Goal: Task Accomplishment & Management: Manage account settings

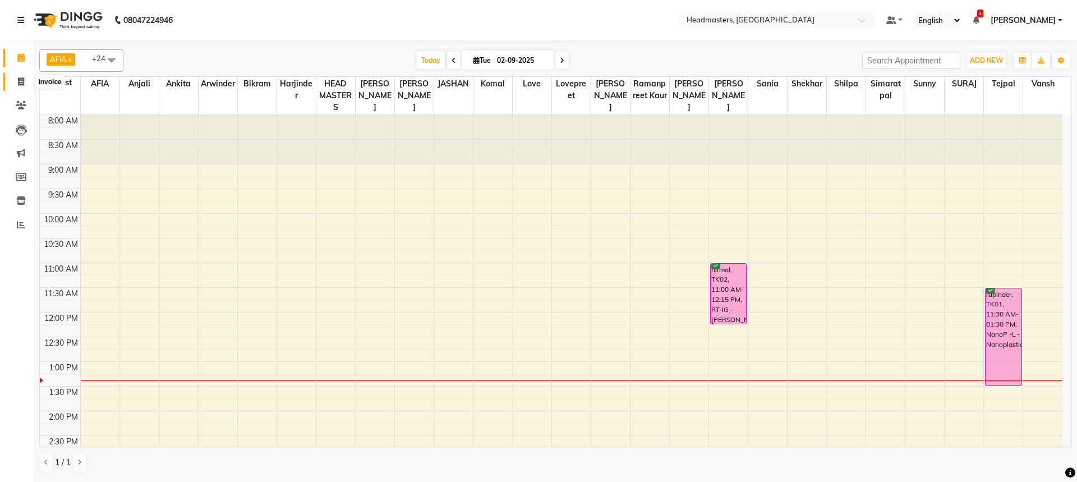
click at [24, 79] on icon at bounding box center [21, 81] width 6 height 8
select select "service"
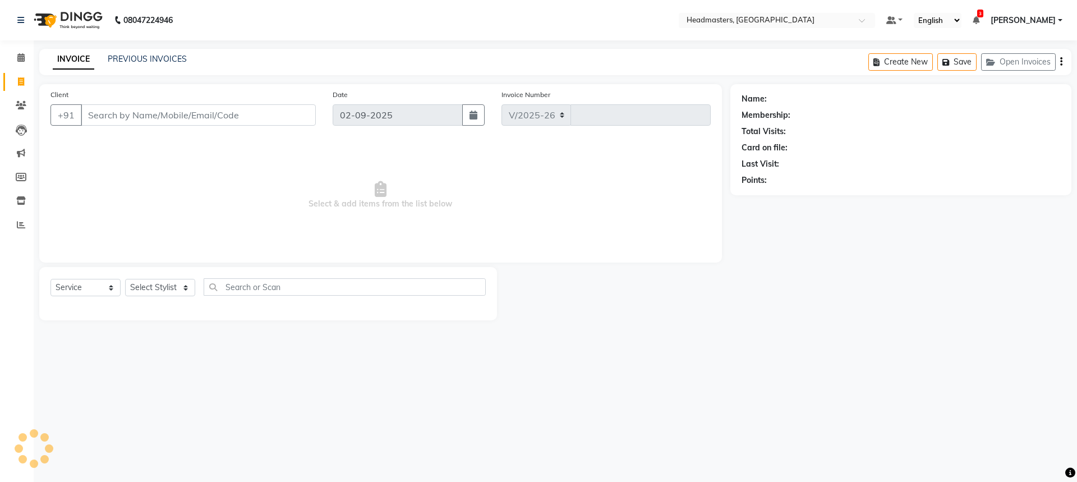
select select "7136"
type input "3270"
click at [98, 117] on input "Client" at bounding box center [198, 114] width 235 height 21
click at [98, 116] on input "Client" at bounding box center [198, 114] width 235 height 21
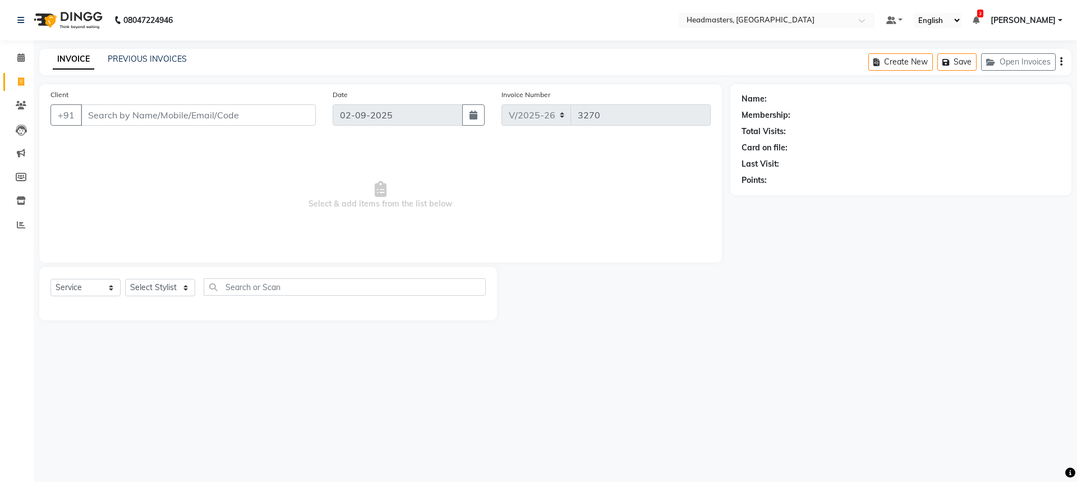
click at [98, 116] on input "Client" at bounding box center [198, 114] width 235 height 21
drag, startPoint x: 98, startPoint y: 116, endPoint x: 241, endPoint y: 122, distance: 143.7
click at [241, 122] on input "Client" at bounding box center [198, 114] width 235 height 21
drag, startPoint x: 241, startPoint y: 122, endPoint x: 236, endPoint y: 116, distance: 8.3
click at [237, 117] on input "Client" at bounding box center [198, 114] width 235 height 21
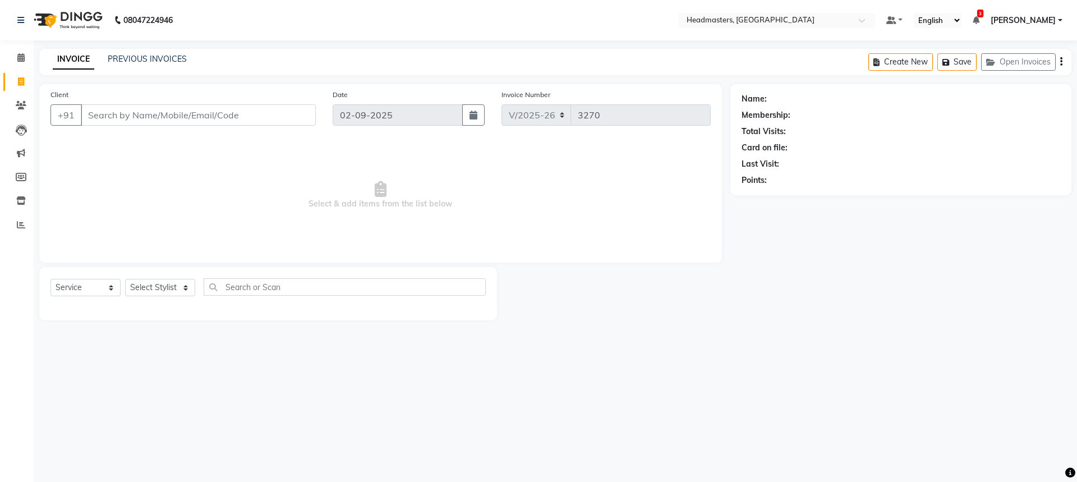
drag, startPoint x: 236, startPoint y: 116, endPoint x: 174, endPoint y: 116, distance: 61.1
click at [226, 110] on input "Client" at bounding box center [198, 114] width 235 height 21
click at [128, 120] on input "Client" at bounding box center [198, 114] width 235 height 21
drag, startPoint x: 122, startPoint y: 119, endPoint x: 214, endPoint y: 127, distance: 92.9
click at [216, 130] on div "Client +91" at bounding box center [183, 112] width 282 height 46
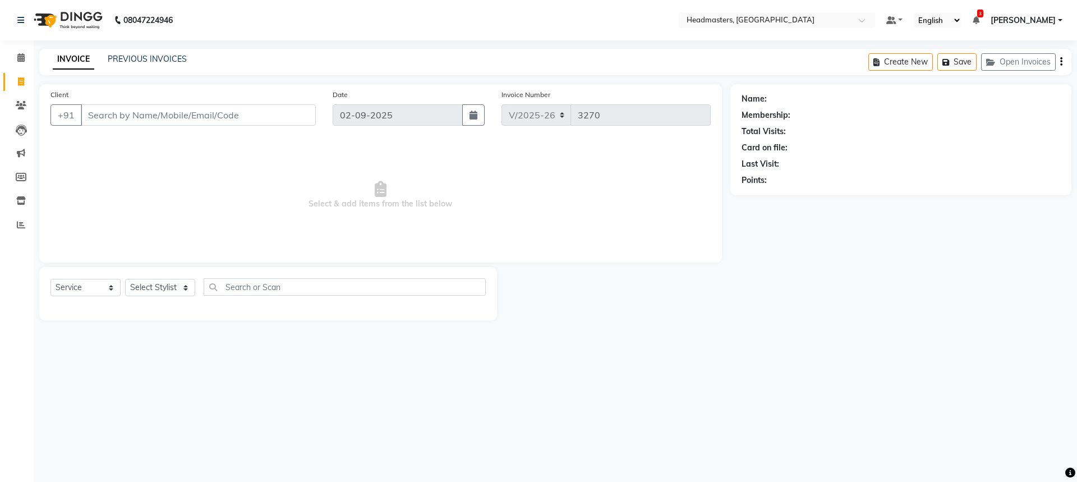
drag, startPoint x: 214, startPoint y: 127, endPoint x: 140, endPoint y: 114, distance: 75.2
click at [196, 121] on div "Client +91" at bounding box center [183, 112] width 282 height 46
click at [199, 140] on span "Select & add items from the list below" at bounding box center [380, 195] width 660 height 112
click at [170, 121] on input "Client" at bounding box center [198, 114] width 235 height 21
drag, startPoint x: 186, startPoint y: 164, endPoint x: 206, endPoint y: 122, distance: 46.1
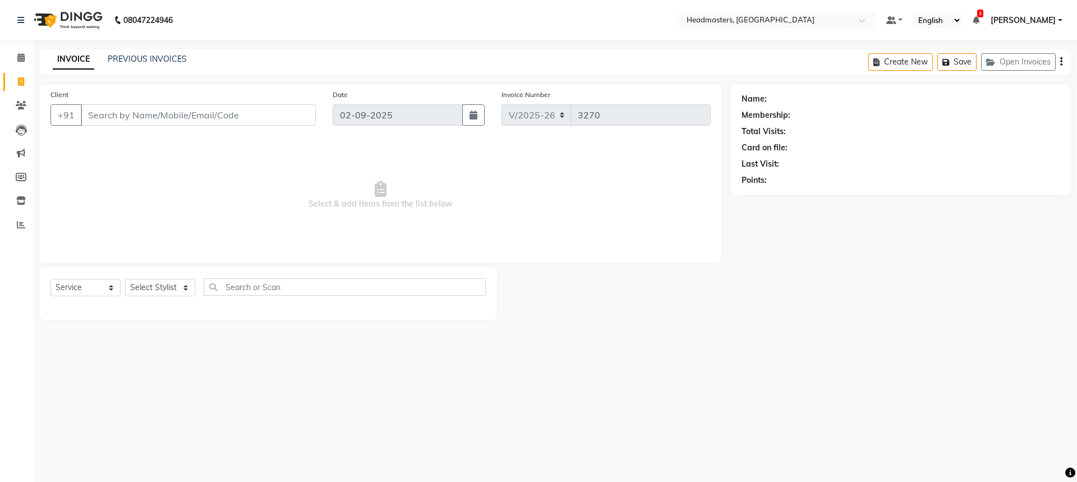
click at [190, 159] on span "Select & add items from the list below" at bounding box center [380, 195] width 660 height 112
drag, startPoint x: 205, startPoint y: 122, endPoint x: 191, endPoint y: 131, distance: 16.6
click at [204, 122] on input "Client" at bounding box center [198, 114] width 235 height 21
click at [185, 113] on input "Client" at bounding box center [198, 114] width 235 height 21
type input "9781437484"
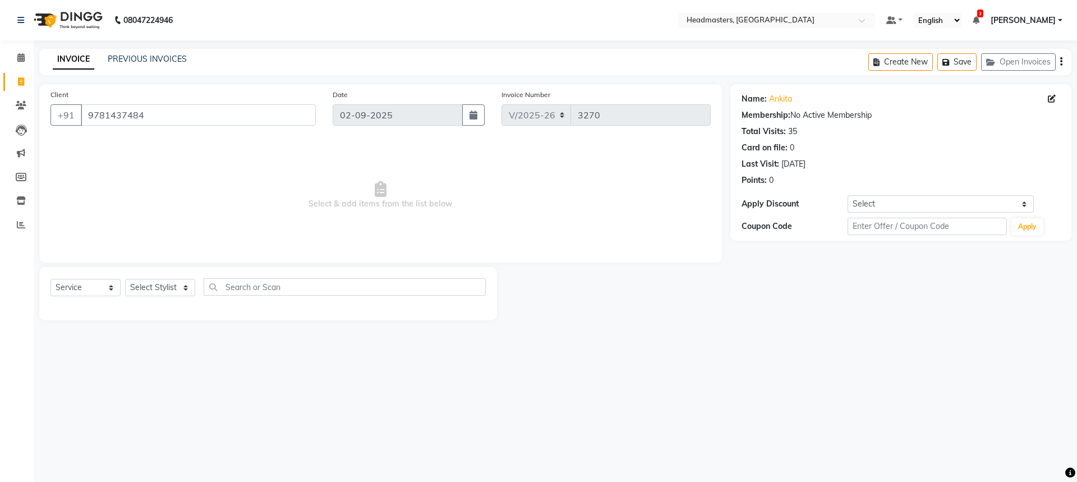
click at [279, 173] on span "Select & add items from the list below" at bounding box center [380, 195] width 660 height 112
click at [167, 285] on select "Select Stylist AFIA [PERSON_NAME] [PERSON_NAME] HEAD MASTERS Inder [PERSON_NAME…" at bounding box center [160, 287] width 70 height 17
select select "60663"
click at [279, 283] on input "text" at bounding box center [345, 286] width 282 height 17
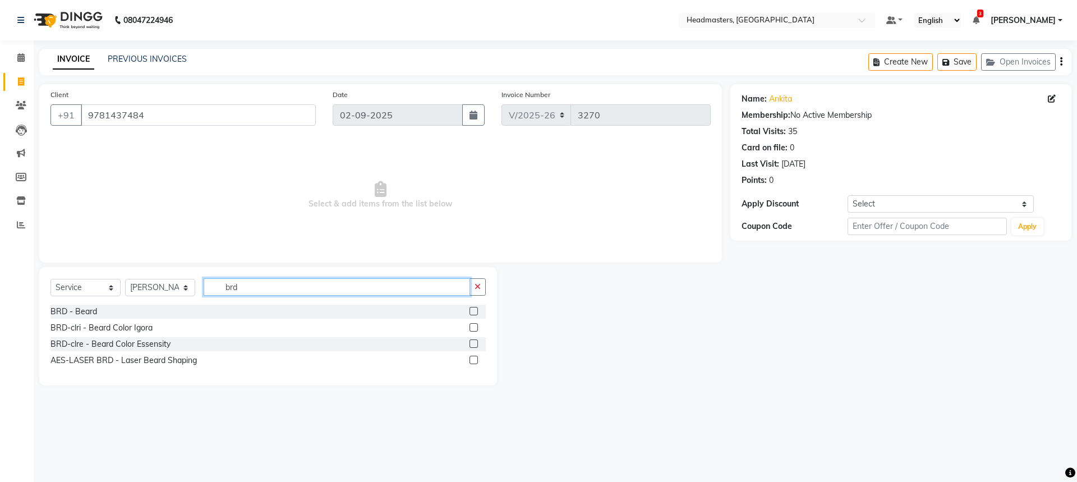
type input "brd"
click at [471, 310] on label at bounding box center [473, 311] width 8 height 8
click at [471, 310] on input "checkbox" at bounding box center [472, 311] width 7 height 7
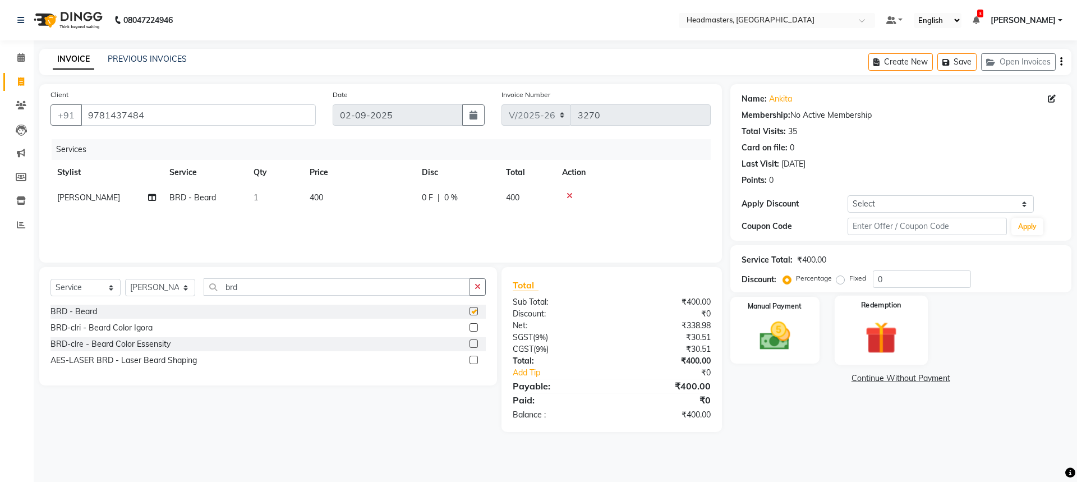
checkbox input "false"
click at [899, 275] on input "0" at bounding box center [922, 278] width 98 height 17
type input "050"
click at [800, 344] on img at bounding box center [775, 335] width 52 height 37
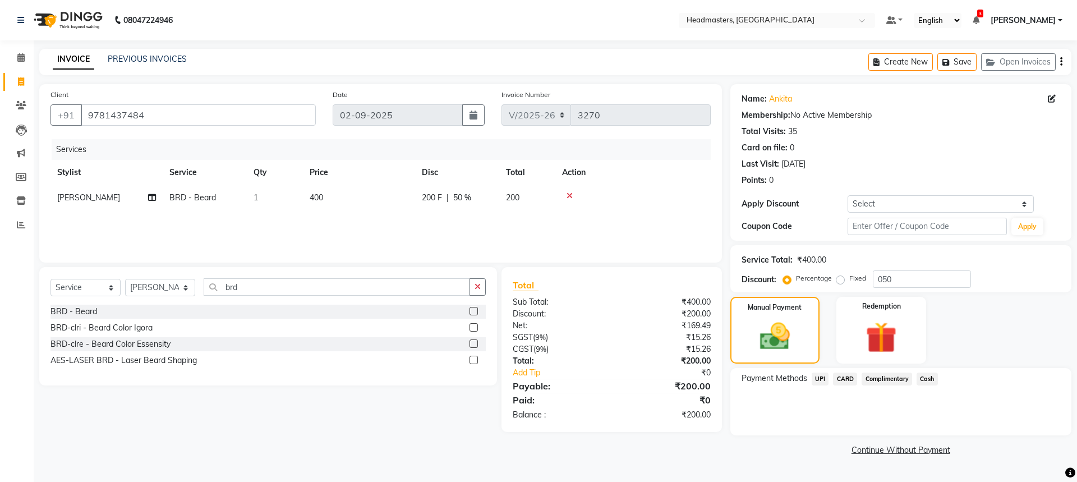
click at [827, 376] on span "UPI" at bounding box center [819, 378] width 17 height 13
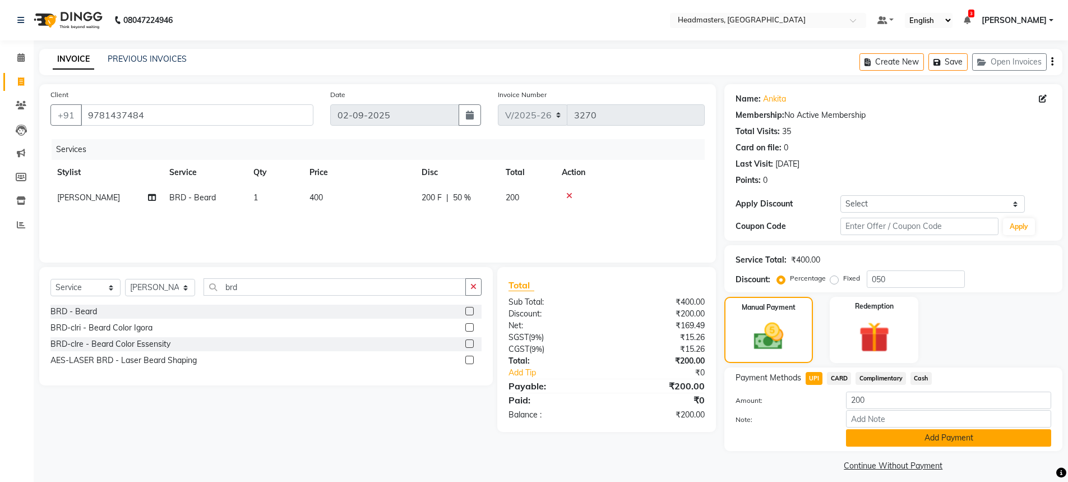
click at [896, 436] on button "Add Payment" at bounding box center [948, 437] width 205 height 17
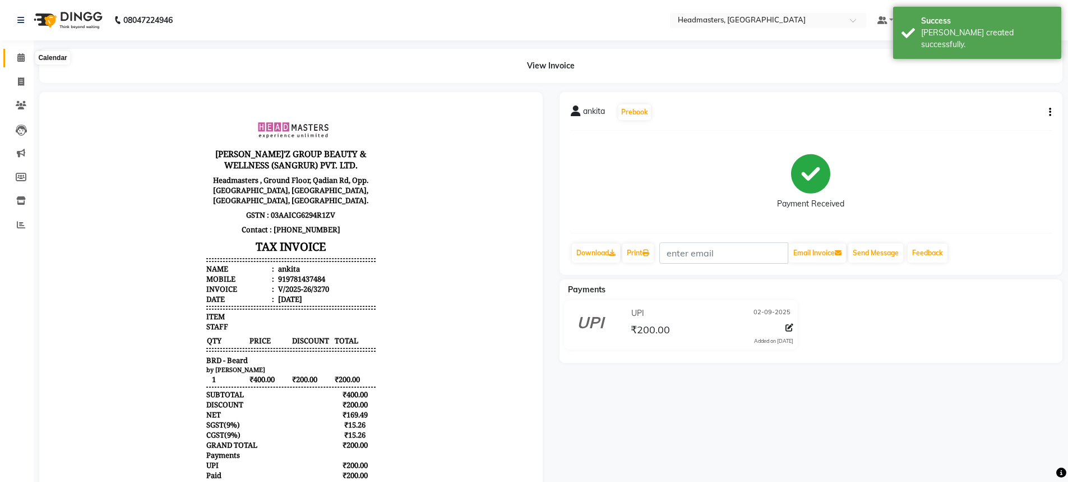
click at [24, 54] on icon at bounding box center [20, 57] width 7 height 8
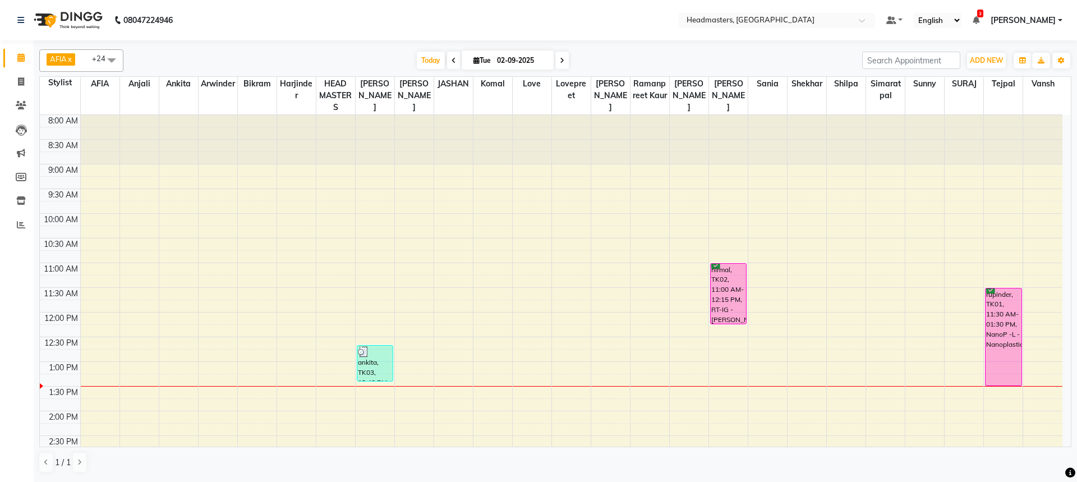
click at [455, 61] on span at bounding box center [453, 60] width 13 height 17
type input "[DATE]"
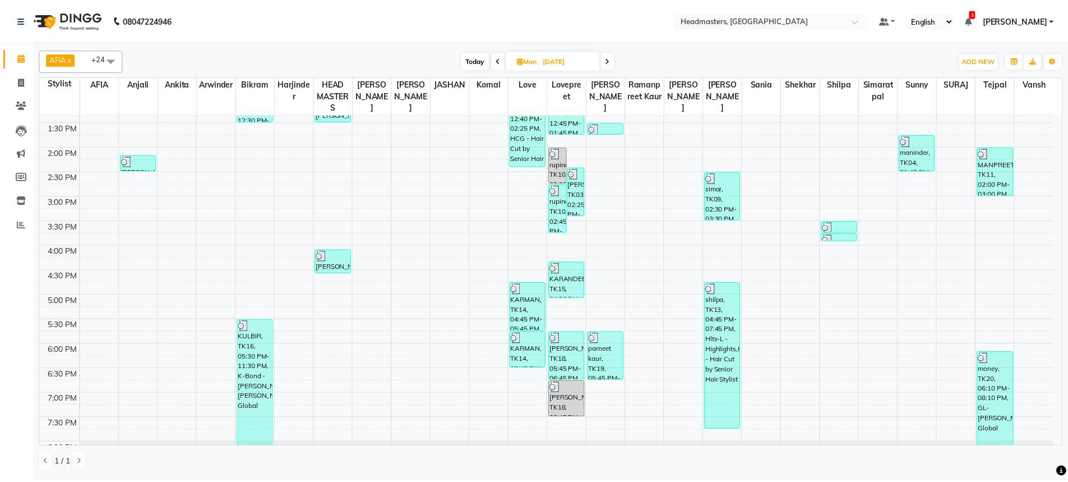
scroll to position [266, 0]
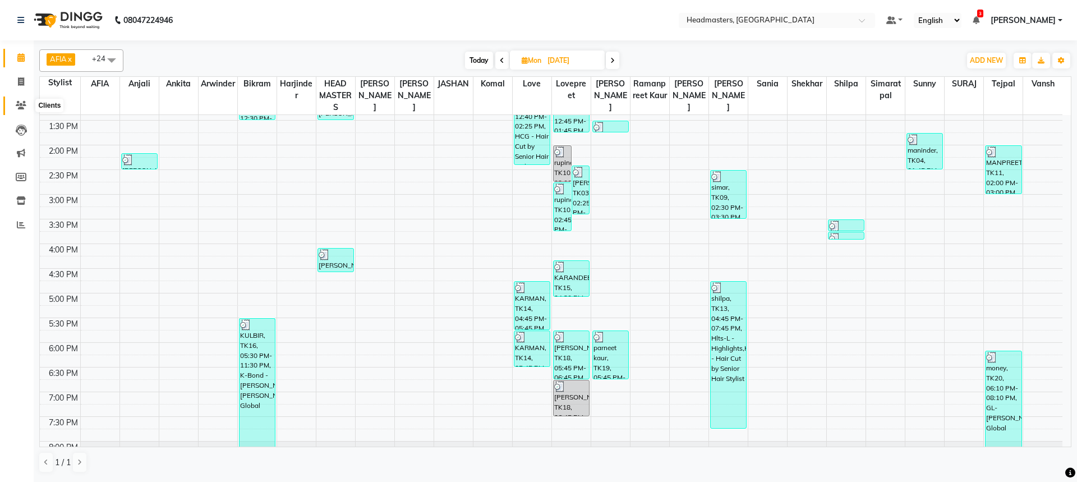
click at [23, 103] on icon at bounding box center [21, 105] width 11 height 8
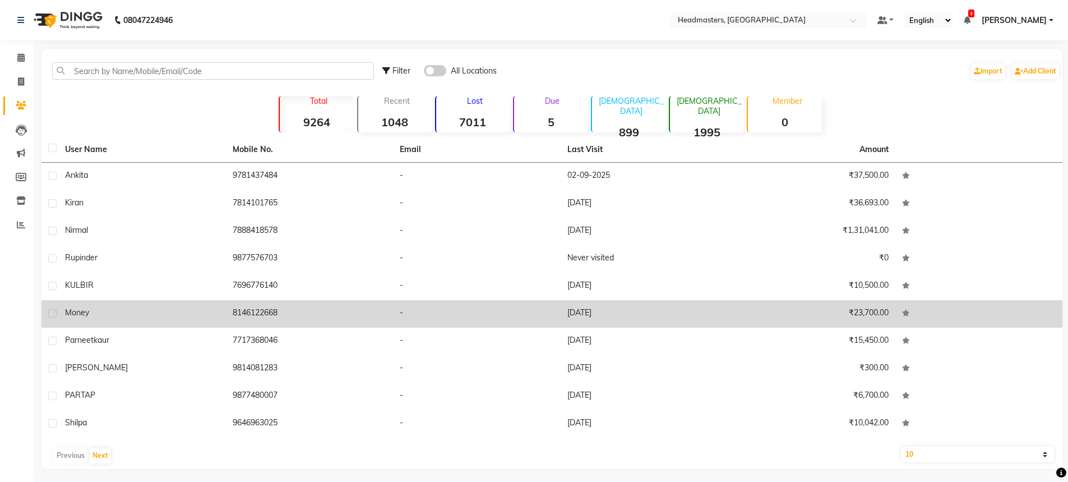
scroll to position [4, 0]
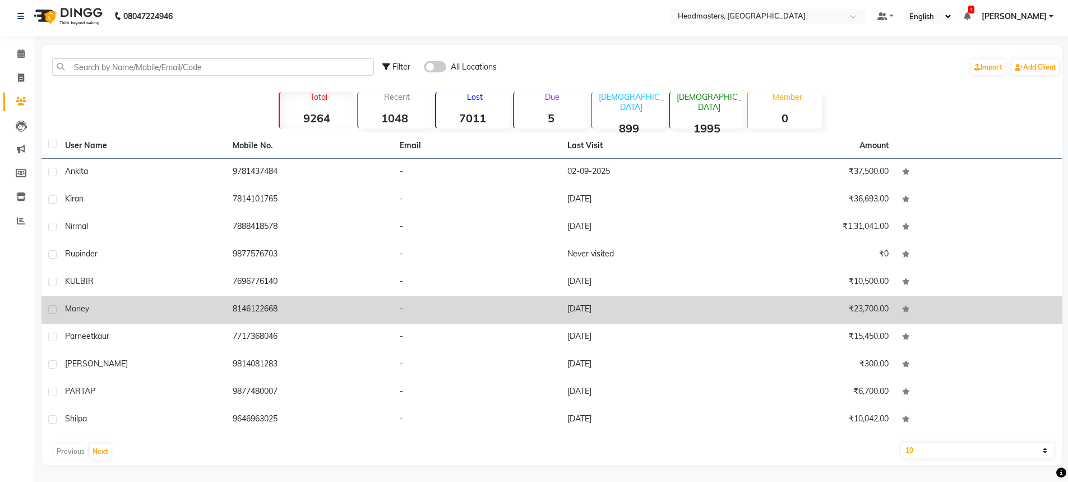
click at [130, 310] on div "money" at bounding box center [142, 309] width 154 height 12
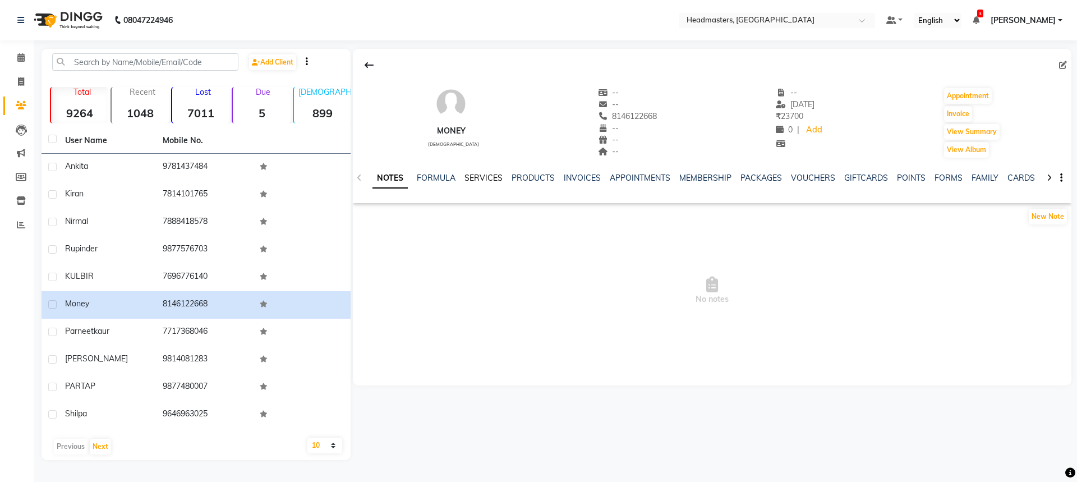
click at [495, 180] on link "SERVICES" at bounding box center [483, 178] width 38 height 10
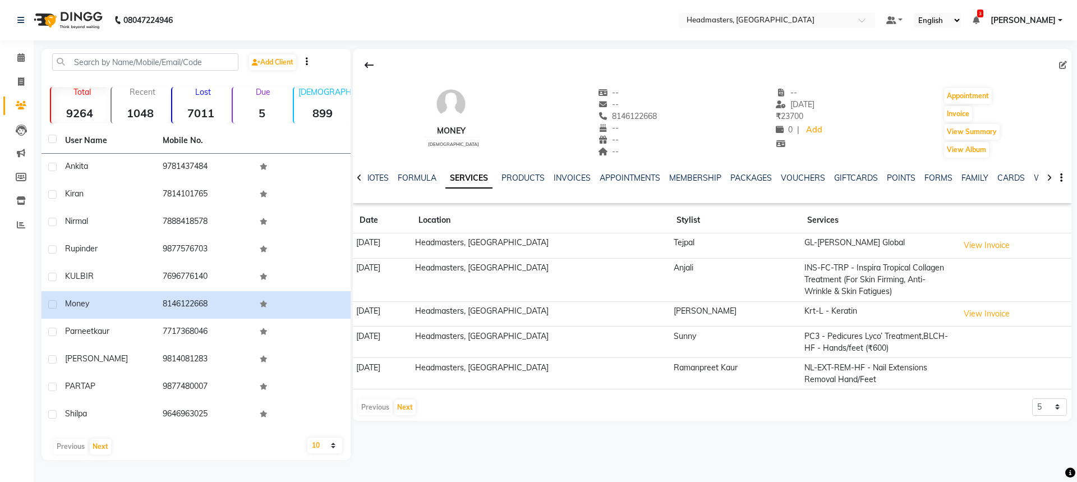
click at [580, 171] on div "NOTES FORMULA SERVICES PRODUCTS INVOICES APPOINTMENTS MEMBERSHIP PACKAGES VOUCH…" at bounding box center [712, 178] width 718 height 39
click at [575, 174] on link "INVOICES" at bounding box center [571, 178] width 37 height 10
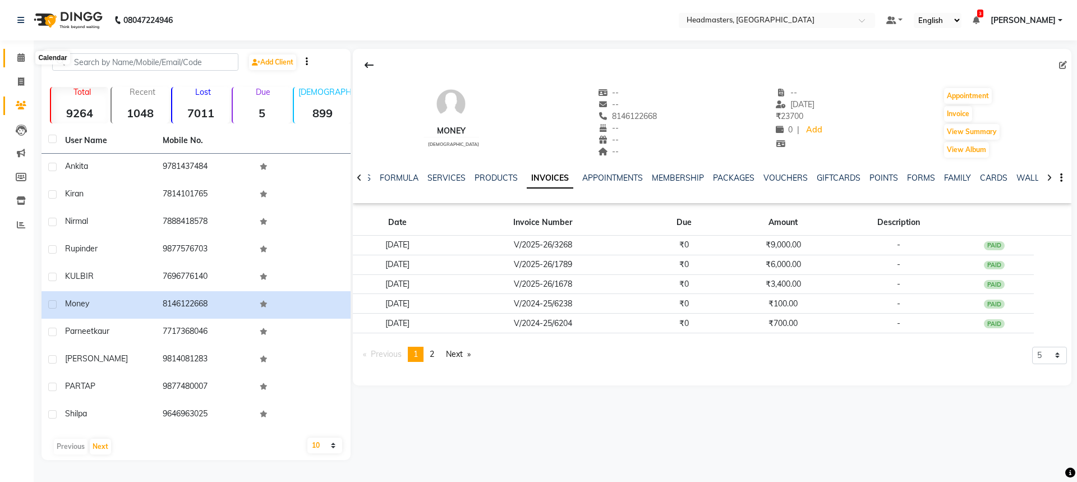
click at [21, 56] on icon at bounding box center [20, 57] width 7 height 8
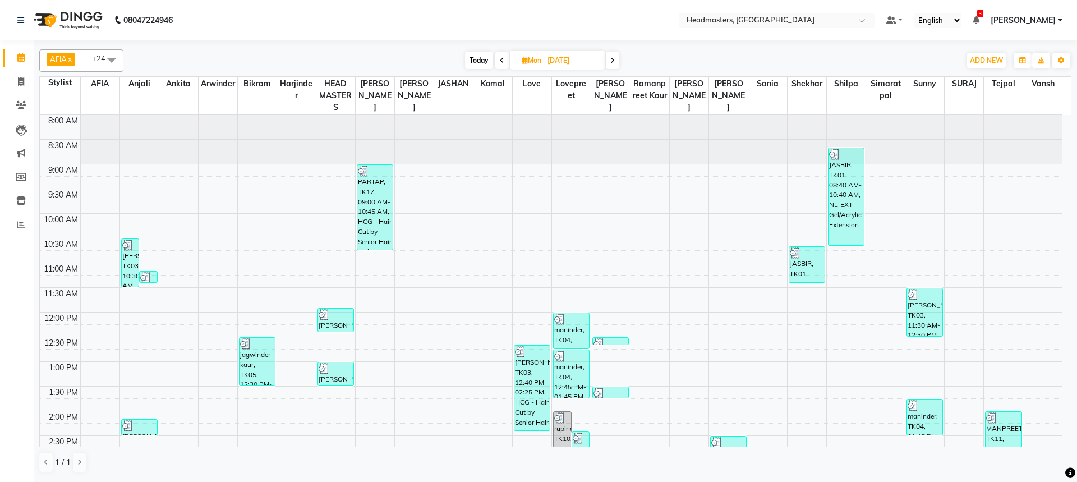
click at [606, 56] on span at bounding box center [612, 60] width 13 height 17
type input "02-09-2025"
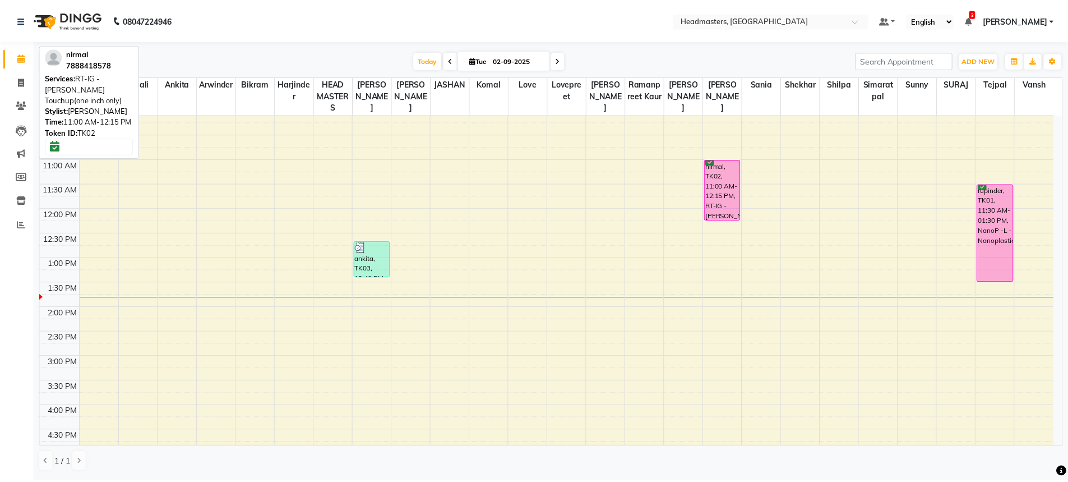
scroll to position [98, 0]
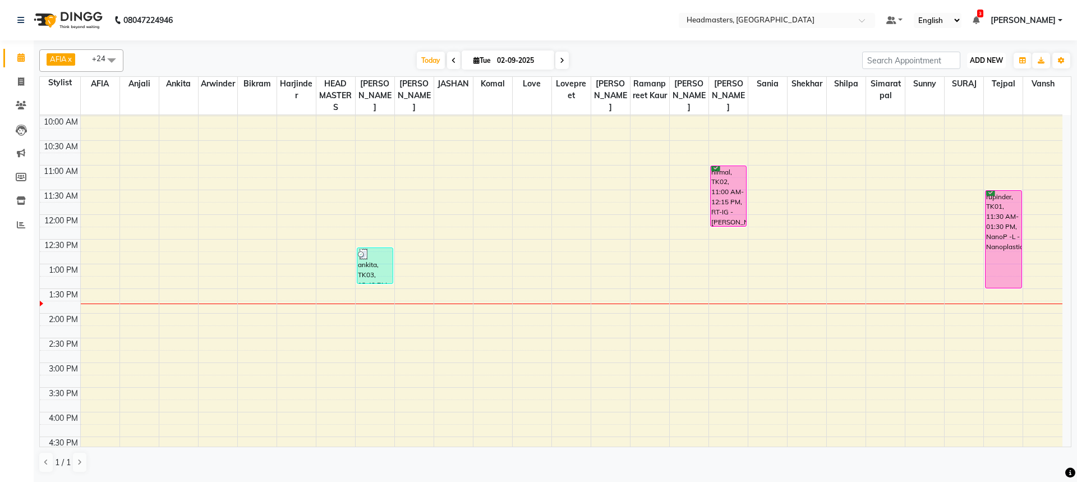
click at [984, 57] on span "ADD NEW" at bounding box center [986, 60] width 33 height 8
click at [975, 85] on button "Add Appointment" at bounding box center [960, 82] width 89 height 15
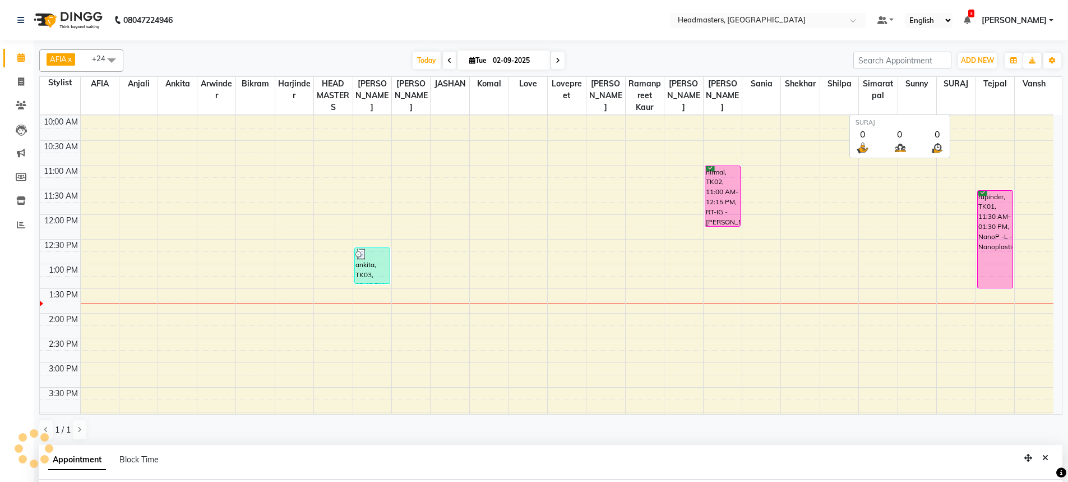
scroll to position [218, 0]
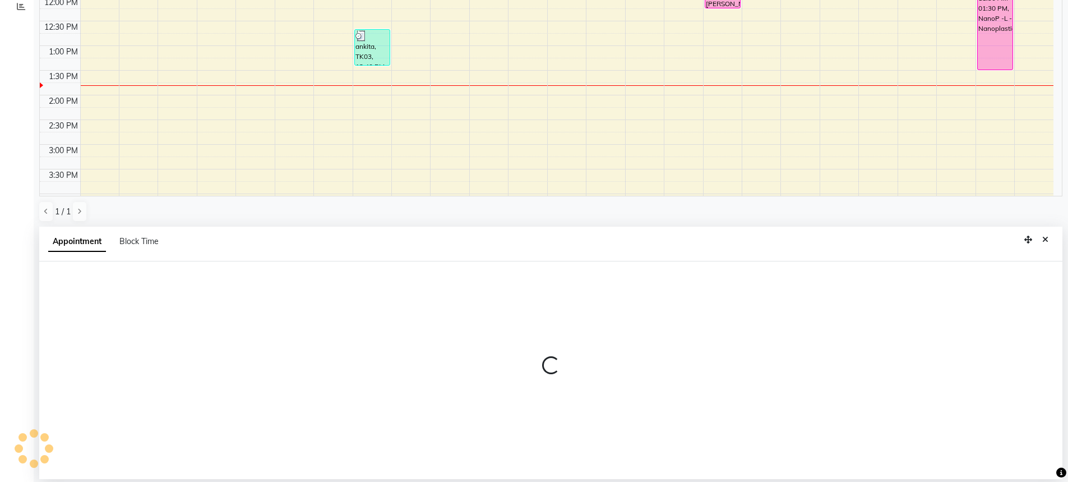
select select "540"
select select "tentative"
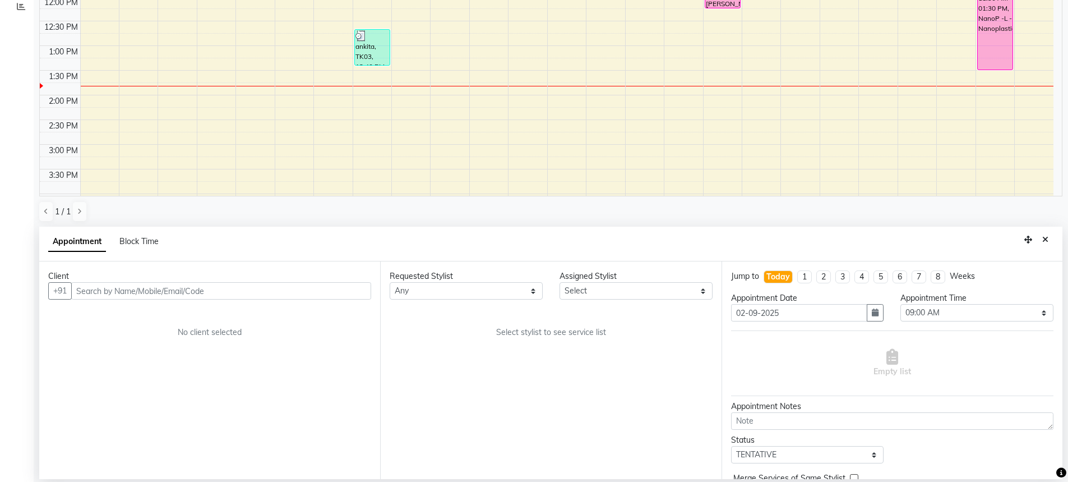
click at [326, 291] on input "text" at bounding box center [221, 290] width 300 height 17
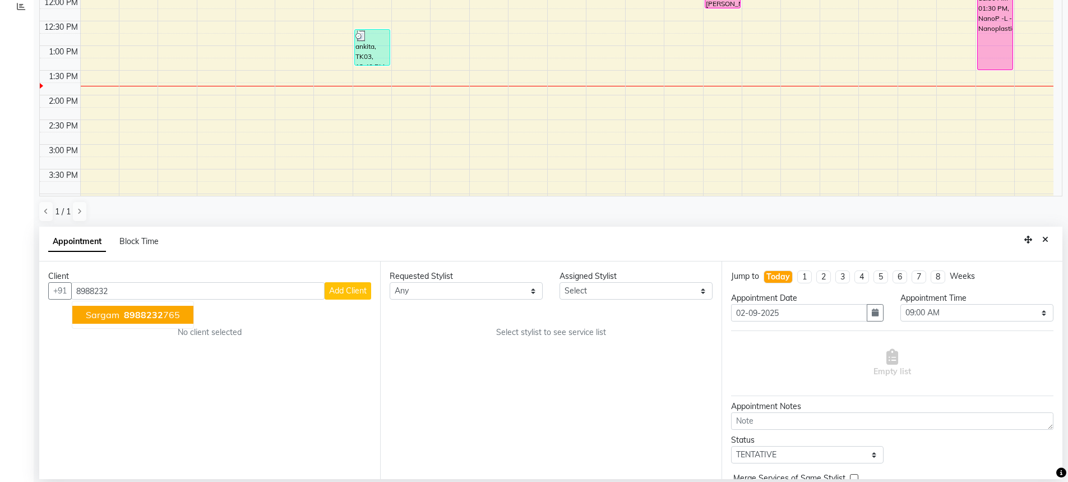
click at [131, 315] on span "8988232" at bounding box center [143, 314] width 39 height 11
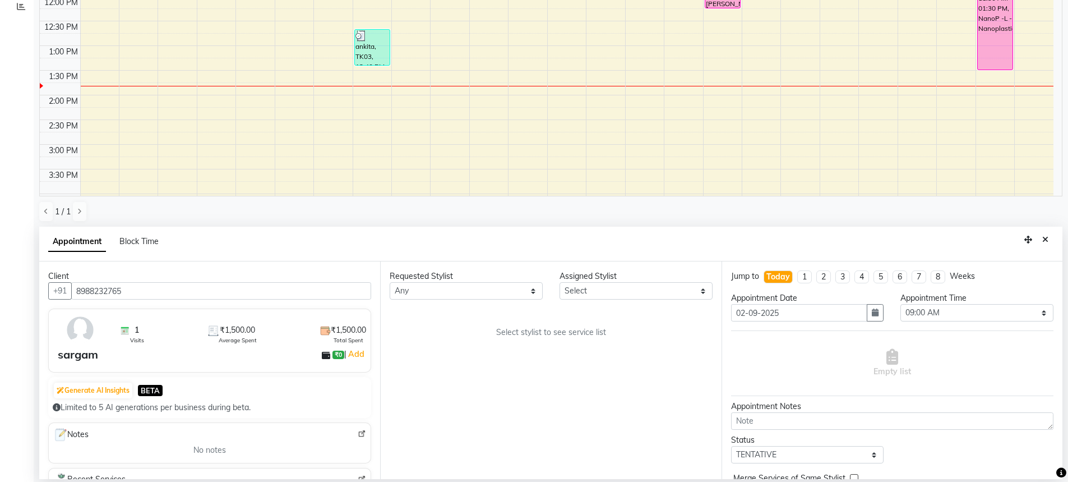
type input "8988232765"
click at [442, 284] on select "Any AFIA [PERSON_NAME] [PERSON_NAME] HEAD MASTERS Inder [PERSON_NAME] Love Love…" at bounding box center [466, 290] width 153 height 17
select select "68491"
drag, startPoint x: 444, startPoint y: 322, endPoint x: 479, endPoint y: 326, distance: 35.0
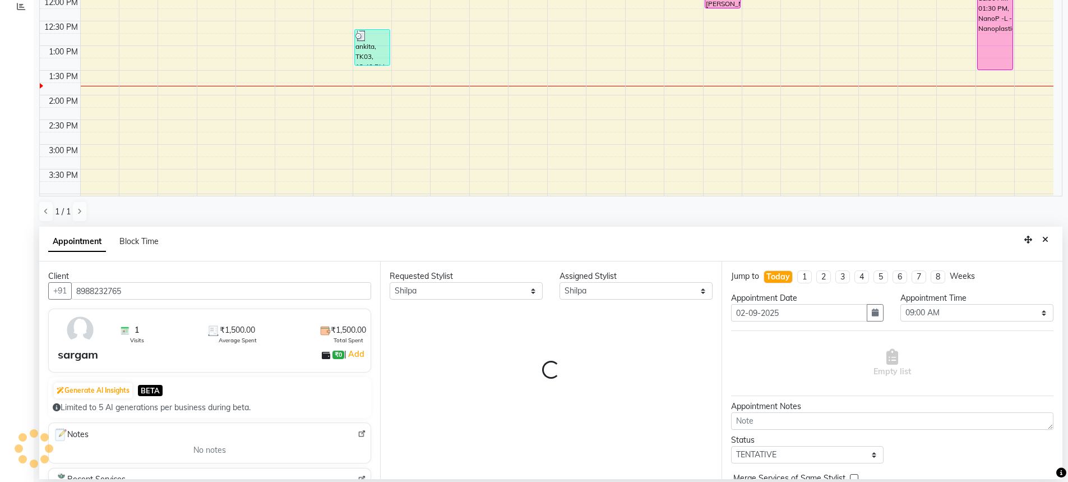
click at [448, 322] on div "Requested Stylist Any AFIA [PERSON_NAME] [PERSON_NAME] HEAD MASTERS Inder [PERS…" at bounding box center [550, 370] width 341 height 218
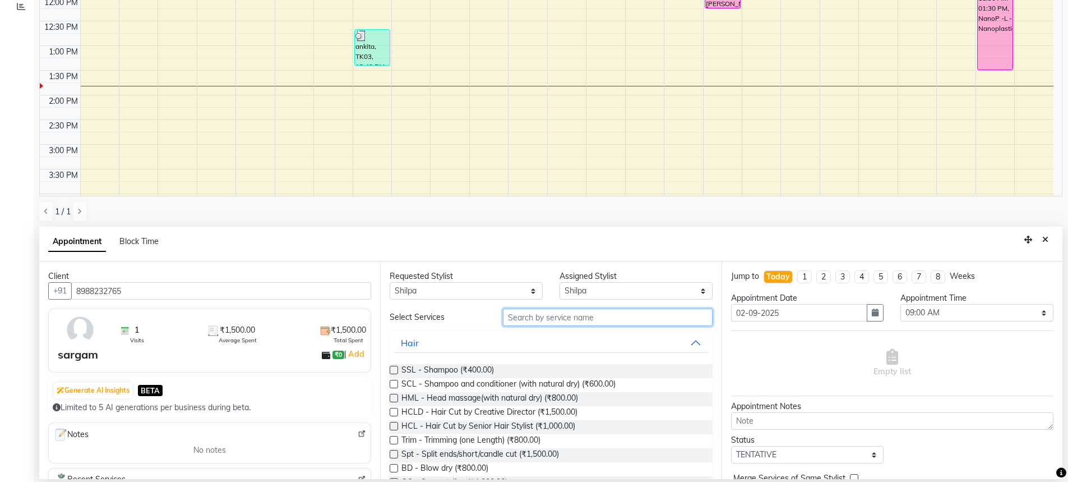
click at [551, 318] on input "text" at bounding box center [608, 316] width 210 height 17
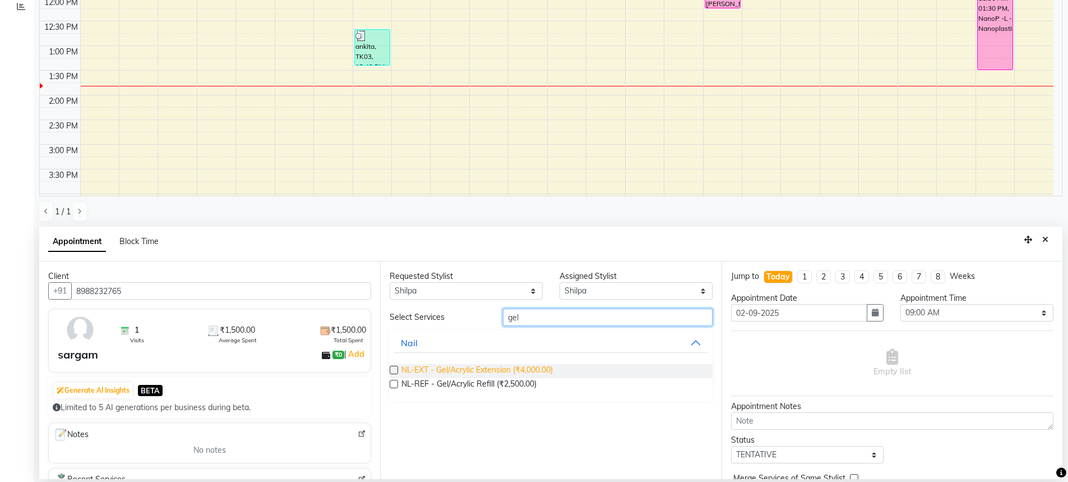
type input "gel"
click at [518, 365] on span "NL-EXT - Gel/Acrylic Extension (₹4,000.00)" at bounding box center [477, 371] width 151 height 14
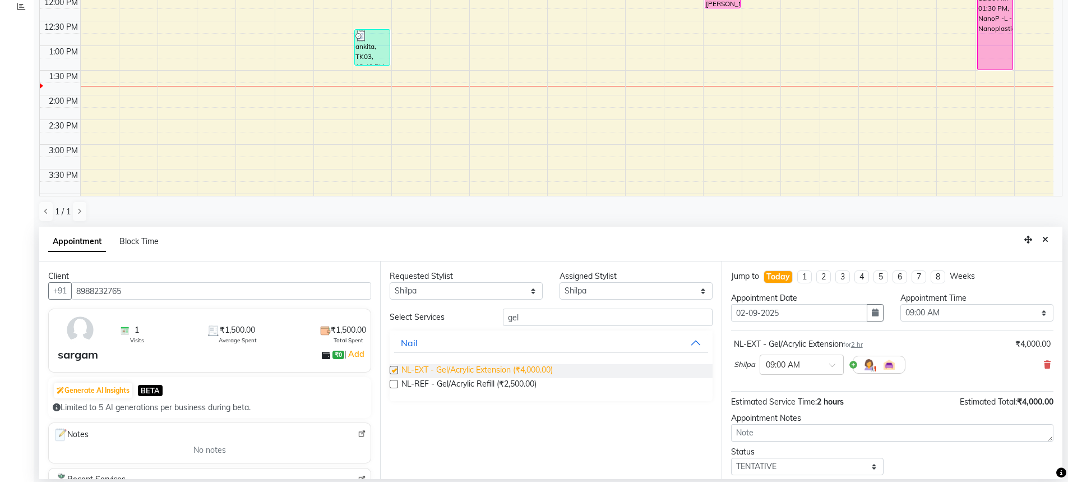
checkbox input "false"
click at [956, 309] on select "Select 09:00 AM 09:15 AM 09:30 AM 09:45 AM 10:00 AM 10:15 AM 10:30 AM 10:45 AM …" at bounding box center [977, 312] width 153 height 17
select select "810"
click at [901, 304] on select "Select 09:00 AM 09:15 AM 09:30 AM 09:45 AM 10:00 AM 10:15 AM 10:30 AM 10:45 AM …" at bounding box center [977, 312] width 153 height 17
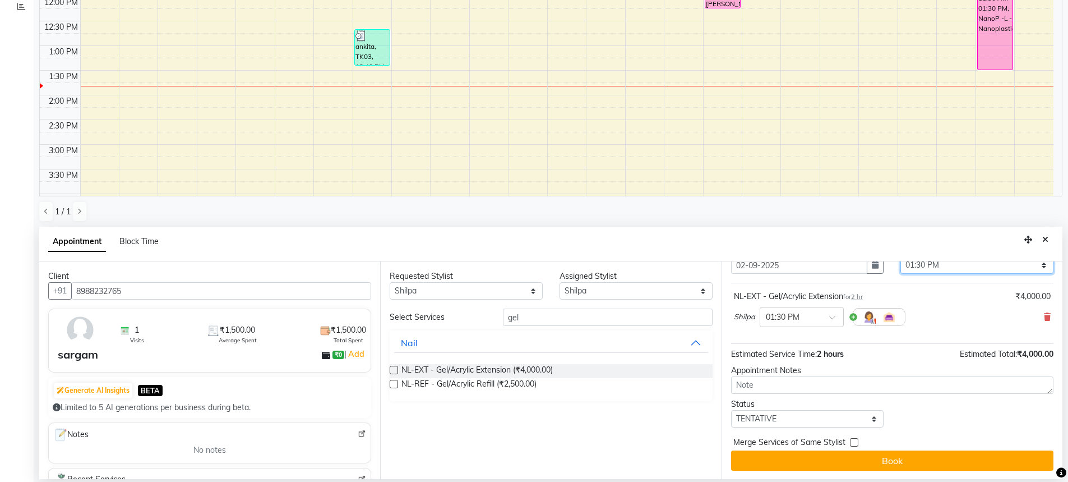
scroll to position [48, 0]
click at [790, 418] on select "Select TENTATIVE CONFIRM CHECK-IN UPCOMING" at bounding box center [807, 417] width 153 height 17
select select "confirm booking"
click at [731, 409] on select "Select TENTATIVE CONFIRM CHECK-IN UPCOMING" at bounding box center [807, 417] width 153 height 17
click at [801, 454] on button "Book" at bounding box center [892, 460] width 322 height 20
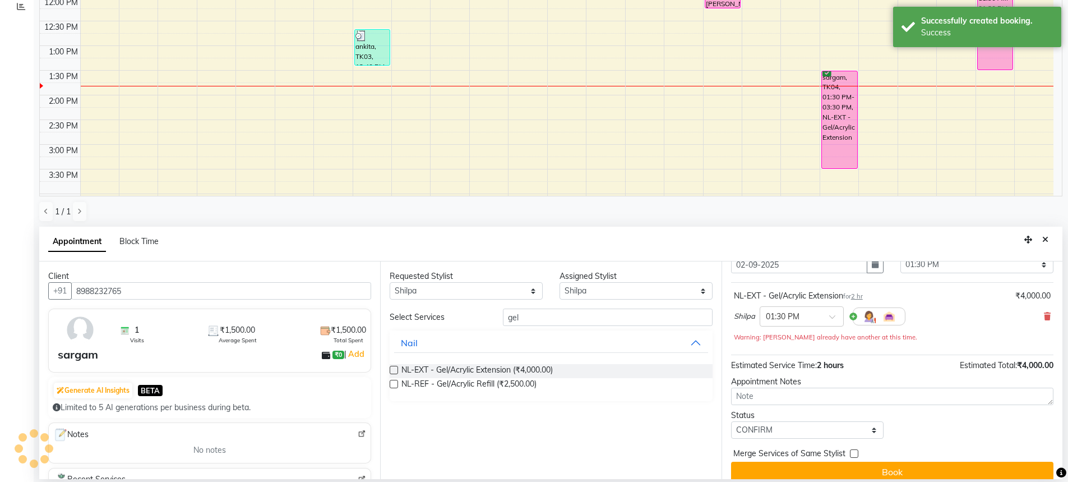
scroll to position [0, 0]
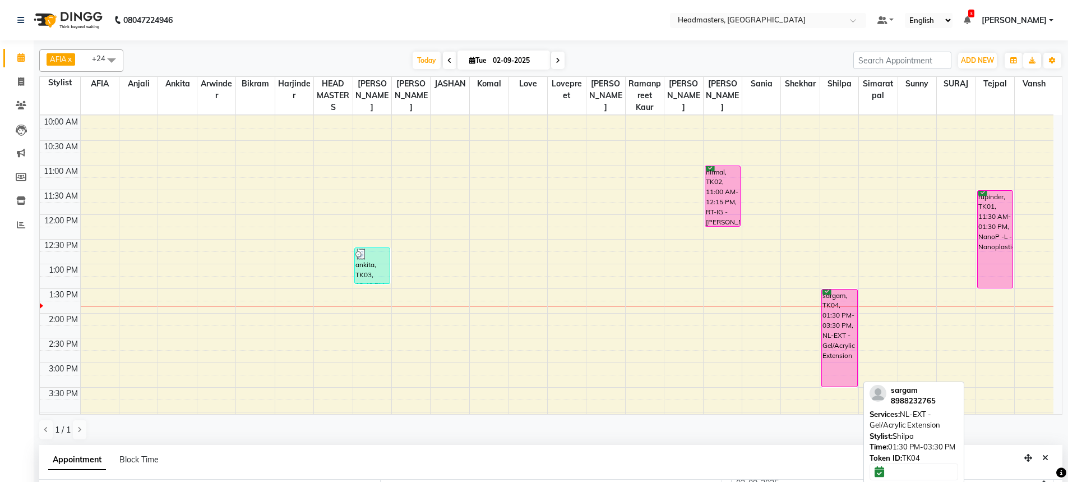
click at [841, 322] on div "sargam, TK04, 01:30 PM-03:30 PM, NL-EXT - Gel/Acrylic Extension" at bounding box center [839, 337] width 35 height 97
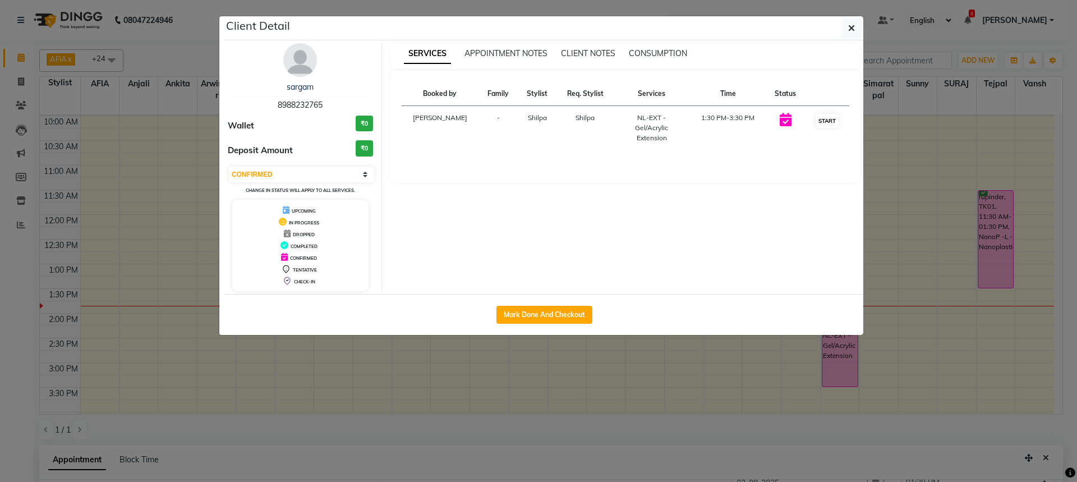
drag, startPoint x: 813, startPoint y: 128, endPoint x: 822, endPoint y: 122, distance: 10.9
click at [821, 122] on td "START" at bounding box center [827, 128] width 44 height 44
click at [834, 121] on button "START" at bounding box center [826, 121] width 23 height 14
select select "1"
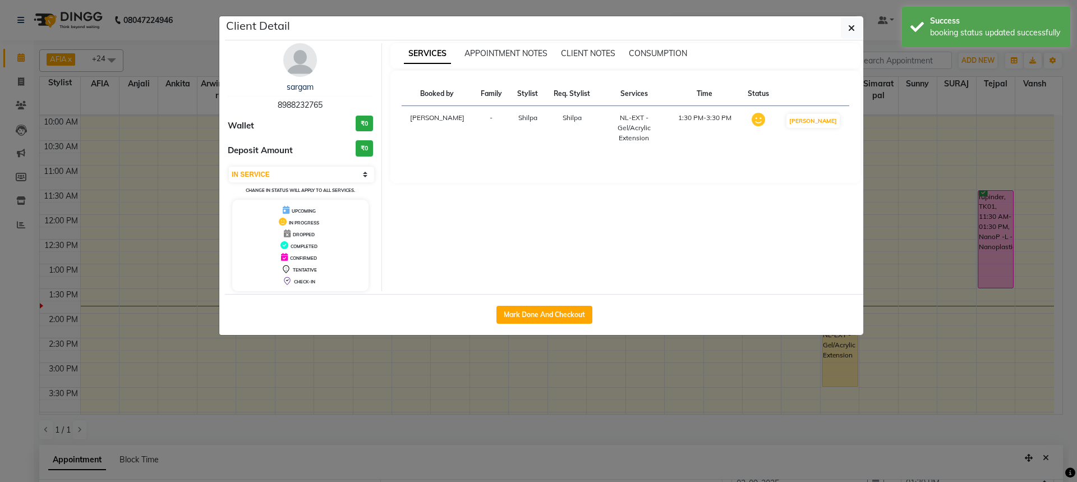
click at [997, 232] on ngb-modal-window "Client Detail sargam 8988232765 Wallet ₹0 Deposit Amount ₹0 Select IN SERVICE C…" at bounding box center [538, 241] width 1077 height 482
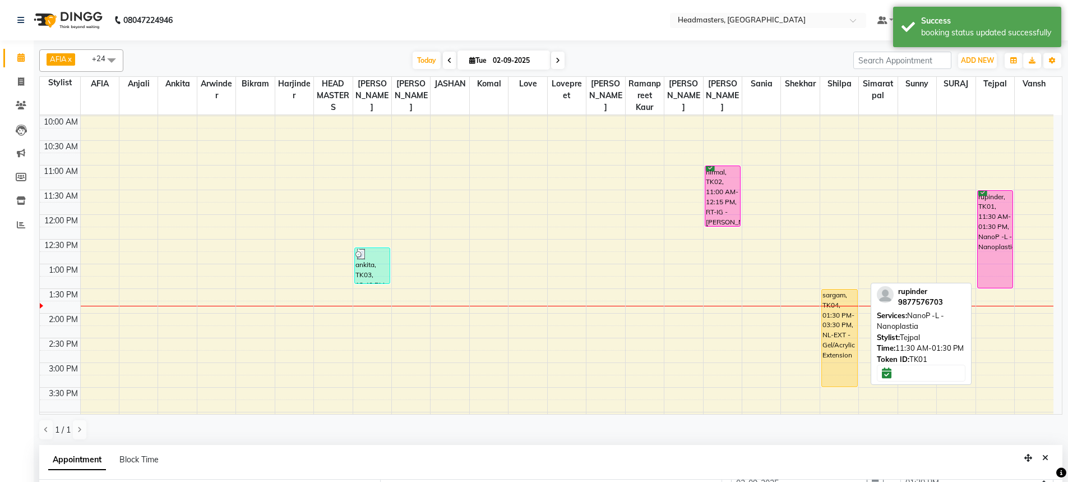
click at [990, 241] on div "rupinder, TK01, 11:30 AM-01:30 PM, NanoP -L - Nanoplastia" at bounding box center [995, 239] width 35 height 97
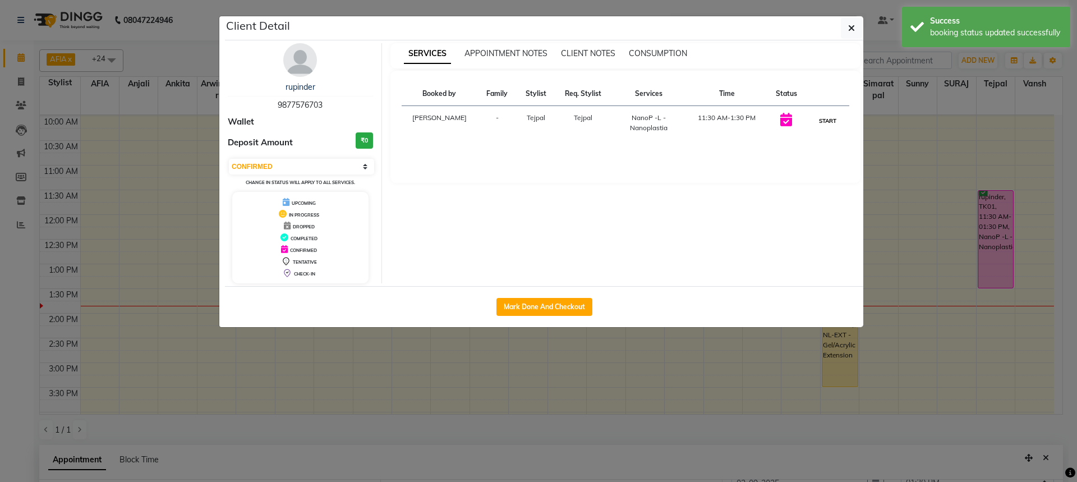
click at [831, 124] on button "START" at bounding box center [827, 121] width 23 height 14
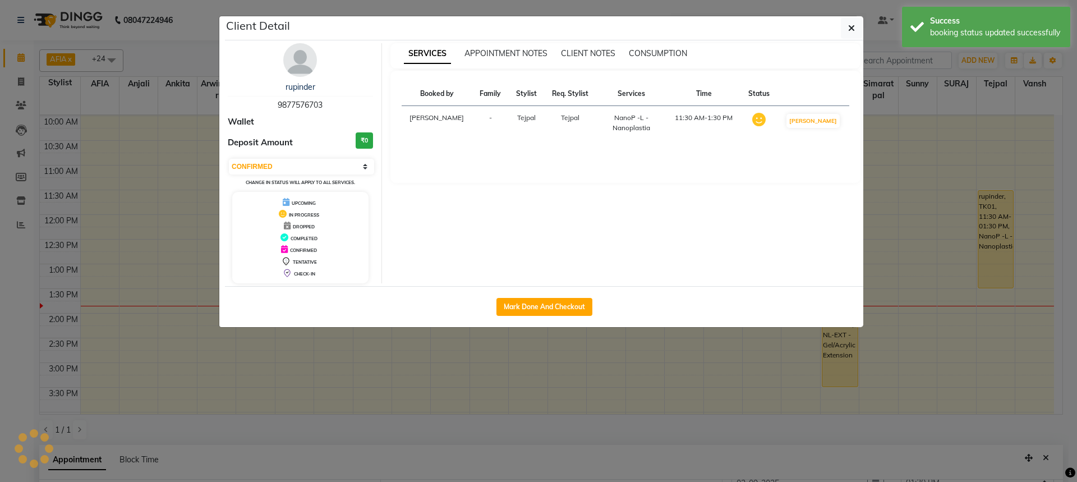
select select "1"
click at [1042, 114] on ngb-modal-window "Client Detail rupinder 9877576703 Wallet Deposit Amount ₹0 Select IN SERVICE CO…" at bounding box center [538, 241] width 1077 height 482
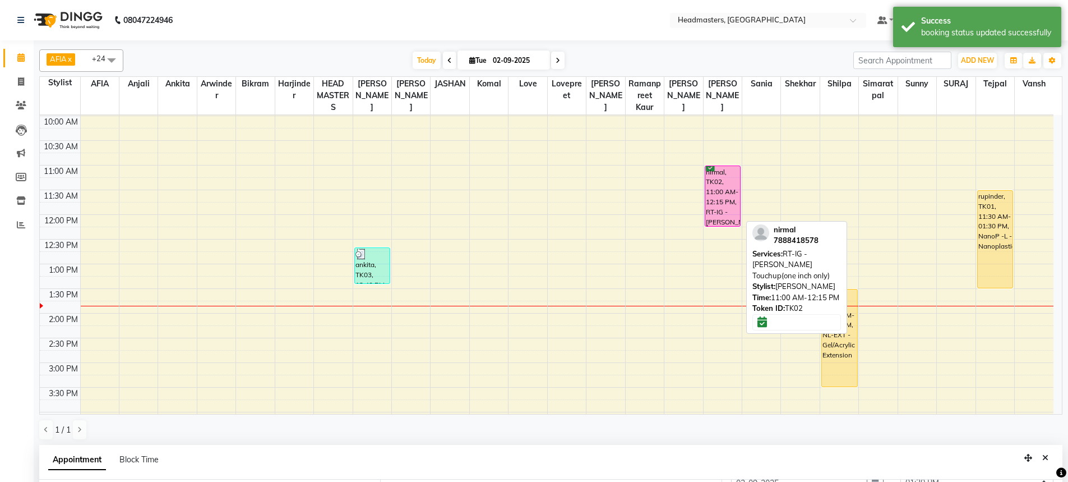
click at [731, 200] on div "nirmal, TK02, 11:00 AM-12:15 PM, RT-IG - [PERSON_NAME] Touchup(one inch only)" at bounding box center [722, 196] width 35 height 60
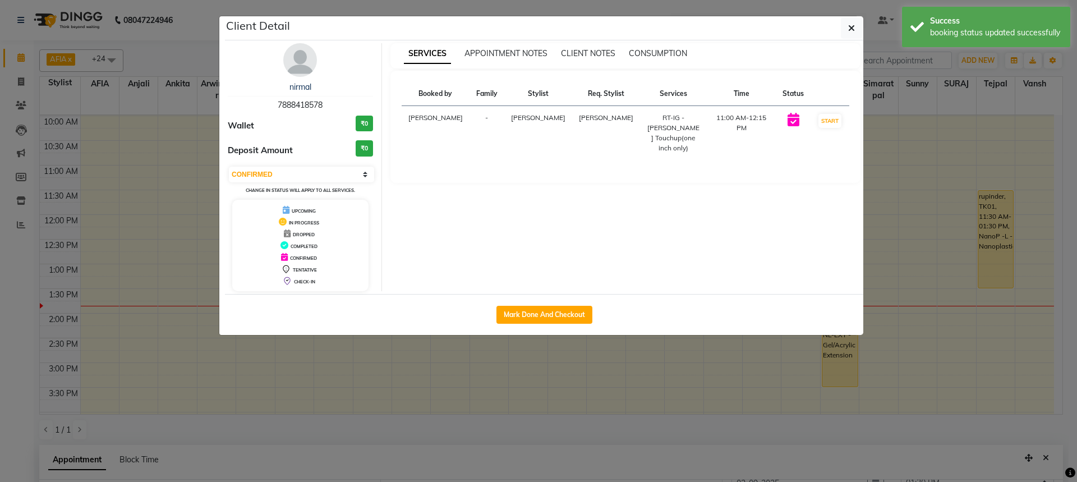
drag, startPoint x: 825, startPoint y: 113, endPoint x: 842, endPoint y: 130, distance: 23.8
click at [833, 122] on td "START" at bounding box center [829, 133] width 39 height 54
click at [833, 123] on button "START" at bounding box center [829, 121] width 23 height 14
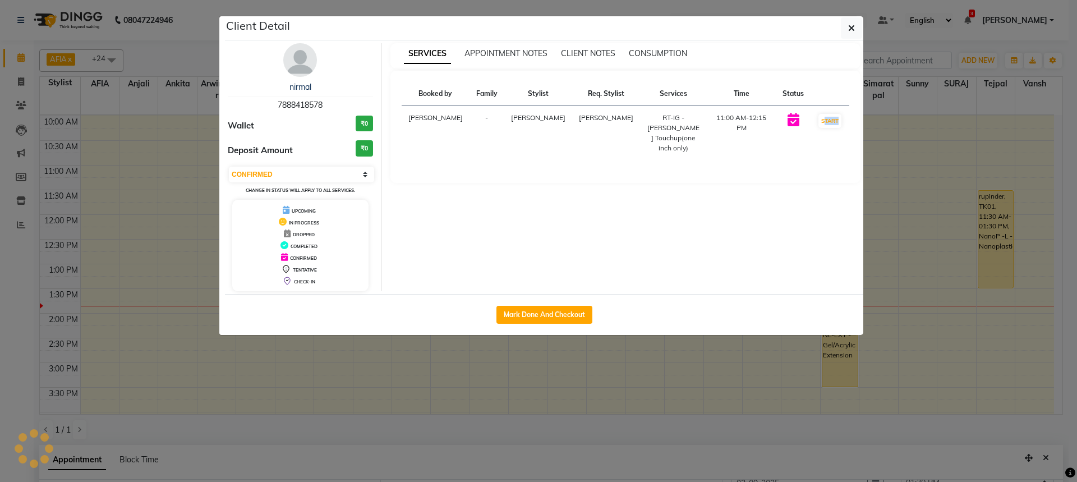
select select "1"
click at [926, 104] on ngb-modal-window "Client Detail nirmal 7888418578 Wallet ₹0 Deposit Amount ₹0 Select IN SERVICE C…" at bounding box center [538, 241] width 1077 height 482
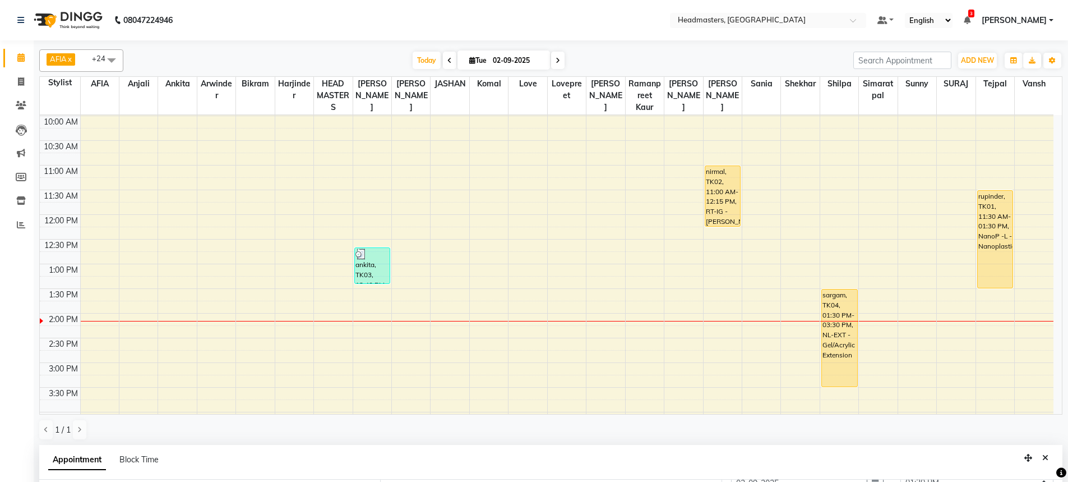
click at [870, 250] on div "8:00 AM 8:30 AM 9:00 AM 9:30 AM 10:00 AM 10:30 AM 11:00 AM 11:30 AM 12:00 PM 12…" at bounding box center [547, 337] width 1014 height 641
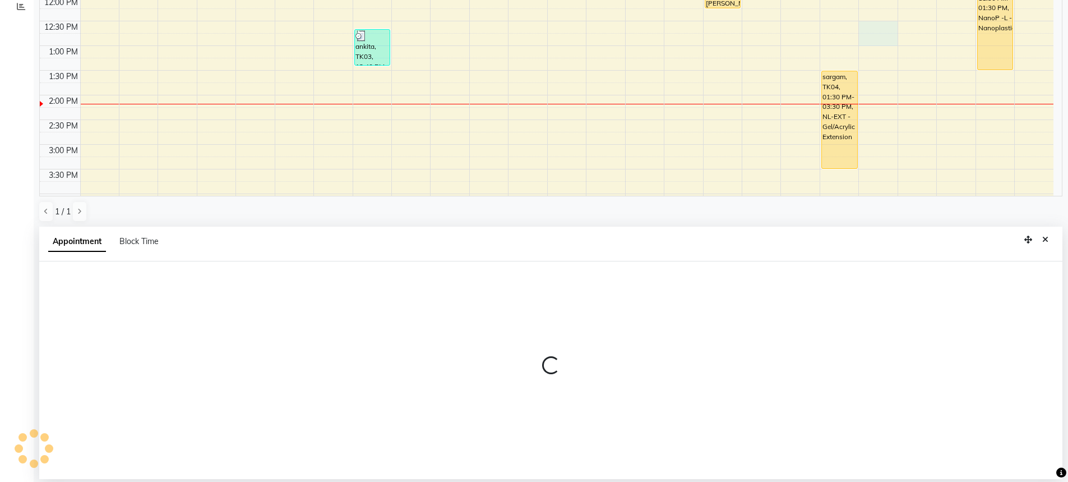
select select "60670"
select select "tentative"
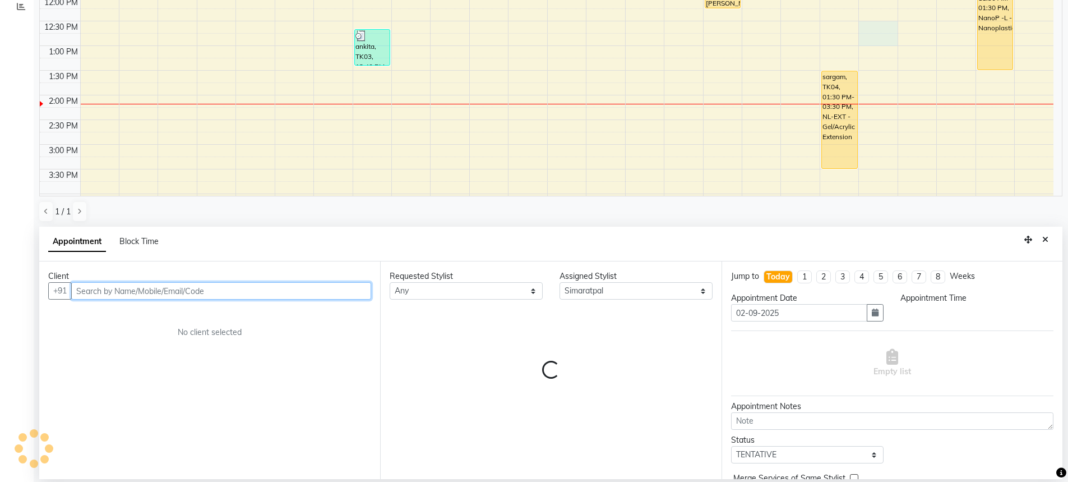
select select "750"
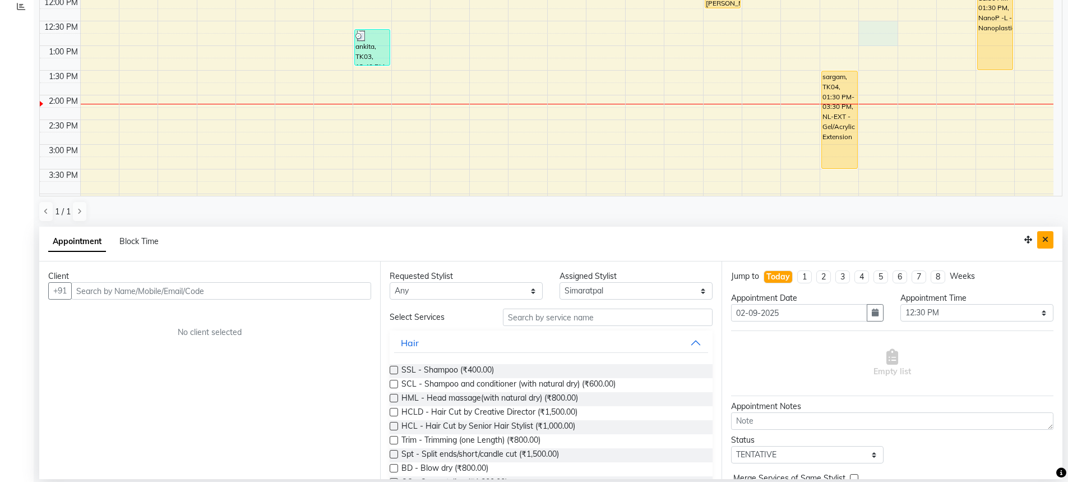
click at [1051, 239] on button "Close" at bounding box center [1045, 239] width 16 height 17
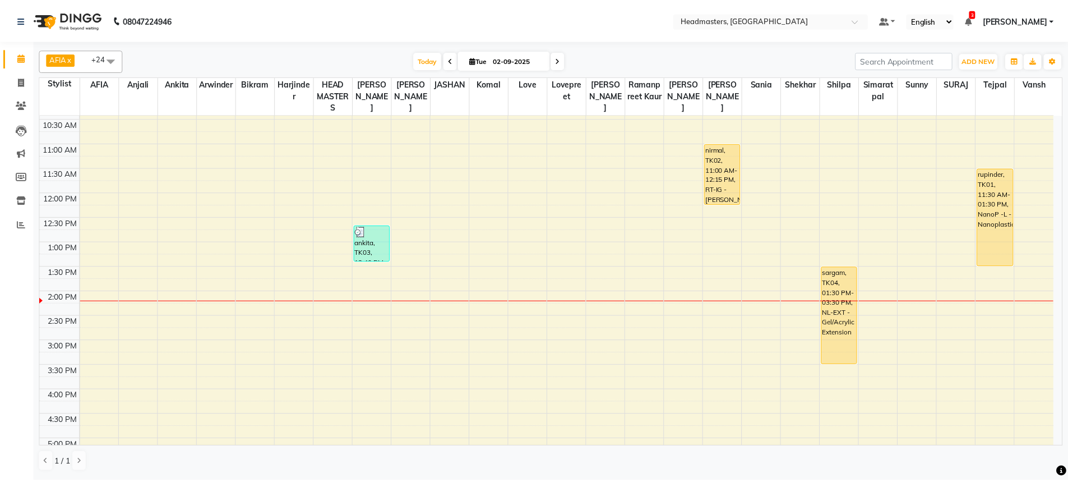
scroll to position [61, 0]
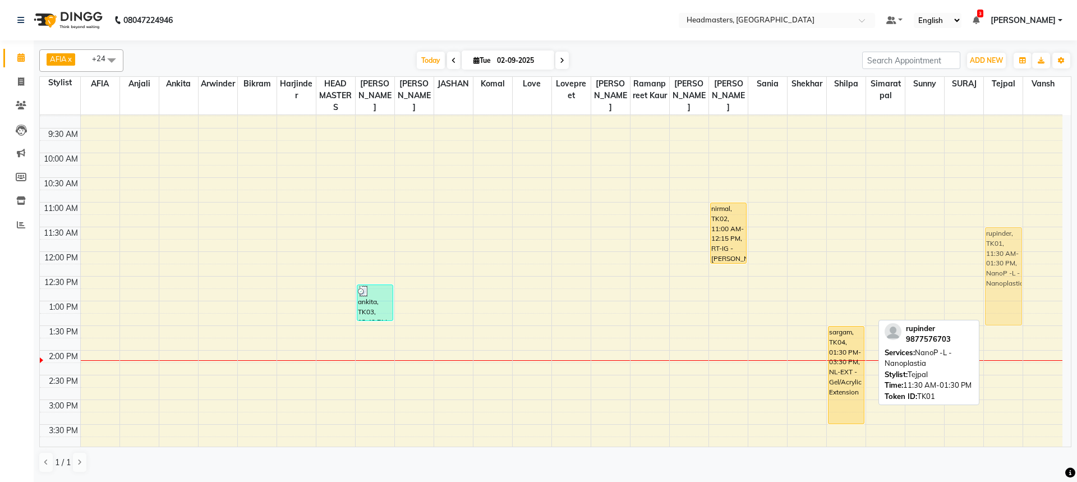
click at [1006, 253] on div "rupinder, TK01, 11:30 AM-01:30 PM, NanoP -L - Nanoplastia rupinder, TK01, 11:30…" at bounding box center [1003, 374] width 39 height 641
click at [1004, 253] on div "rupinder, TK01, 11:30 AM-01:30 PM, NanoP -L - Nanoplastia" at bounding box center [1003, 374] width 39 height 641
click at [994, 271] on div "rupinder, TK01, 11:30 AM-01:30 PM, NanoP -L - Nanoplastia" at bounding box center [1002, 276] width 35 height 97
select select "1"
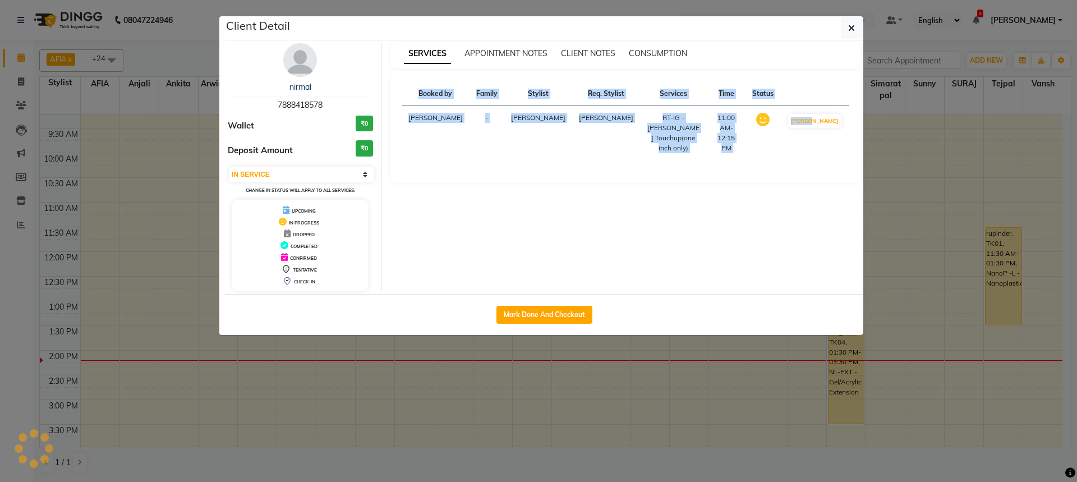
click at [996, 271] on ngb-modal-window "Client Detail nirmal 7888418578 Wallet ₹0 Deposit Amount ₹0 Select IN SERVICE C…" at bounding box center [538, 241] width 1077 height 482
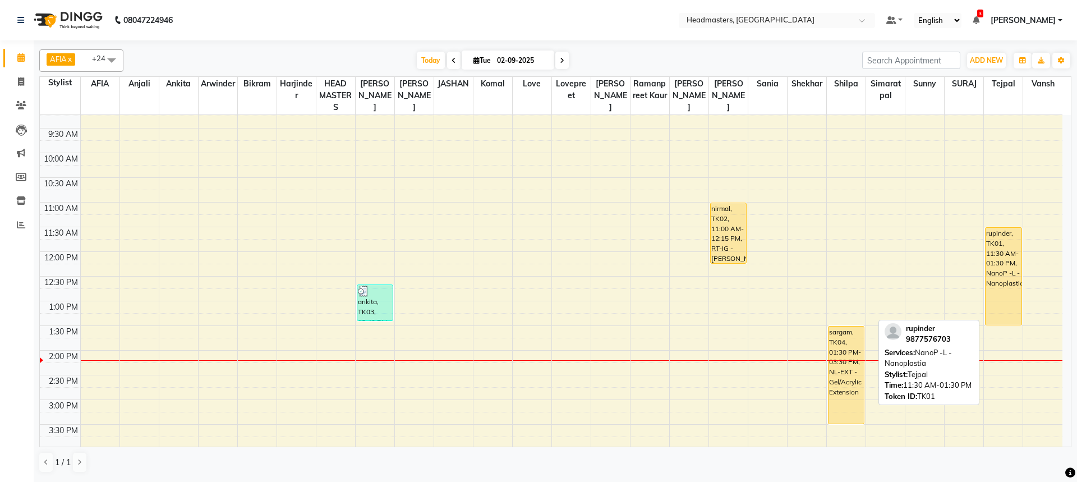
click at [996, 271] on div "rupinder, TK01, 11:30 AM-01:30 PM, NanoP -L - Nanoplastia" at bounding box center [1002, 276] width 35 height 97
select select "1"
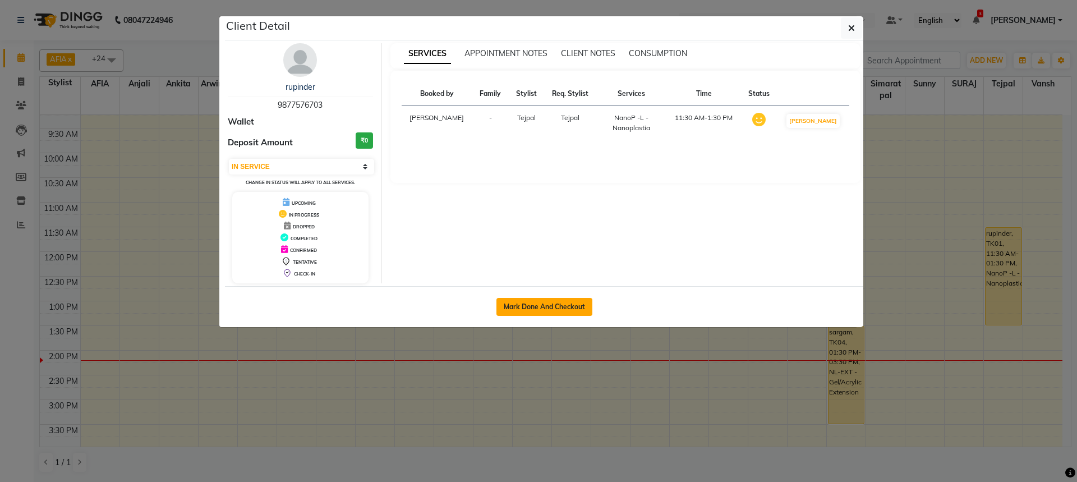
click at [554, 313] on button "Mark Done And Checkout" at bounding box center [544, 307] width 96 height 18
select select "service"
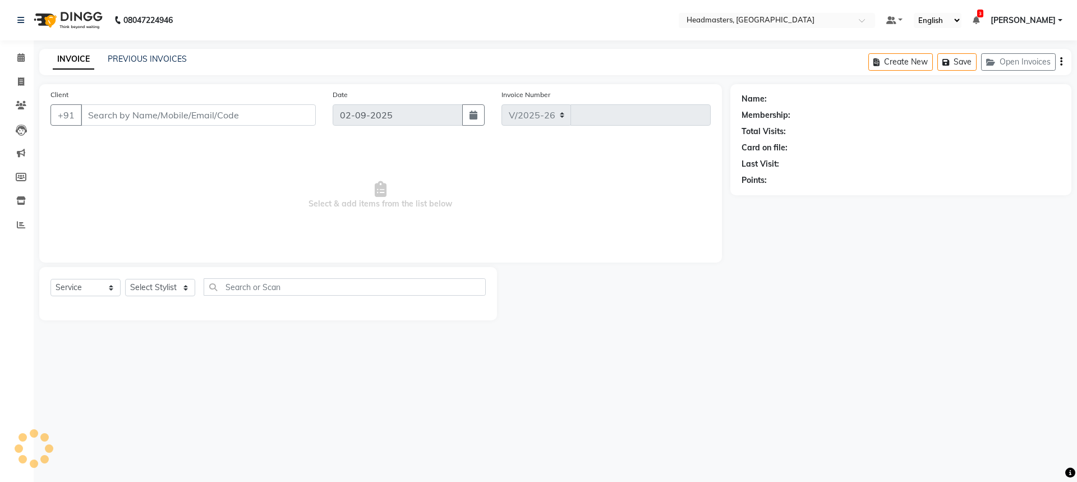
select select "7136"
type input "3271"
type input "9877576703"
select select "60660"
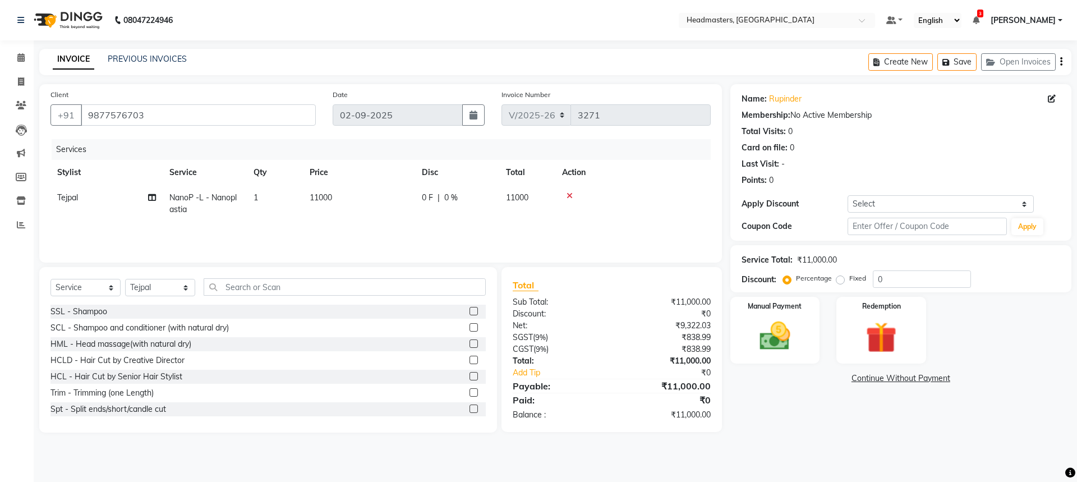
click at [428, 207] on td "0 F | 0 %" at bounding box center [457, 203] width 84 height 37
select select "60660"
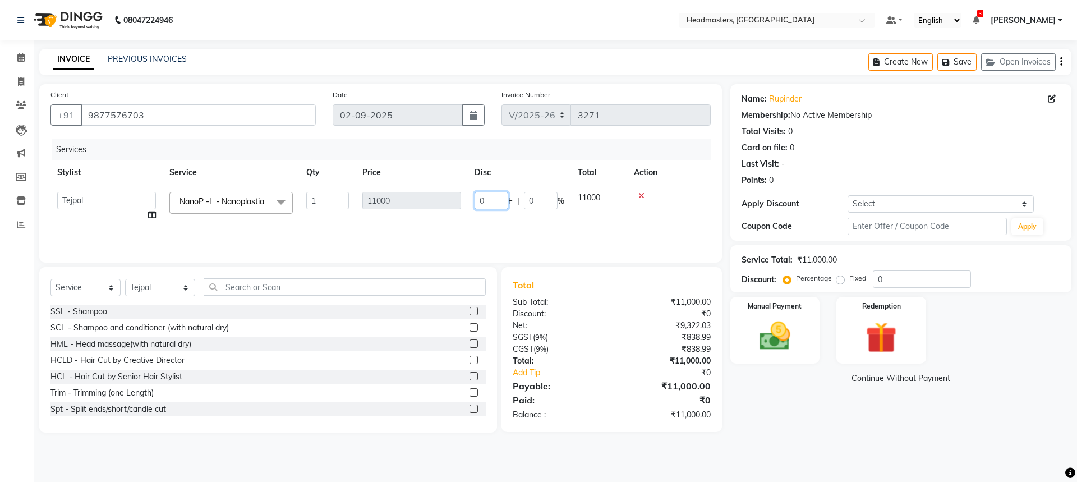
click at [498, 204] on input "0" at bounding box center [491, 200] width 34 height 17
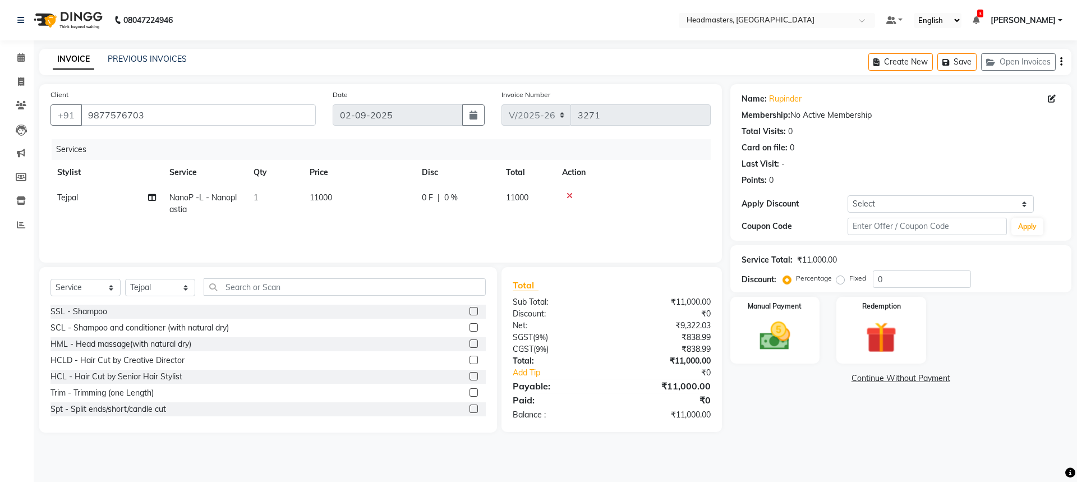
click at [425, 192] on td "0 F | 0 %" at bounding box center [457, 203] width 84 height 37
select select "60660"
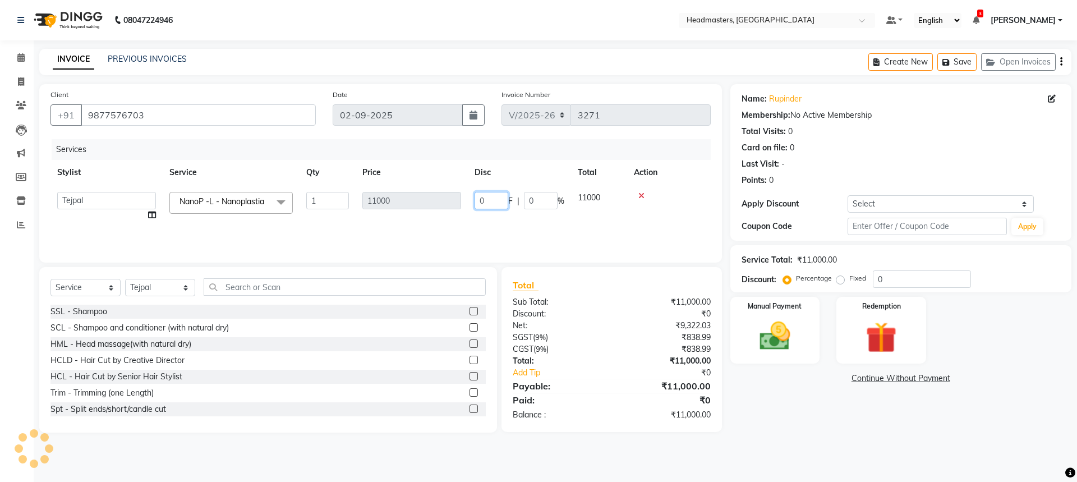
click at [490, 204] on input "0" at bounding box center [491, 200] width 34 height 17
click at [491, 204] on input "0" at bounding box center [491, 200] width 34 height 17
type input "05500"
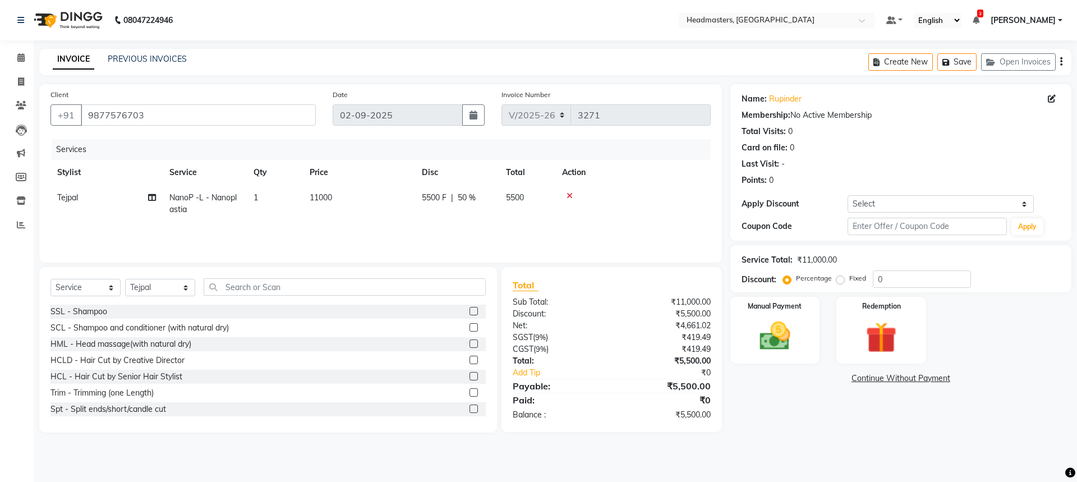
click at [495, 216] on td "5500 F | 50 %" at bounding box center [457, 203] width 84 height 37
select select "60660"
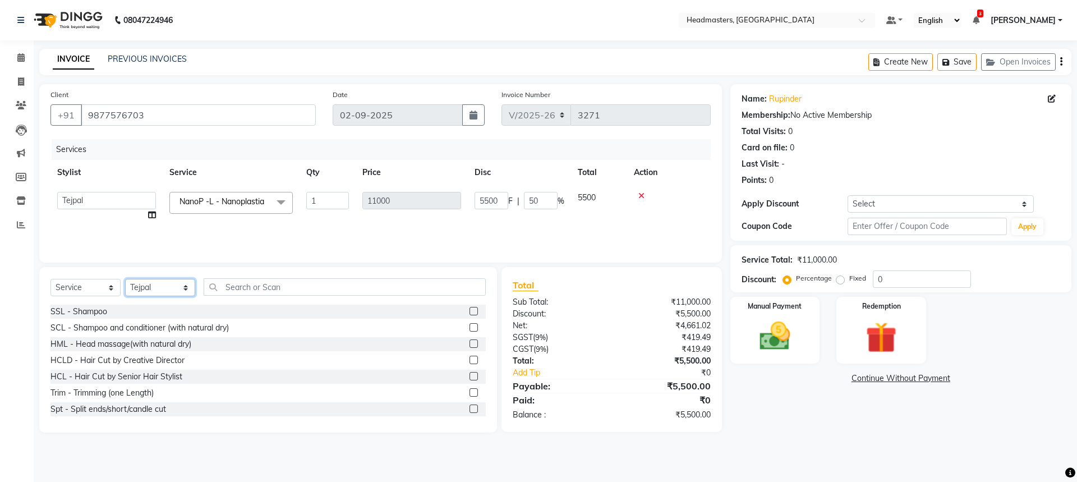
click at [159, 288] on select "Select Stylist AFIA [PERSON_NAME] [PERSON_NAME] HEAD MASTERS Inder [PERSON_NAME…" at bounding box center [160, 287] width 70 height 17
select select "60665"
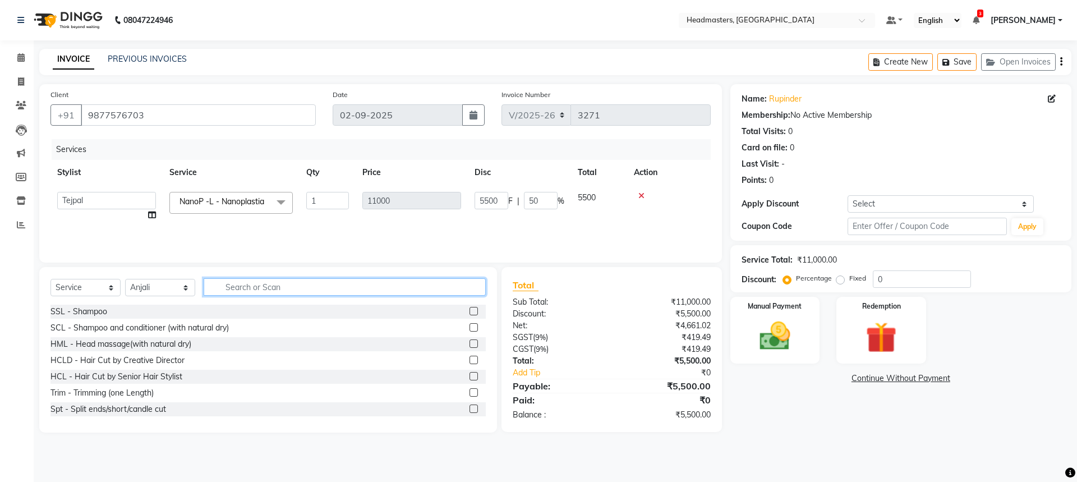
click at [283, 286] on input "text" at bounding box center [345, 286] width 282 height 17
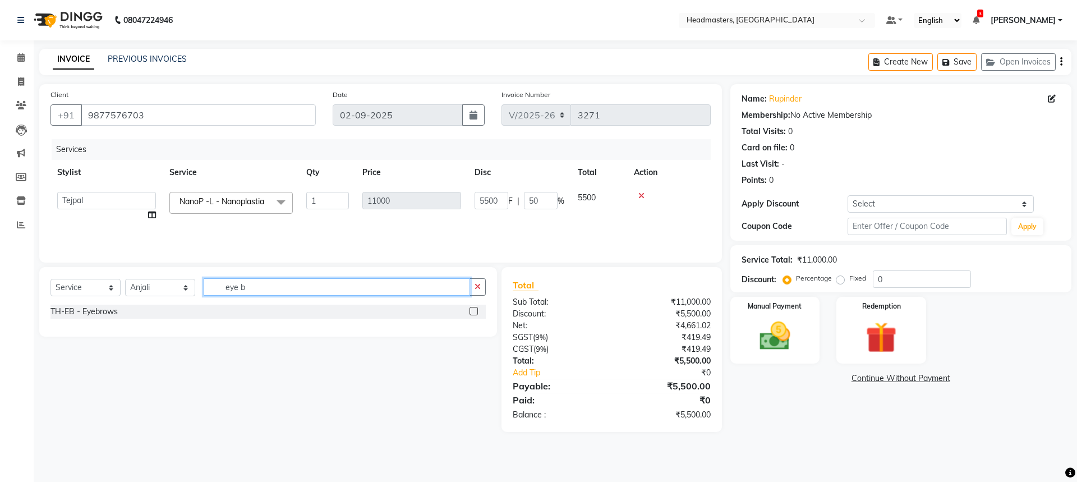
type input "eye b"
click at [472, 312] on label at bounding box center [473, 311] width 8 height 8
click at [472, 312] on input "checkbox" at bounding box center [472, 311] width 7 height 7
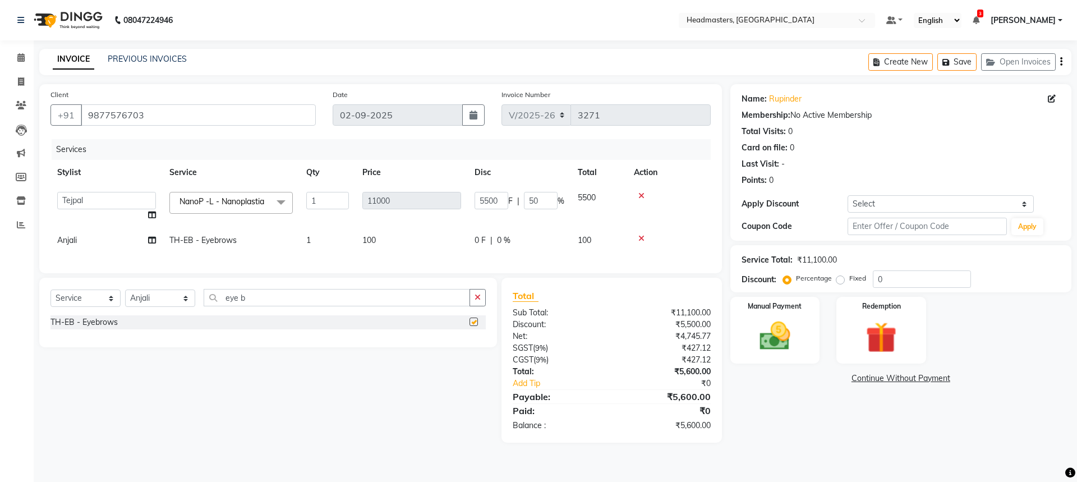
checkbox input "false"
click at [298, 306] on input "eye b" at bounding box center [337, 297] width 266 height 17
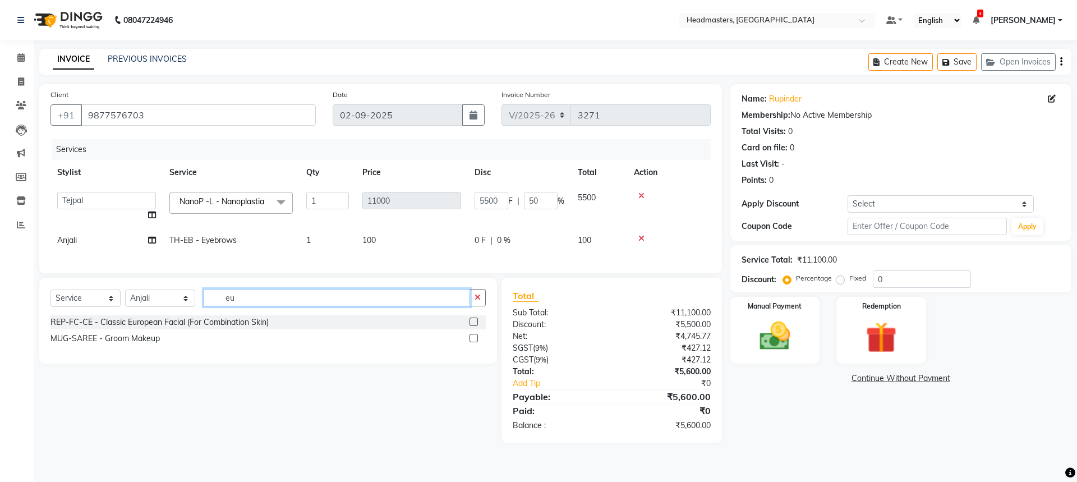
type input "e"
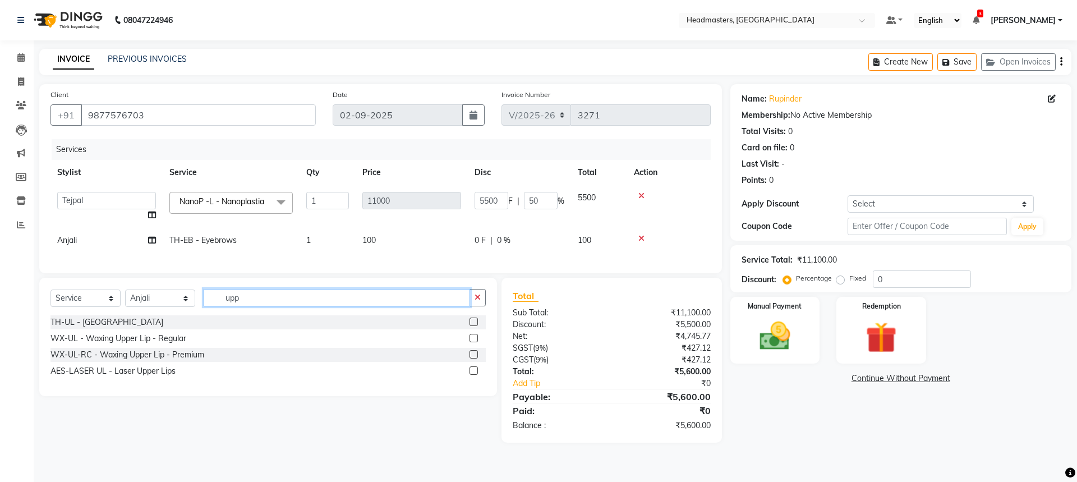
type input "upp"
click at [478, 326] on label at bounding box center [473, 321] width 8 height 8
click at [477, 326] on input "checkbox" at bounding box center [472, 322] width 7 height 7
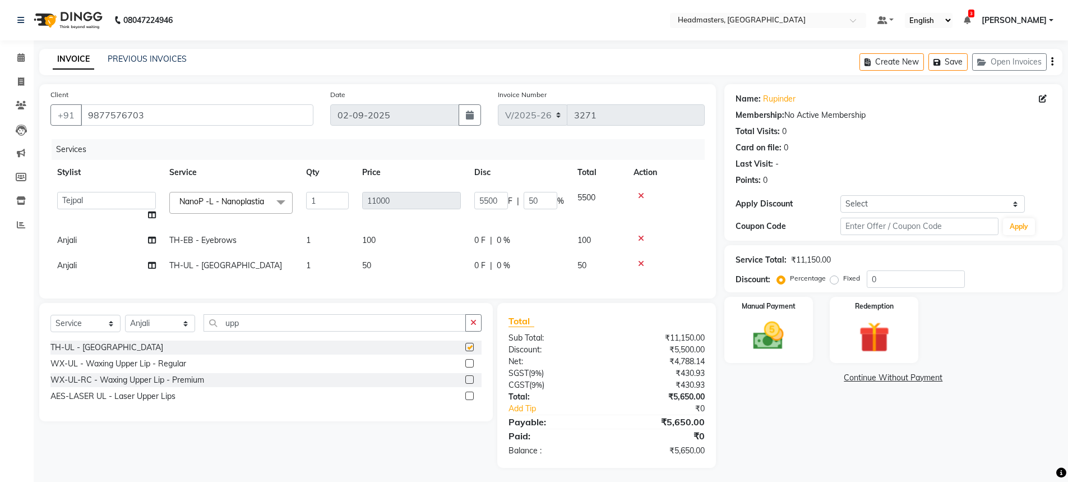
checkbox input "false"
click at [336, 331] on input "upp" at bounding box center [335, 322] width 262 height 17
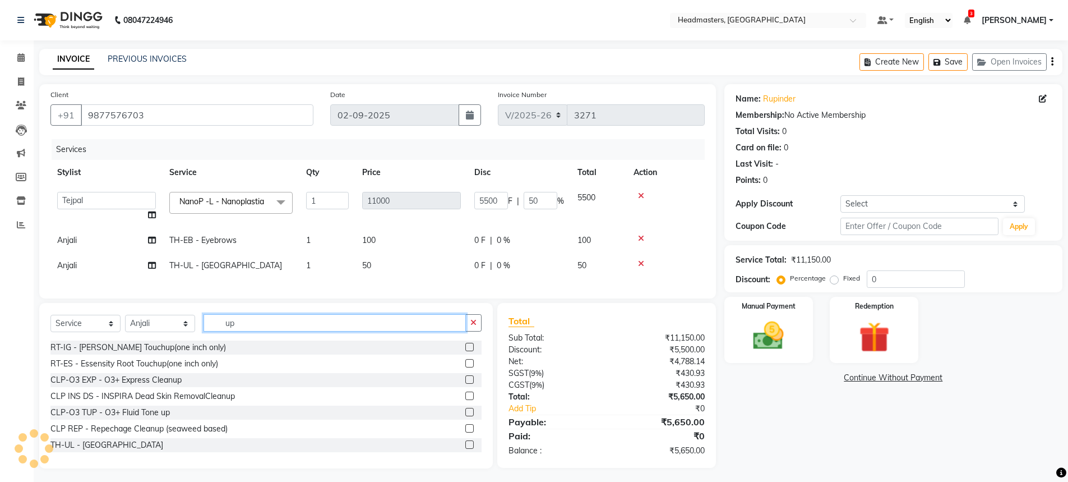
type input "u"
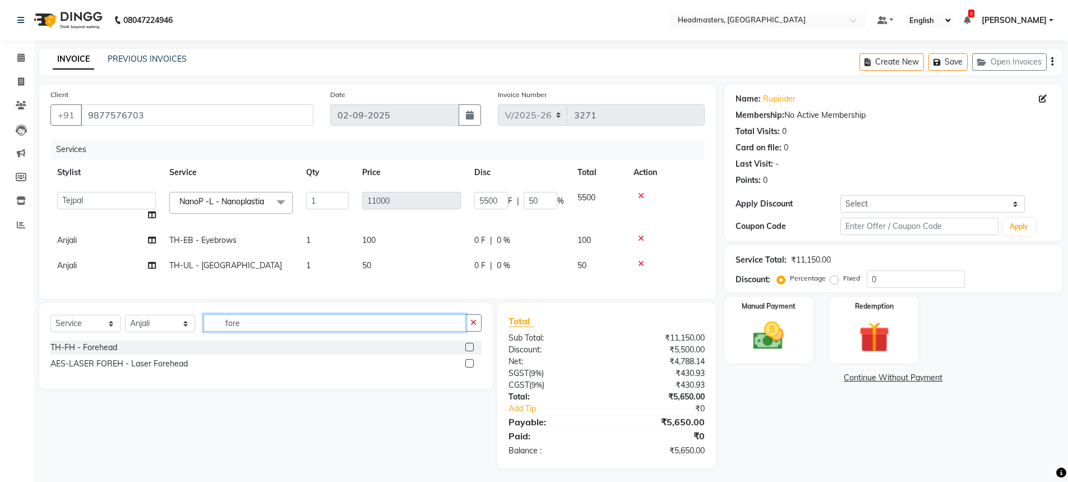
type input "fore"
click at [471, 351] on label at bounding box center [469, 347] width 8 height 8
click at [471, 351] on input "checkbox" at bounding box center [468, 347] width 7 height 7
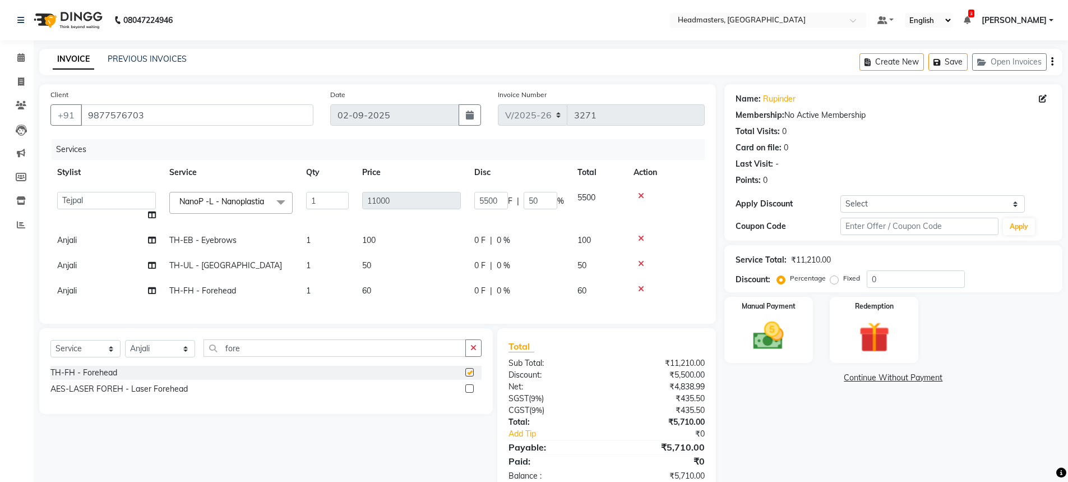
checkbox input "false"
click at [480, 296] on span "0 F" at bounding box center [479, 291] width 11 height 12
select select "60665"
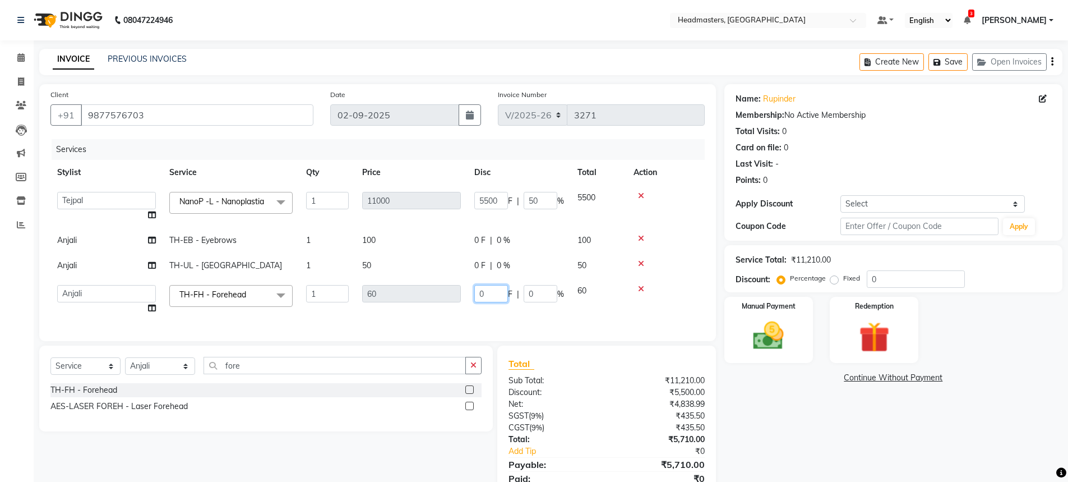
click at [491, 297] on input "0" at bounding box center [491, 293] width 34 height 17
type input "010"
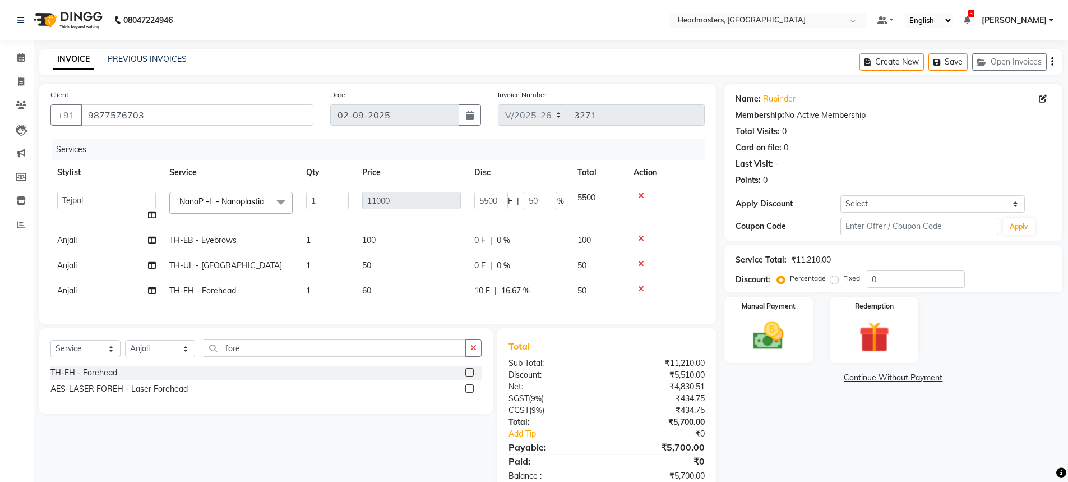
click at [474, 253] on td "0 F | 0 %" at bounding box center [519, 240] width 103 height 25
select select "60665"
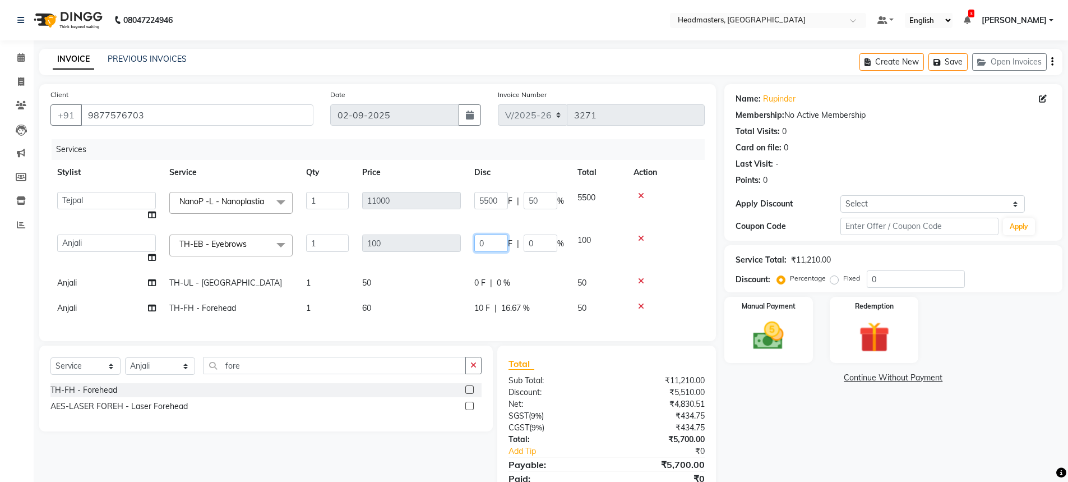
click at [487, 252] on input "0" at bounding box center [491, 242] width 34 height 17
type input "050"
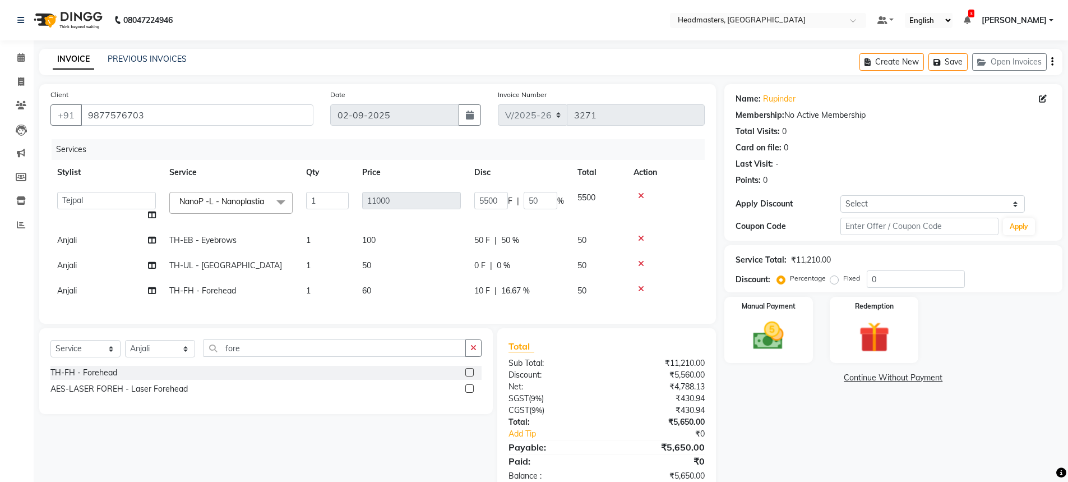
click at [857, 451] on div "Name: Rupinder Membership: No Active Membership Total Visits: 0 Card on file: 0…" at bounding box center [898, 288] width 347 height 409
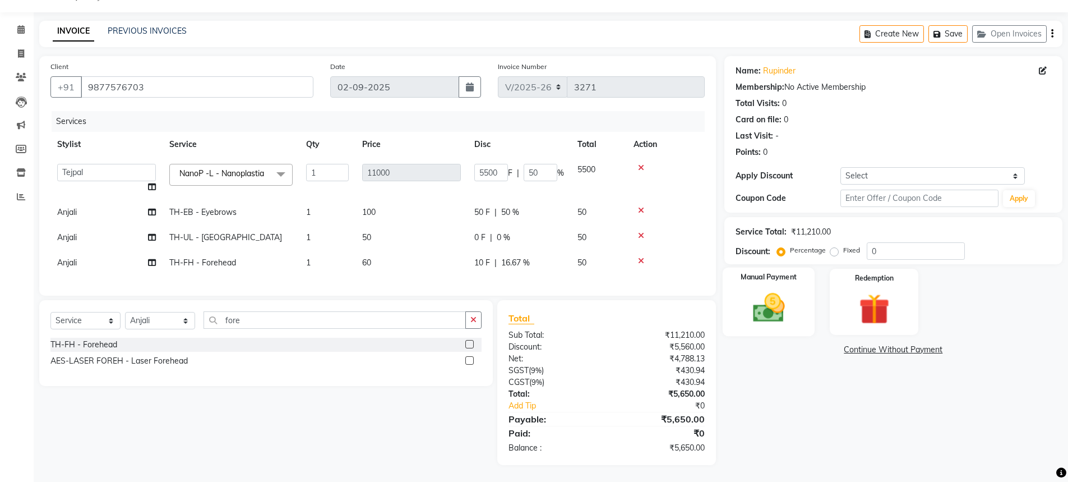
click at [771, 289] on img at bounding box center [769, 307] width 52 height 36
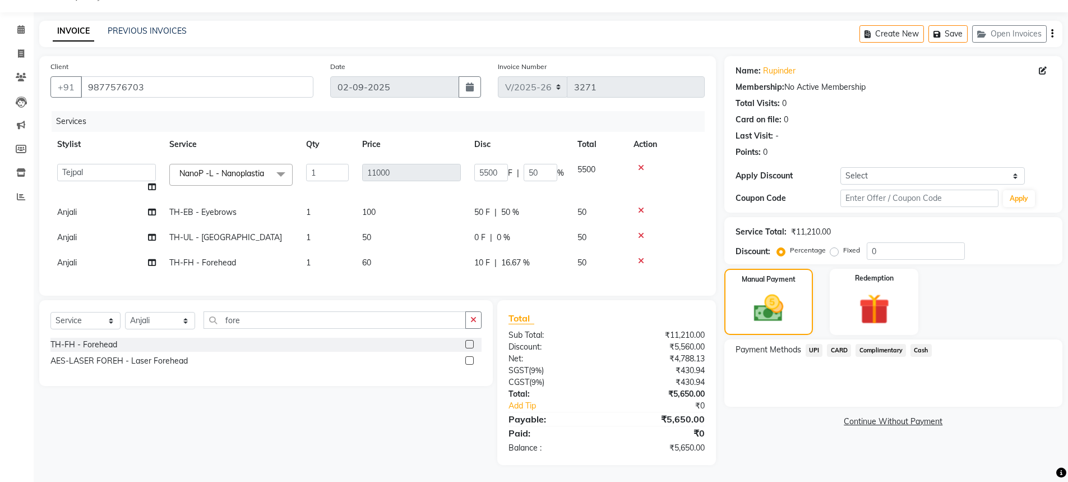
drag, startPoint x: 807, startPoint y: 337, endPoint x: 817, endPoint y: 345, distance: 12.8
click at [807, 344] on span "UPI" at bounding box center [814, 350] width 17 height 13
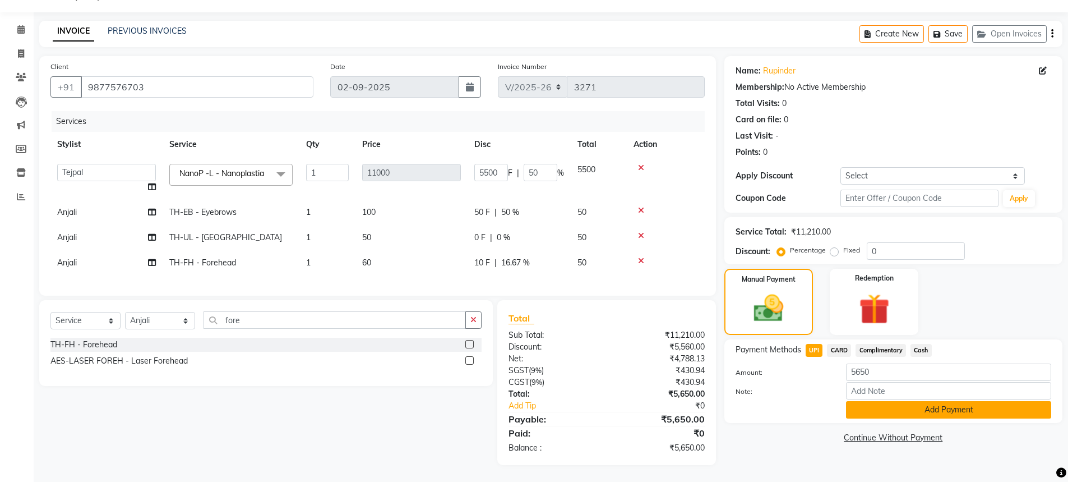
click at [889, 401] on button "Add Payment" at bounding box center [948, 409] width 205 height 17
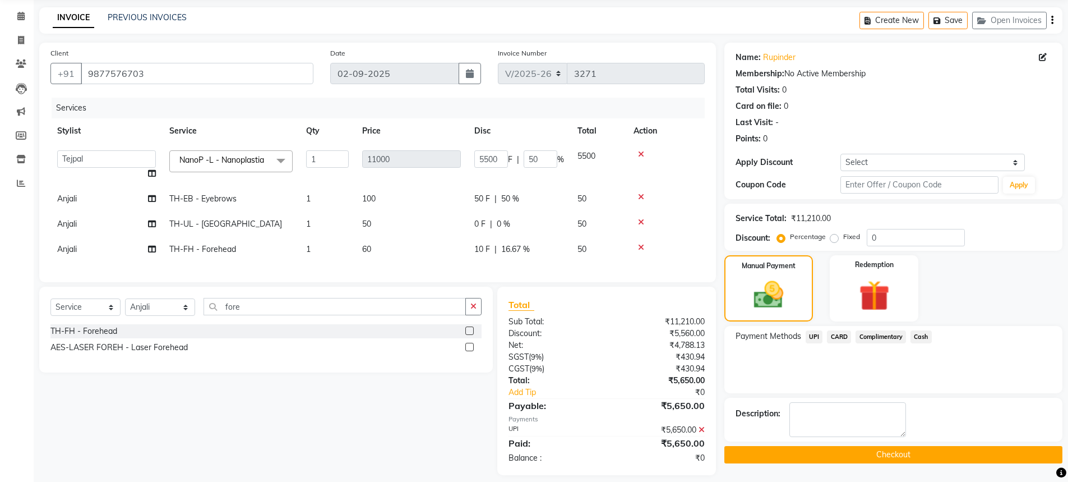
click at [864, 454] on button "Checkout" at bounding box center [894, 454] width 338 height 17
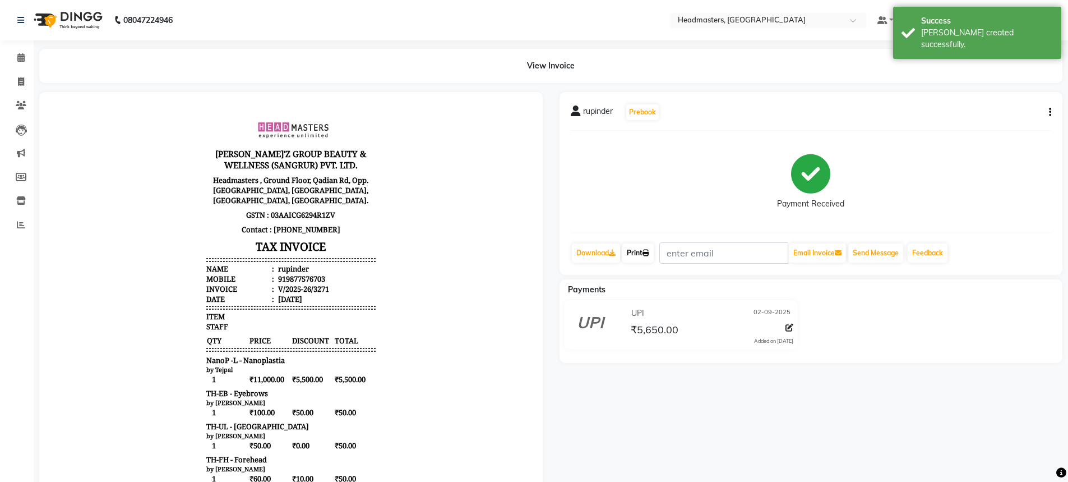
click at [626, 252] on link "Print" at bounding box center [637, 252] width 31 height 19
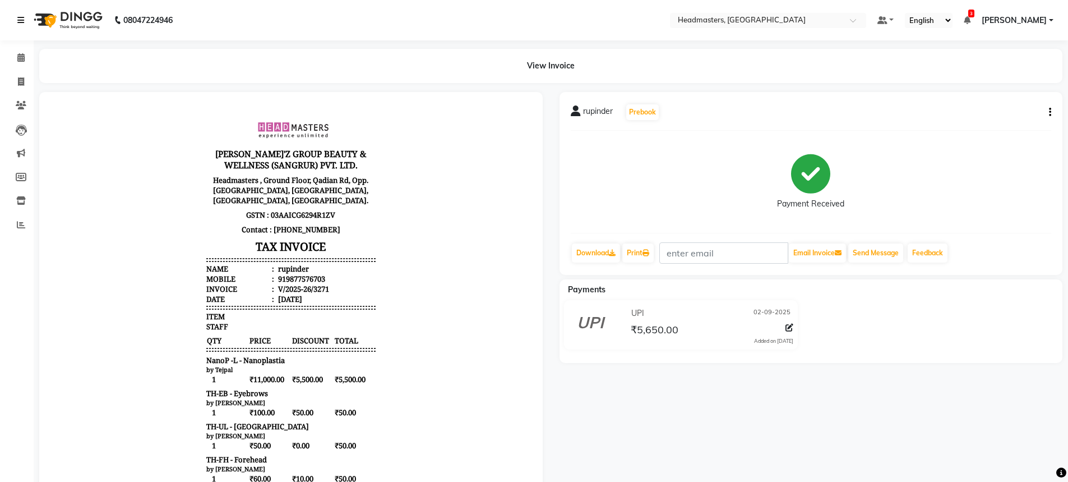
click at [25, 16] on link at bounding box center [22, 19] width 11 height 31
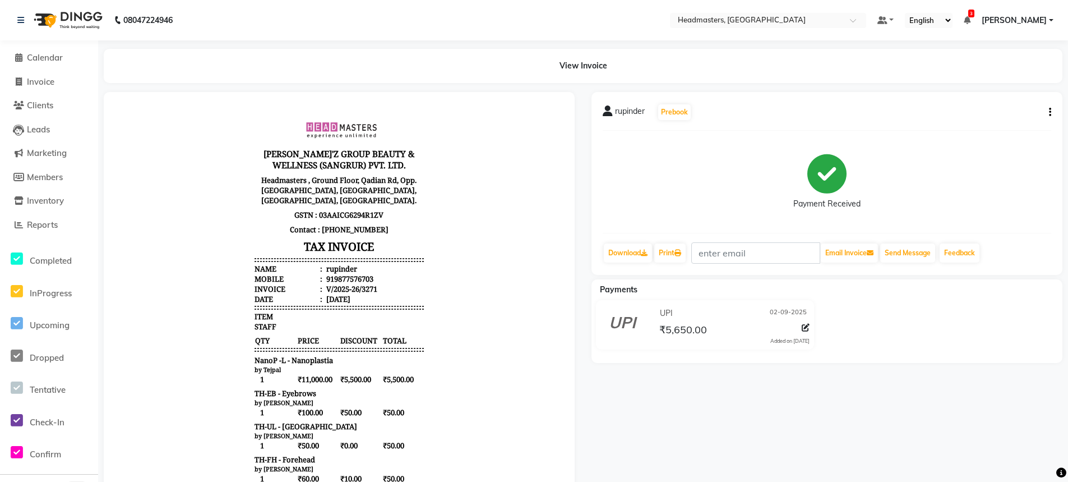
select select "service"
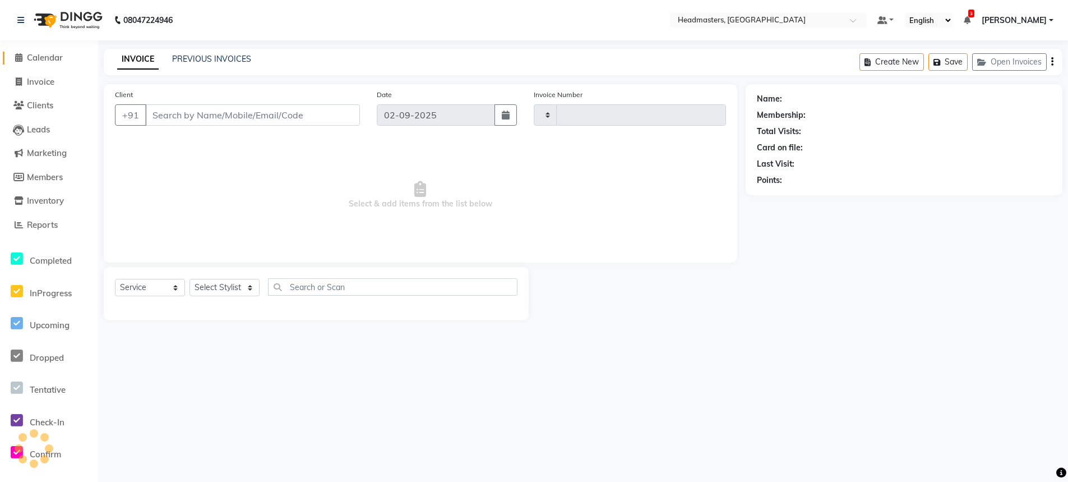
type input "3272"
select select "7136"
click at [46, 61] on span "Calendar" at bounding box center [45, 57] width 36 height 11
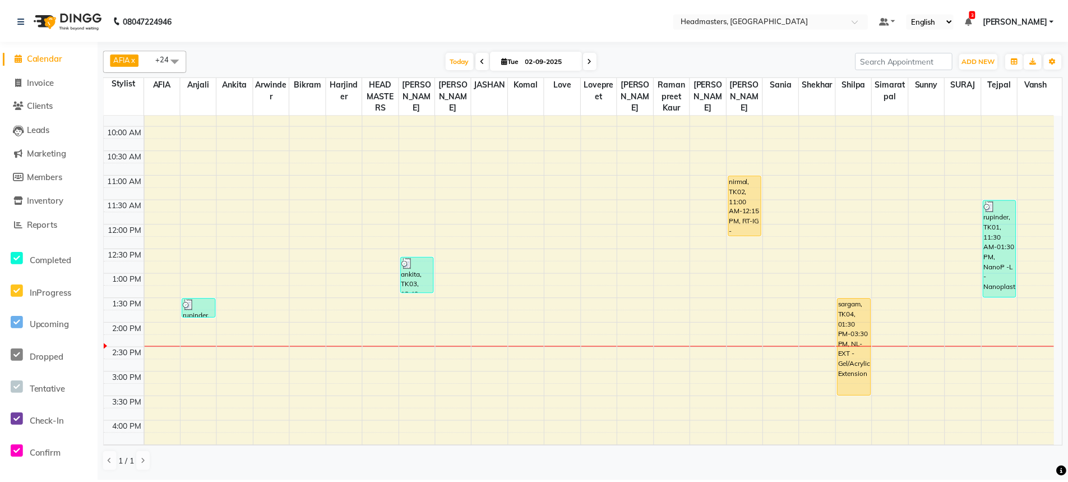
scroll to position [38, 0]
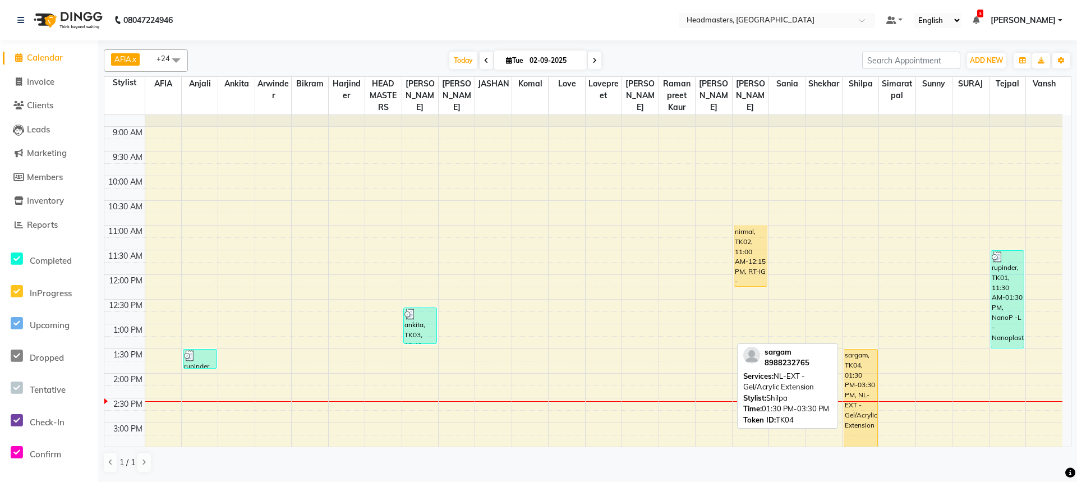
click at [862, 366] on div "sargam, TK04, 01:30 PM-03:30 PM, NL-EXT - Gel/Acrylic Extension" at bounding box center [860, 397] width 33 height 97
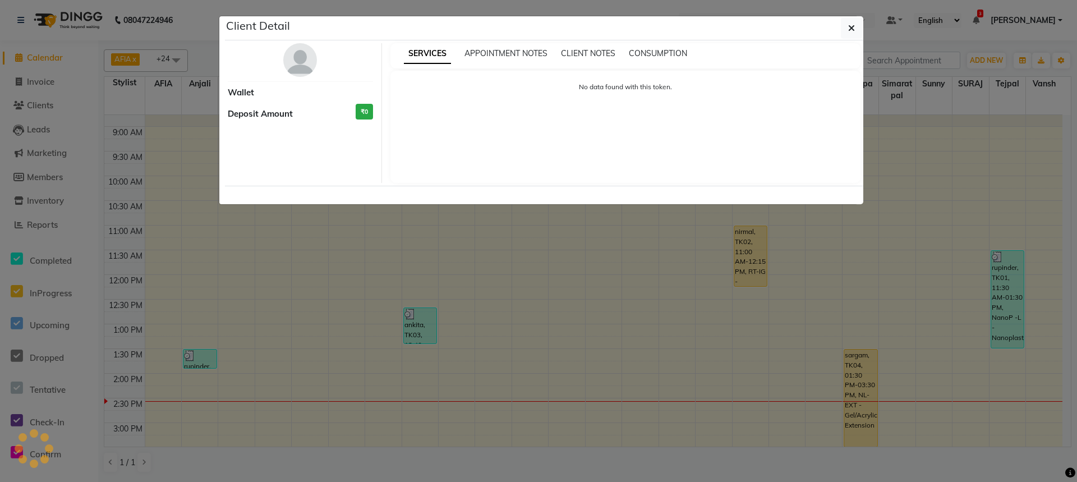
select select "1"
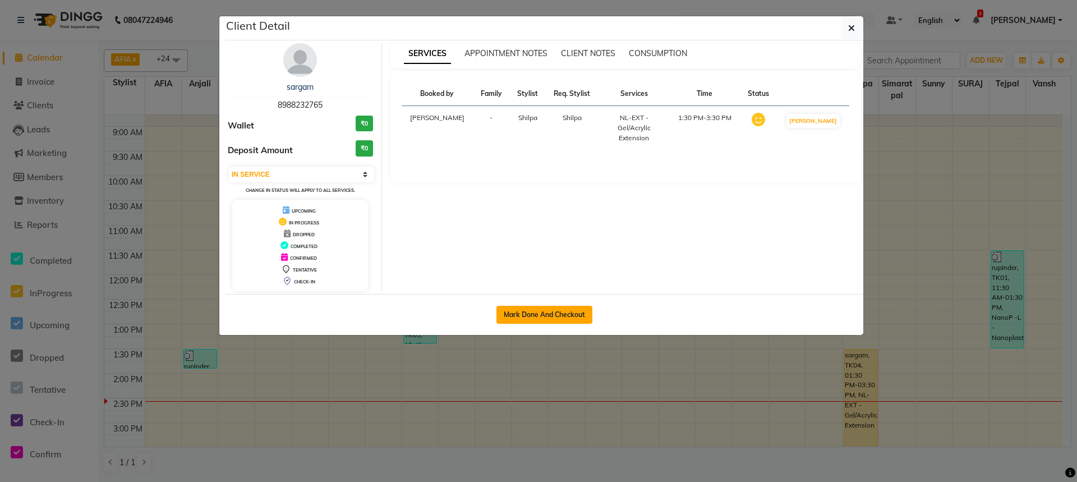
click at [547, 311] on button "Mark Done And Checkout" at bounding box center [544, 315] width 96 height 18
select select "service"
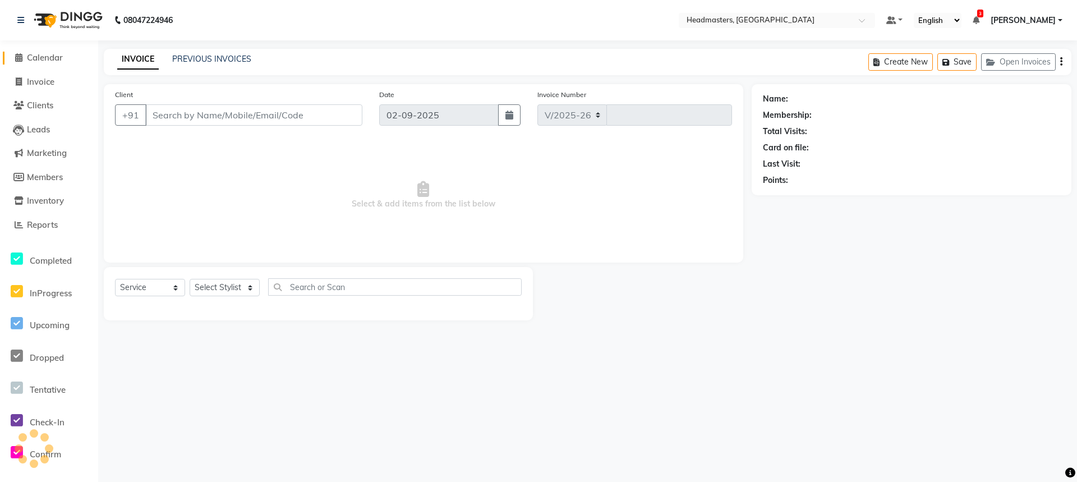
select select "7136"
type input "3272"
type input "8988232765"
select select "68491"
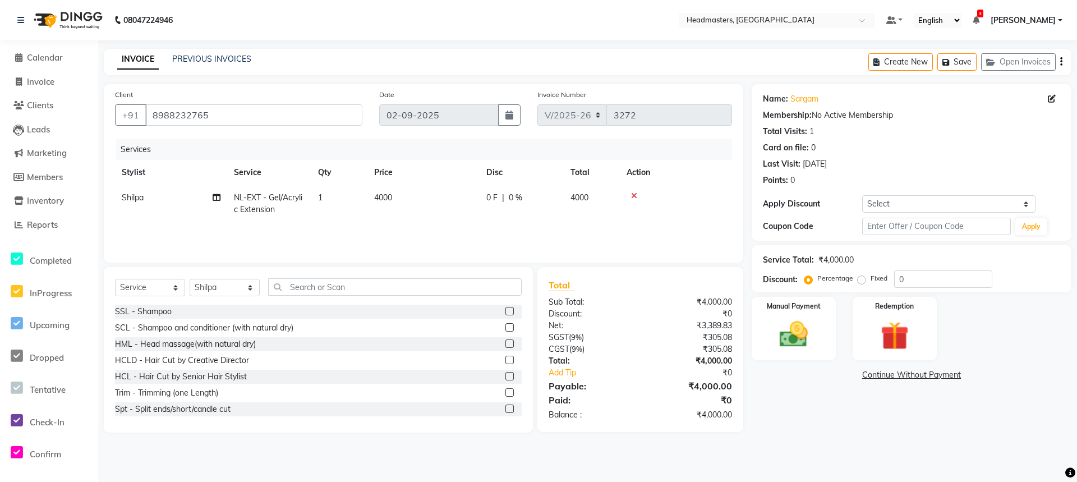
click at [498, 199] on div "0 F | 0 %" at bounding box center [521, 198] width 71 height 12
select select "68491"
click at [705, 187] on td at bounding box center [711, 209] width 40 height 48
click at [703, 196] on icon at bounding box center [706, 196] width 6 height 8
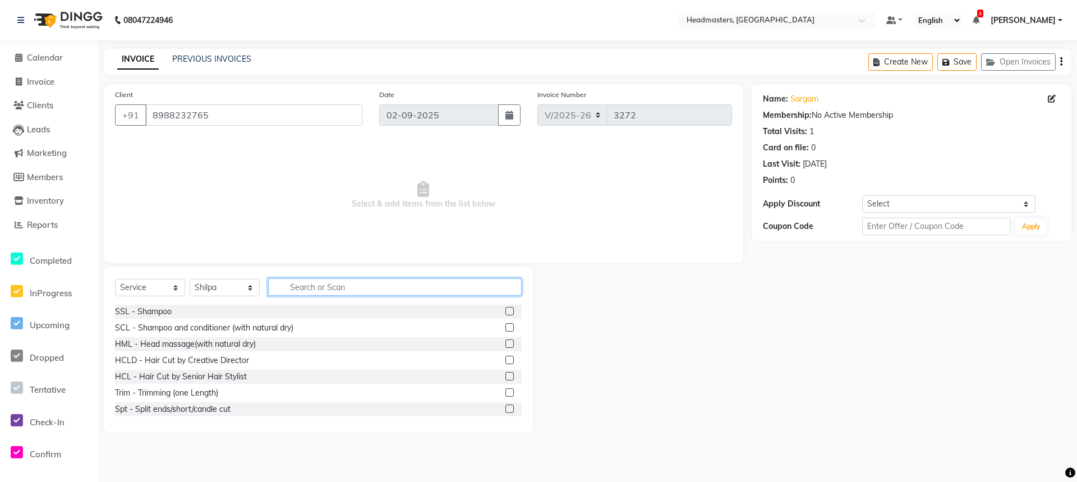
drag, startPoint x: 354, startPoint y: 282, endPoint x: 354, endPoint y: 289, distance: 6.7
click at [357, 285] on input "text" at bounding box center [394, 286] width 253 height 17
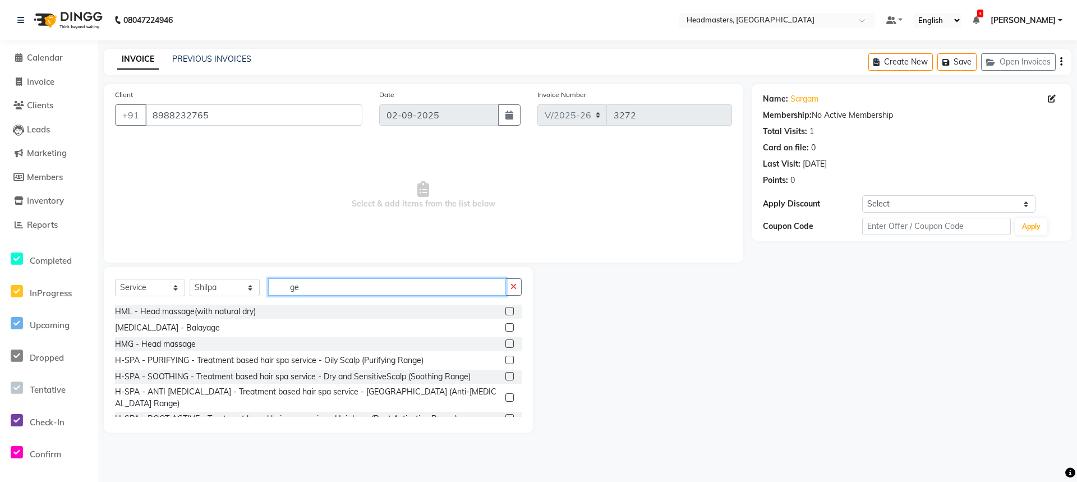
type input "g"
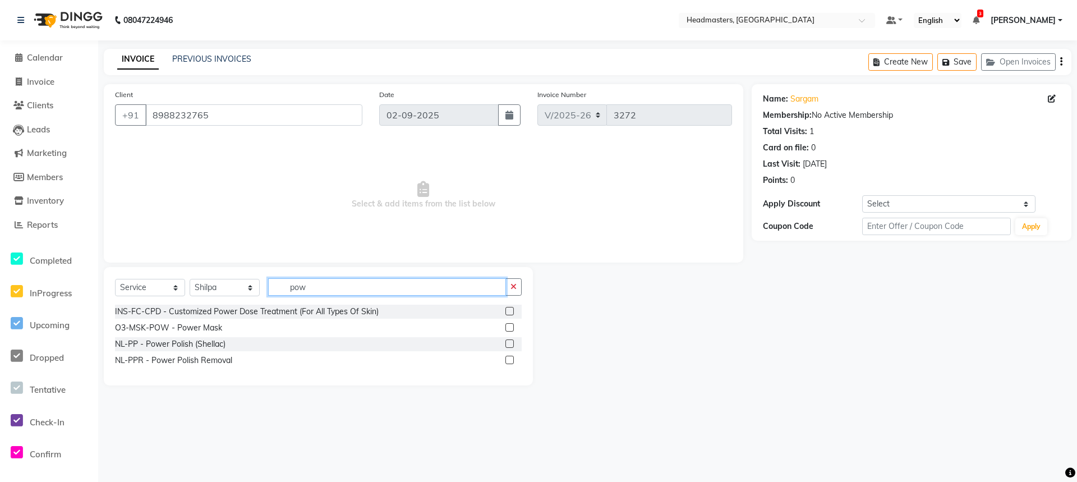
type input "pow"
drag, startPoint x: 509, startPoint y: 342, endPoint x: 502, endPoint y: 334, distance: 10.8
click at [508, 342] on label at bounding box center [509, 343] width 8 height 8
click at [508, 342] on input "checkbox" at bounding box center [508, 343] width 7 height 7
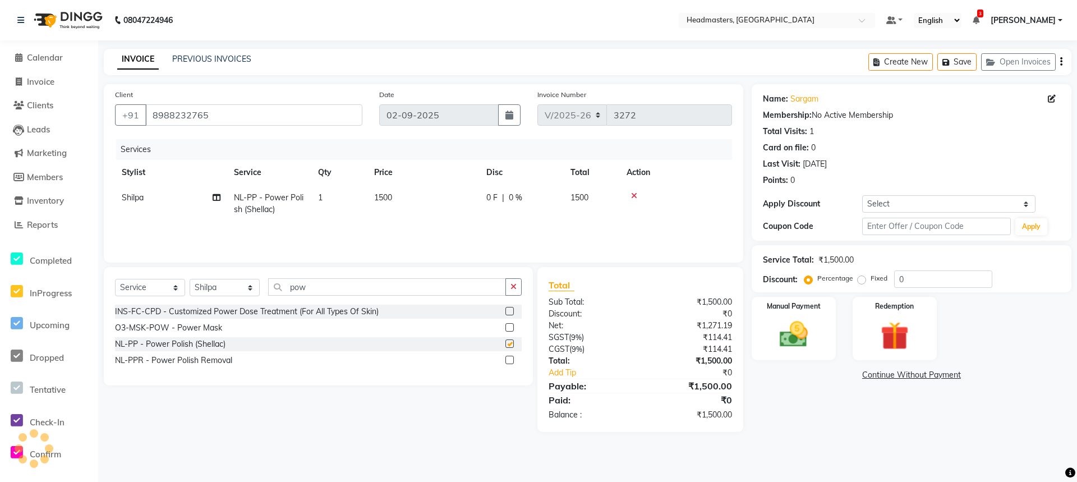
checkbox input "false"
click at [488, 211] on td "0 F | 0 %" at bounding box center [521, 203] width 84 height 37
select select "68491"
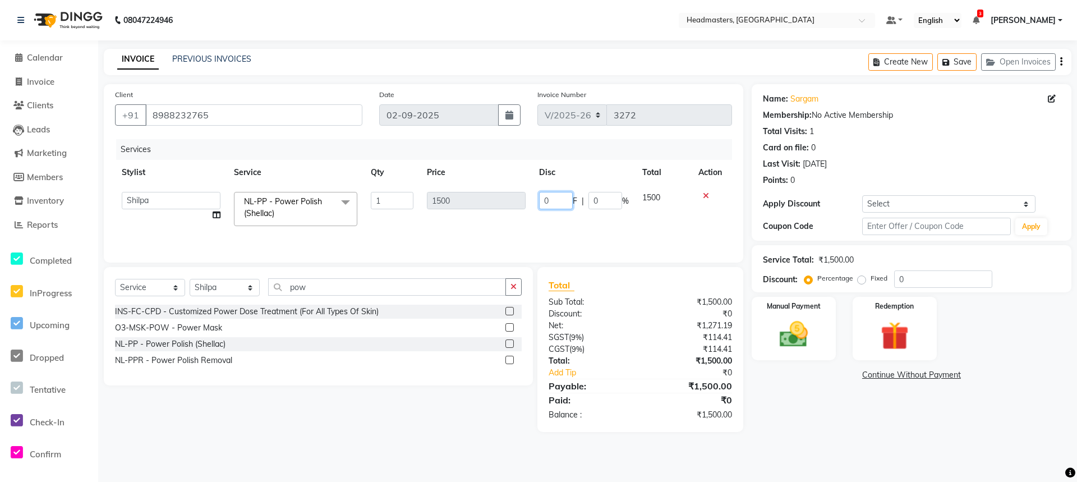
click at [558, 201] on input "0" at bounding box center [556, 200] width 34 height 17
type input "0700"
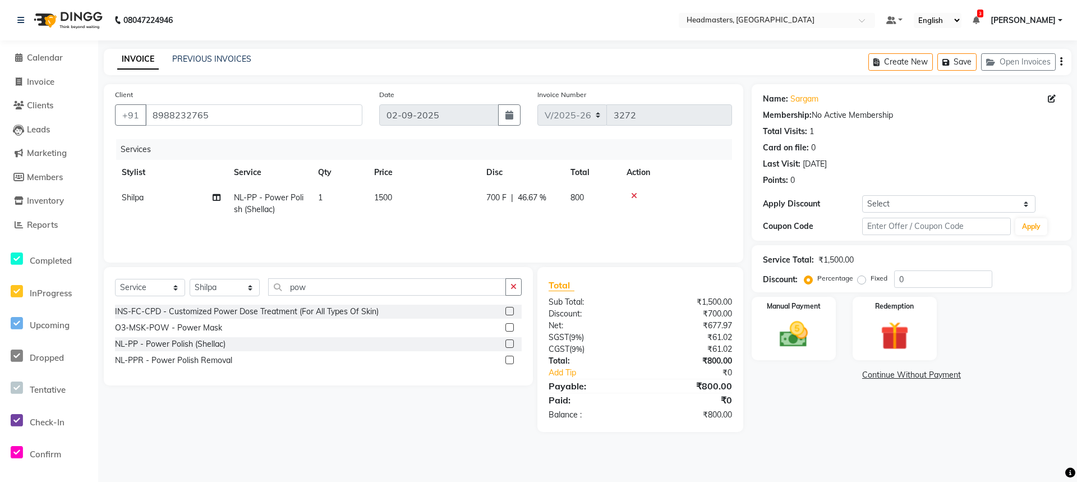
click at [524, 225] on div "Services Stylist Service Qty Price Disc Total Action Shilpa NL-PP - Power Polis…" at bounding box center [423, 195] width 617 height 112
click at [314, 290] on input "pow" at bounding box center [387, 286] width 238 height 17
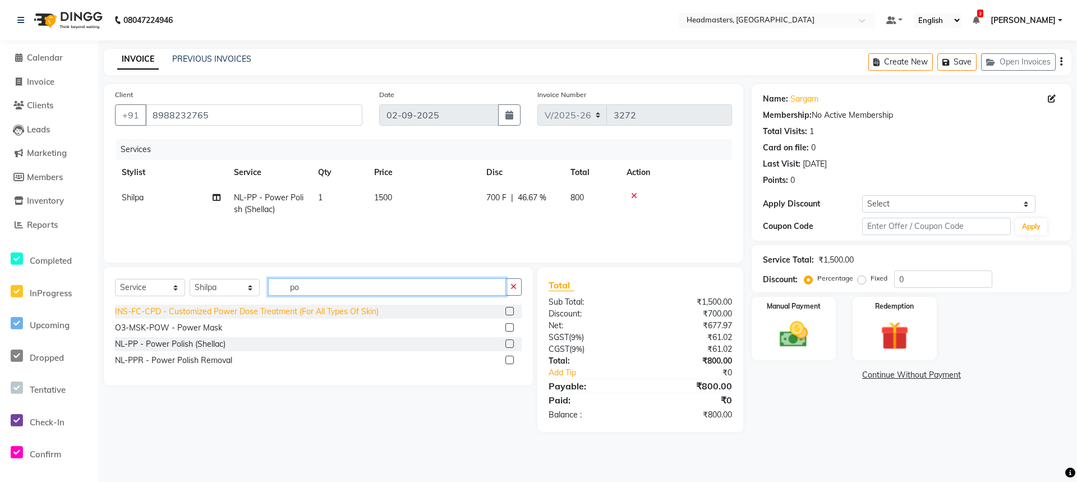
type input "p"
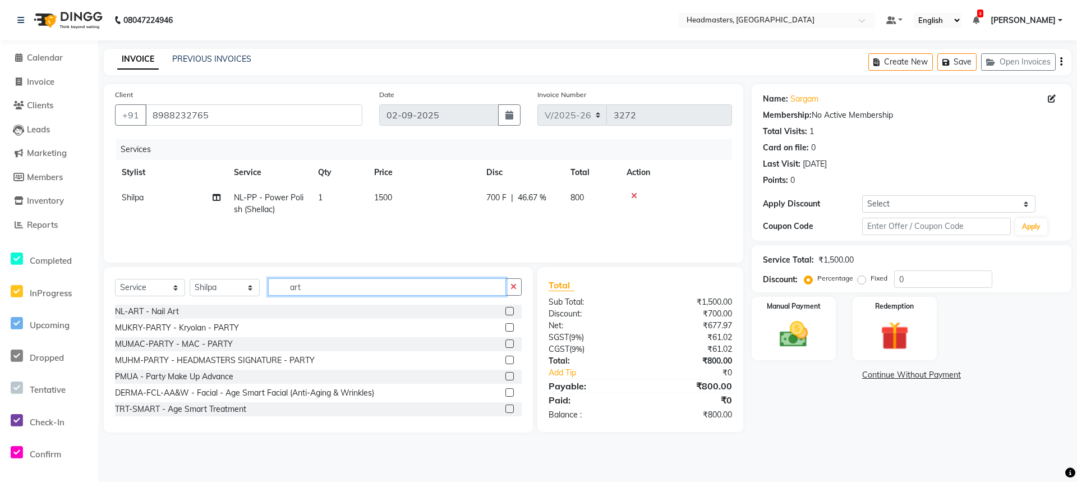
type input "art"
drag, startPoint x: 502, startPoint y: 307, endPoint x: 497, endPoint y: 298, distance: 10.3
click at [505, 306] on div at bounding box center [513, 312] width 16 height 14
click at [505, 311] on label at bounding box center [509, 311] width 8 height 8
click at [505, 311] on input "checkbox" at bounding box center [508, 311] width 7 height 7
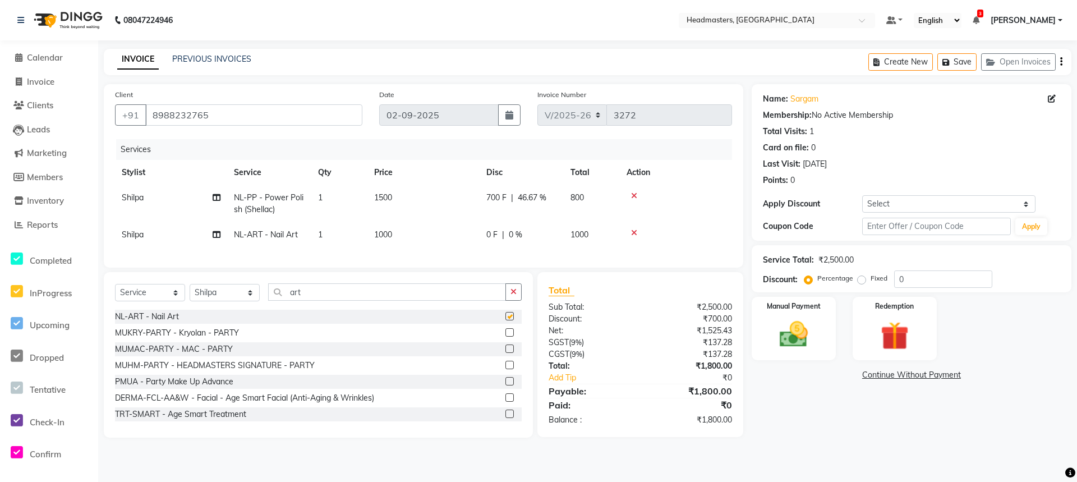
checkbox input "false"
drag, startPoint x: 490, startPoint y: 238, endPoint x: 500, endPoint y: 238, distance: 10.7
click at [492, 238] on span "0 F" at bounding box center [491, 235] width 11 height 12
select select "68491"
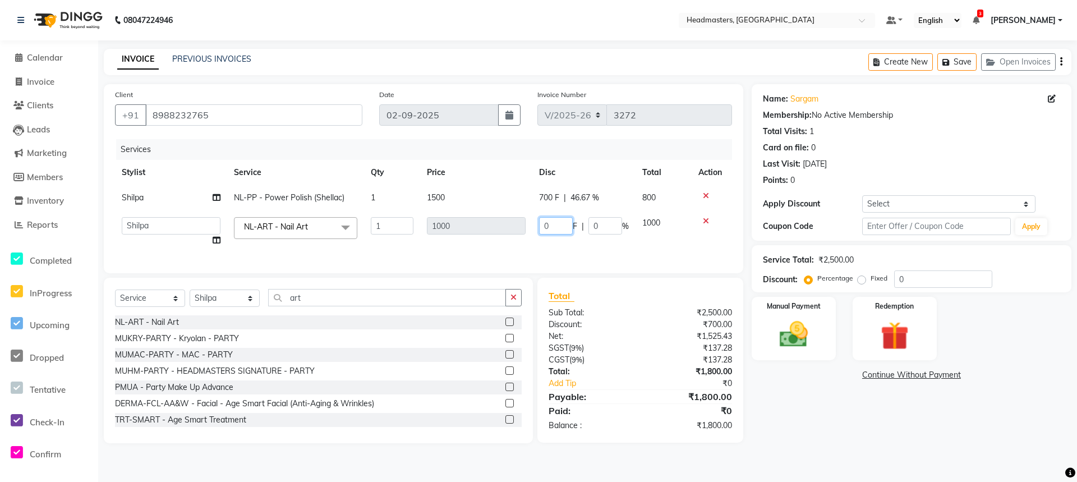
drag, startPoint x: 571, startPoint y: 219, endPoint x: 562, endPoint y: 227, distance: 11.1
click at [565, 227] on input "0" at bounding box center [556, 225] width 34 height 17
type input "0500"
click at [874, 431] on div "Name: Sargam Membership: No Active Membership Total Visits: 1 Card on file: 0 L…" at bounding box center [915, 263] width 328 height 359
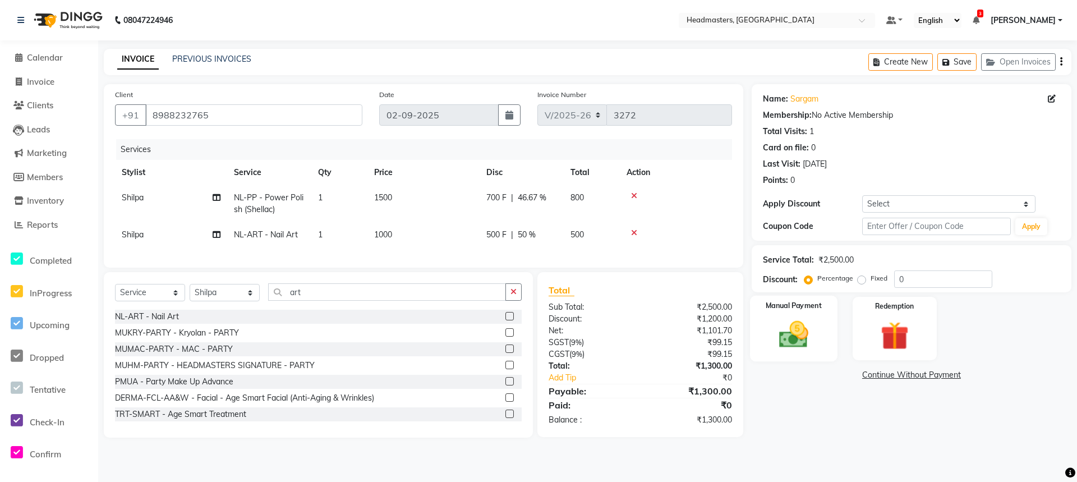
click at [826, 325] on div "Manual Payment" at bounding box center [793, 329] width 87 height 66
click at [849, 375] on span "UPI" at bounding box center [841, 375] width 17 height 13
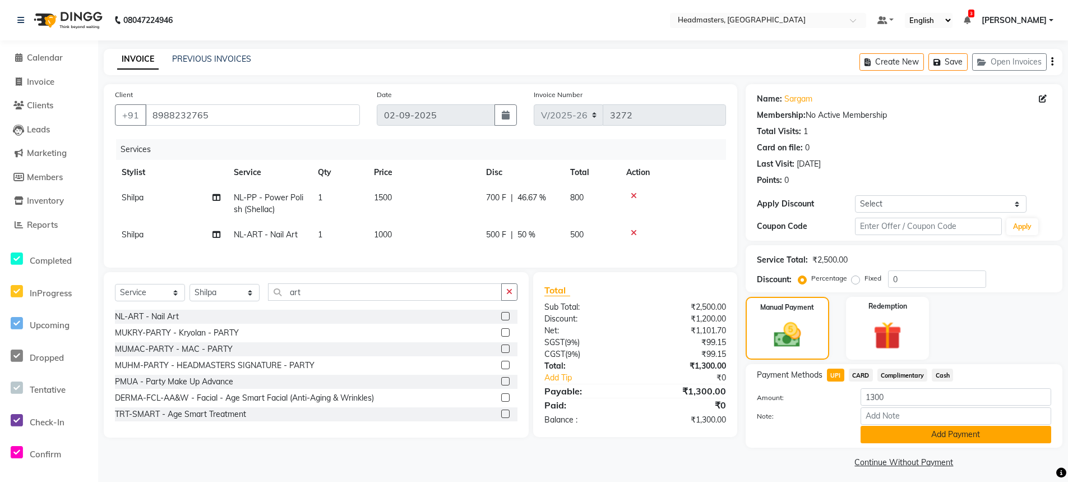
click at [903, 432] on button "Add Payment" at bounding box center [956, 434] width 191 height 17
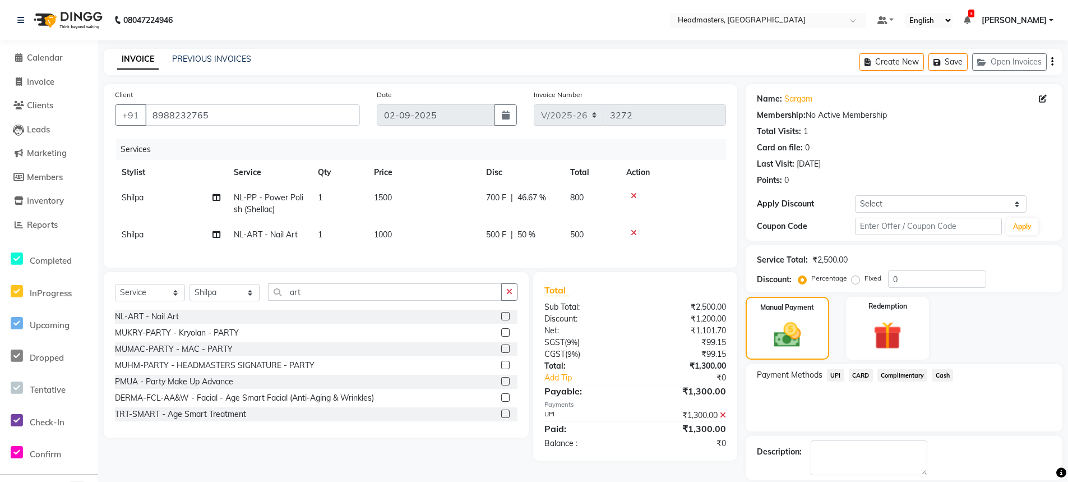
scroll to position [36, 0]
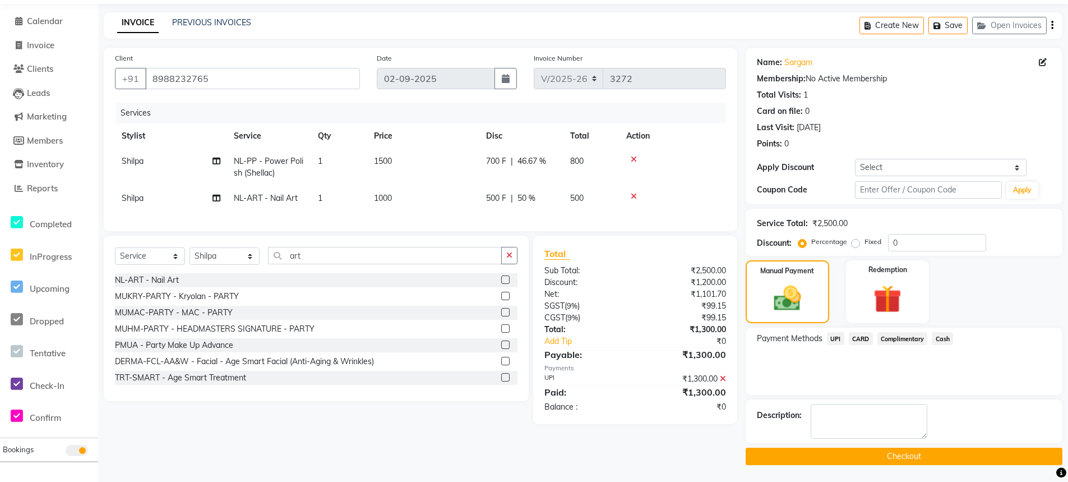
click at [901, 460] on button "Checkout" at bounding box center [904, 456] width 317 height 17
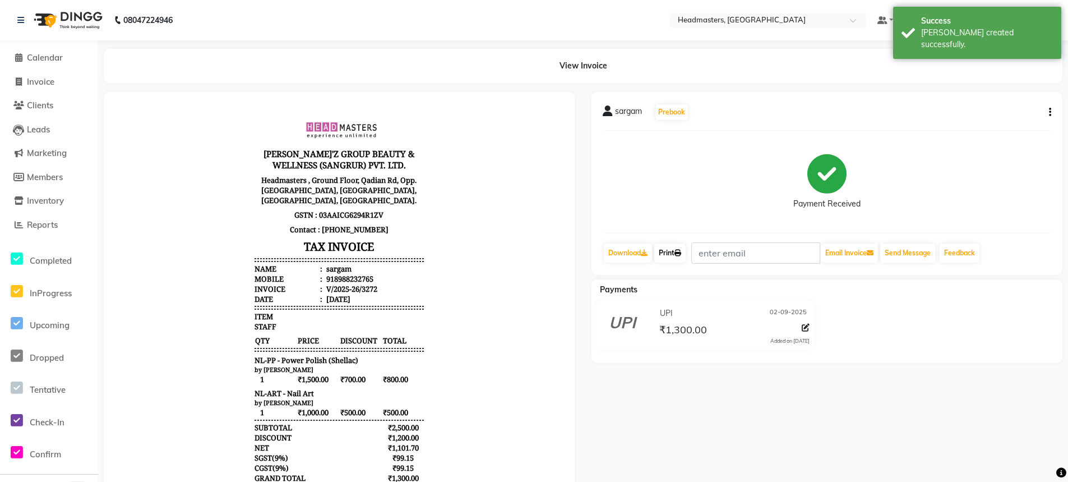
click at [677, 252] on link "Print" at bounding box center [669, 252] width 31 height 19
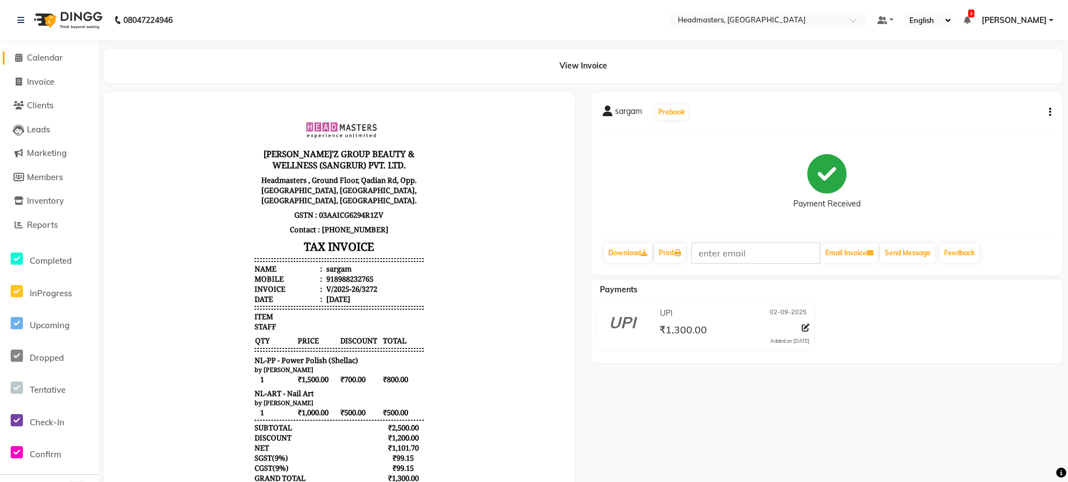
drag, startPoint x: 36, startPoint y: 58, endPoint x: 32, endPoint y: 54, distance: 6.3
click at [36, 58] on span "Calendar" at bounding box center [45, 57] width 36 height 11
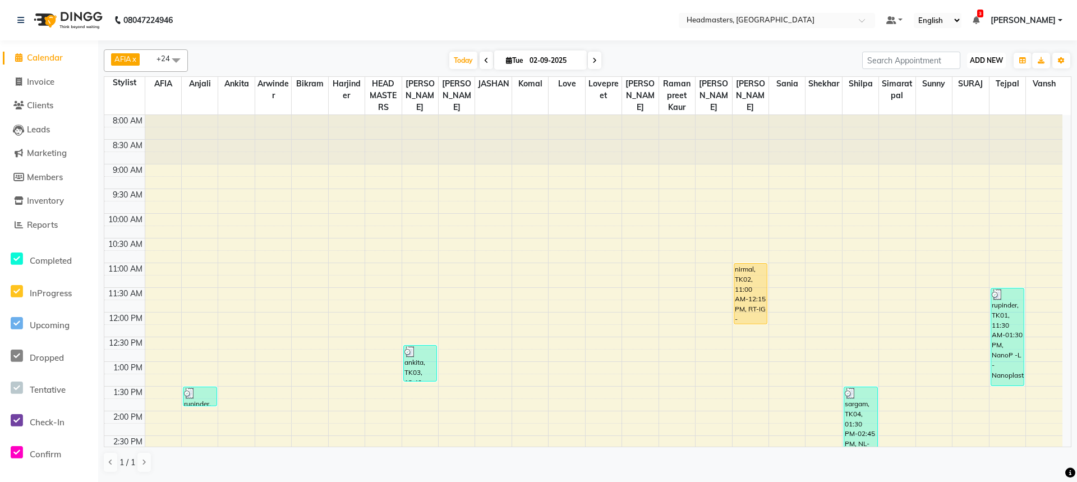
click at [985, 61] on span "ADD NEW" at bounding box center [986, 60] width 33 height 8
click at [948, 81] on button "Add Appointment" at bounding box center [960, 82] width 89 height 15
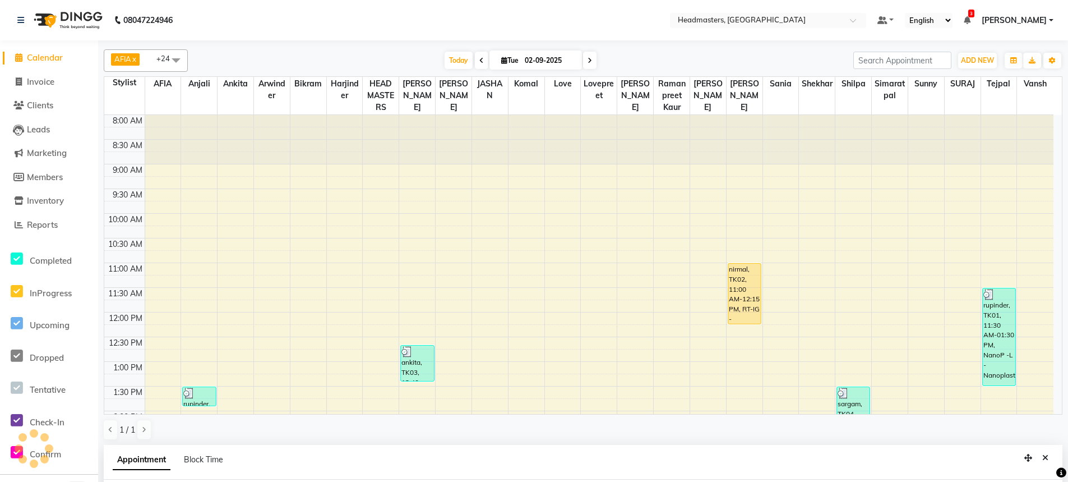
scroll to position [218, 0]
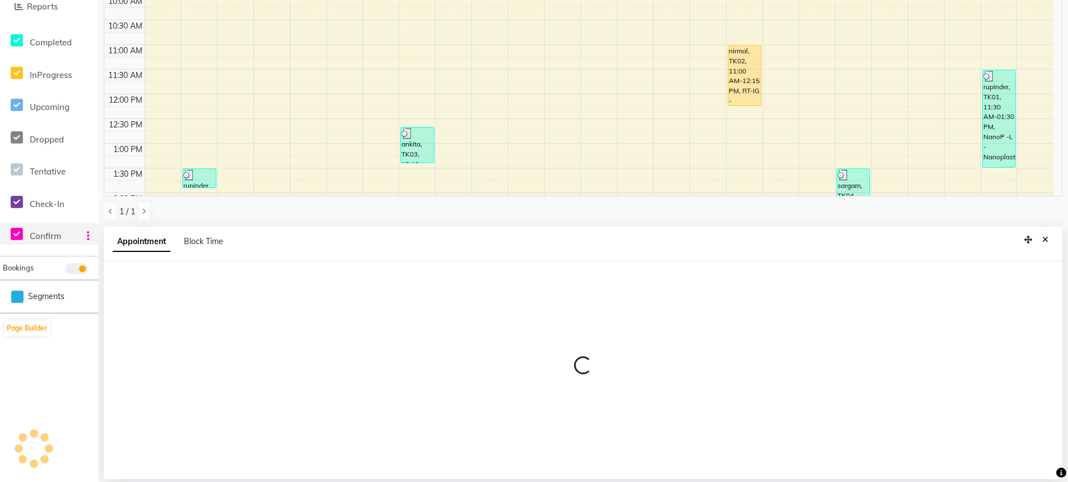
select select "tentative"
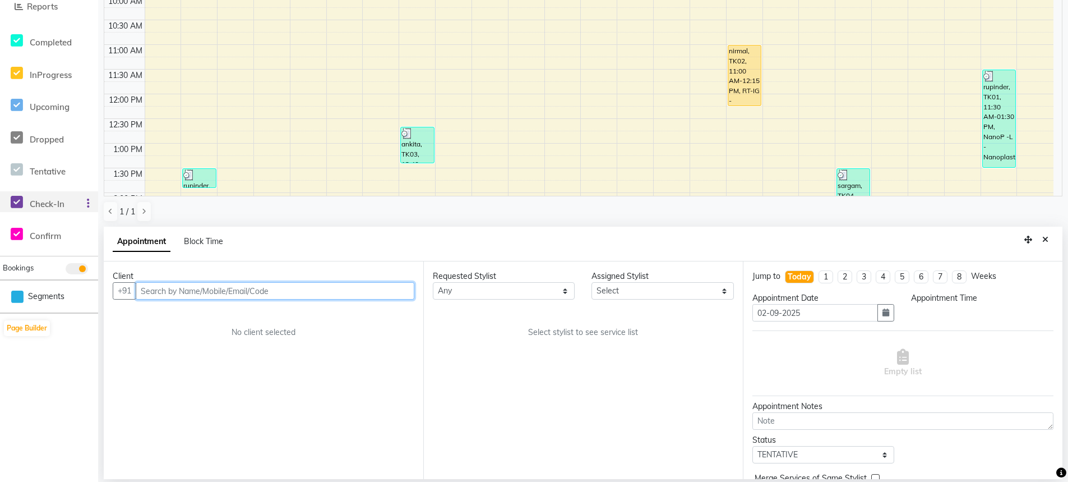
select select "540"
click at [181, 290] on input "text" at bounding box center [275, 290] width 279 height 17
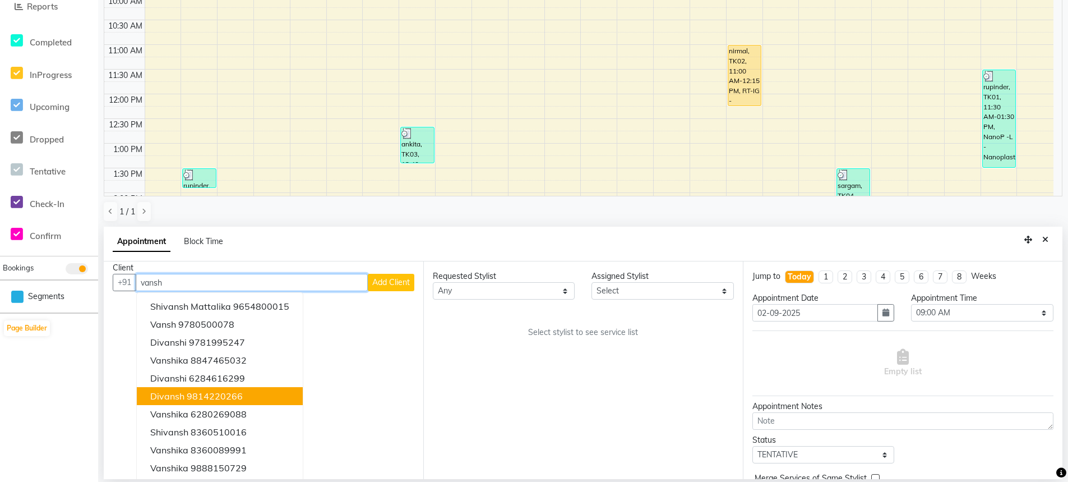
scroll to position [11, 0]
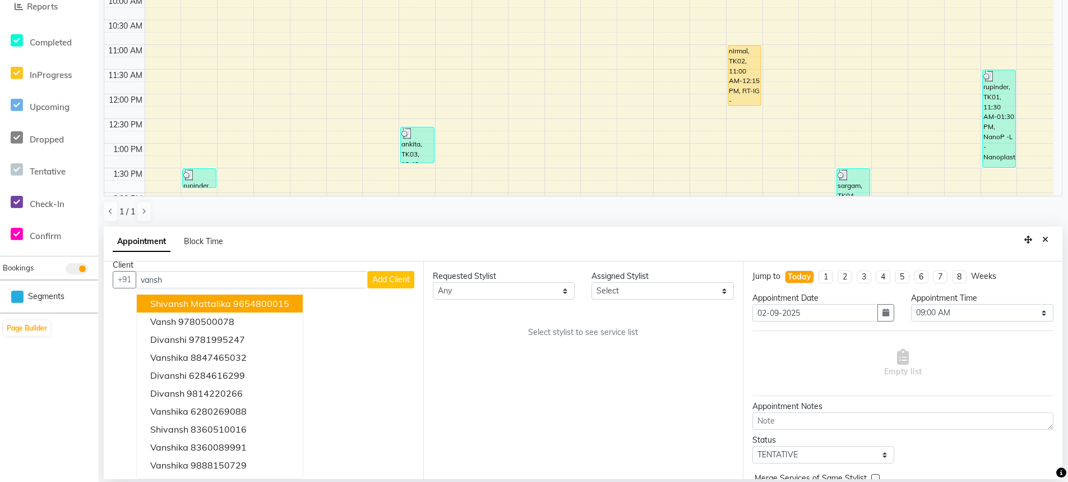
drag, startPoint x: 234, startPoint y: 267, endPoint x: 229, endPoint y: 280, distance: 13.7
click at [230, 275] on div "Client +91 [PERSON_NAME] 9654800015 vansh 9780500078 Divanshi 9781995247 vanshi…" at bounding box center [264, 370] width 320 height 218
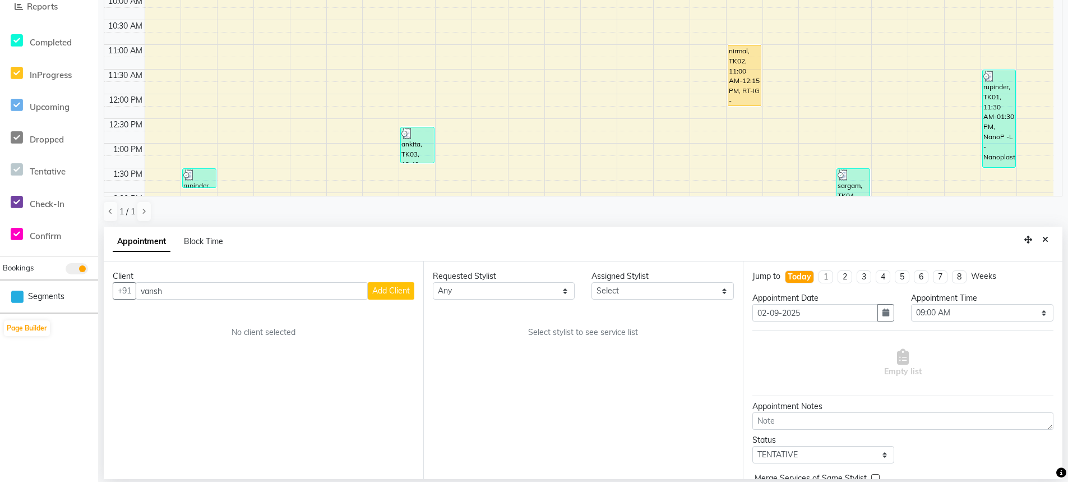
scroll to position [0, 0]
click at [218, 285] on input "vansh" at bounding box center [252, 290] width 232 height 17
type input "v"
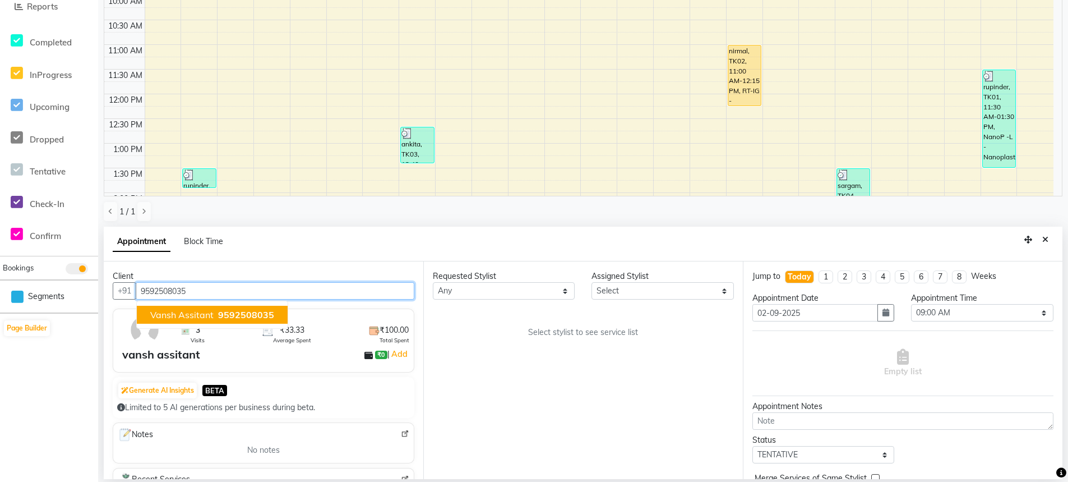
click at [213, 313] on button "vansh assitant 9592508035" at bounding box center [212, 315] width 151 height 18
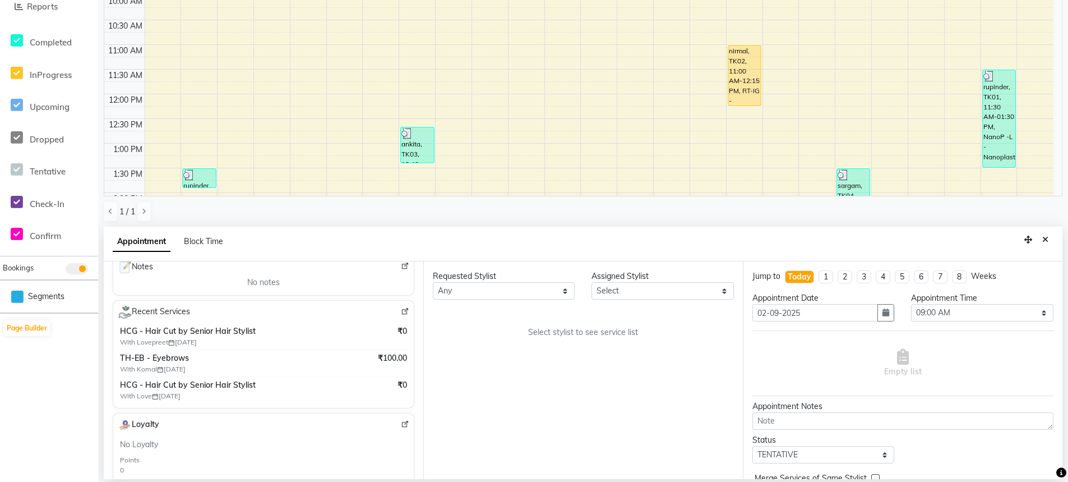
scroll to position [168, 0]
type input "9592508035"
click at [1045, 237] on icon "Close" at bounding box center [1045, 240] width 6 height 8
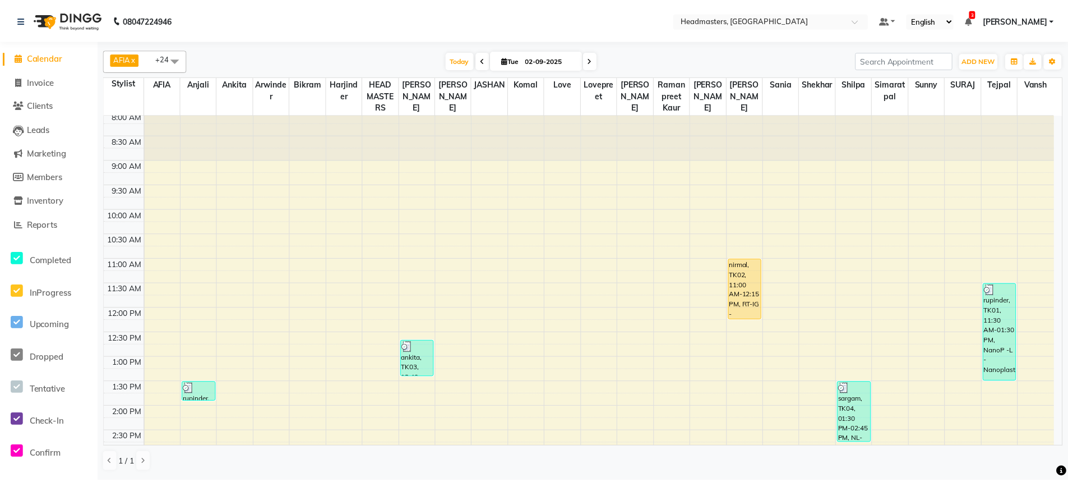
scroll to position [0, 0]
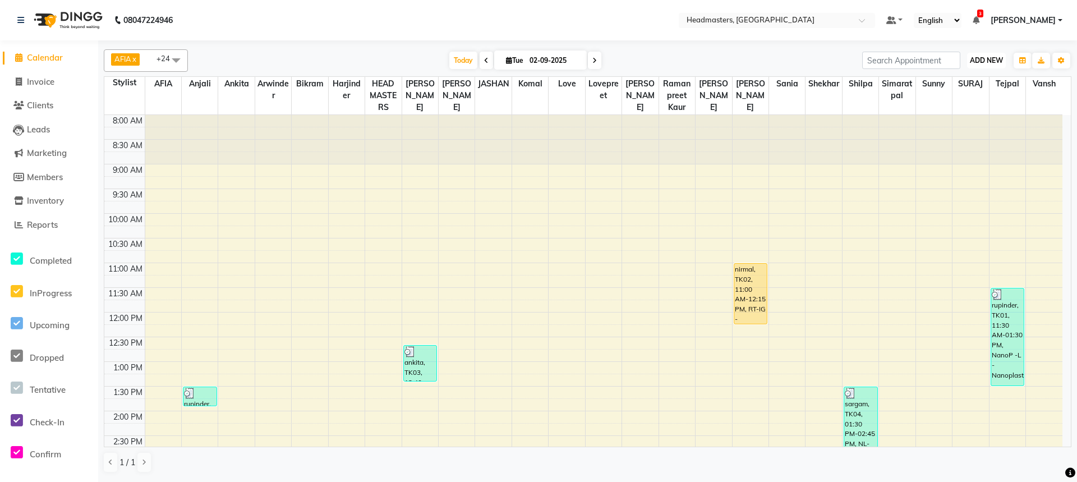
click at [979, 63] on span "ADD NEW" at bounding box center [986, 60] width 33 height 8
click at [967, 87] on button "Add Appointment" at bounding box center [960, 82] width 89 height 15
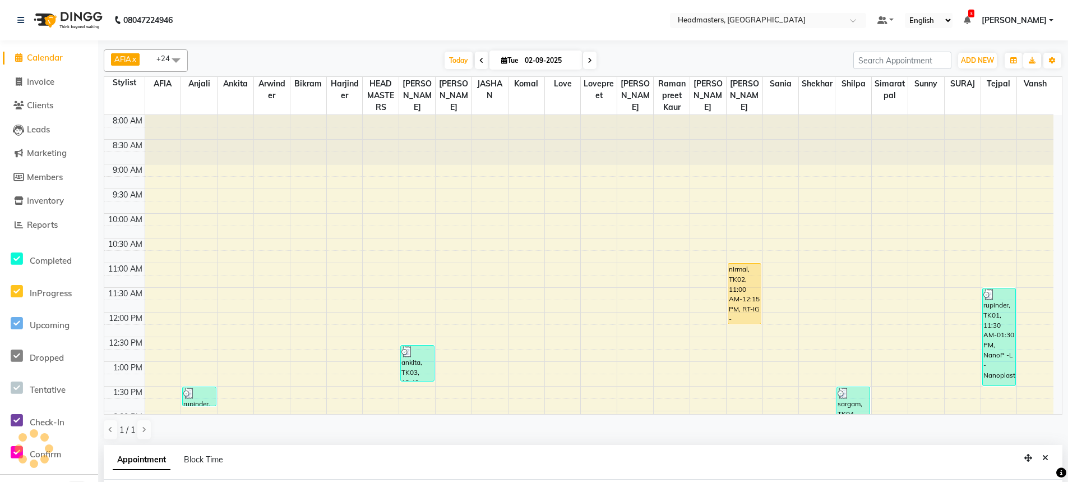
select select "tentative"
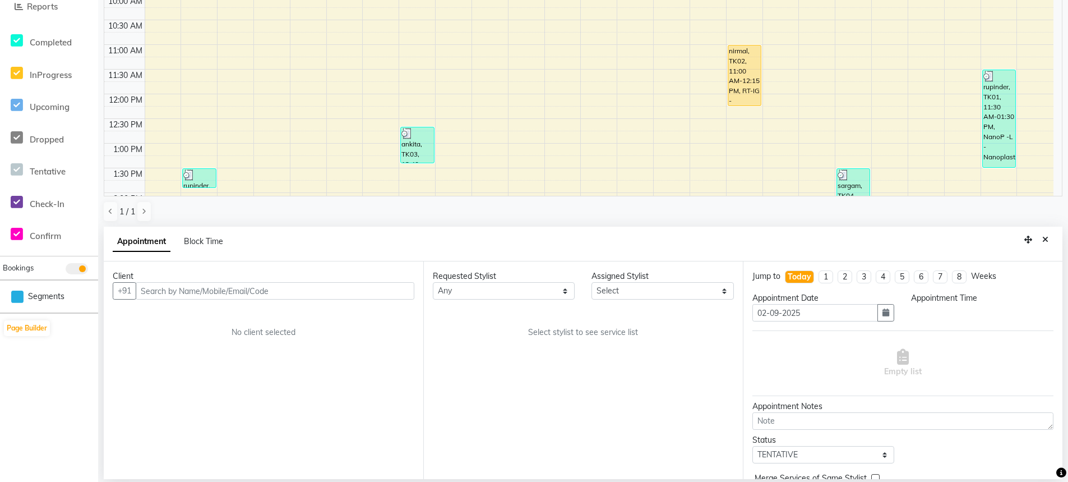
select select "540"
click at [223, 285] on input "text" at bounding box center [275, 290] width 279 height 17
click at [1043, 240] on icon "Close" at bounding box center [1045, 240] width 6 height 8
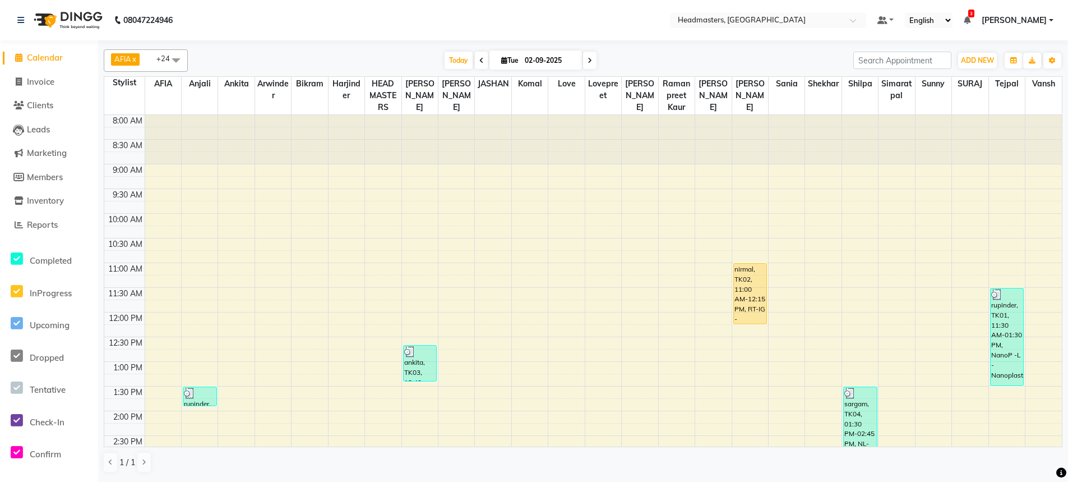
scroll to position [0, 0]
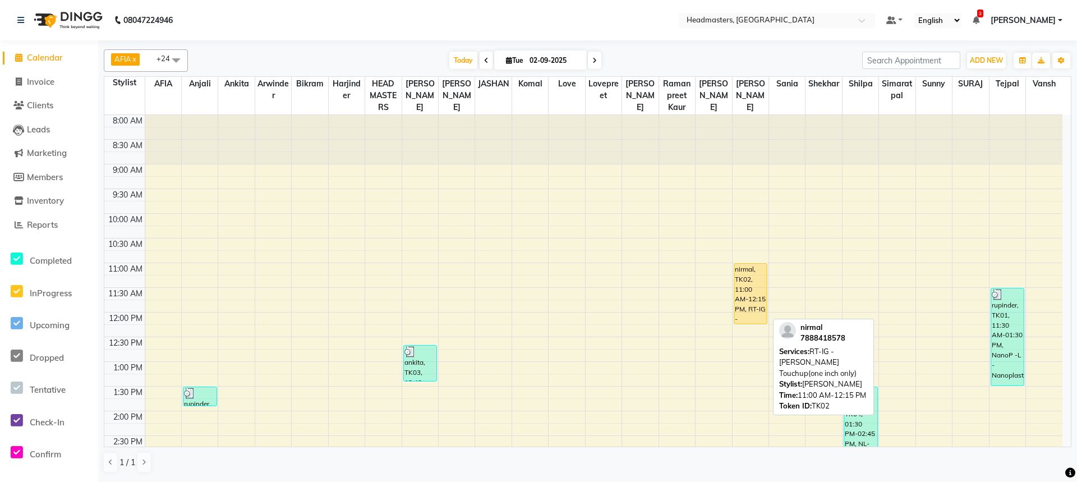
click at [758, 281] on div "nirmal, TK02, 11:00 AM-12:15 PM, RT-IG - [PERSON_NAME] Touchup(one inch only)" at bounding box center [750, 294] width 33 height 60
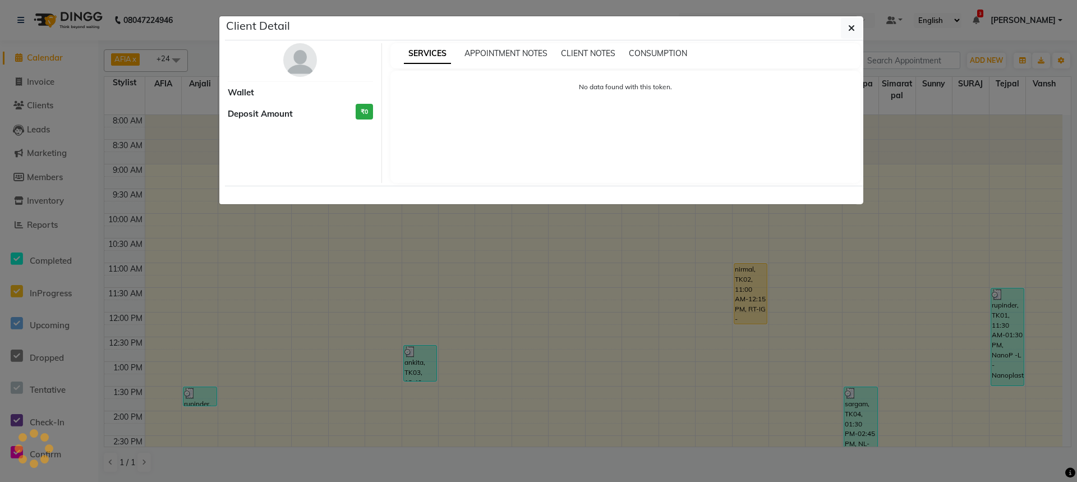
select select "1"
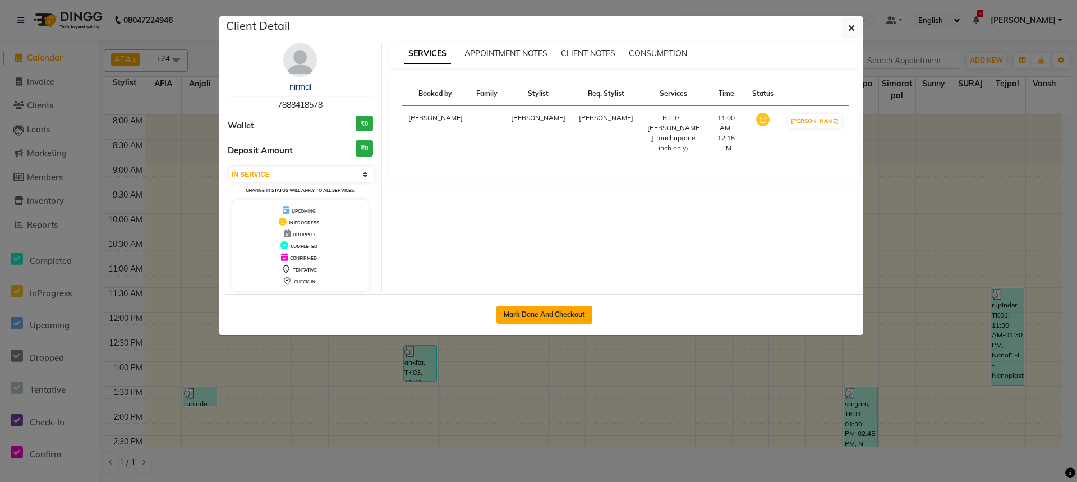
click at [543, 321] on button "Mark Done And Checkout" at bounding box center [544, 315] width 96 height 18
select select "service"
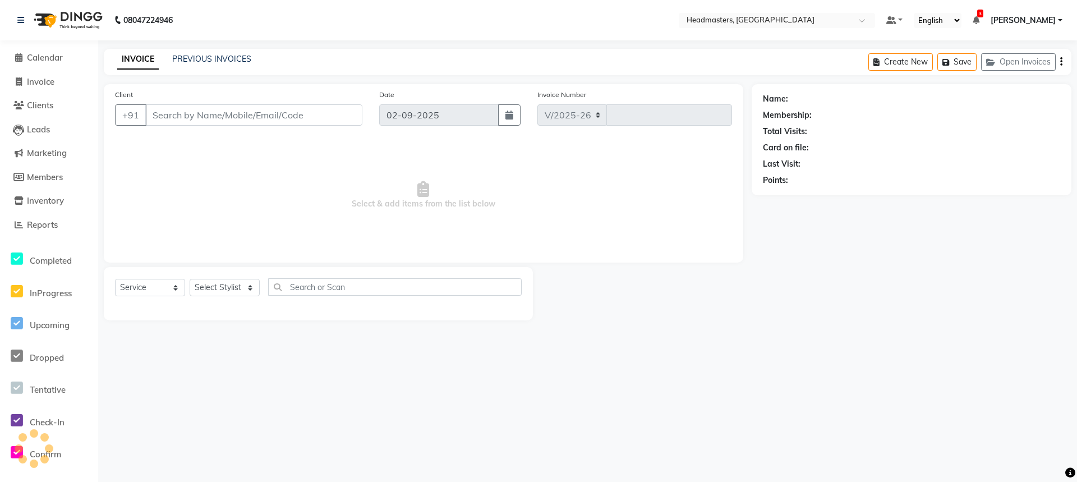
select select "7136"
type input "3273"
type input "7888418578"
select select "60659"
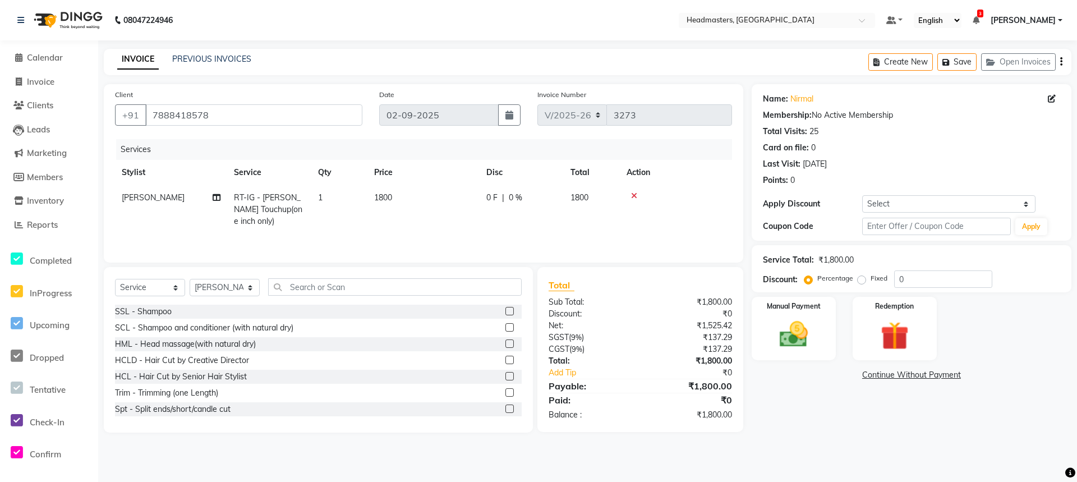
click at [489, 200] on span "0 F" at bounding box center [491, 198] width 11 height 12
select select "60659"
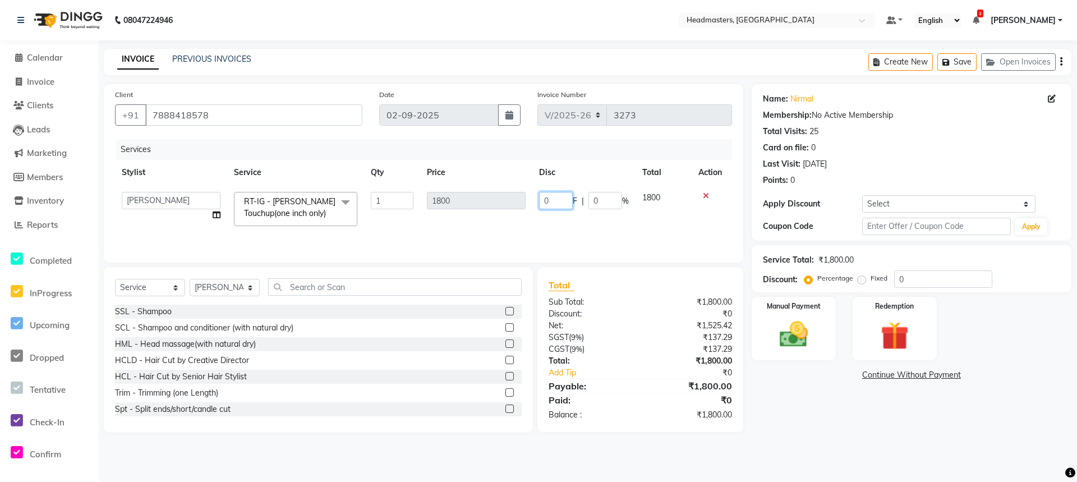
click at [543, 203] on input "0" at bounding box center [556, 200] width 34 height 17
type input "600"
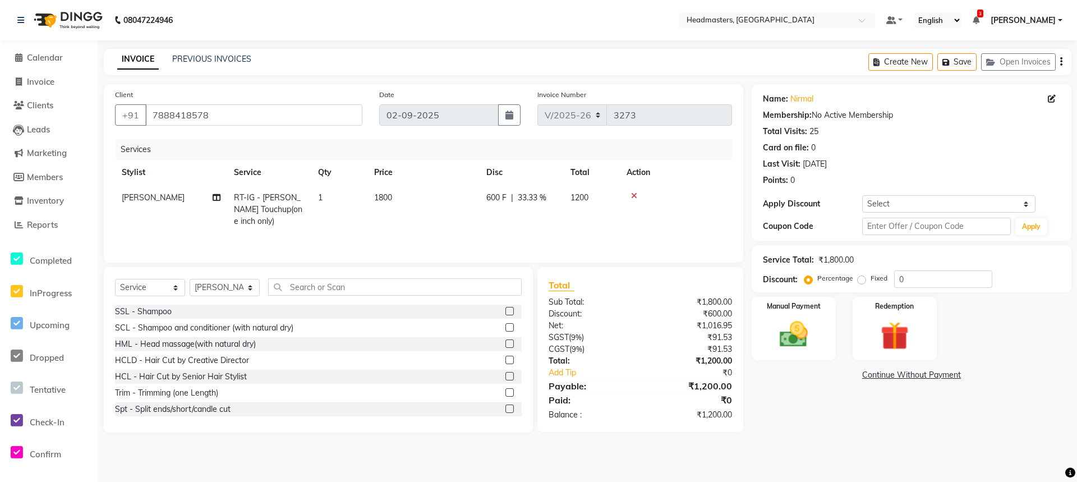
click at [586, 238] on div "Services Stylist Service Qty Price Disc Total Action [PERSON_NAME] RT-IG - [PER…" at bounding box center [423, 195] width 617 height 112
click at [307, 282] on input "text" at bounding box center [394, 286] width 253 height 17
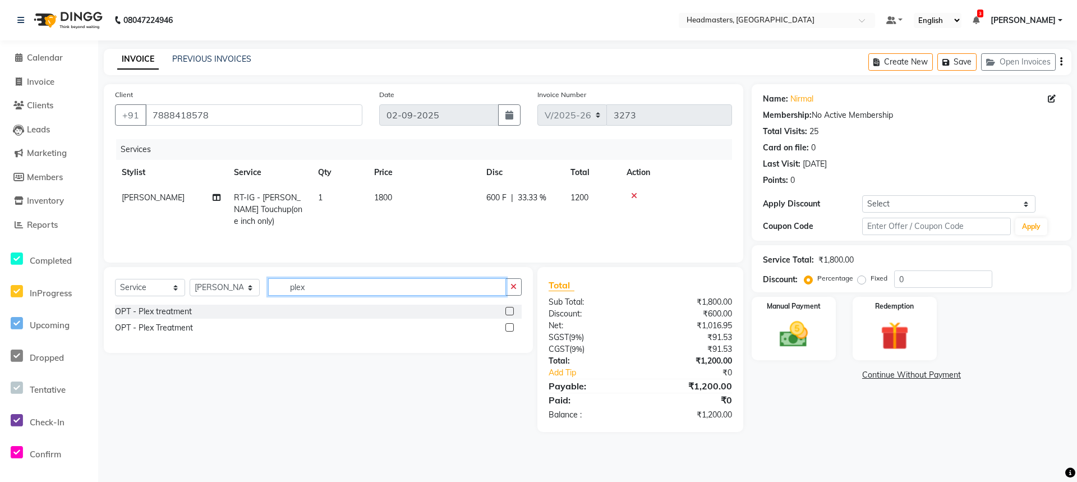
type input "plex"
click at [508, 314] on label at bounding box center [509, 311] width 8 height 8
click at [508, 314] on input "checkbox" at bounding box center [508, 311] width 7 height 7
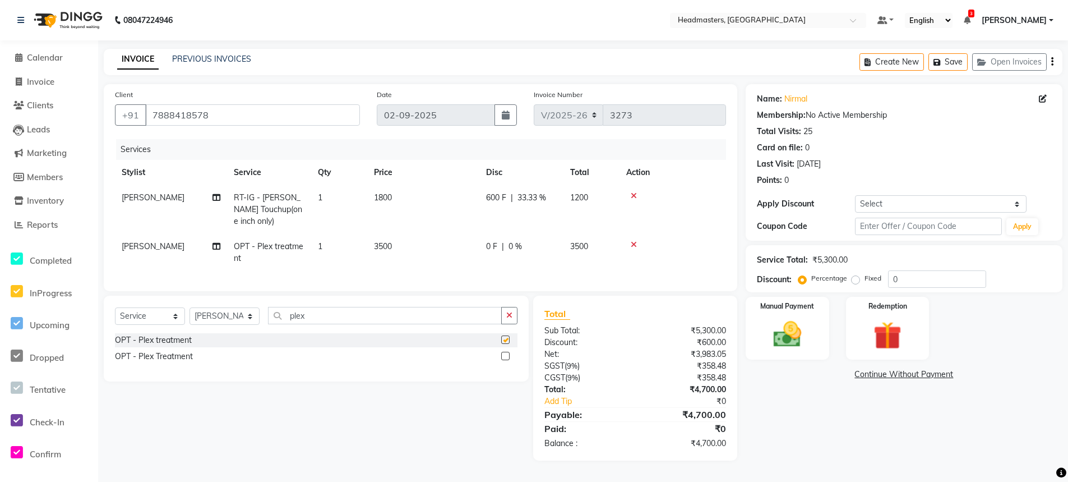
checkbox input "false"
click at [498, 247] on div "0 F | 0 %" at bounding box center [521, 247] width 71 height 12
select select "60659"
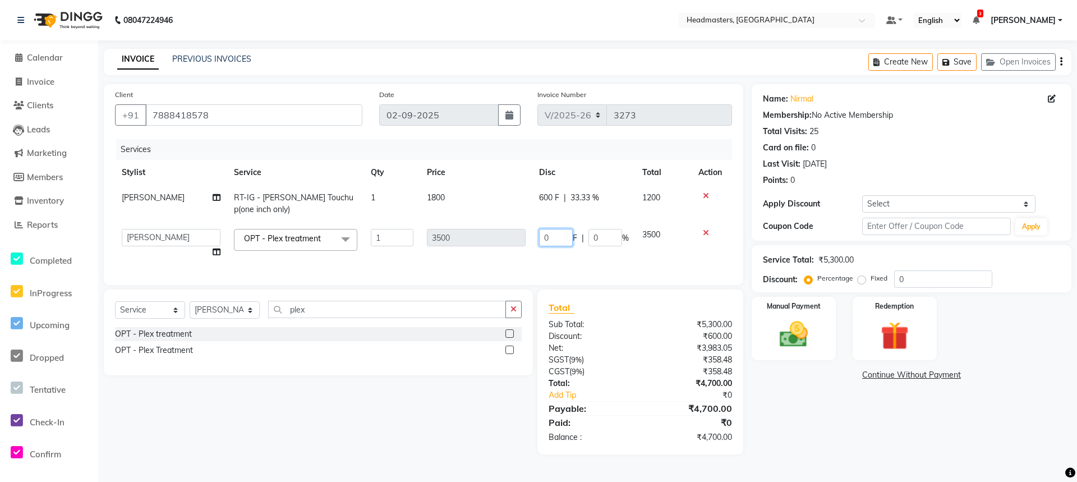
click at [539, 236] on input "0" at bounding box center [556, 237] width 34 height 17
type input "500"
click at [583, 265] on tr "AFIA [PERSON_NAME] Bikram Harjinder HEAD MASTERS Inder [PERSON_NAME] Love Lovep…" at bounding box center [420, 243] width 611 height 43
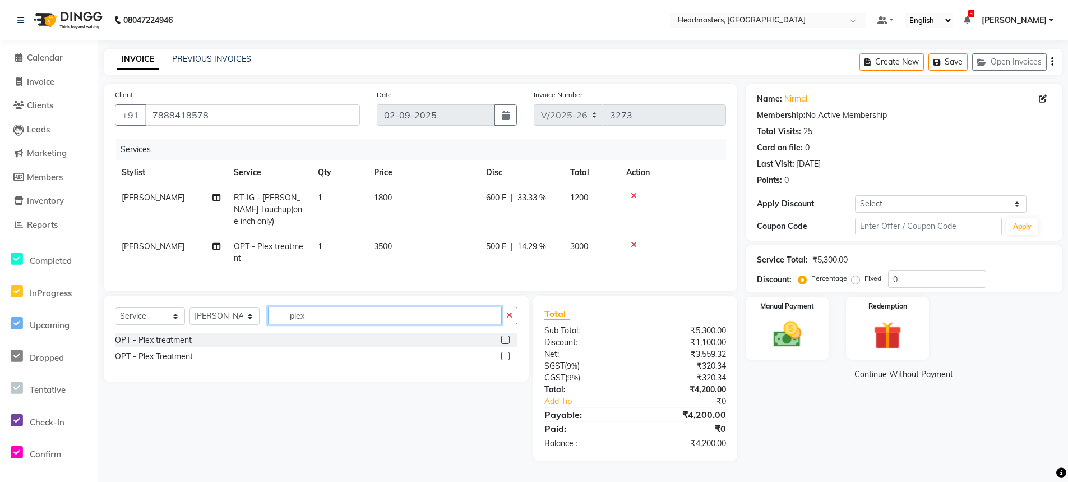
click at [372, 322] on input "plex" at bounding box center [385, 315] width 234 height 17
type input "p"
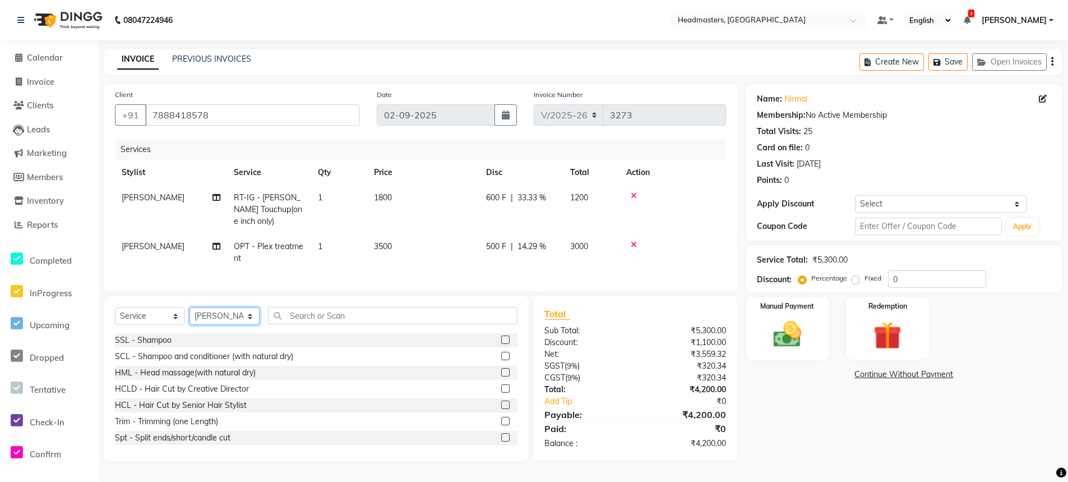
click at [232, 325] on select "Select Stylist AFIA [PERSON_NAME] [PERSON_NAME] HEAD MASTERS Inder [PERSON_NAME…" at bounding box center [225, 315] width 70 height 17
select select "60668"
click at [190, 316] on select "Select Stylist AFIA [PERSON_NAME] [PERSON_NAME] HEAD MASTERS Inder [PERSON_NAME…" at bounding box center [225, 315] width 70 height 17
click at [351, 313] on div "Select Service Product Membership Package Voucher Prepaid Gift Card Select Styl…" at bounding box center [316, 378] width 425 height 165
click at [353, 322] on input "text" at bounding box center [393, 315] width 250 height 17
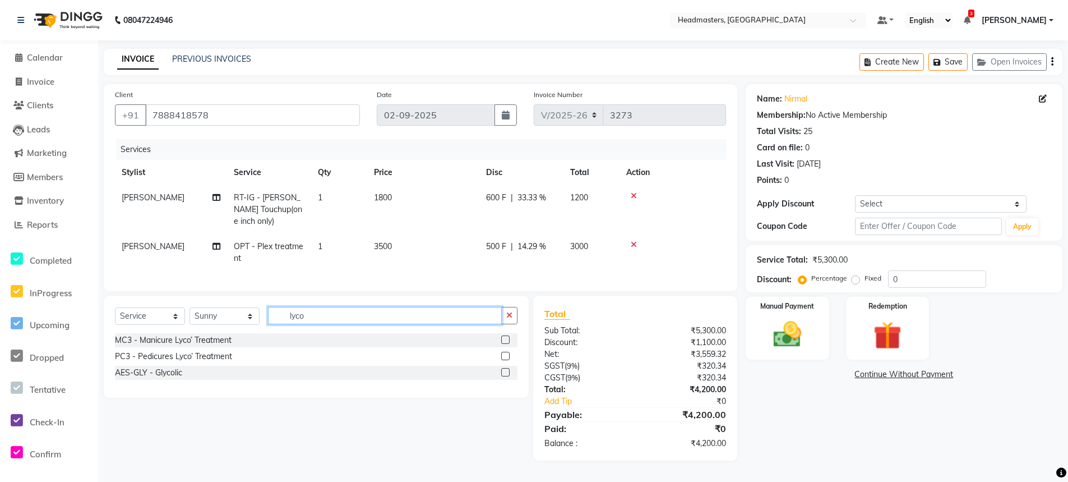
type input "lyco"
click at [506, 360] on label at bounding box center [505, 356] width 8 height 8
click at [506, 360] on input "checkbox" at bounding box center [504, 356] width 7 height 7
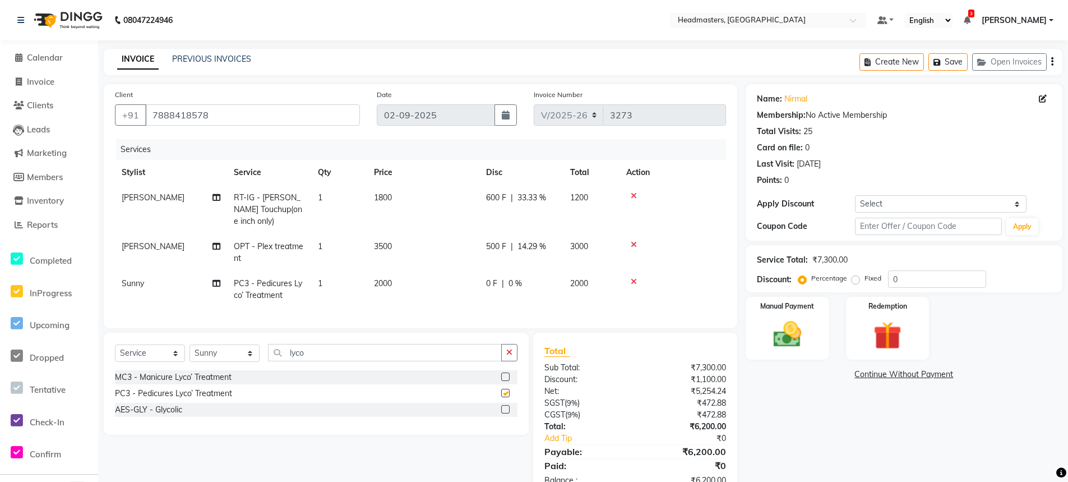
checkbox input "false"
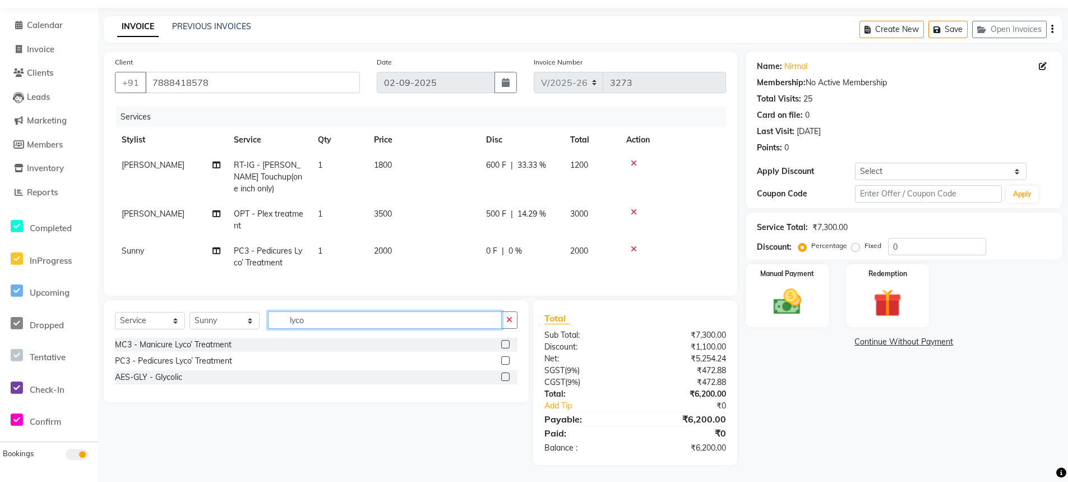
click at [350, 322] on input "lyco" at bounding box center [385, 319] width 234 height 17
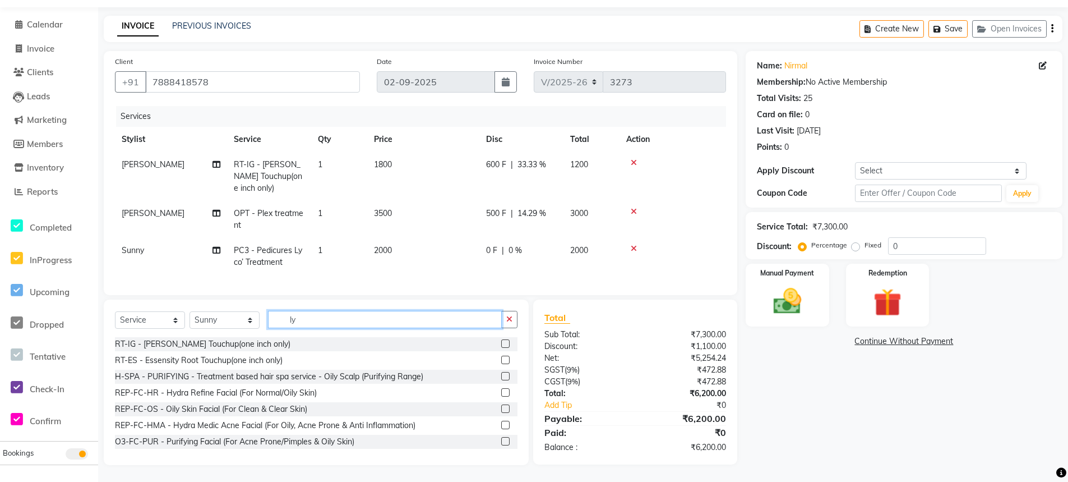
type input "l"
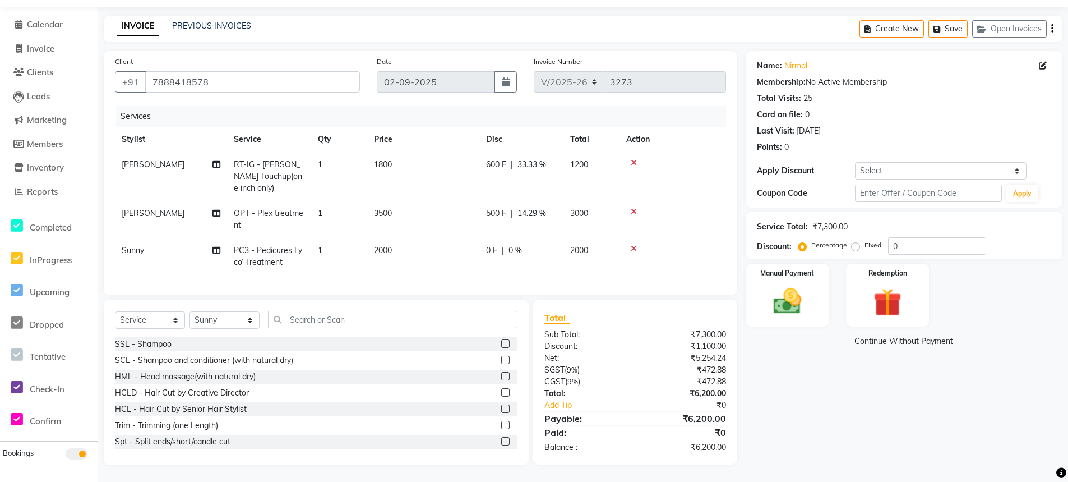
click at [493, 245] on span "0 F" at bounding box center [491, 251] width 11 height 12
select select "60668"
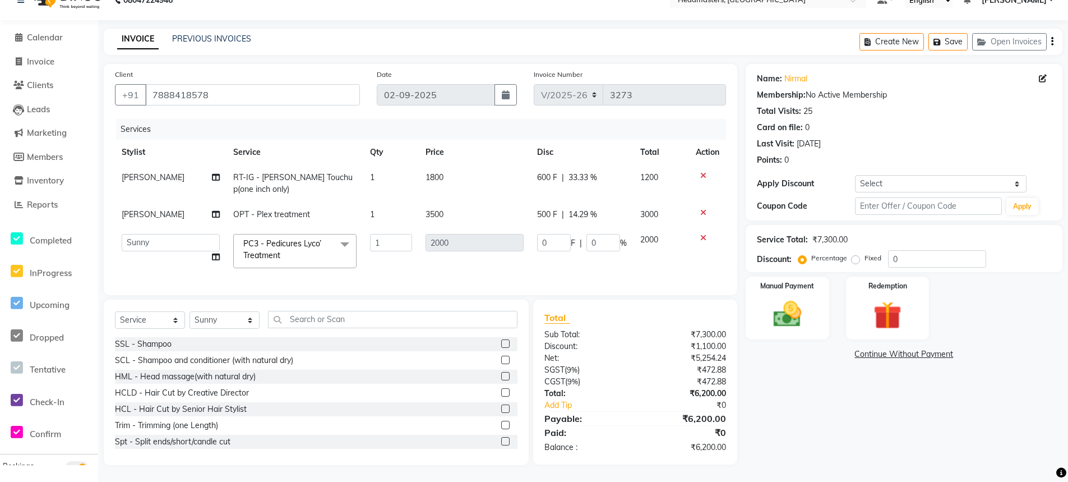
scroll to position [29, 0]
click at [540, 236] on input "0" at bounding box center [554, 242] width 34 height 17
type input "400"
click at [542, 259] on td "400 F | 0 %" at bounding box center [582, 251] width 103 height 48
select select "60668"
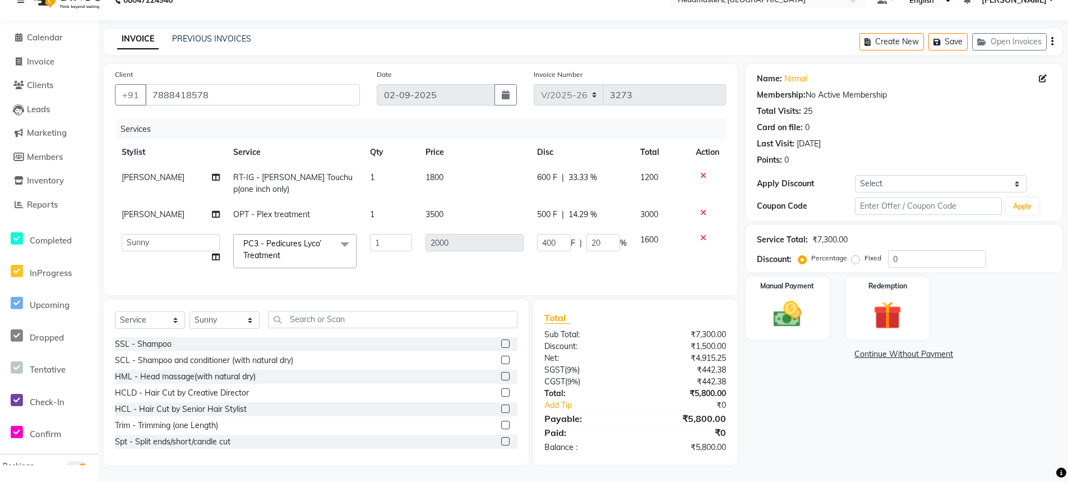
click at [588, 257] on td "400 F | 20 %" at bounding box center [582, 251] width 103 height 48
click at [224, 321] on select "Select Stylist AFIA [PERSON_NAME] [PERSON_NAME] HEAD MASTERS Inder [PERSON_NAME…" at bounding box center [225, 319] width 70 height 17
select select "60667"
click at [190, 311] on select "Select Stylist AFIA [PERSON_NAME] [PERSON_NAME] HEAD MASTERS Inder [PERSON_NAME…" at bounding box center [225, 319] width 70 height 17
click at [357, 311] on input "text" at bounding box center [393, 319] width 250 height 17
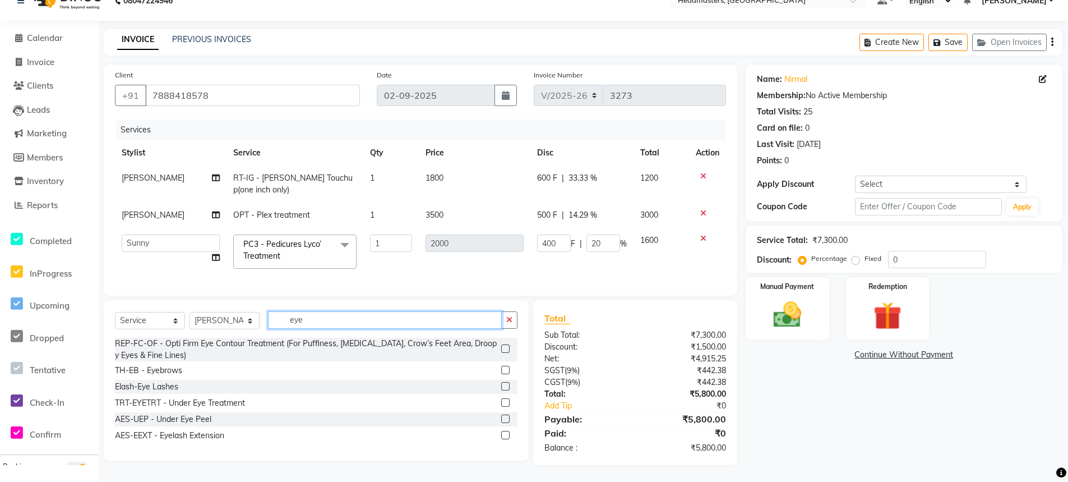
scroll to position [28, 0]
type input "eye"
click at [509, 371] on label at bounding box center [505, 370] width 8 height 8
click at [509, 371] on input "checkbox" at bounding box center [504, 370] width 7 height 7
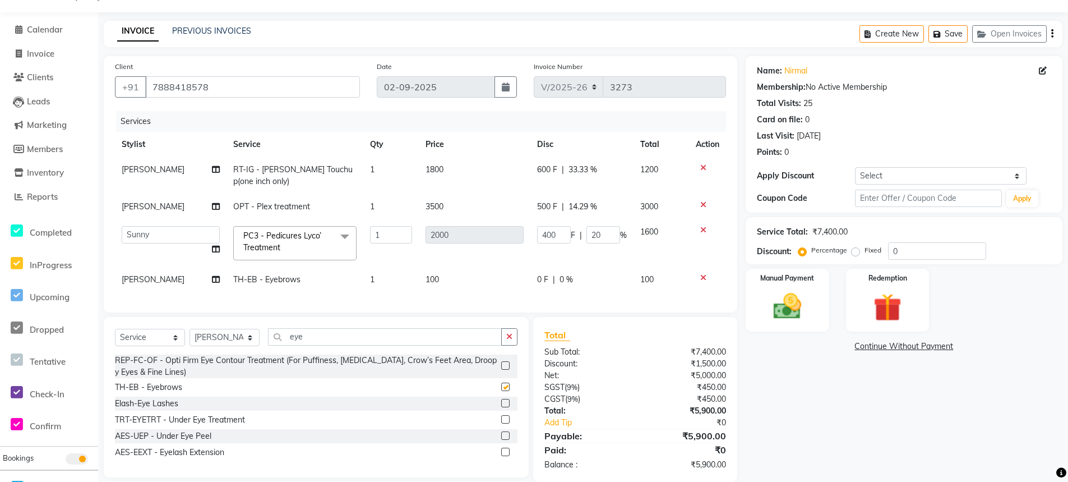
checkbox input "false"
click at [386, 345] on input "eye" at bounding box center [385, 336] width 234 height 17
type input "e"
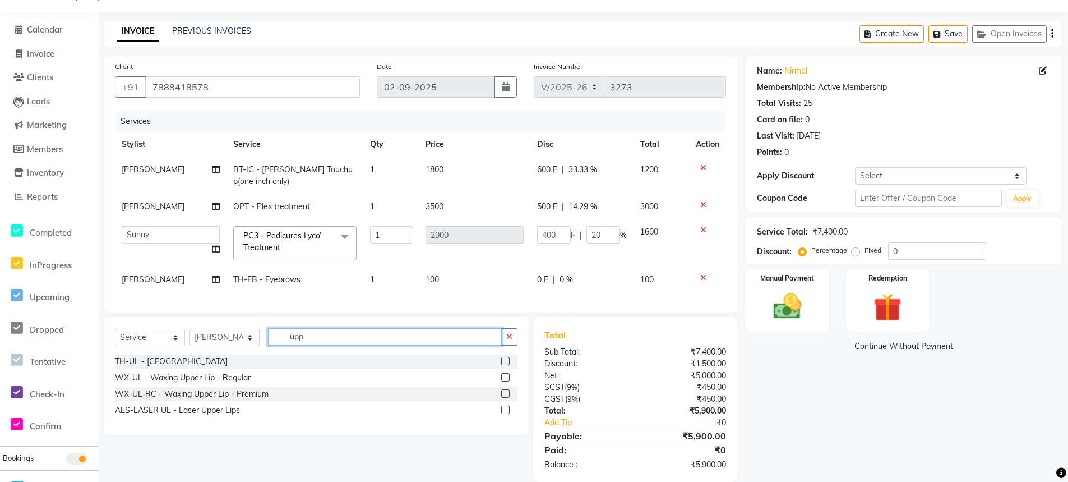
type input "upp"
click at [512, 368] on div at bounding box center [509, 361] width 16 height 14
click at [504, 365] on label at bounding box center [505, 361] width 8 height 8
click at [504, 365] on input "checkbox" at bounding box center [504, 361] width 7 height 7
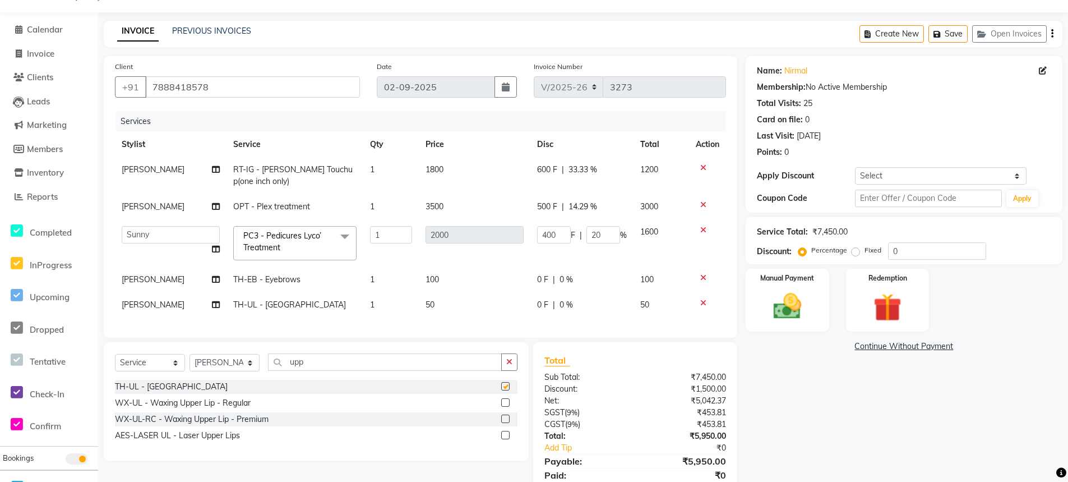
checkbox input "false"
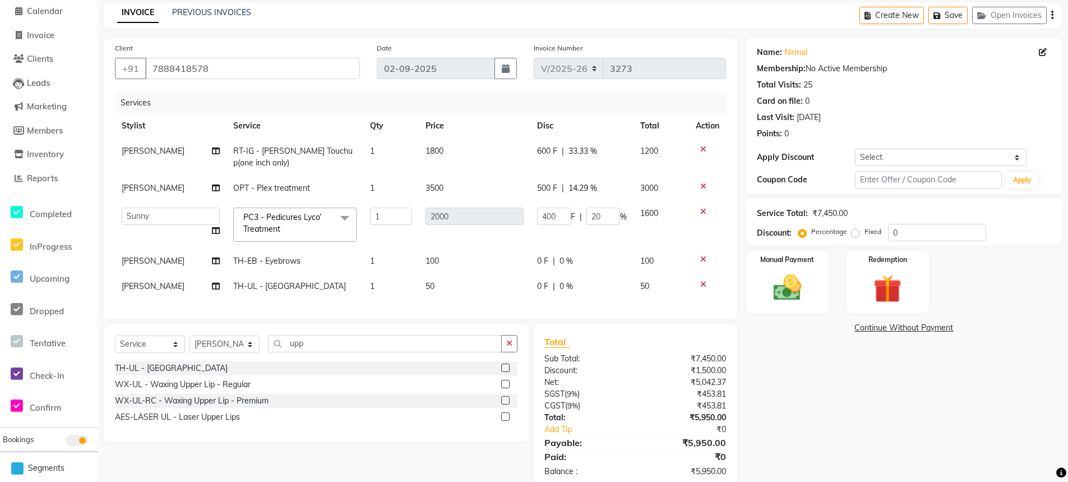
scroll to position [79, 0]
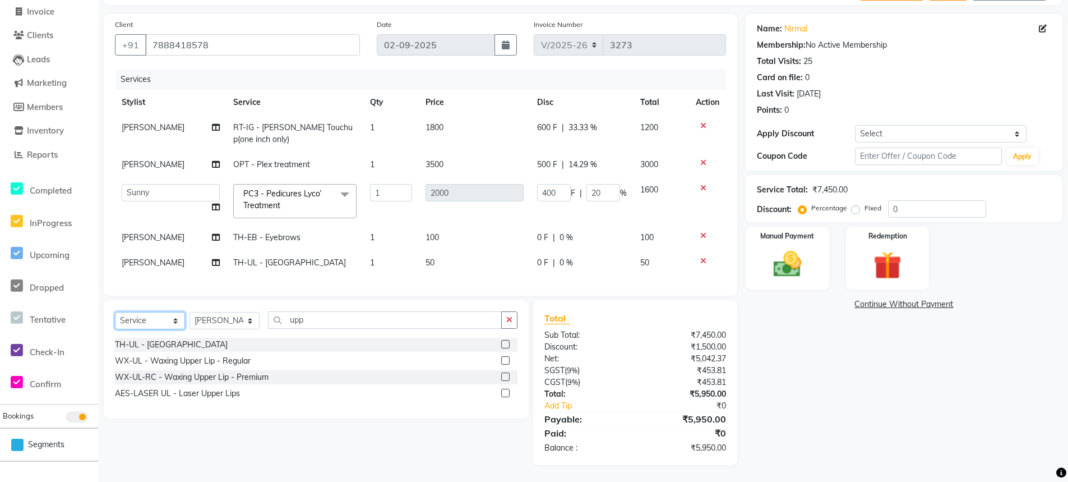
click at [165, 319] on select "Select Service Product Membership Package Voucher Prepaid Gift Card" at bounding box center [150, 320] width 70 height 17
select select "product"
click at [115, 312] on select "Select Service Product Membership Package Voucher Prepaid Gift Card" at bounding box center [150, 320] width 70 height 17
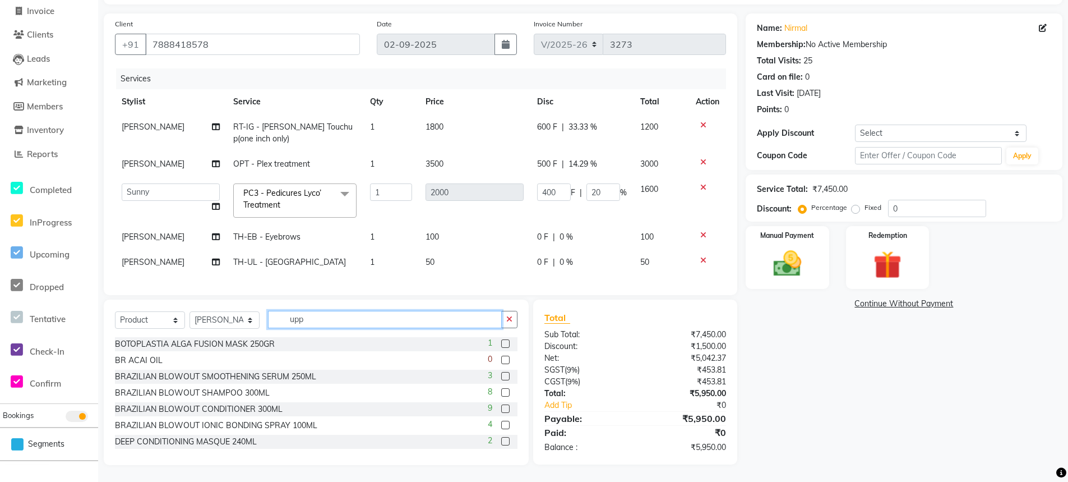
click at [329, 317] on input "upp" at bounding box center [385, 319] width 234 height 17
click at [234, 319] on select "Select Stylist AFIA [PERSON_NAME] [PERSON_NAME] HEAD MASTERS Inder [PERSON_NAME…" at bounding box center [225, 319] width 70 height 17
select select "60659"
click at [190, 312] on select "Select Stylist AFIA [PERSON_NAME] [PERSON_NAME] HEAD MASTERS Inder [PERSON_NAME…" at bounding box center [225, 319] width 70 height 17
click at [348, 317] on input "upp" at bounding box center [385, 319] width 234 height 17
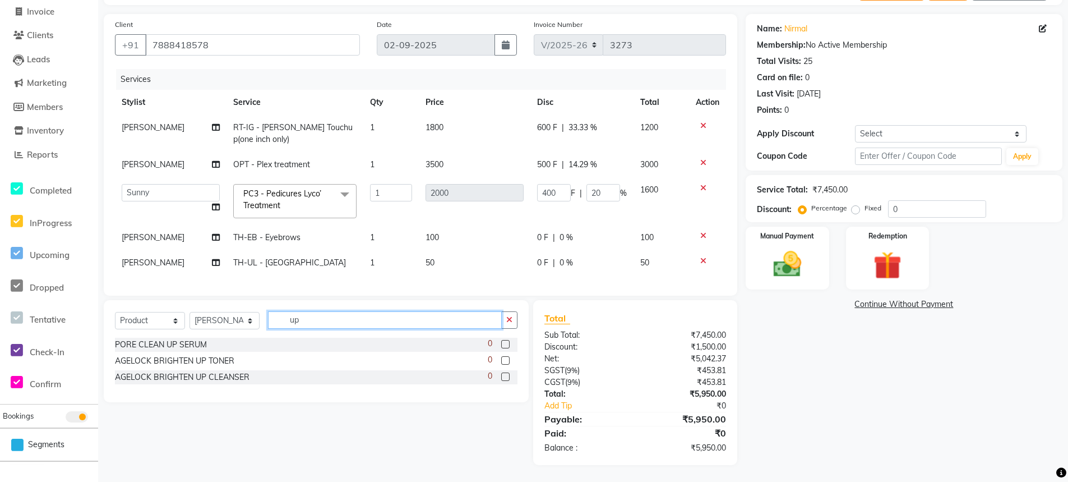
type input "u"
type input "olaplex"
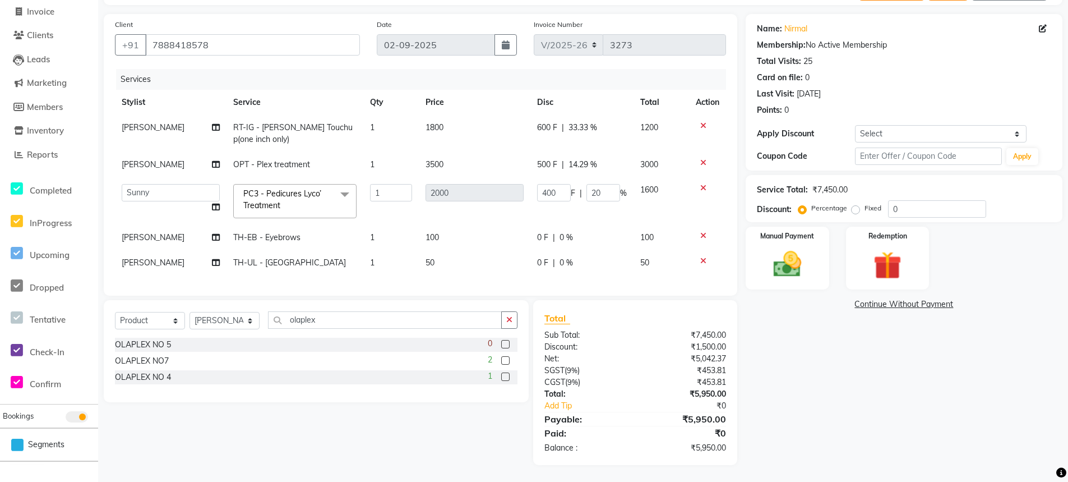
drag, startPoint x: 495, startPoint y: 338, endPoint x: 504, endPoint y: 344, distance: 10.9
click at [492, 340] on div "0" at bounding box center [503, 345] width 30 height 14
click at [504, 345] on label at bounding box center [505, 344] width 8 height 8
click at [504, 345] on input "checkbox" at bounding box center [504, 344] width 7 height 7
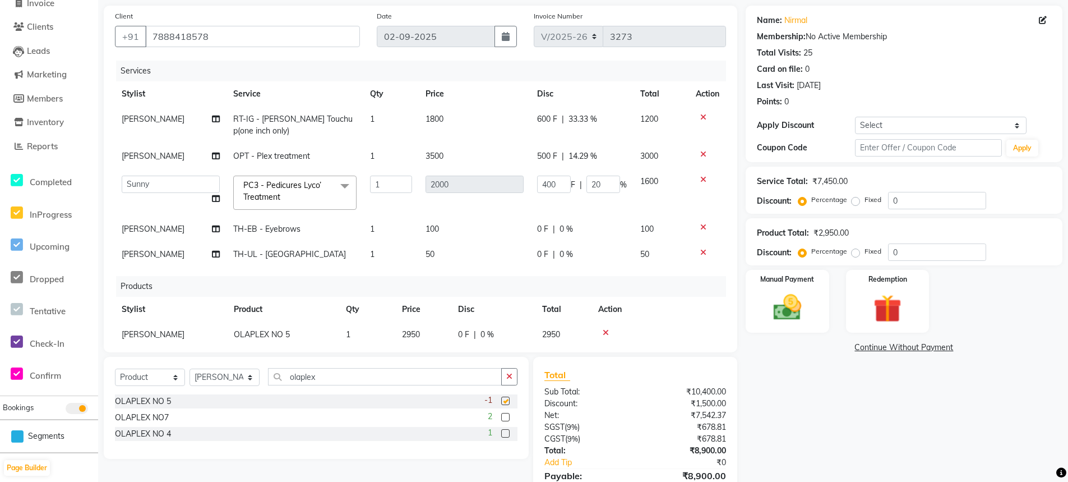
checkbox input "false"
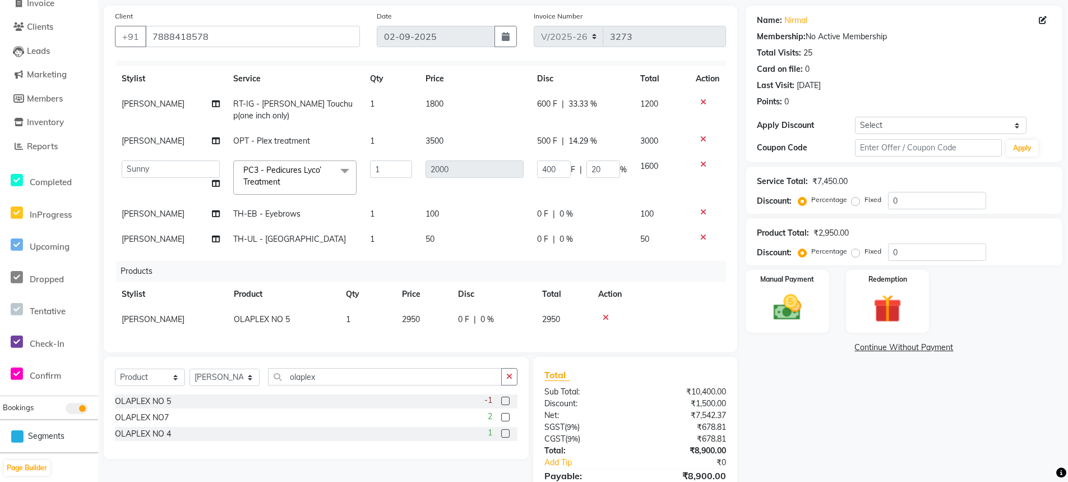
scroll to position [24, 0]
click at [277, 314] on span "OLAPLEX NO 5" at bounding box center [262, 319] width 56 height 10
select select "60659"
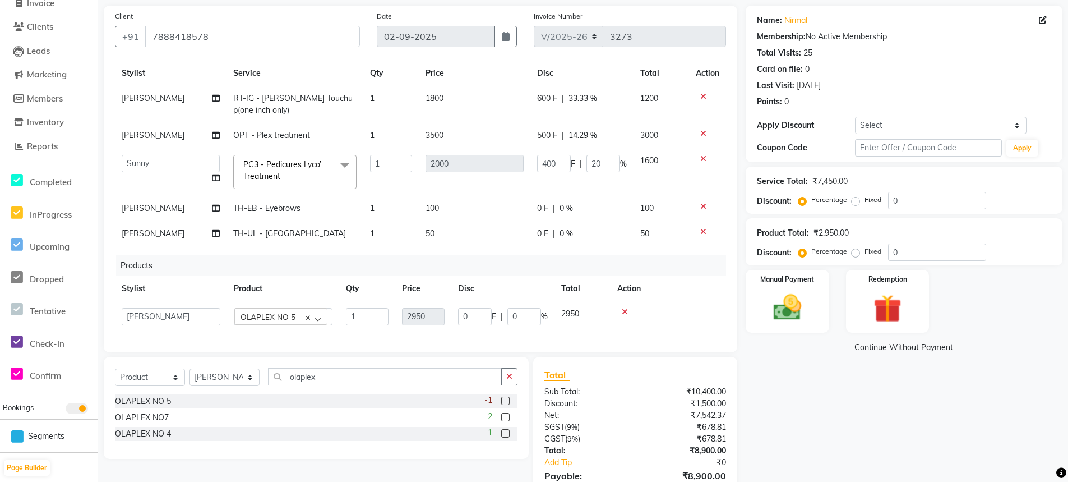
click at [285, 312] on span "OLAPLEX NO 5" at bounding box center [268, 317] width 55 height 10
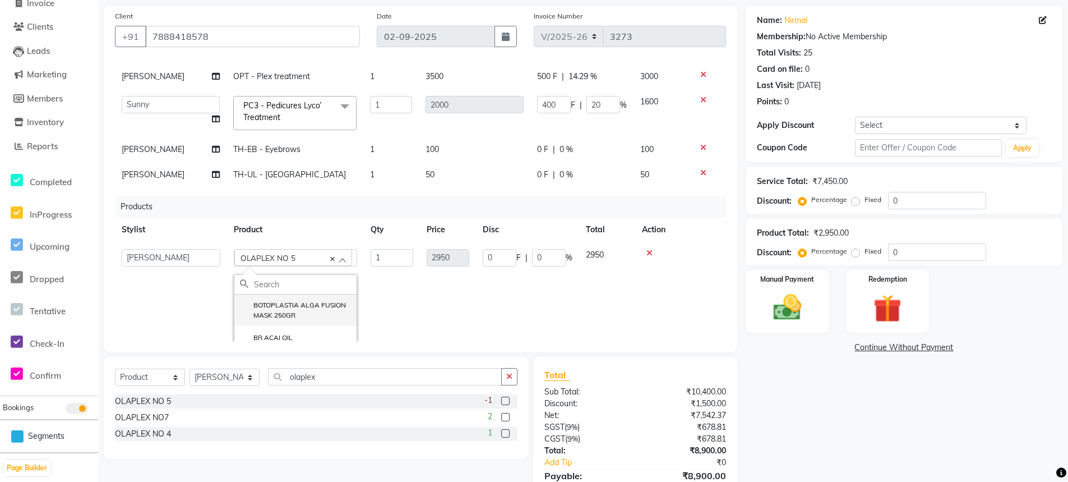
scroll to position [97, 0]
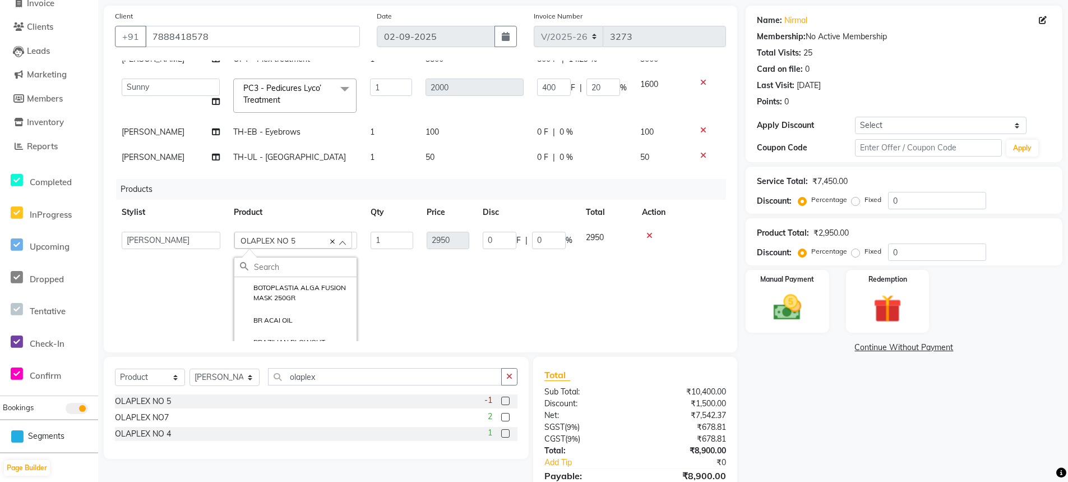
click at [508, 433] on label at bounding box center [505, 433] width 8 height 8
click at [508, 433] on input "checkbox" at bounding box center [504, 433] width 7 height 7
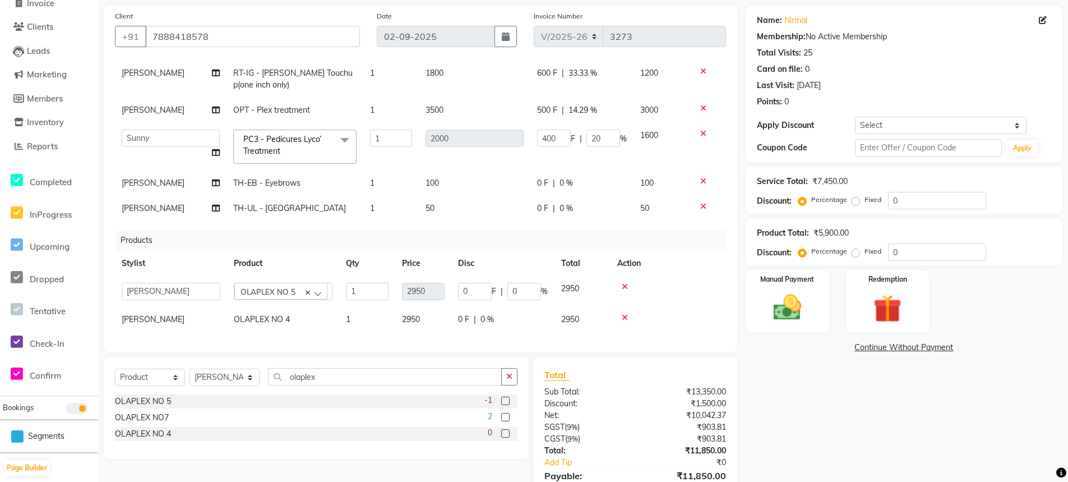
checkbox input "false"
click at [624, 283] on icon at bounding box center [625, 287] width 6 height 8
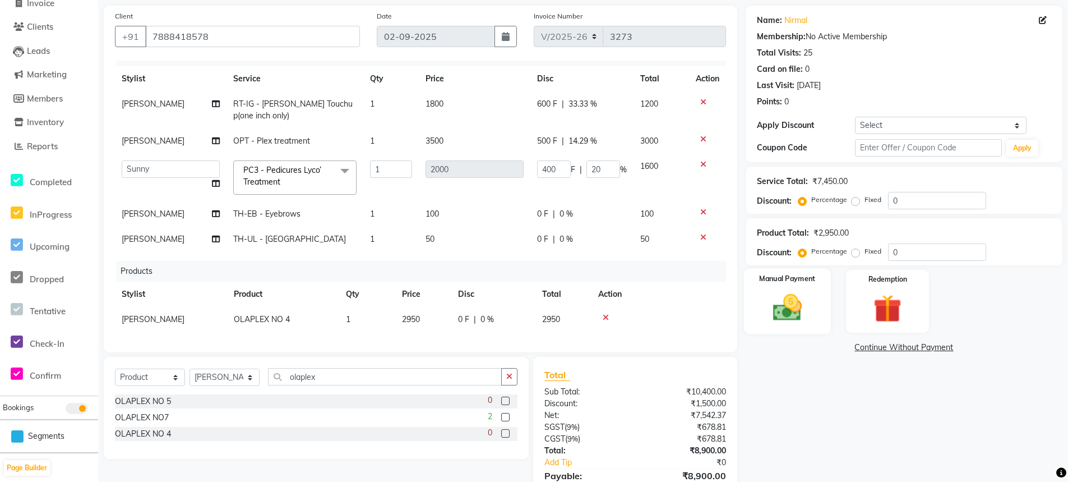
click at [782, 285] on div "Manual Payment" at bounding box center [787, 302] width 87 height 66
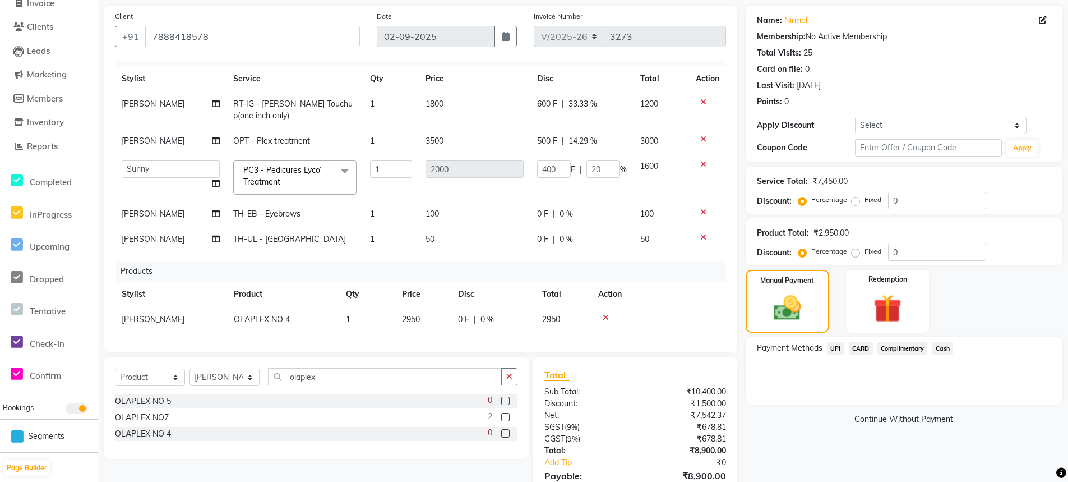
click at [866, 348] on span "CARD" at bounding box center [861, 348] width 24 height 13
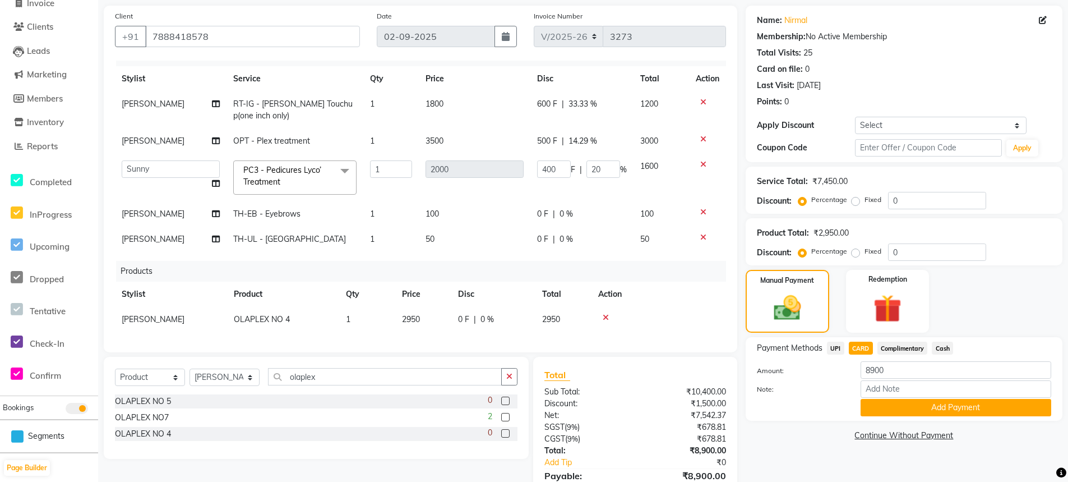
click at [899, 400] on button "Add Payment" at bounding box center [956, 407] width 191 height 17
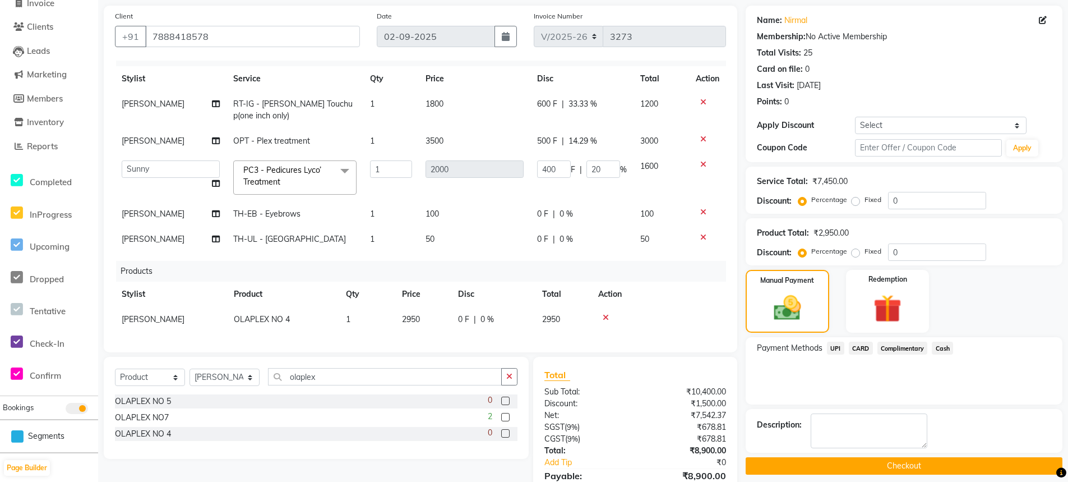
click at [902, 472] on button "Checkout" at bounding box center [904, 465] width 317 height 17
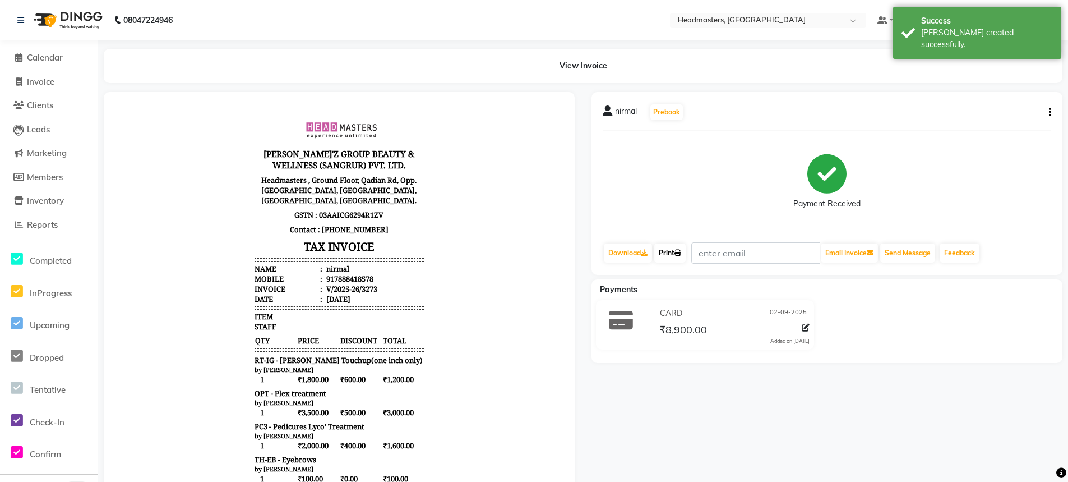
click at [670, 255] on link "Print" at bounding box center [669, 252] width 31 height 19
click at [912, 253] on button "Send Message" at bounding box center [907, 252] width 55 height 19
click at [54, 57] on span "Calendar" at bounding box center [45, 57] width 36 height 11
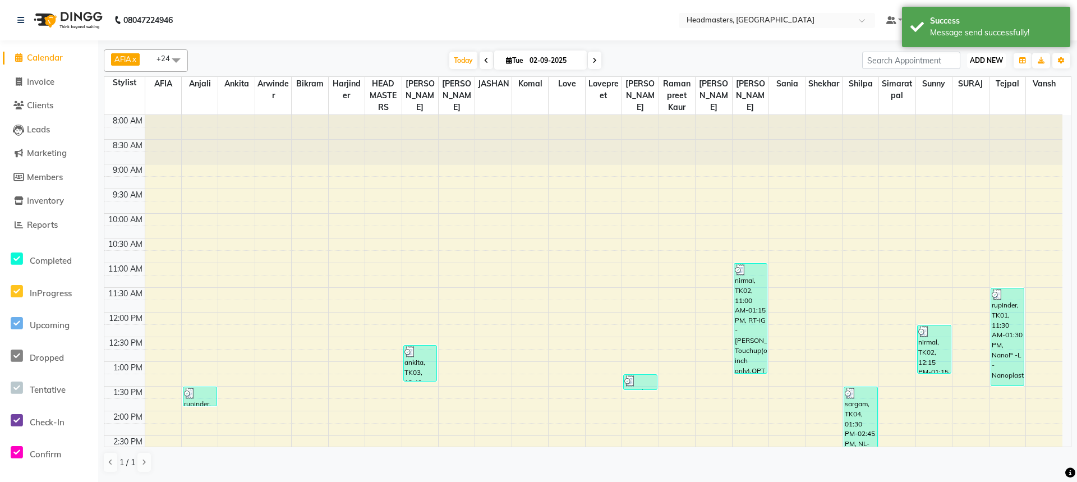
click at [977, 64] on span "ADD NEW" at bounding box center [986, 60] width 33 height 8
click at [956, 82] on button "Add Appointment" at bounding box center [960, 82] width 89 height 15
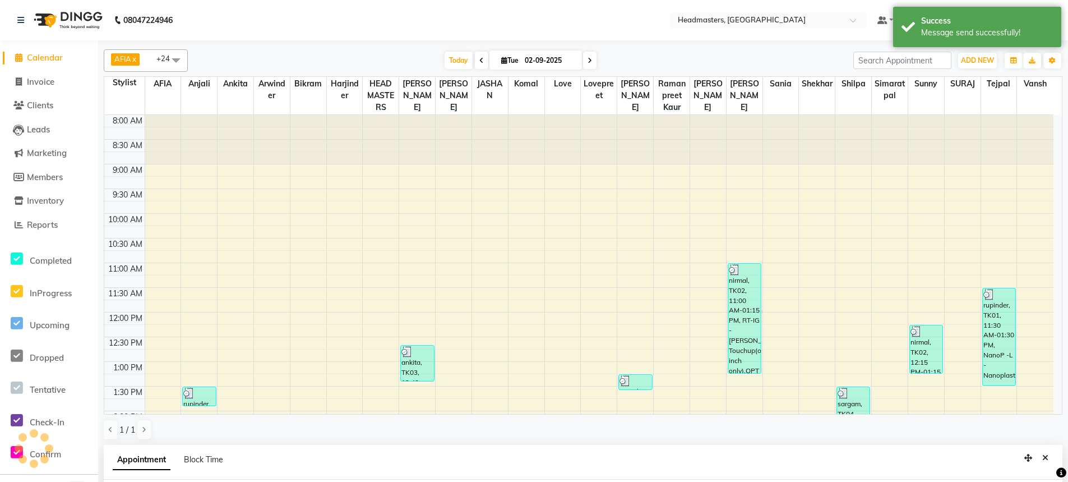
scroll to position [218, 0]
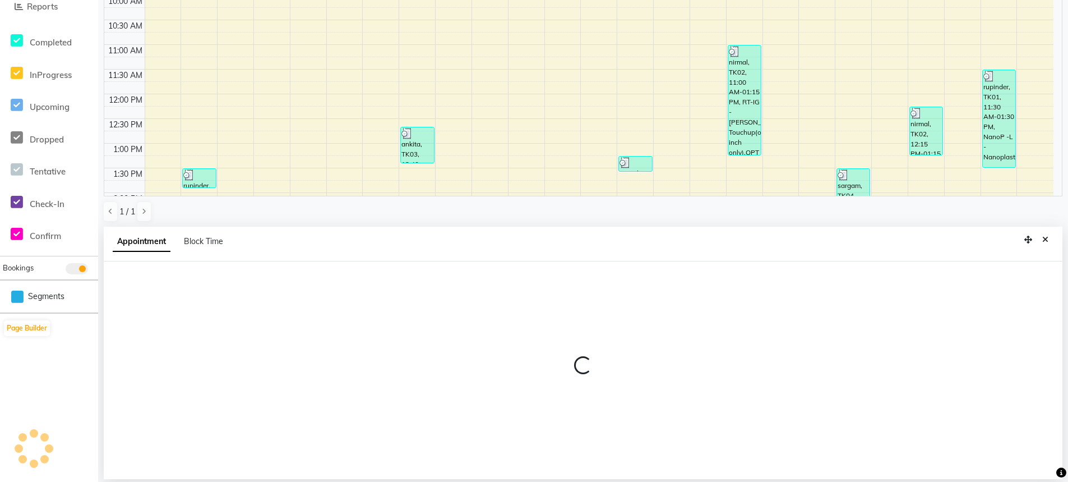
select select "540"
select select "tentative"
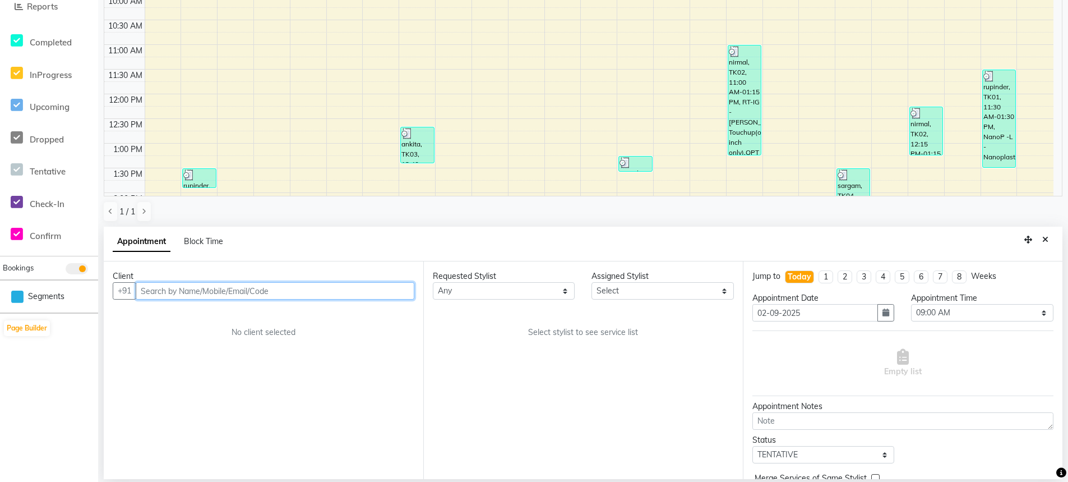
click at [187, 291] on input "text" at bounding box center [275, 290] width 279 height 17
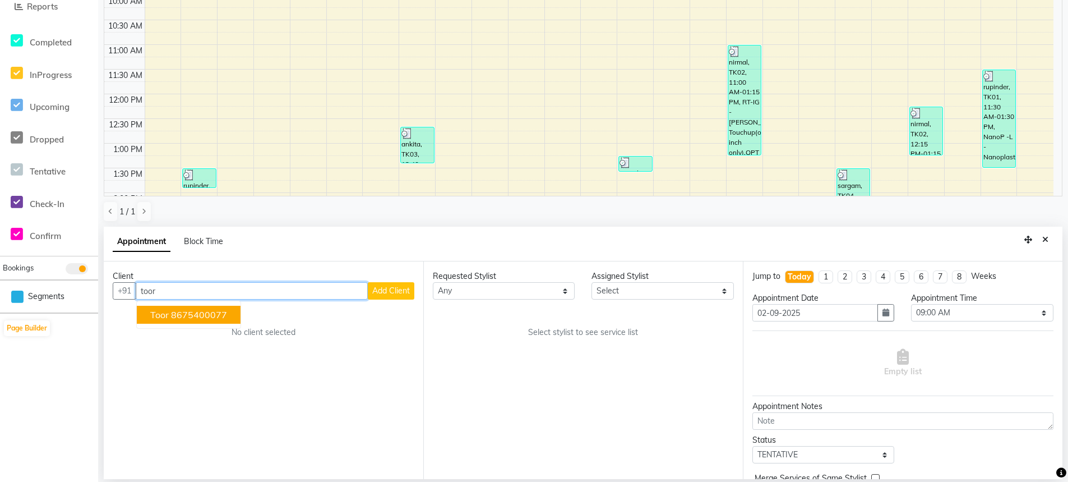
click at [228, 314] on button "toor 8675400077" at bounding box center [189, 315] width 104 height 18
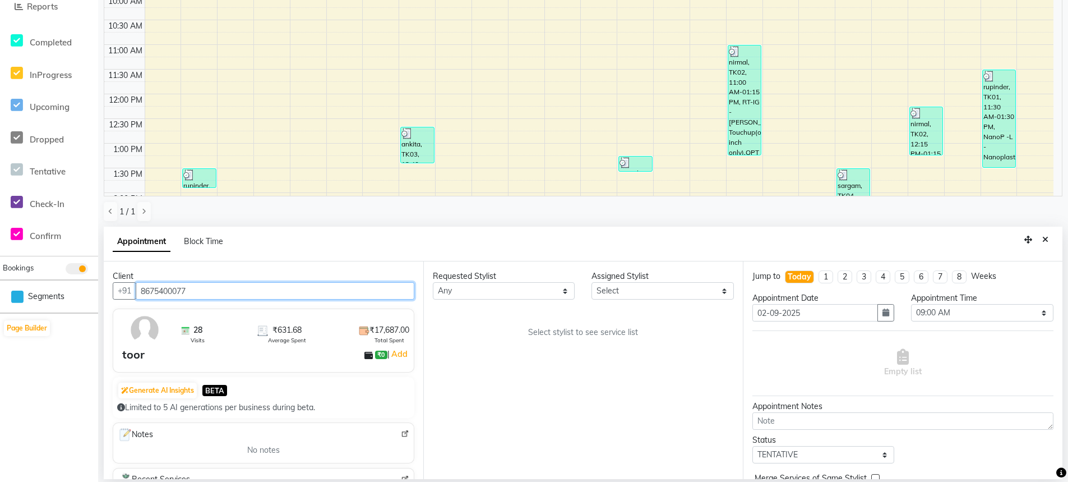
type input "8675400077"
click at [696, 288] on select "Select AFIA [PERSON_NAME] [PERSON_NAME] HEAD MASTERS Inder [PERSON_NAME] Love L…" at bounding box center [663, 290] width 142 height 17
select select "60663"
click at [592, 282] on select "Select AFIA [PERSON_NAME] [PERSON_NAME] HEAD MASTERS Inder [PERSON_NAME] Love L…" at bounding box center [663, 290] width 142 height 17
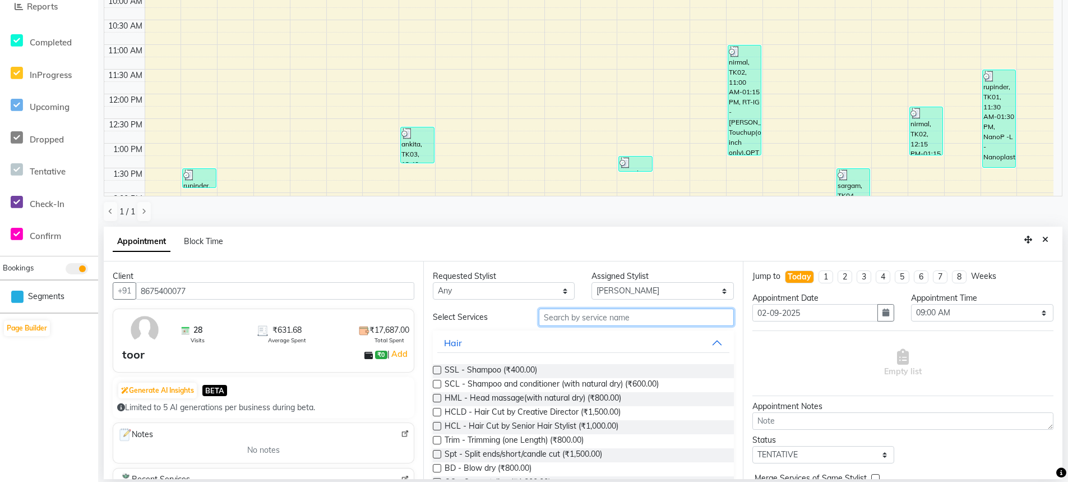
click at [561, 317] on input "text" at bounding box center [636, 316] width 195 height 17
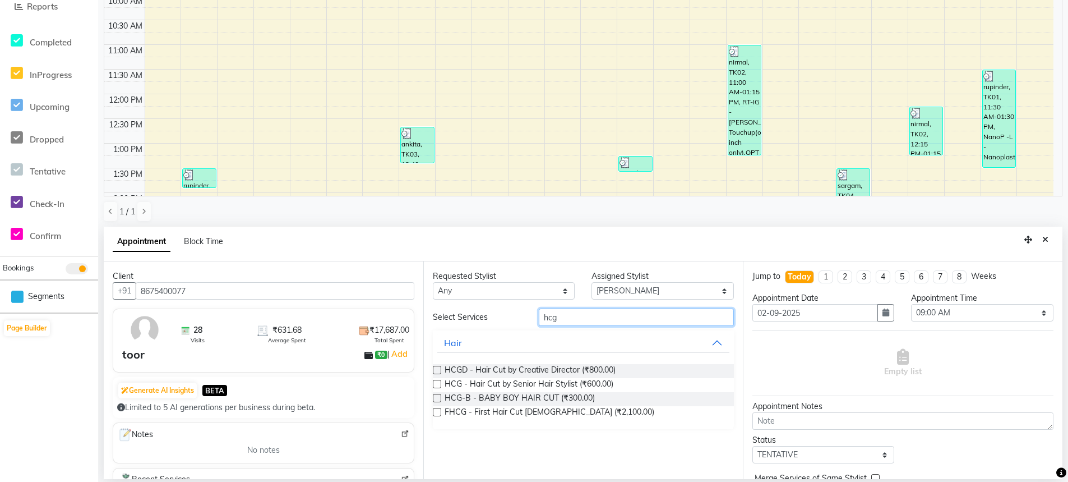
type input "hcg"
click at [437, 382] on label at bounding box center [437, 384] width 8 height 8
click at [437, 382] on input "checkbox" at bounding box center [436, 384] width 7 height 7
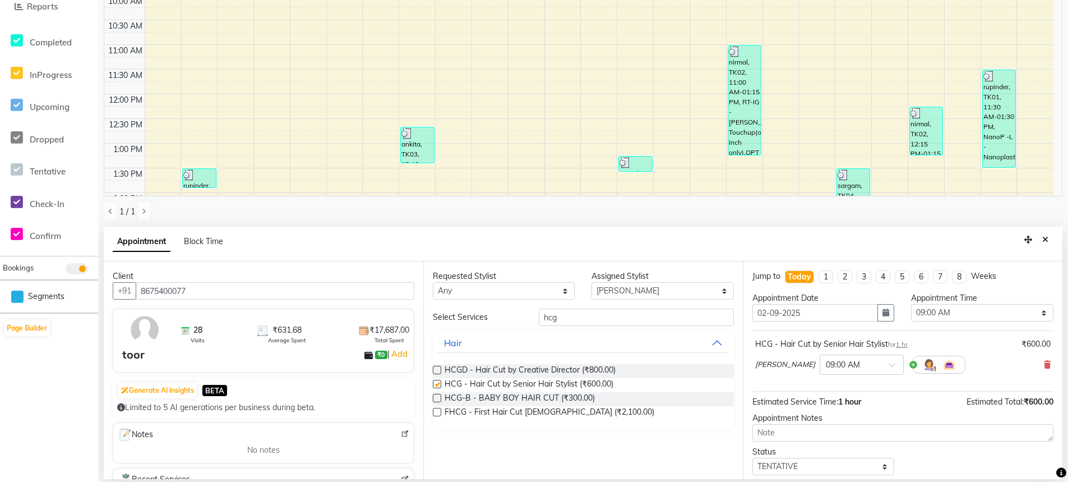
checkbox input "false"
click at [606, 319] on input "hcg" at bounding box center [636, 316] width 195 height 17
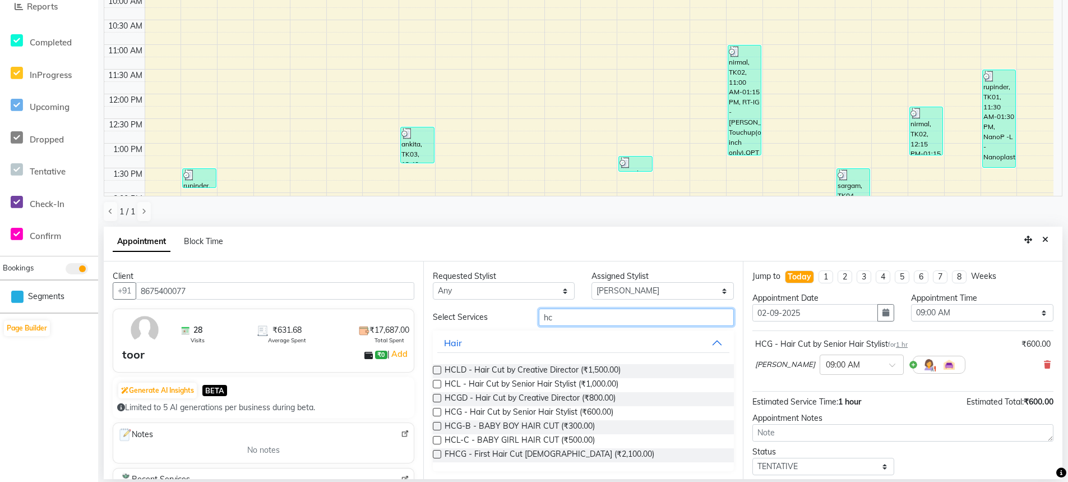
type input "h"
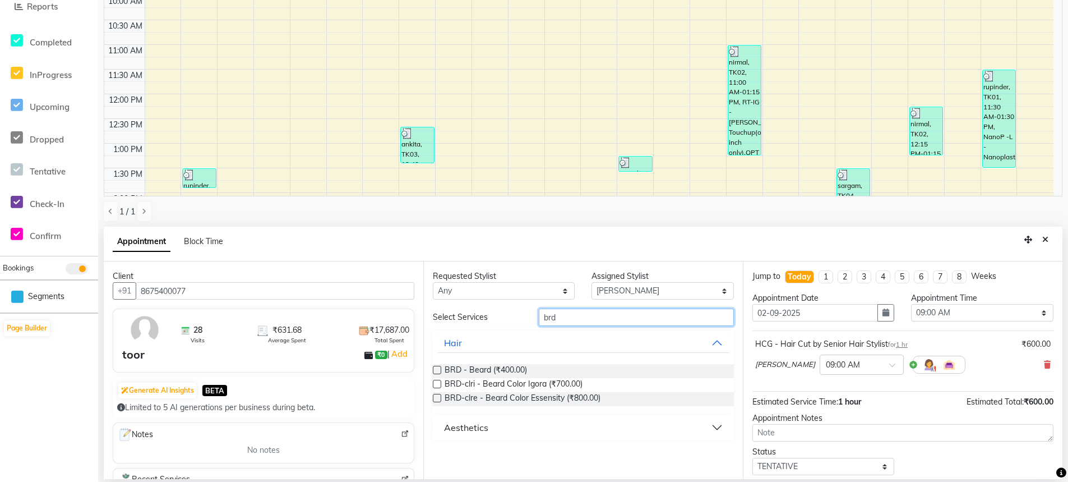
type input "brd"
click at [437, 371] on label at bounding box center [437, 370] width 8 height 8
click at [437, 371] on input "checkbox" at bounding box center [436, 370] width 7 height 7
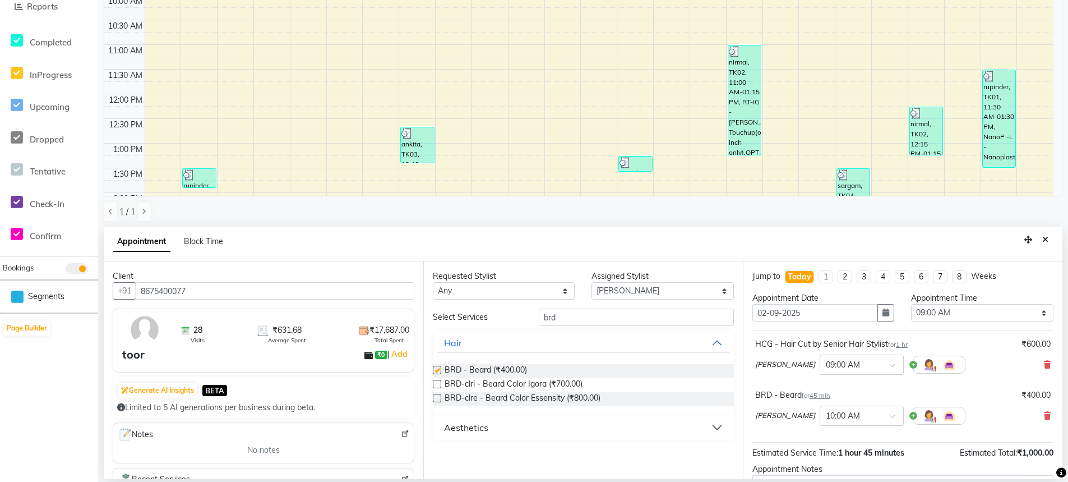
checkbox input "false"
click at [1013, 314] on select "Select 09:00 AM 09:15 AM 09:30 AM 09:45 AM 10:00 AM 10:15 AM 10:30 AM 10:45 AM …" at bounding box center [982, 312] width 142 height 17
select select "900"
click at [911, 304] on select "Select 09:00 AM 09:15 AM 09:30 AM 09:45 AM 10:00 AM 10:15 AM 10:30 AM 10:45 AM …" at bounding box center [982, 312] width 142 height 17
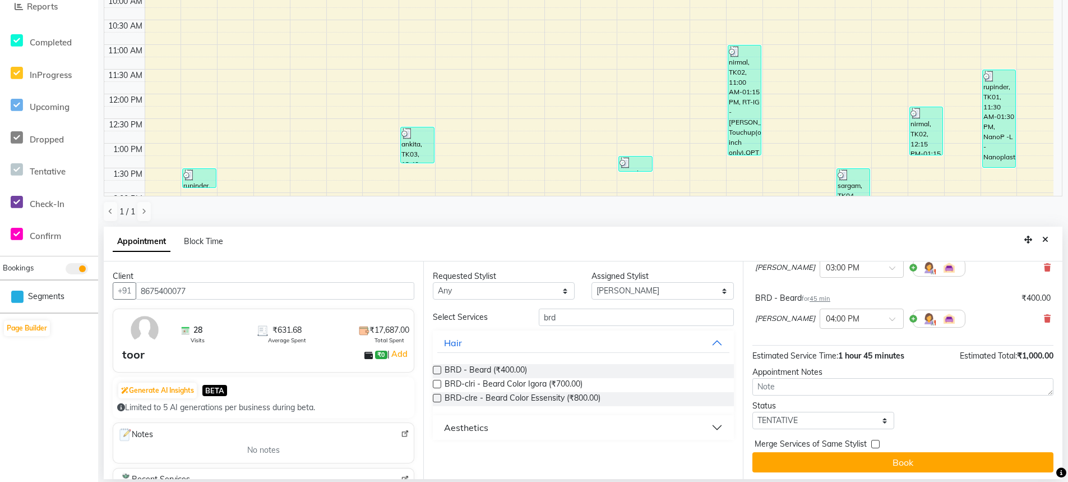
scroll to position [99, 0]
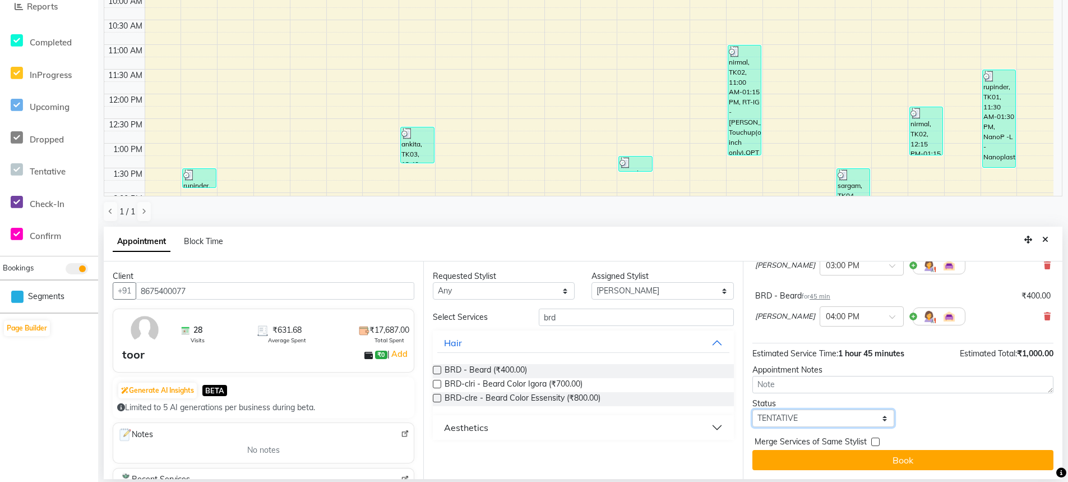
click at [803, 416] on select "Select TENTATIVE CONFIRM CHECK-IN UPCOMING" at bounding box center [824, 417] width 142 height 17
select select "confirm booking"
click at [753, 409] on select "Select TENTATIVE CONFIRM CHECK-IN UPCOMING" at bounding box center [824, 417] width 142 height 17
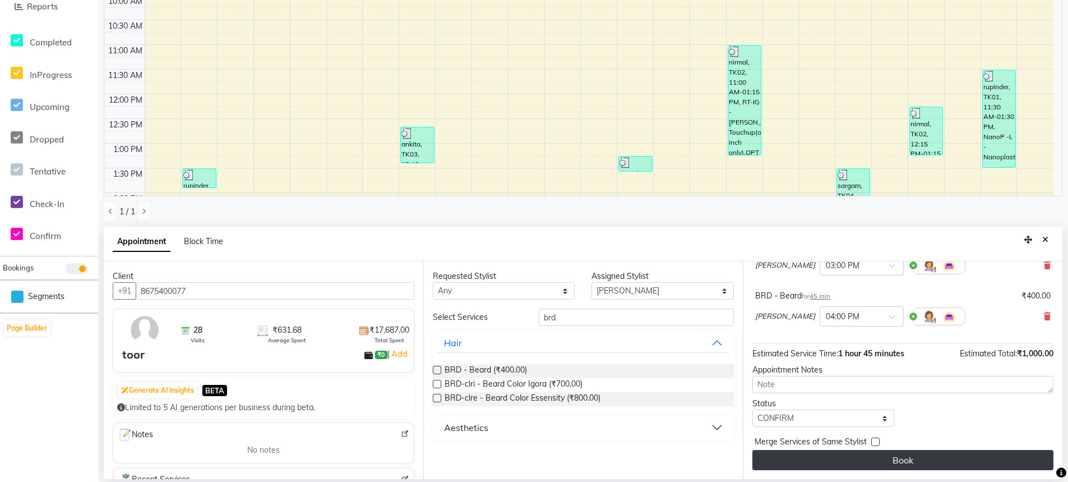
click at [912, 459] on button "Book" at bounding box center [903, 460] width 301 height 20
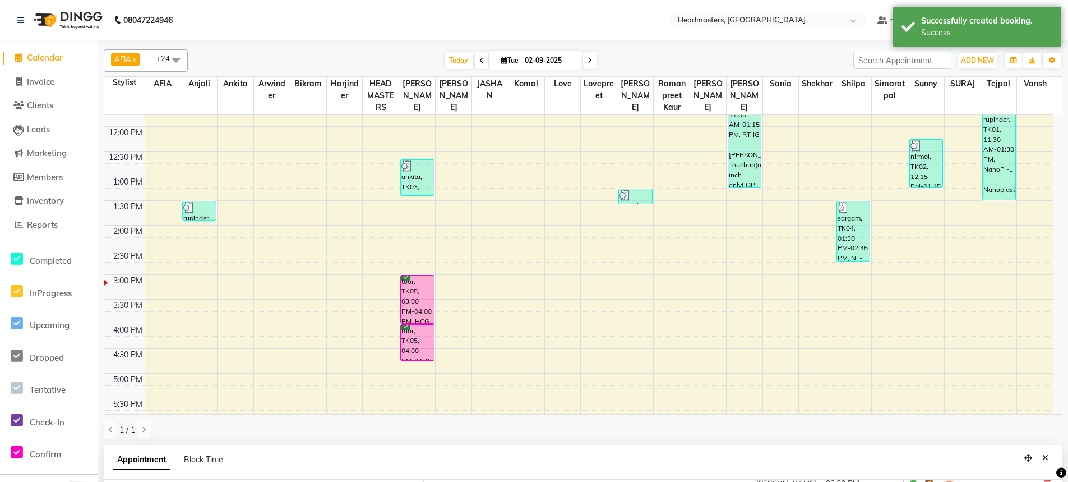
scroll to position [206, 0]
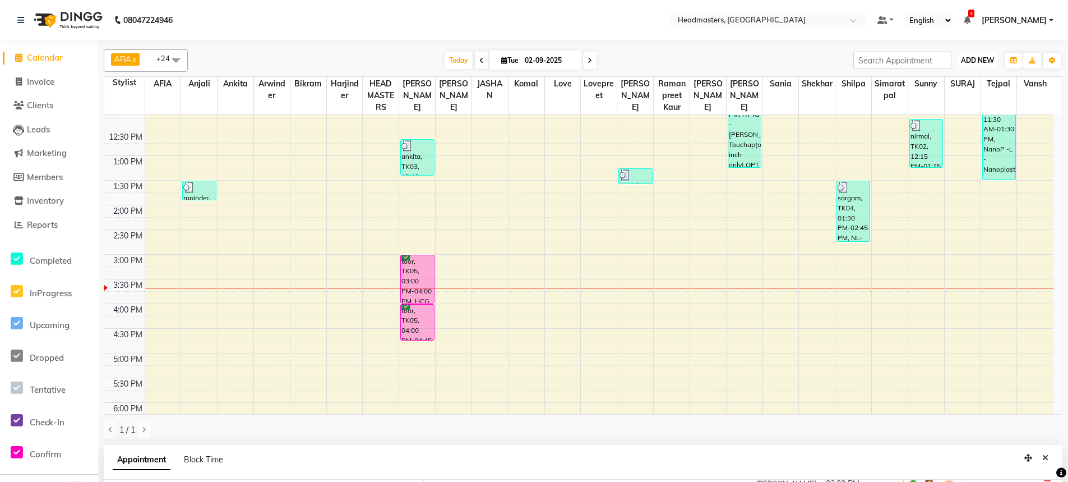
click at [975, 56] on span "ADD NEW" at bounding box center [977, 60] width 33 height 8
click at [961, 82] on button "Add Appointment" at bounding box center [952, 82] width 89 height 15
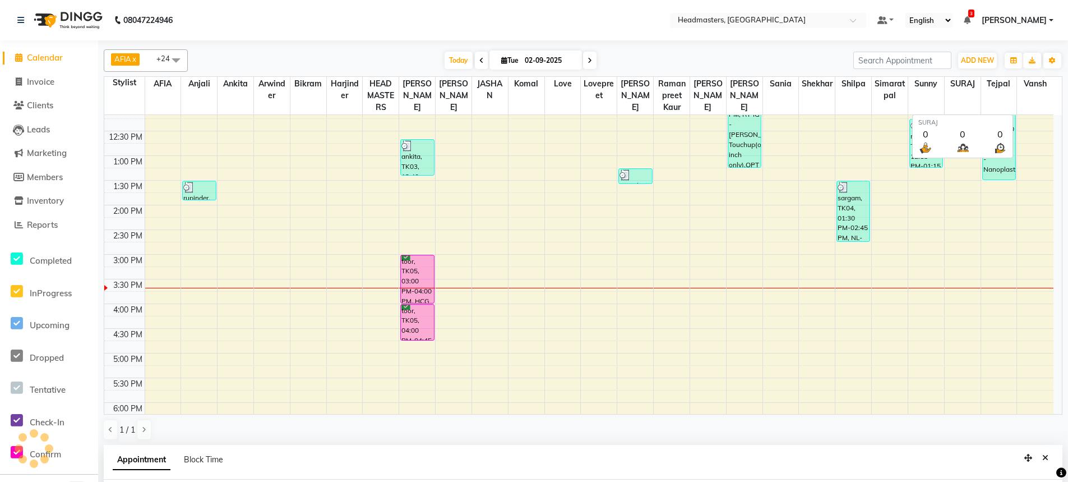
scroll to position [218, 0]
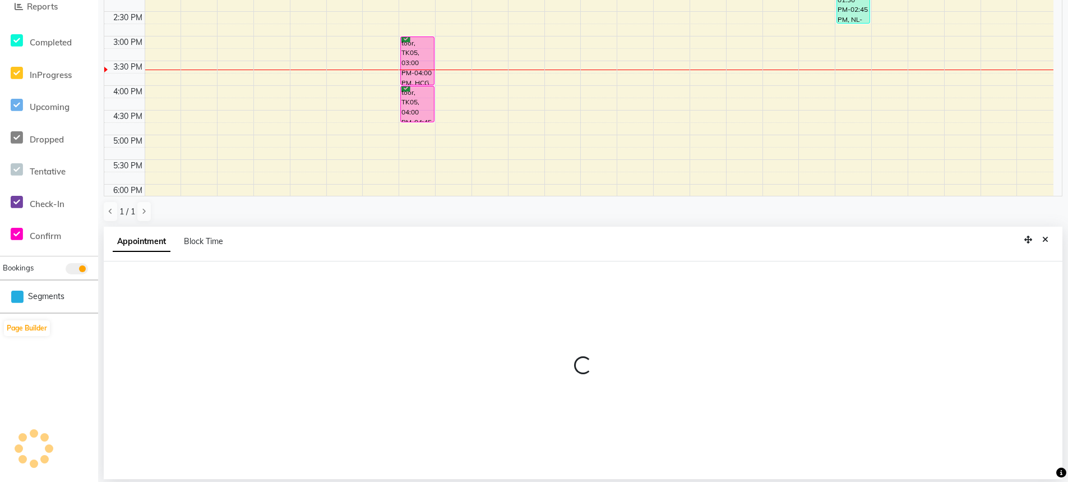
select select "tentative"
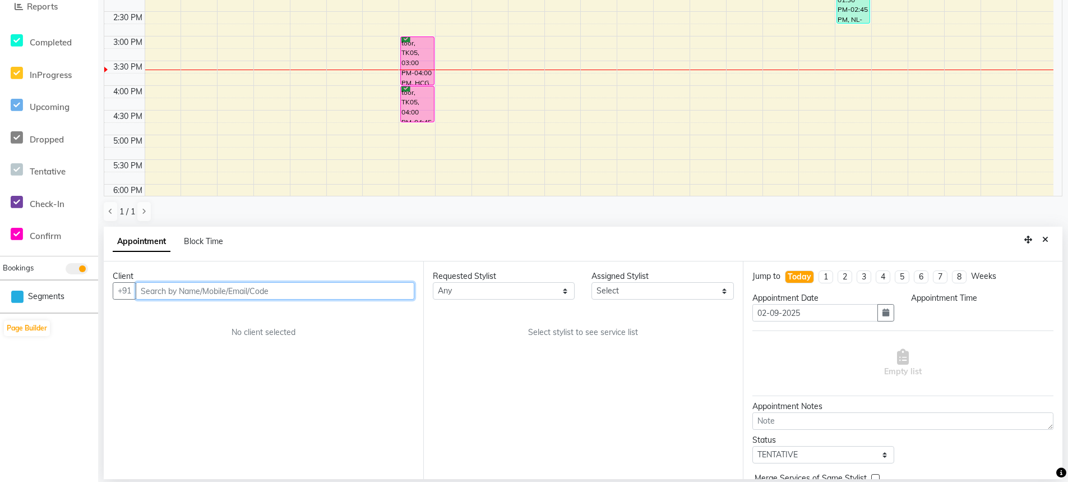
select select "540"
drag, startPoint x: 164, startPoint y: 285, endPoint x: 162, endPoint y: 292, distance: 7.1
click at [162, 292] on input "text" at bounding box center [275, 290] width 279 height 17
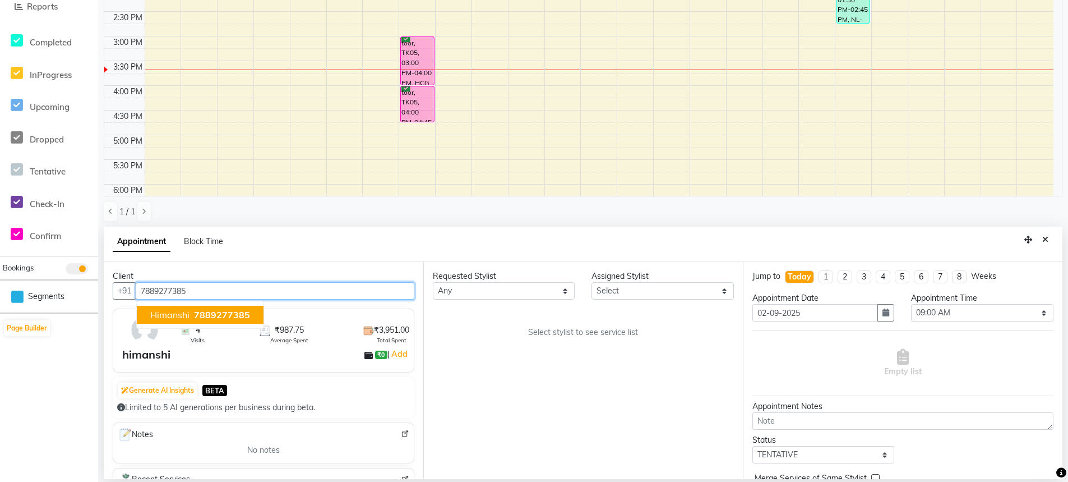
drag, startPoint x: 193, startPoint y: 307, endPoint x: 192, endPoint y: 317, distance: 10.2
click at [193, 307] on button "himanshi 7889277385" at bounding box center [200, 315] width 127 height 18
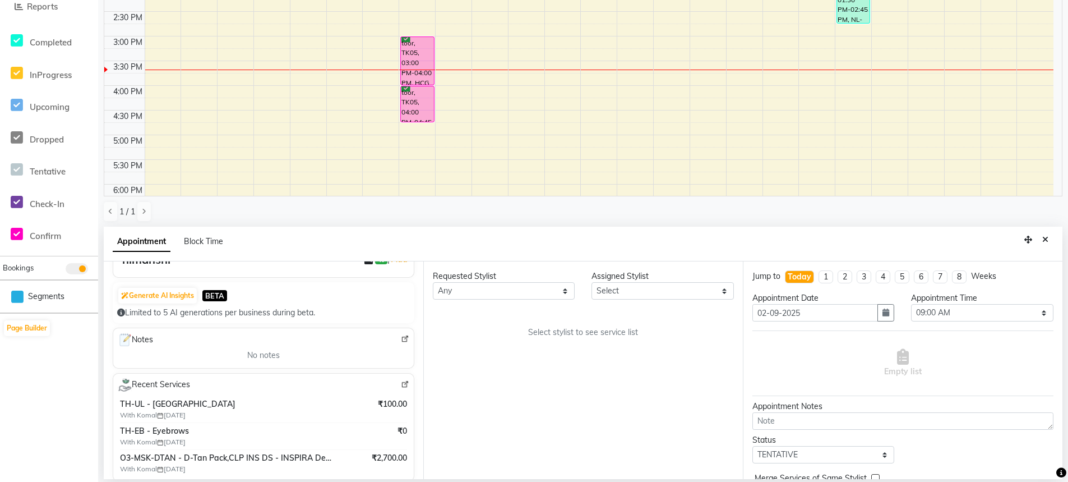
scroll to position [150, 0]
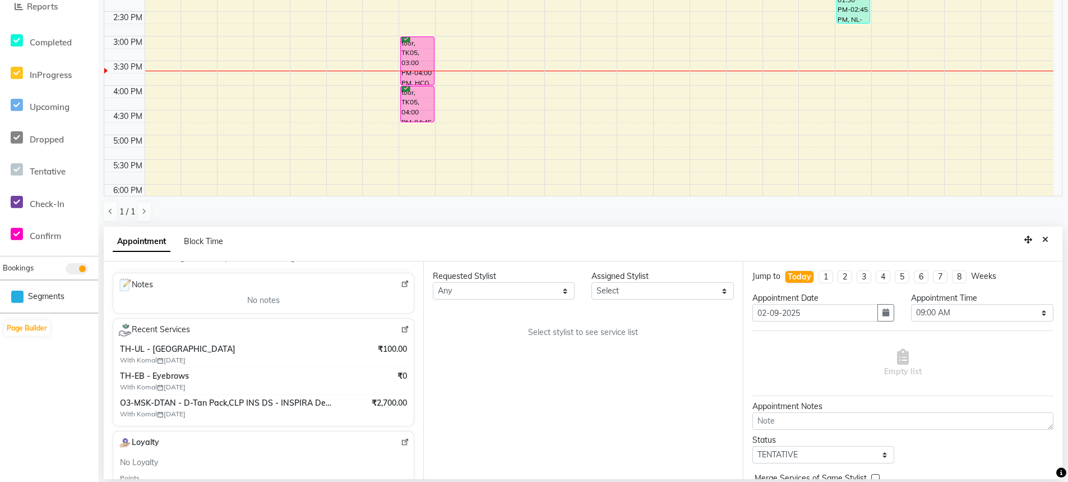
type input "7889277385"
click at [667, 296] on select "Select AFIA [PERSON_NAME] [PERSON_NAME] HEAD MASTERS Inder [PERSON_NAME] Love L…" at bounding box center [663, 290] width 142 height 17
select select "60665"
click at [592, 282] on select "Select AFIA [PERSON_NAME] [PERSON_NAME] HEAD MASTERS Inder [PERSON_NAME] Love L…" at bounding box center [663, 290] width 142 height 17
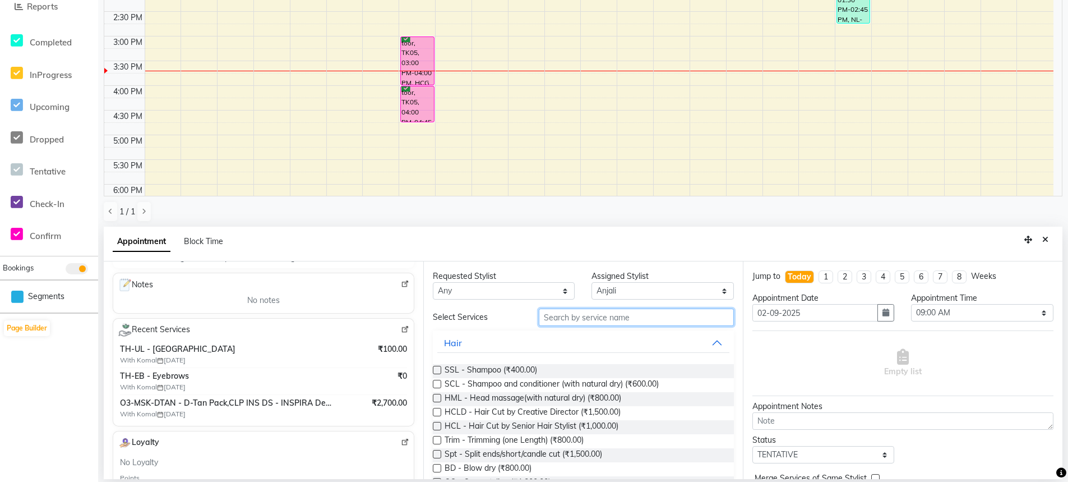
click at [567, 321] on input "text" at bounding box center [636, 316] width 195 height 17
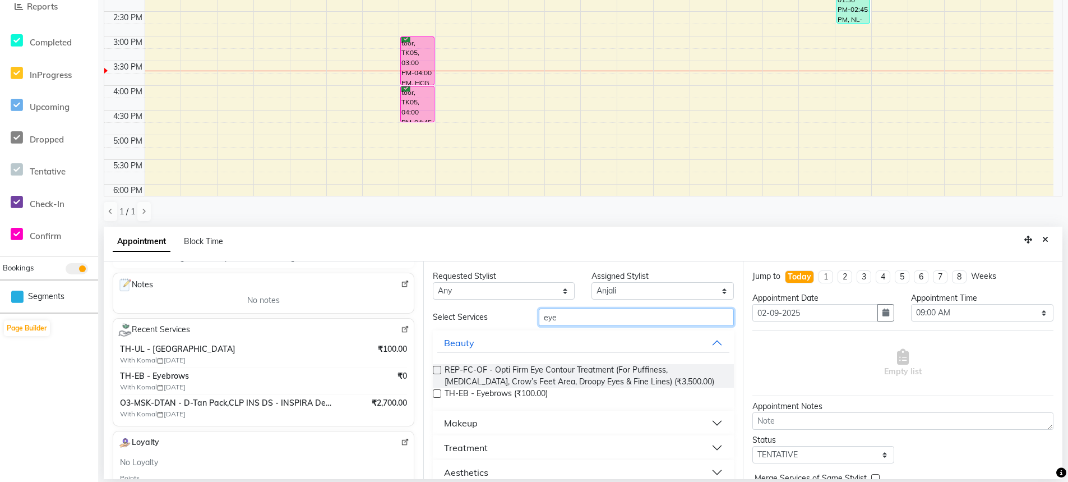
type input "eye"
click at [437, 395] on label at bounding box center [437, 393] width 8 height 8
click at [437, 395] on input "checkbox" at bounding box center [436, 394] width 7 height 7
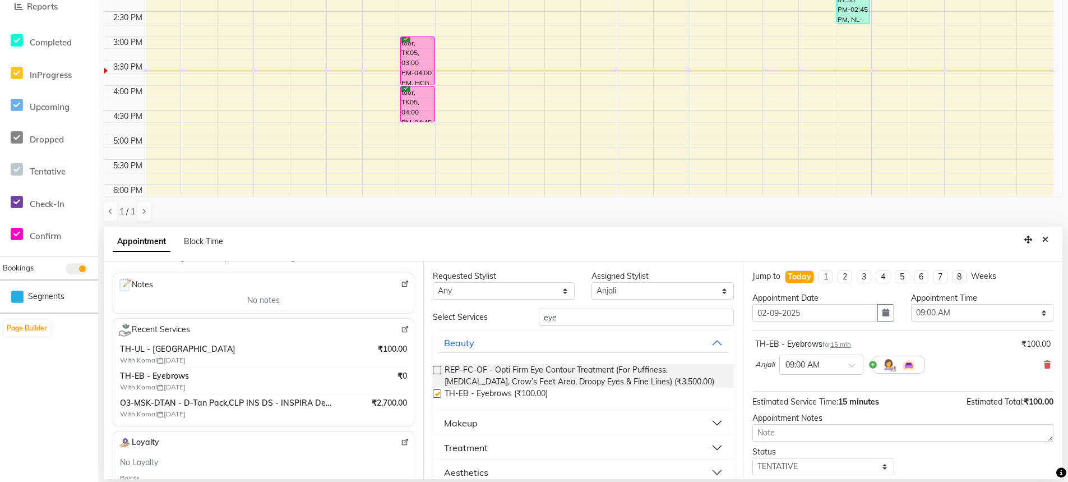
checkbox input "false"
click at [598, 315] on input "eye" at bounding box center [636, 316] width 195 height 17
type input "e"
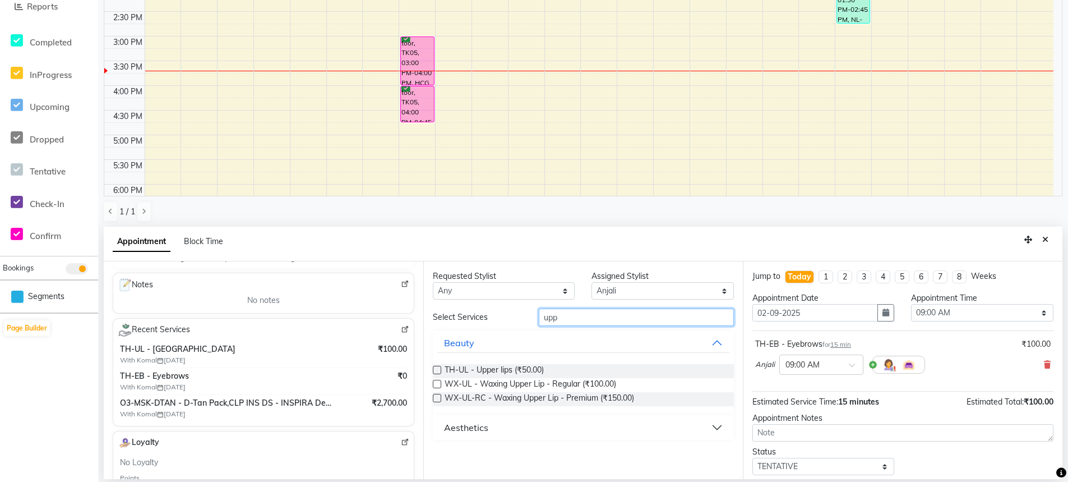
type input "upp"
click at [433, 369] on label at bounding box center [437, 370] width 8 height 8
click at [433, 369] on input "checkbox" at bounding box center [436, 370] width 7 height 7
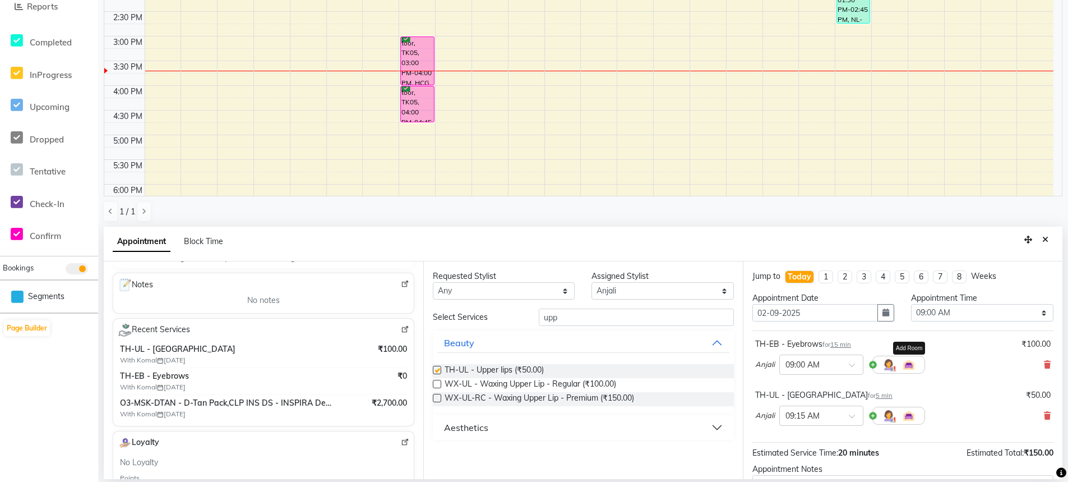
checkbox input "false"
click at [974, 313] on select "Select 09:00 AM 09:15 AM 09:30 AM 09:45 AM 10:00 AM 10:15 AM 10:30 AM 10:45 AM …" at bounding box center [982, 312] width 142 height 17
select select "945"
click at [911, 304] on select "Select 09:00 AM 09:15 AM 09:30 AM 09:45 AM 10:00 AM 10:15 AM 10:30 AM 10:45 AM …" at bounding box center [982, 312] width 142 height 17
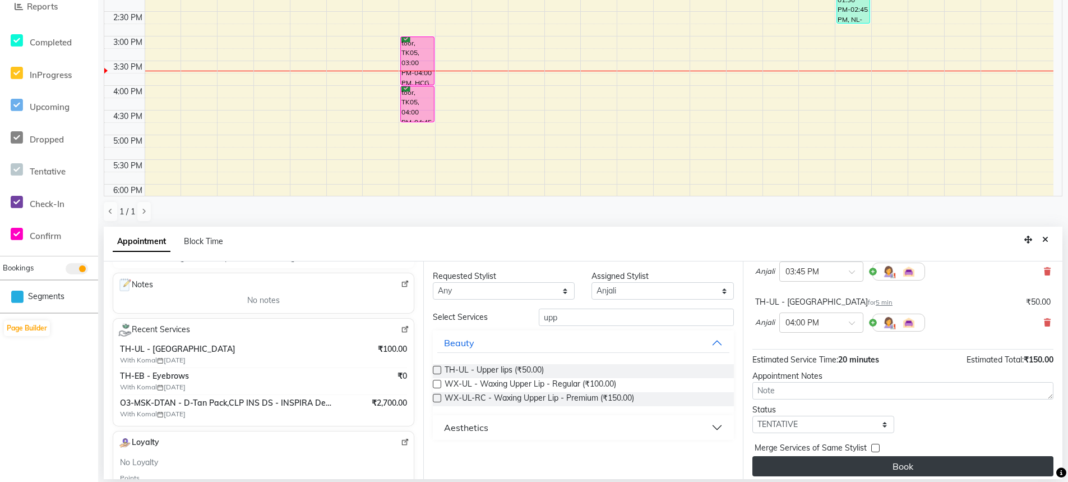
scroll to position [94, 0]
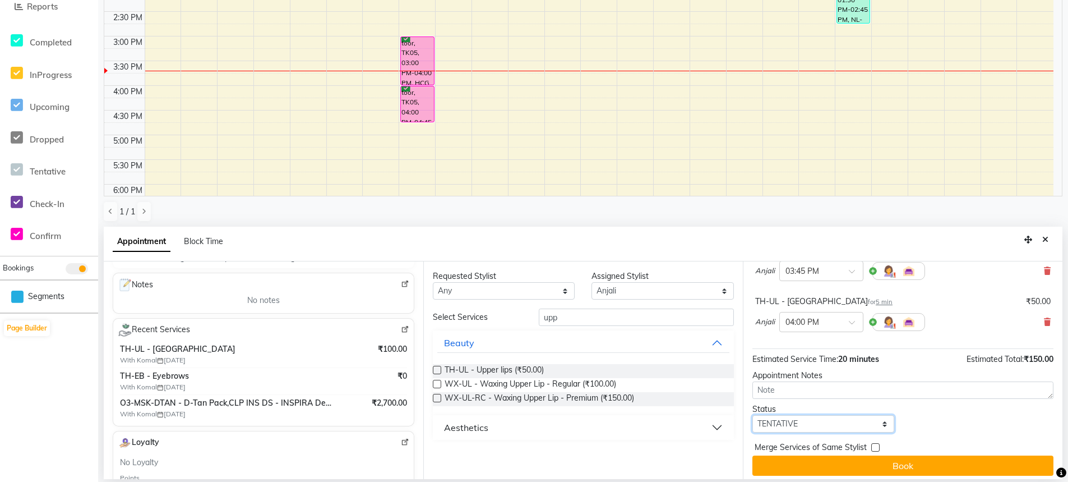
drag, startPoint x: 814, startPoint y: 423, endPoint x: 815, endPoint y: 416, distance: 6.8
click at [814, 423] on select "Select TENTATIVE CONFIRM CHECK-IN UPCOMING" at bounding box center [824, 423] width 142 height 17
select select "confirm booking"
click at [753, 415] on select "Select TENTATIVE CONFIRM CHECK-IN UPCOMING" at bounding box center [824, 423] width 142 height 17
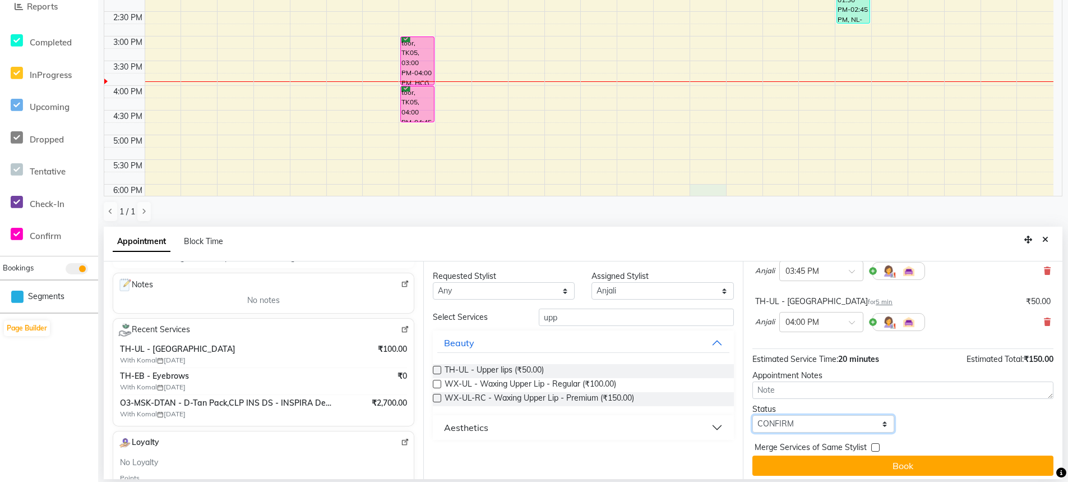
click at [699, 186] on div "8:00 AM 8:30 AM 9:00 AM 9:30 AM 10:00 AM 10:30 AM 11:00 AM 11:30 AM 12:00 PM 12…" at bounding box center [578, 11] width 949 height 641
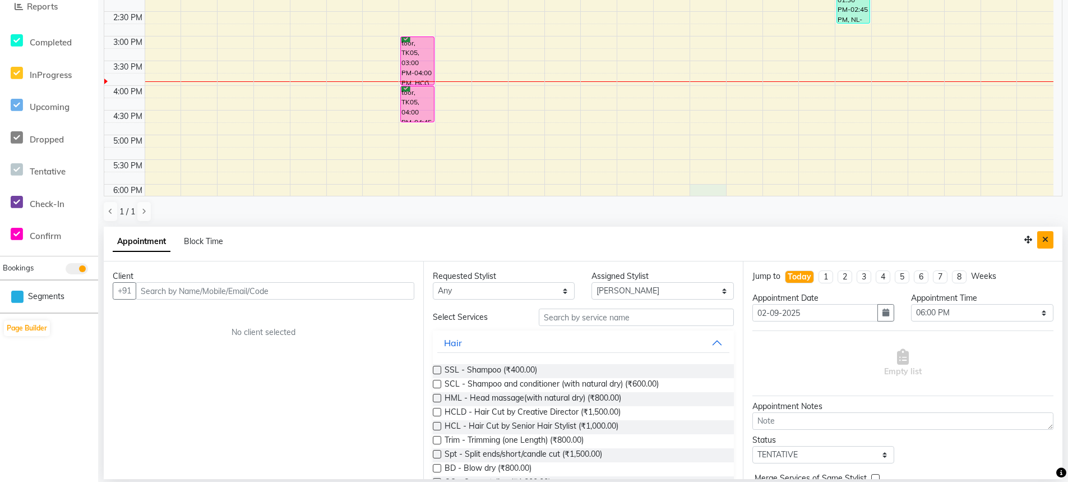
click at [1046, 239] on icon "Close" at bounding box center [1045, 240] width 6 height 8
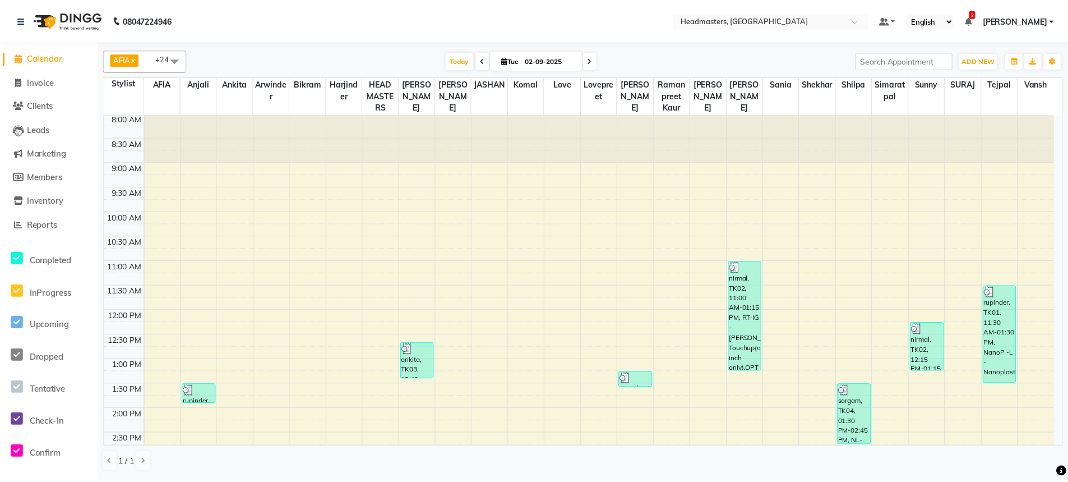
scroll to position [0, 0]
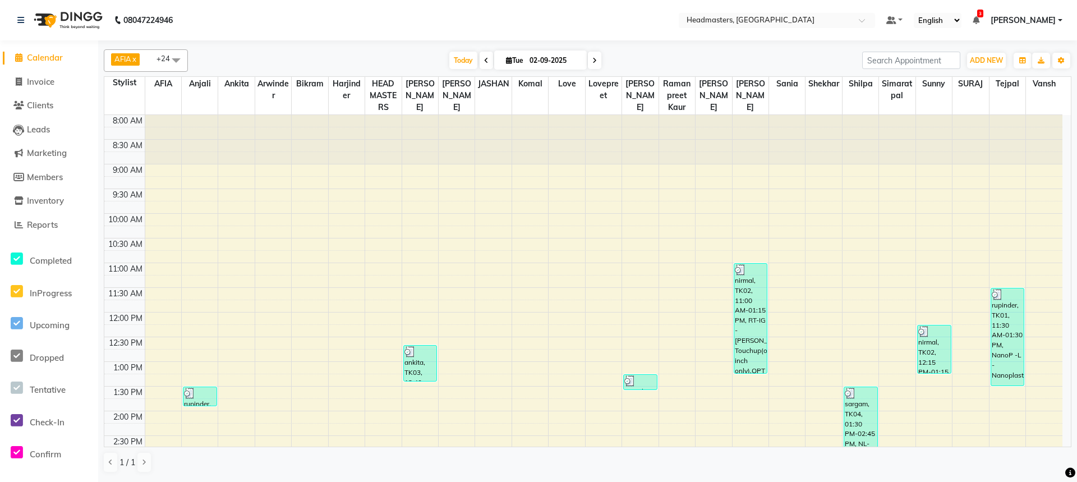
click at [1072, 141] on div "AFIA x Anjali x Ankita x Arwinder x Bikram x Harjinder x HEAD MASTERS x [PERSON…" at bounding box center [587, 260] width 979 height 440
click at [985, 64] on button "ADD NEW Toggle Dropdown" at bounding box center [986, 61] width 39 height 16
click at [972, 82] on button "Add Appointment" at bounding box center [960, 82] width 89 height 15
select select "tentative"
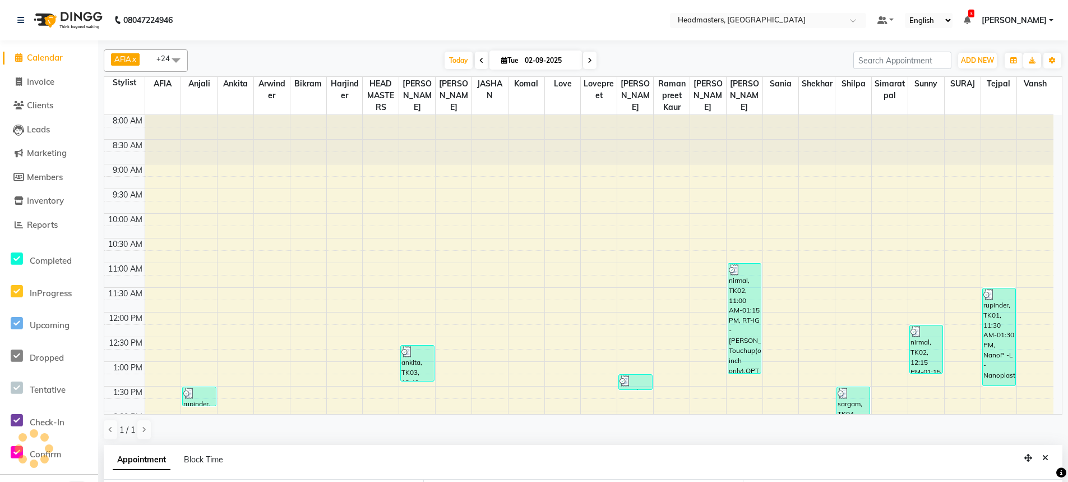
select select "540"
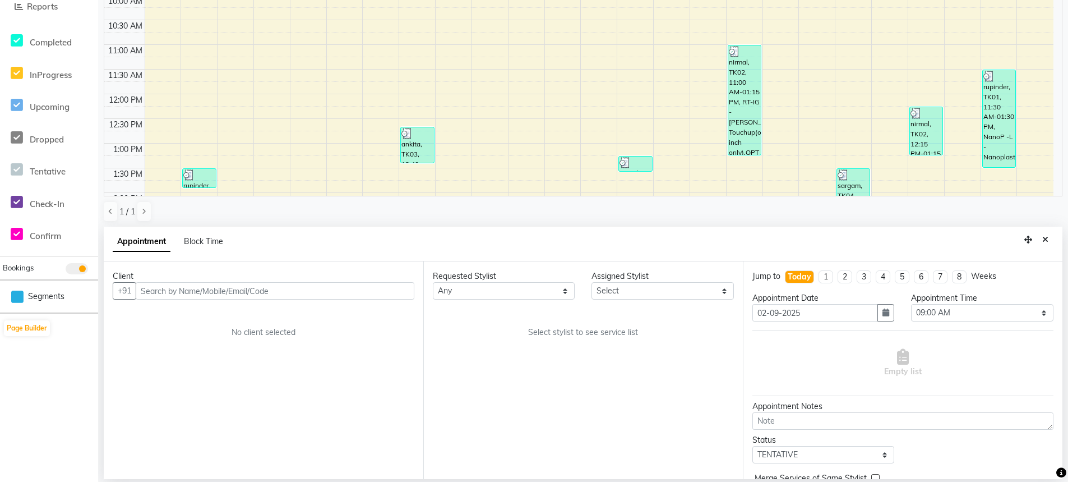
drag, startPoint x: 204, startPoint y: 278, endPoint x: 201, endPoint y: 287, distance: 8.9
click at [204, 279] on div "Client" at bounding box center [264, 276] width 302 height 12
click at [200, 288] on input "text" at bounding box center [275, 290] width 279 height 17
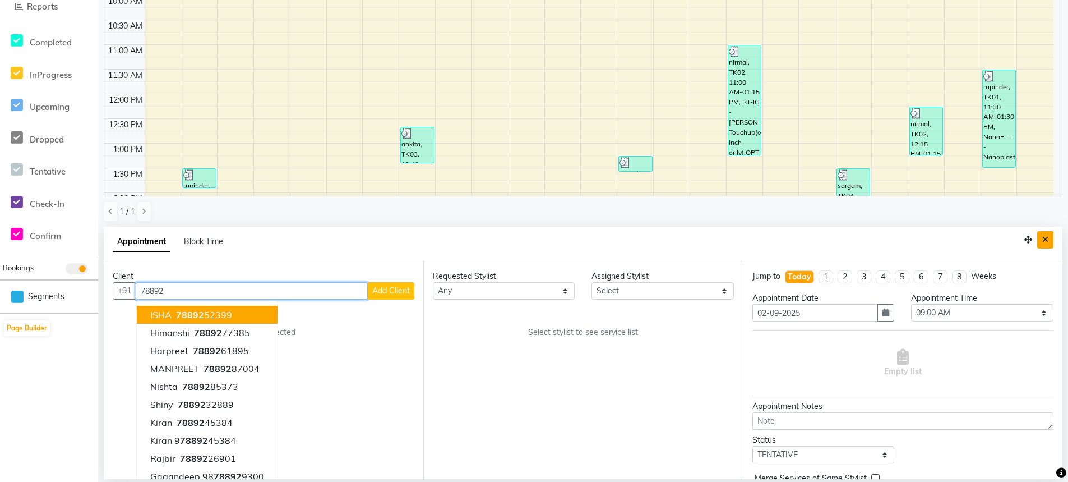
type input "78892"
click at [1050, 242] on button "Close" at bounding box center [1045, 239] width 16 height 17
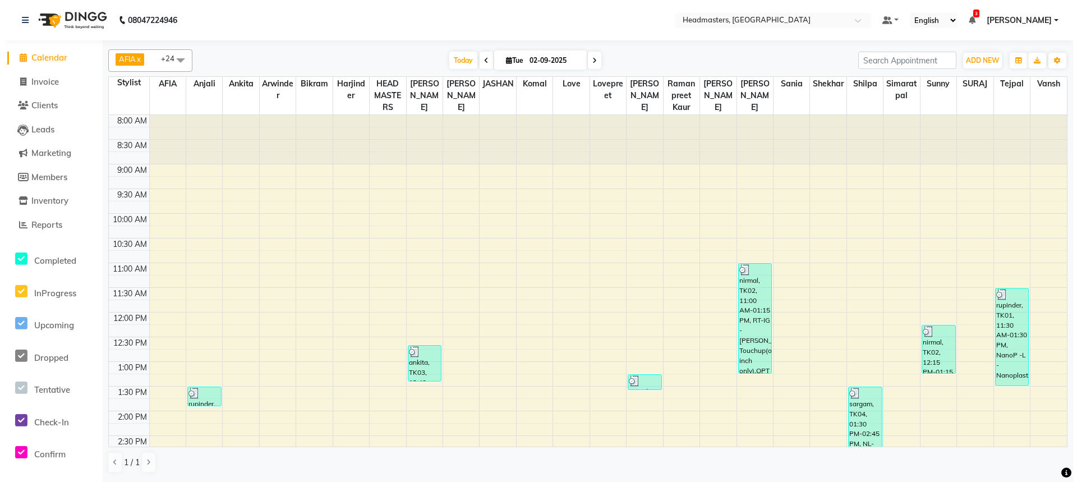
scroll to position [0, 0]
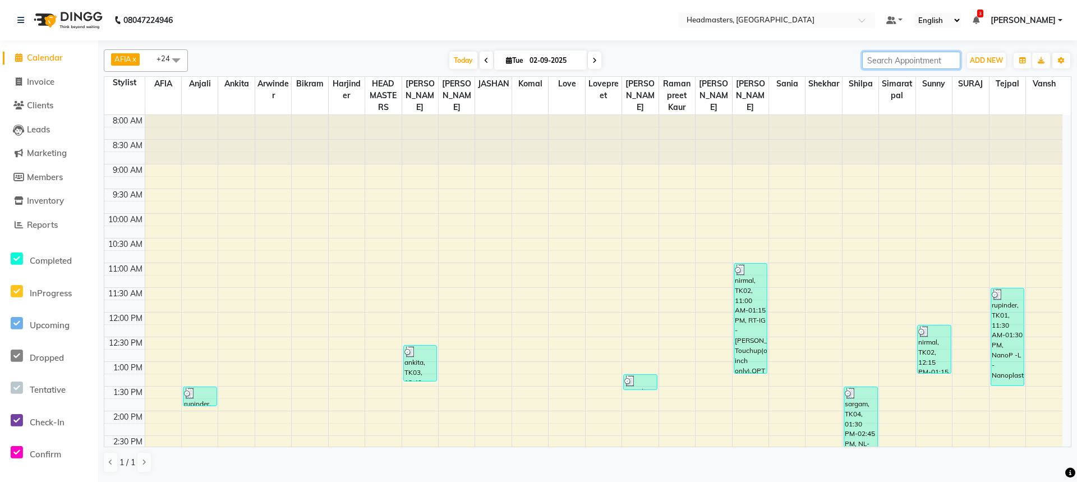
click at [887, 61] on input "search" at bounding box center [911, 60] width 98 height 17
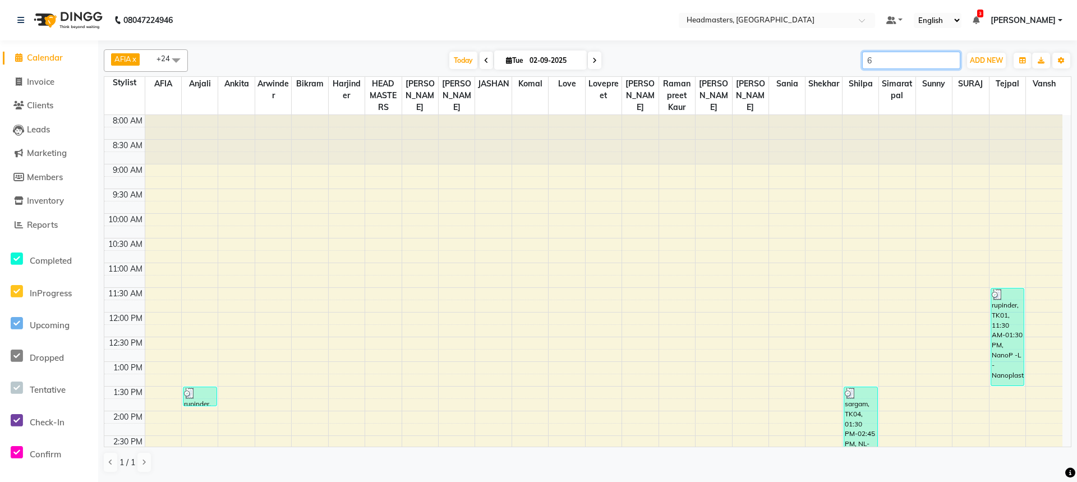
type input "6"
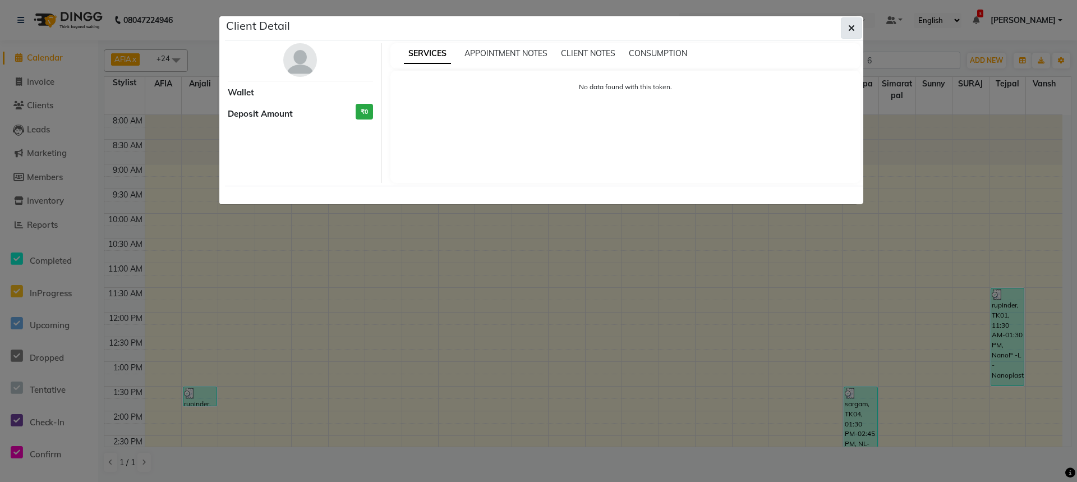
click at [851, 36] on button "button" at bounding box center [851, 27] width 21 height 21
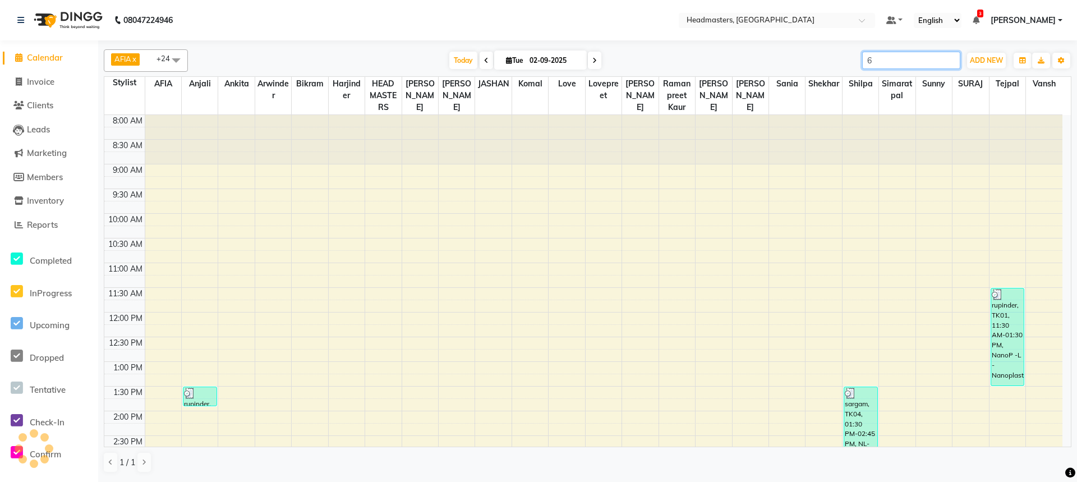
click at [877, 59] on input "6" at bounding box center [911, 60] width 98 height 17
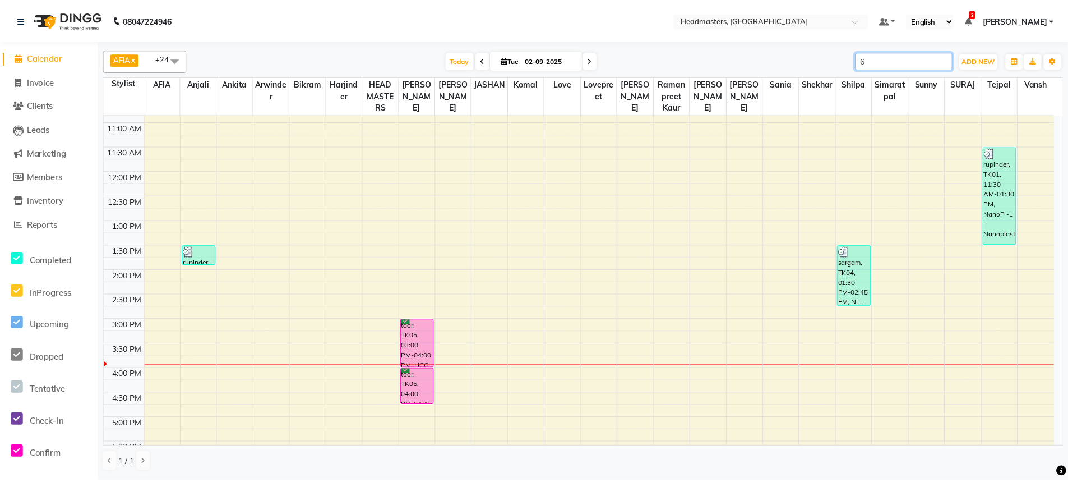
scroll to position [112, 0]
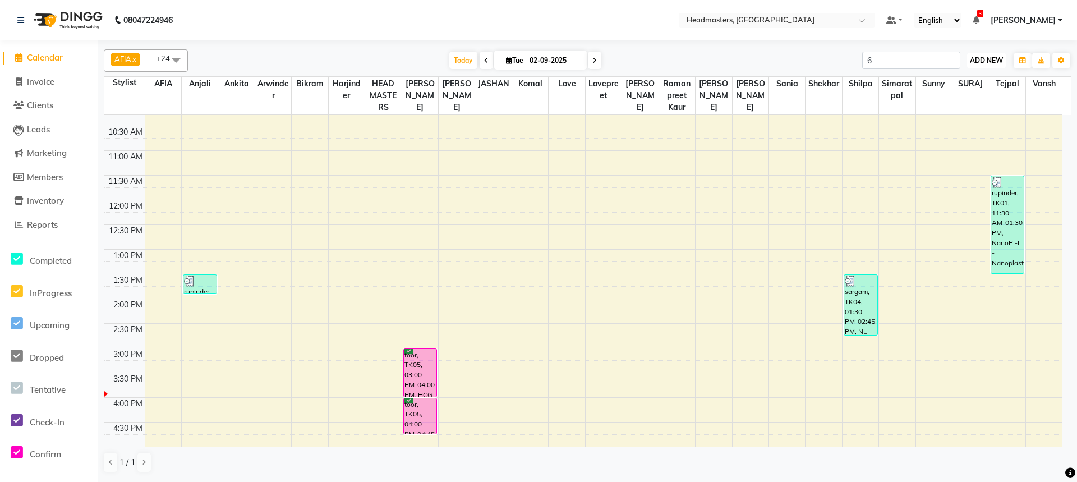
click at [977, 53] on button "ADD NEW Toggle Dropdown" at bounding box center [986, 61] width 39 height 16
click at [963, 81] on button "Add Appointment" at bounding box center [960, 82] width 89 height 15
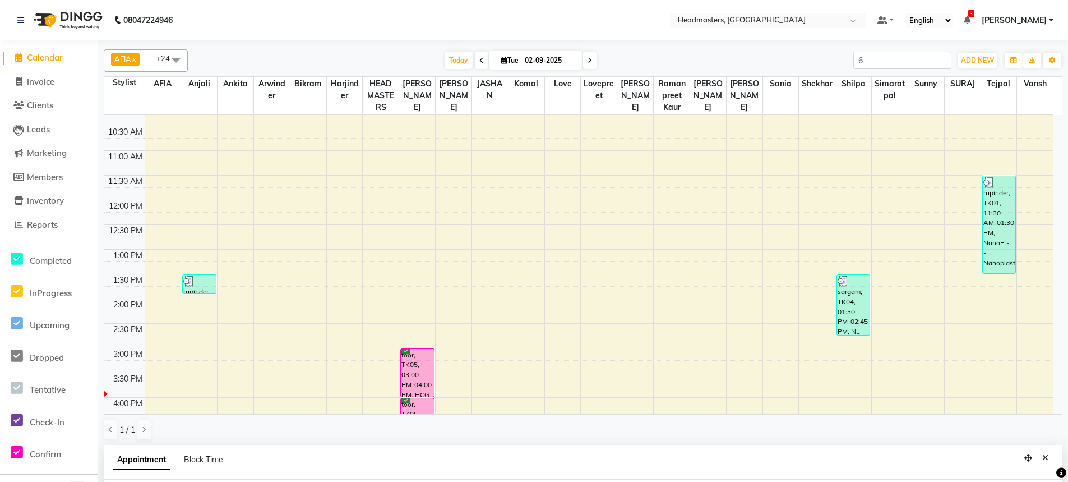
select select "tentative"
select select "540"
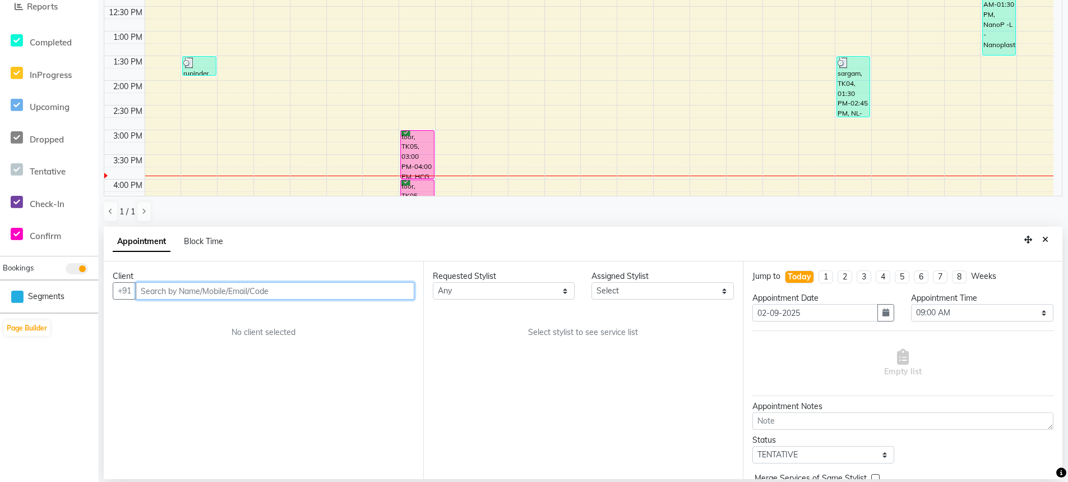
click at [181, 289] on input "text" at bounding box center [275, 290] width 279 height 17
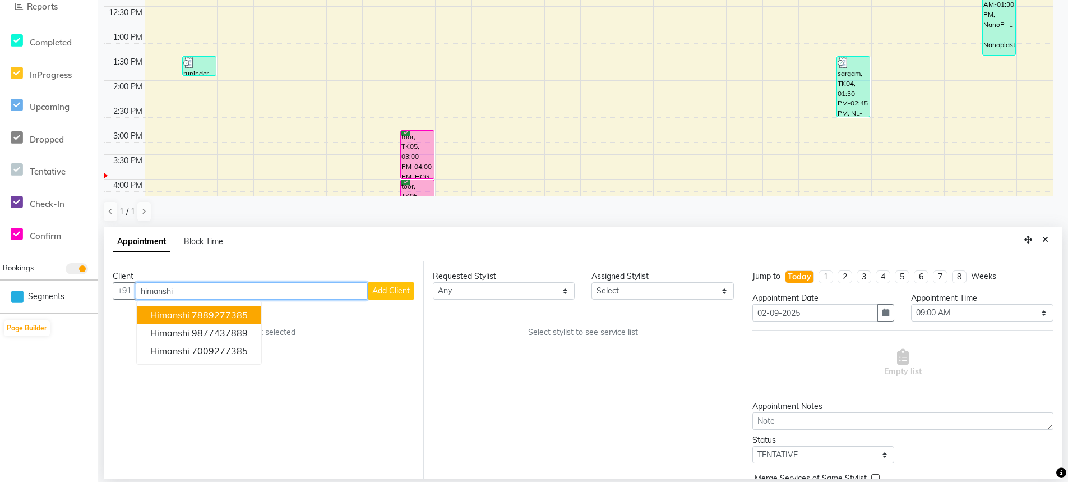
click at [231, 318] on ngb-highlight "7889277385" at bounding box center [220, 314] width 56 height 11
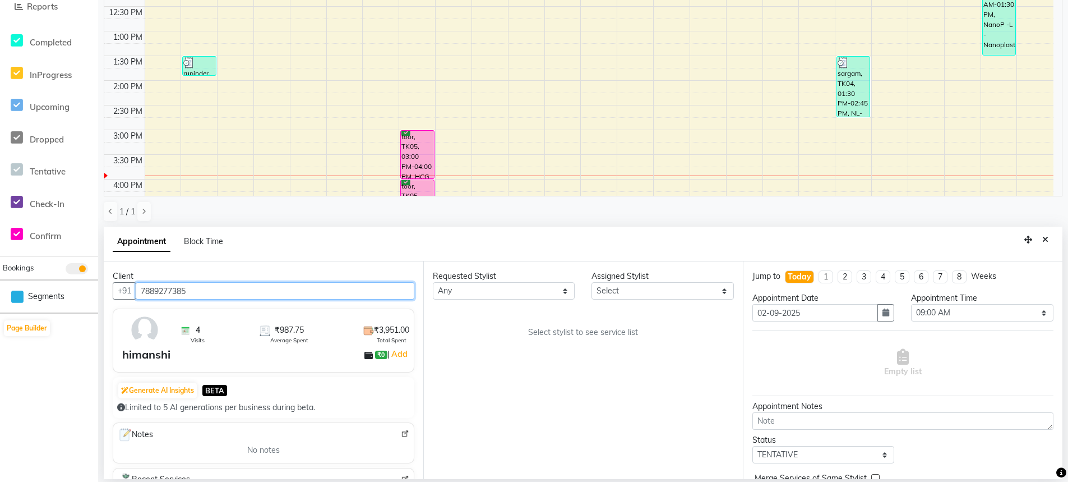
type input "7889277385"
click at [667, 288] on select "Select AFIA [PERSON_NAME] [PERSON_NAME] HEAD MASTERS Inder [PERSON_NAME] Love L…" at bounding box center [663, 290] width 142 height 17
select select "60665"
click at [592, 282] on select "Select AFIA [PERSON_NAME] [PERSON_NAME] HEAD MASTERS Inder [PERSON_NAME] Love L…" at bounding box center [663, 290] width 142 height 17
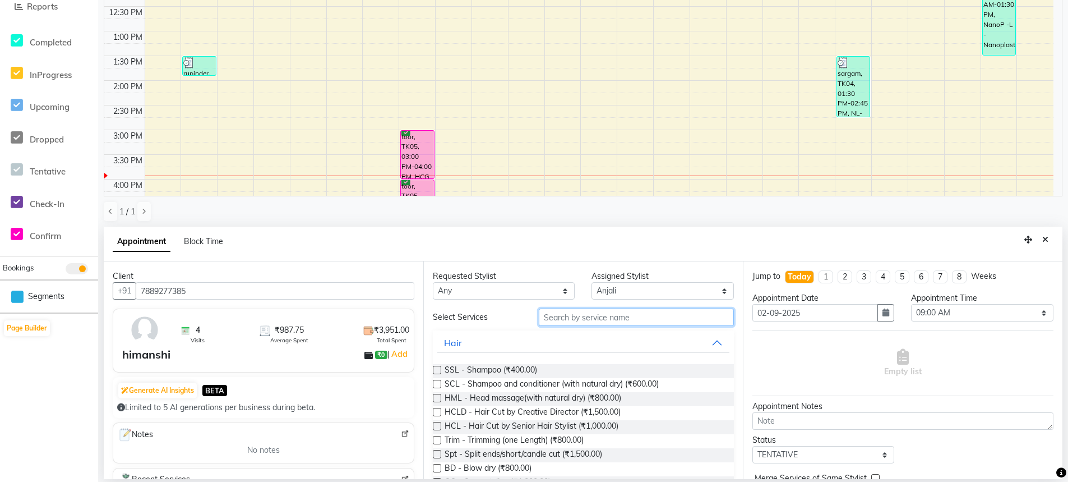
click at [596, 311] on input "text" at bounding box center [636, 316] width 195 height 17
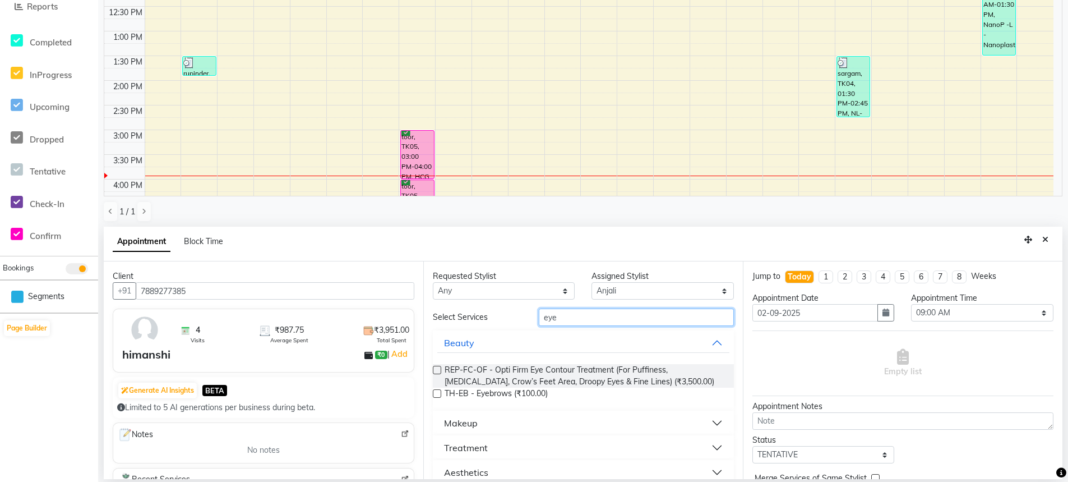
type input "eye"
click at [437, 394] on label at bounding box center [437, 393] width 8 height 8
click at [437, 394] on input "checkbox" at bounding box center [436, 394] width 7 height 7
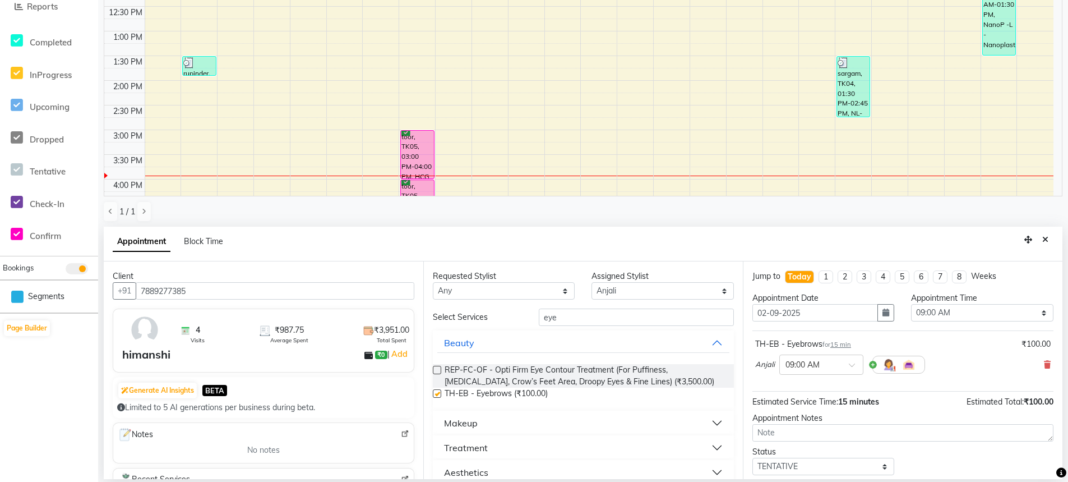
checkbox input "false"
click at [1008, 315] on select "Select 09:00 AM 09:15 AM 09:30 AM 09:45 AM 10:00 AM 10:15 AM 10:30 AM 10:45 AM …" at bounding box center [982, 312] width 142 height 17
select select "960"
click at [911, 304] on select "Select 09:00 AM 09:15 AM 09:30 AM 09:45 AM 10:00 AM 10:15 AM 10:30 AM 10:45 AM …" at bounding box center [982, 312] width 142 height 17
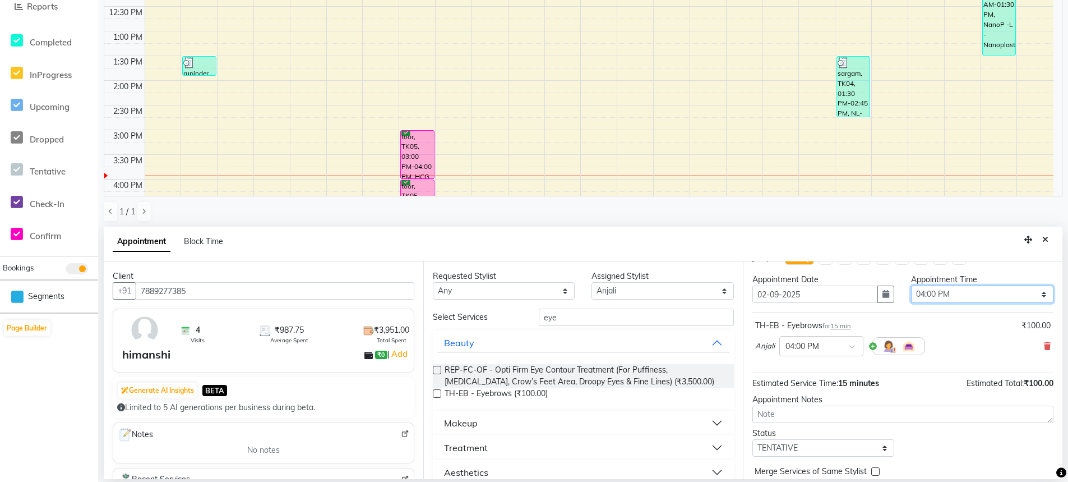
scroll to position [48, 0]
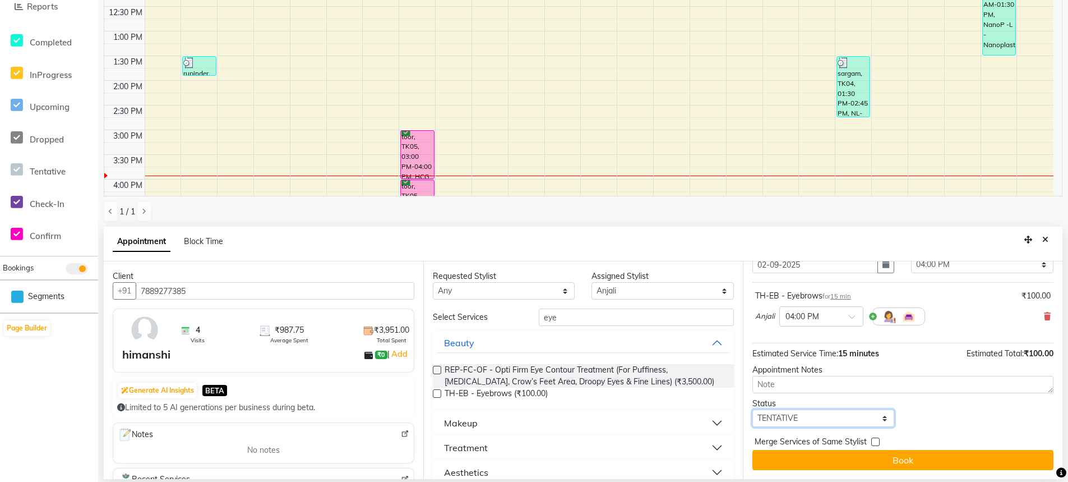
click at [828, 420] on select "Select TENTATIVE CONFIRM CHECK-IN UPCOMING" at bounding box center [824, 417] width 142 height 17
select select "confirm booking"
click at [753, 409] on select "Select TENTATIVE CONFIRM CHECK-IN UPCOMING" at bounding box center [824, 417] width 142 height 17
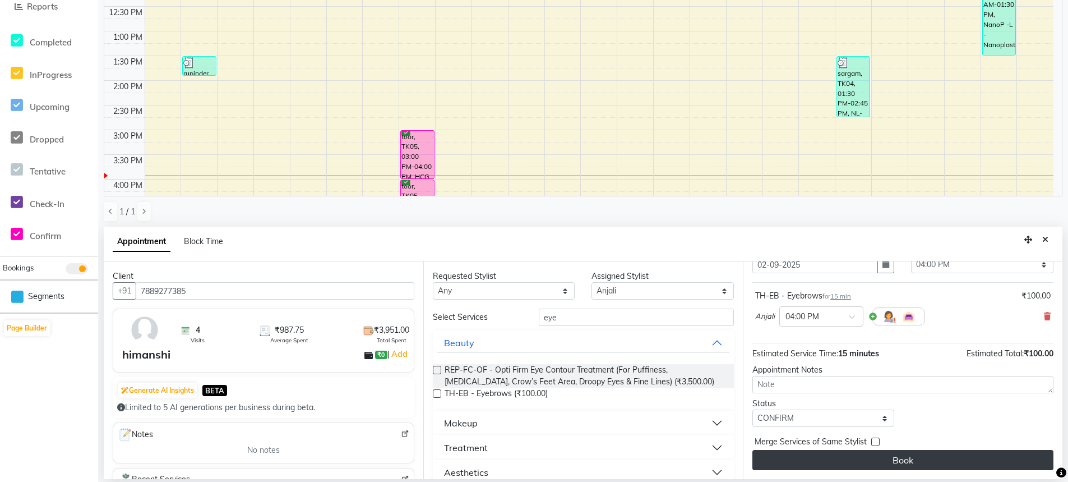
click at [903, 463] on button "Book" at bounding box center [903, 460] width 301 height 20
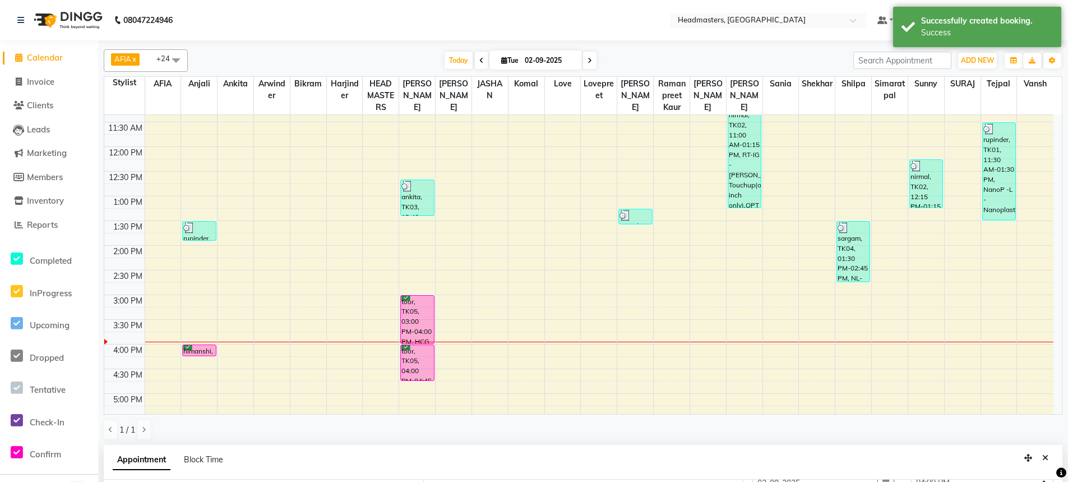
scroll to position [168, 0]
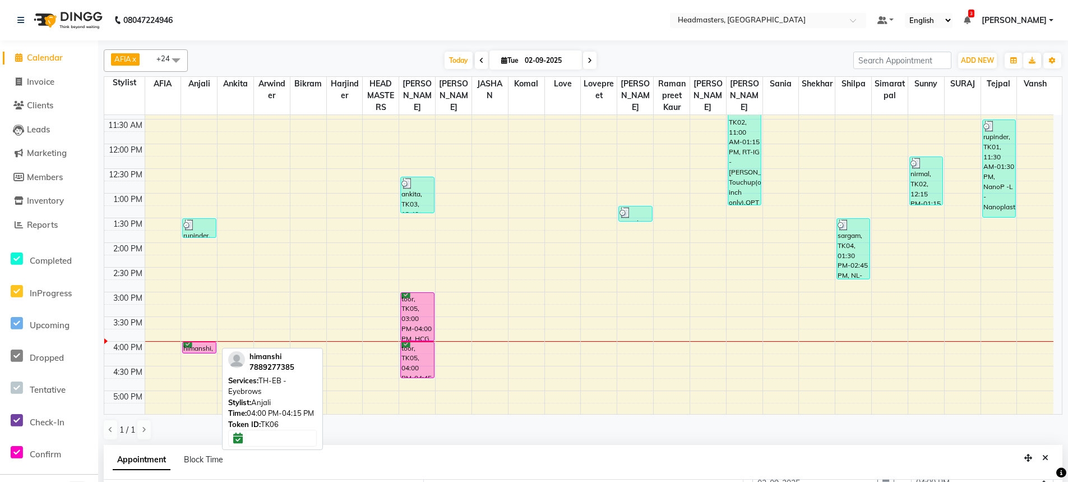
click at [200, 347] on div "himanshi, TK06, 04:00 PM-04:15 PM, TH-EB - Eyebrows" at bounding box center [199, 347] width 33 height 11
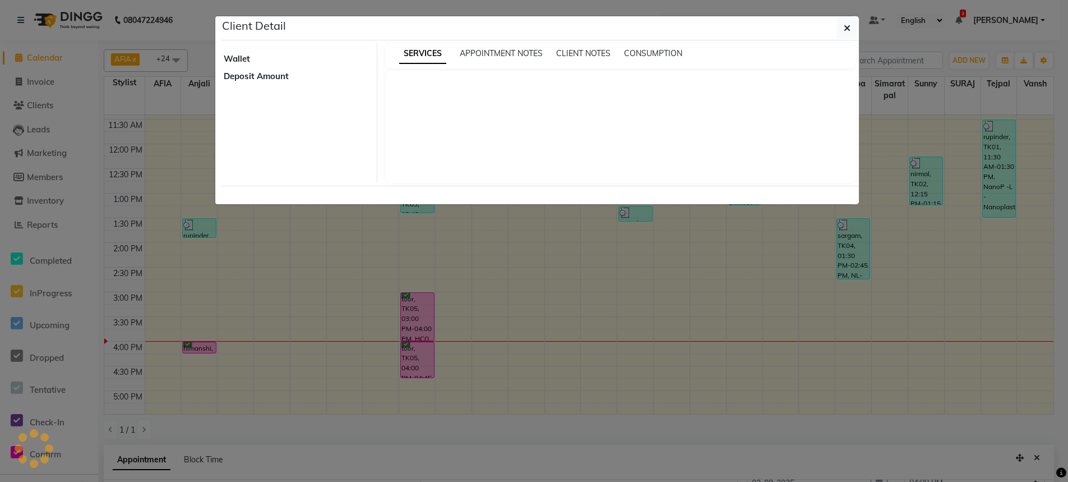
select select "6"
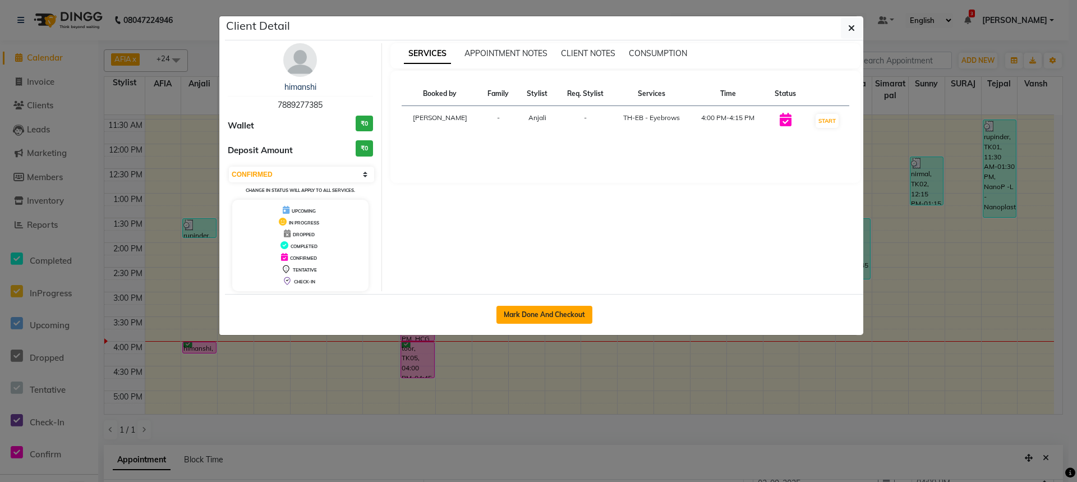
click at [552, 317] on button "Mark Done And Checkout" at bounding box center [544, 315] width 96 height 18
select select "service"
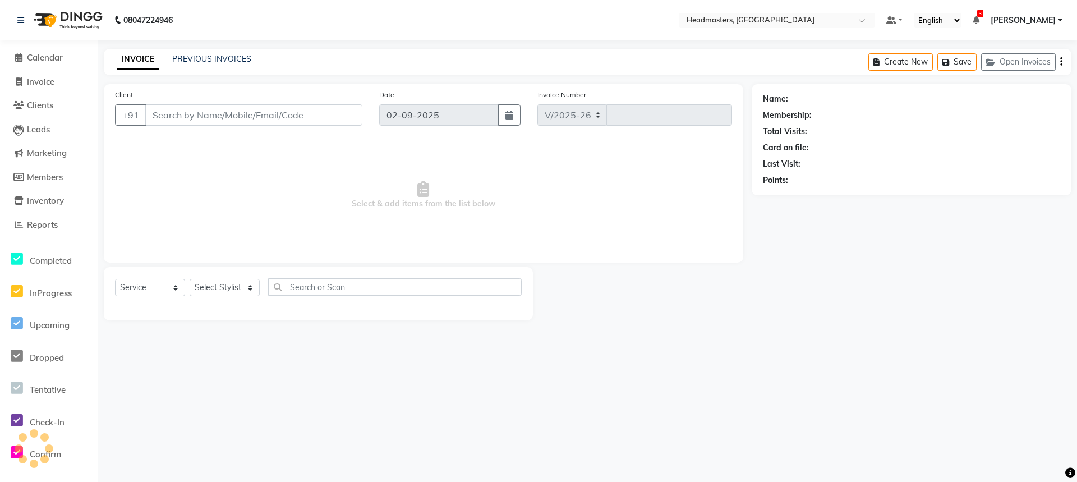
select select "7136"
type input "3274"
type input "7889277385"
select select "60665"
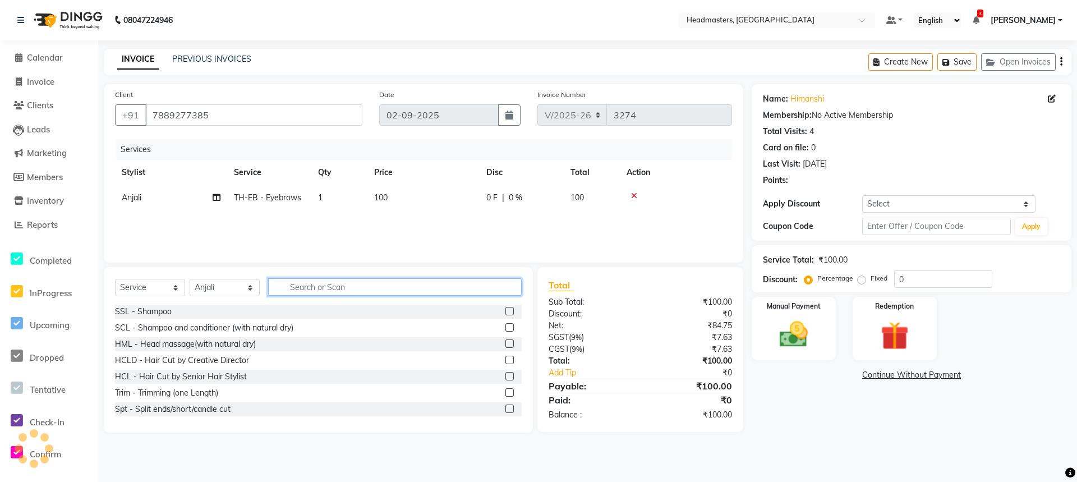
click at [340, 288] on input "text" at bounding box center [394, 286] width 253 height 17
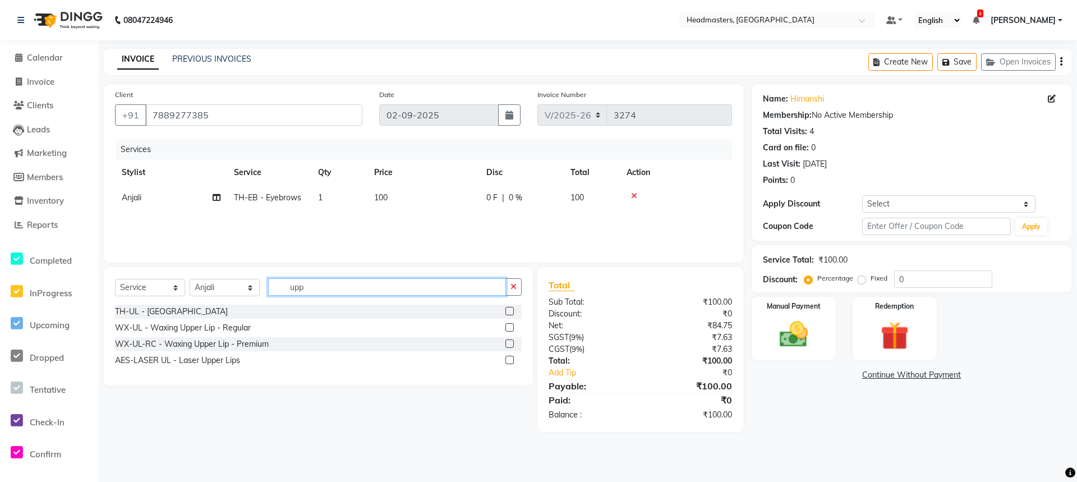
type input "upp"
click at [507, 313] on label at bounding box center [509, 311] width 8 height 8
click at [507, 313] on input "checkbox" at bounding box center [508, 311] width 7 height 7
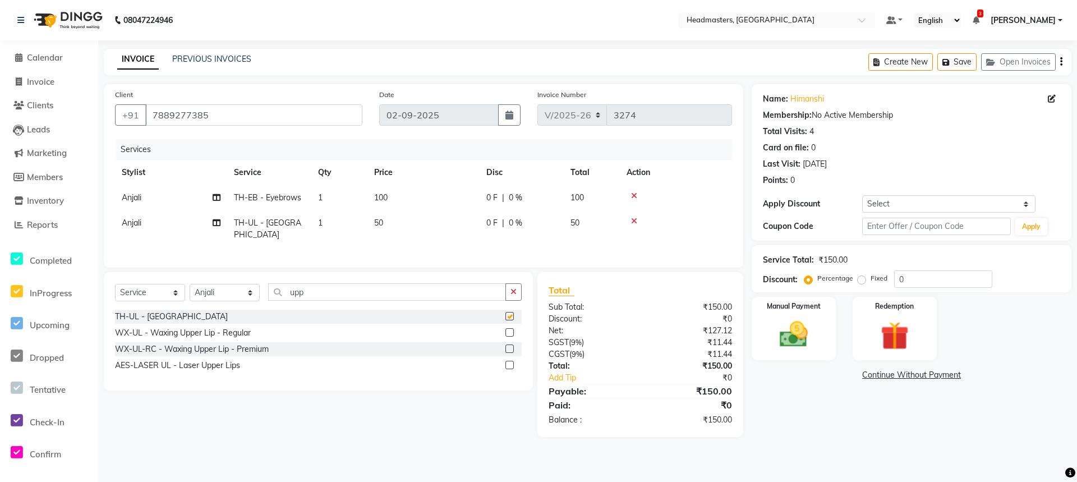
checkbox input "false"
drag, startPoint x: 857, startPoint y: 281, endPoint x: 877, endPoint y: 282, distance: 19.6
click at [870, 281] on label "Fixed" at bounding box center [878, 278] width 17 height 10
click at [860, 281] on input "Fixed" at bounding box center [864, 278] width 8 height 8
radio input "true"
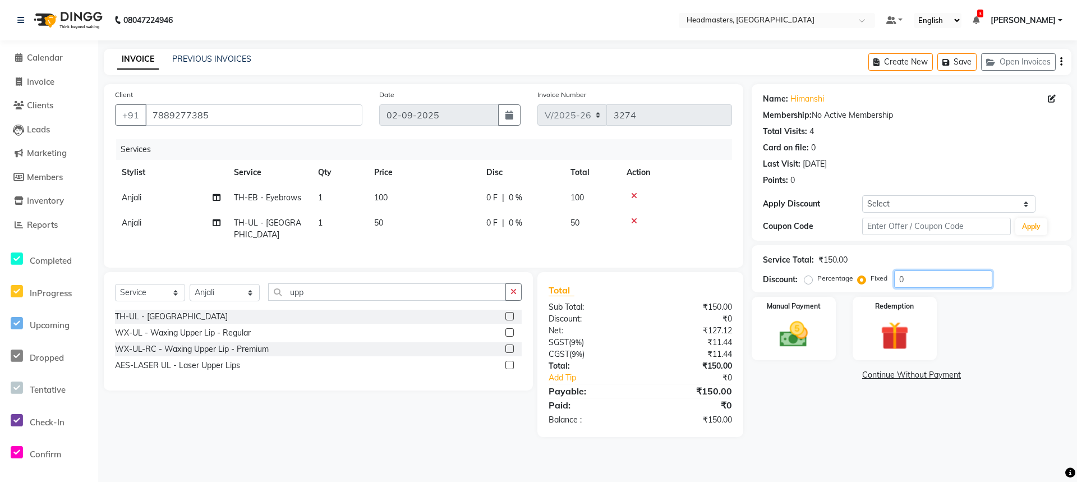
click at [897, 277] on input "0" at bounding box center [943, 278] width 98 height 17
type input "50"
click at [788, 326] on img at bounding box center [793, 334] width 48 height 34
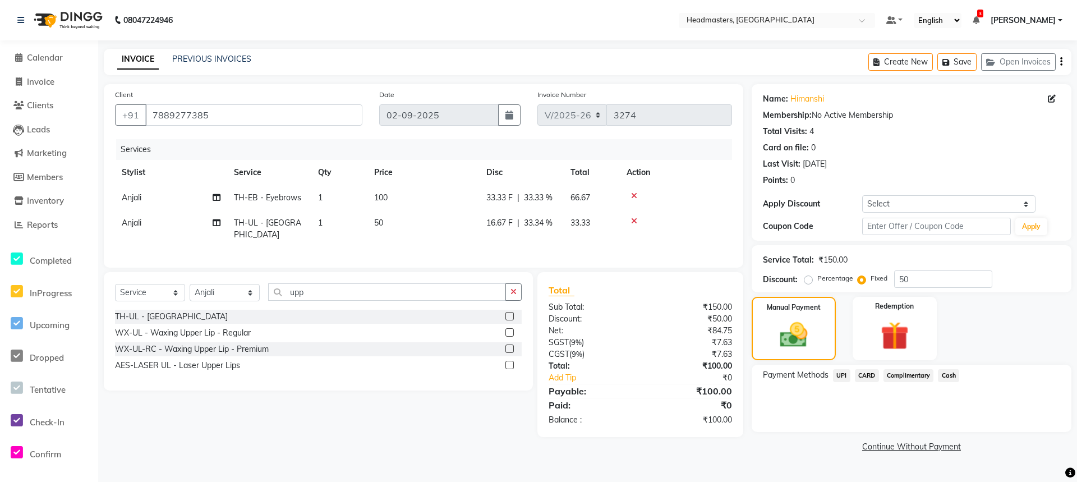
click at [948, 376] on span "Cash" at bounding box center [948, 375] width 21 height 13
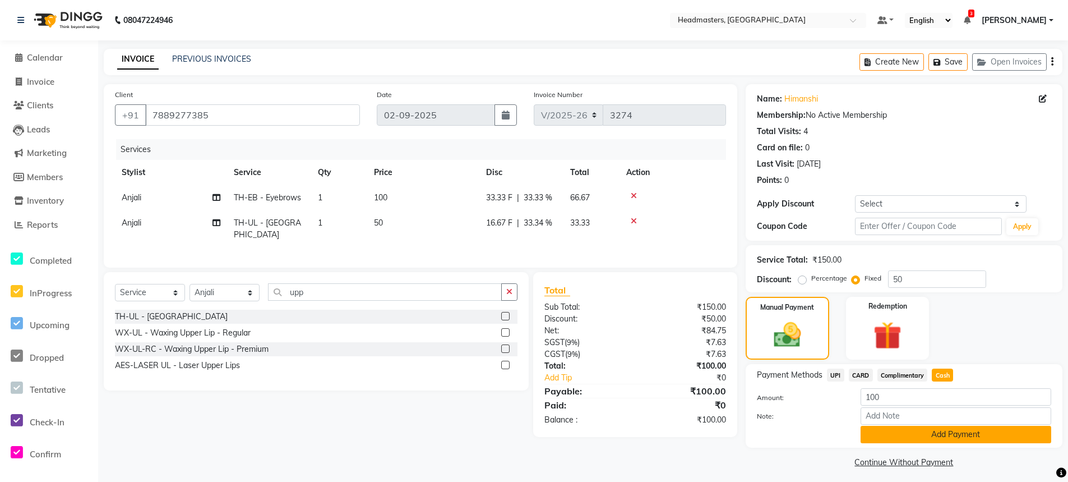
click at [968, 431] on button "Add Payment" at bounding box center [956, 434] width 191 height 17
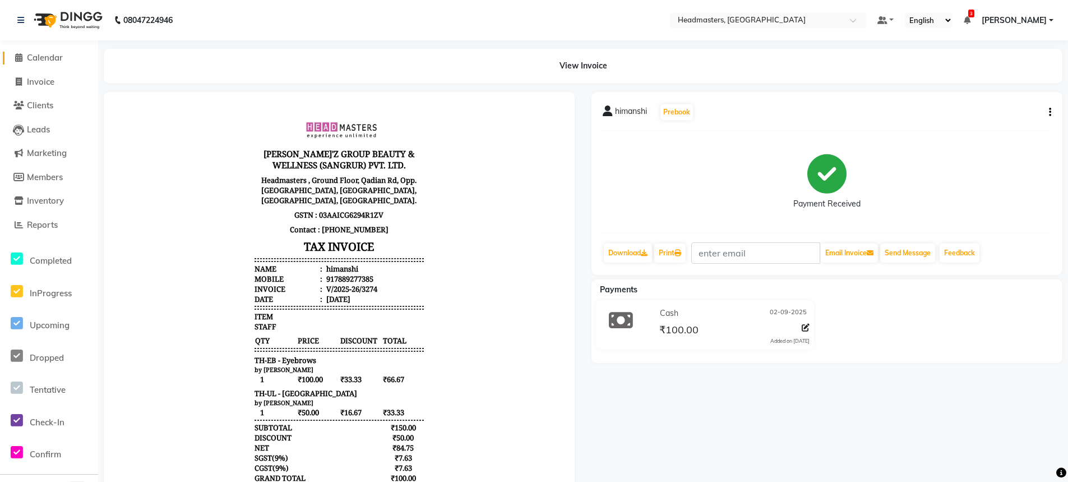
drag, startPoint x: 23, startPoint y: 54, endPoint x: 30, endPoint y: 54, distance: 6.7
click at [27, 54] on span "Calendar" at bounding box center [45, 57] width 36 height 11
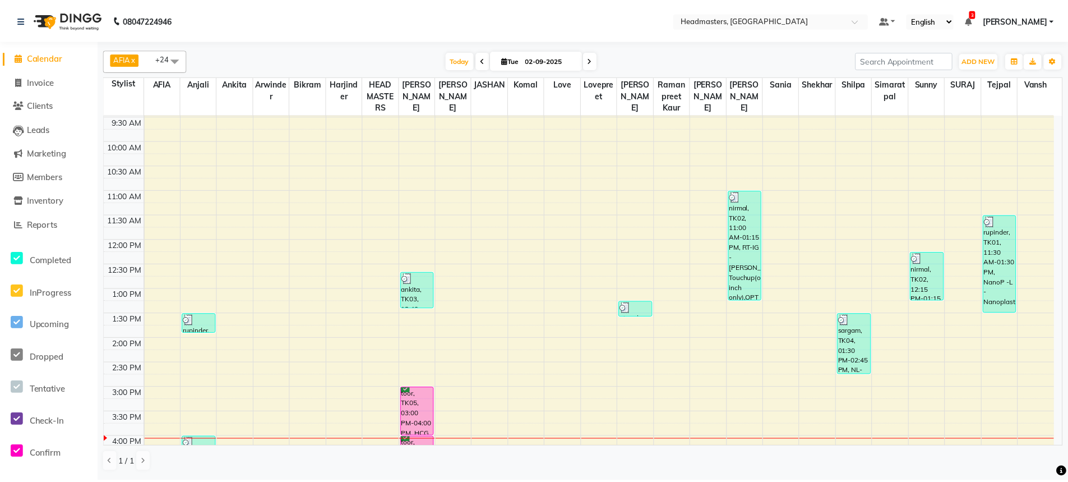
scroll to position [75, 0]
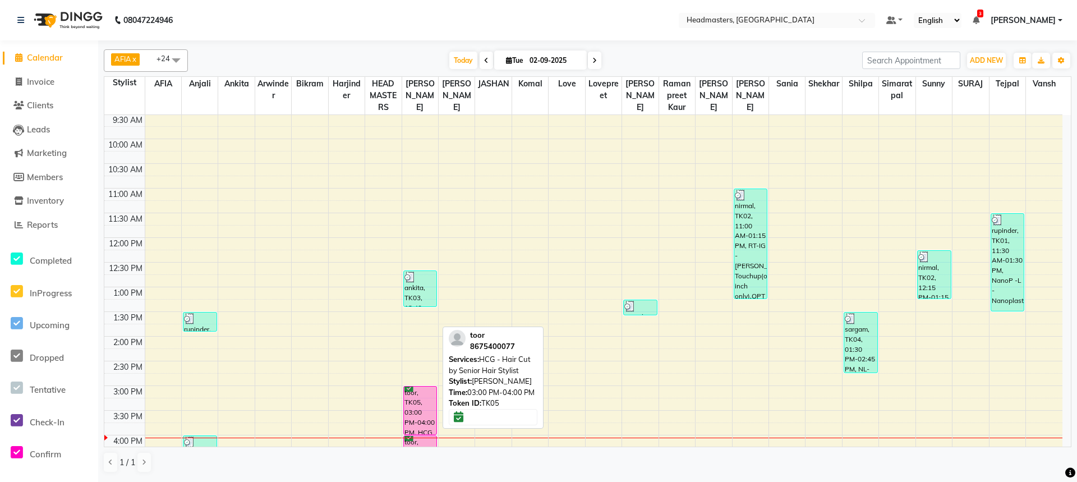
click at [415, 405] on div "toor, TK05, 03:00 PM-04:00 PM, HCG - Hair Cut by Senior Hair Stylist" at bounding box center [420, 410] width 33 height 48
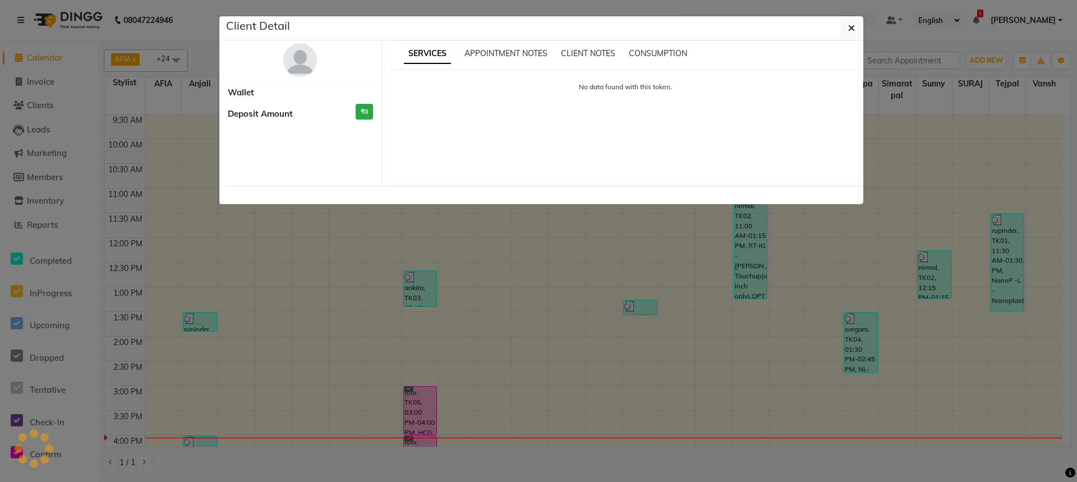
select select "6"
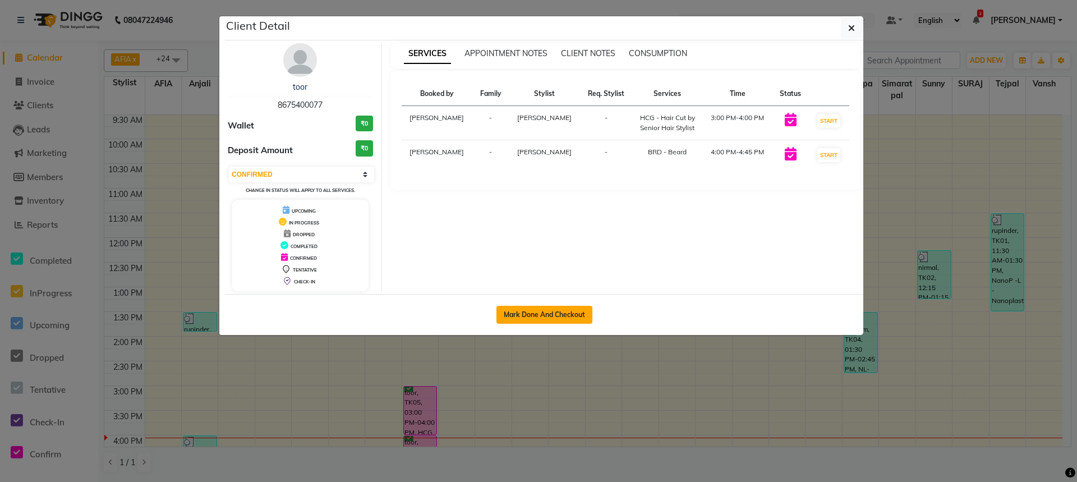
click at [539, 316] on button "Mark Done And Checkout" at bounding box center [544, 315] width 96 height 18
select select "service"
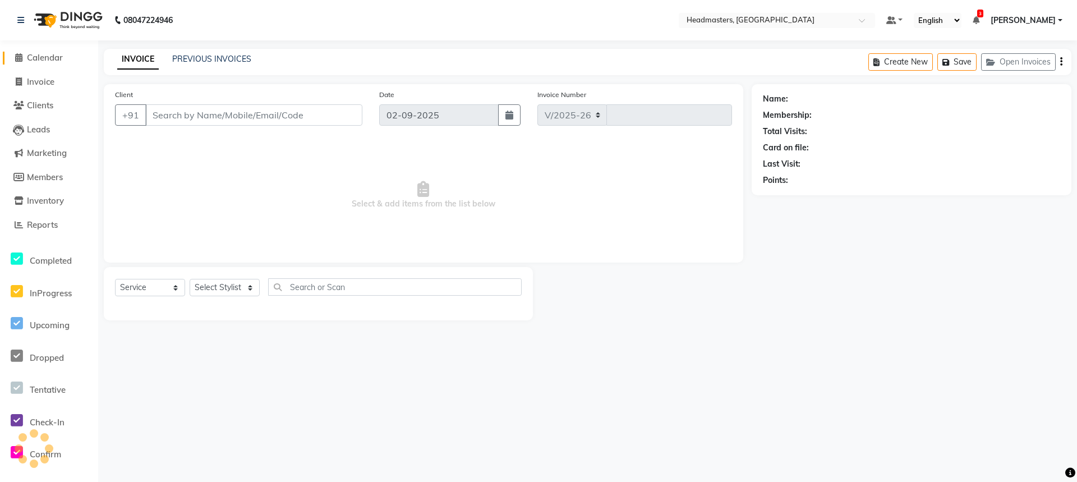
select select "7136"
type input "3275"
type input "8675400077"
select select "60663"
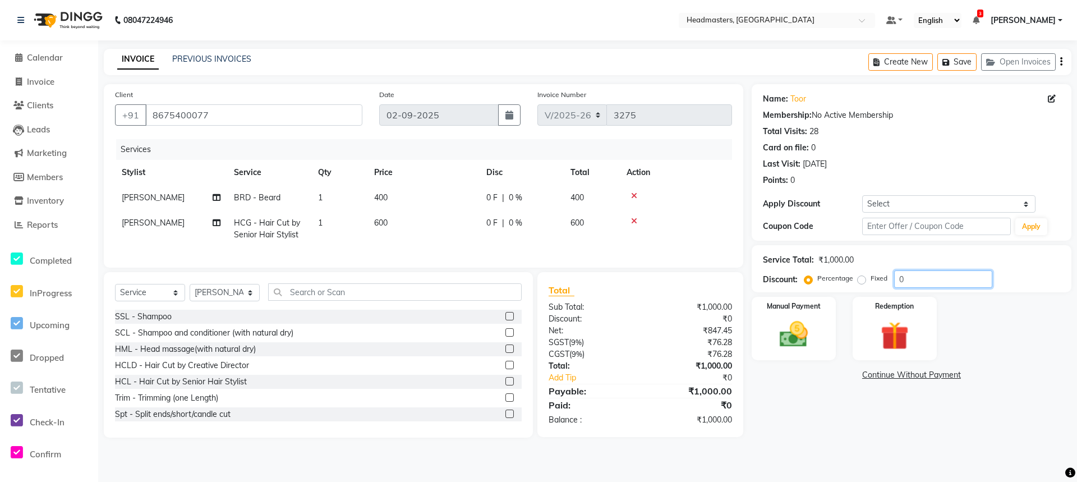
click at [897, 272] on input "0" at bounding box center [943, 278] width 98 height 17
type input "30"
click at [802, 317] on img at bounding box center [793, 334] width 48 height 34
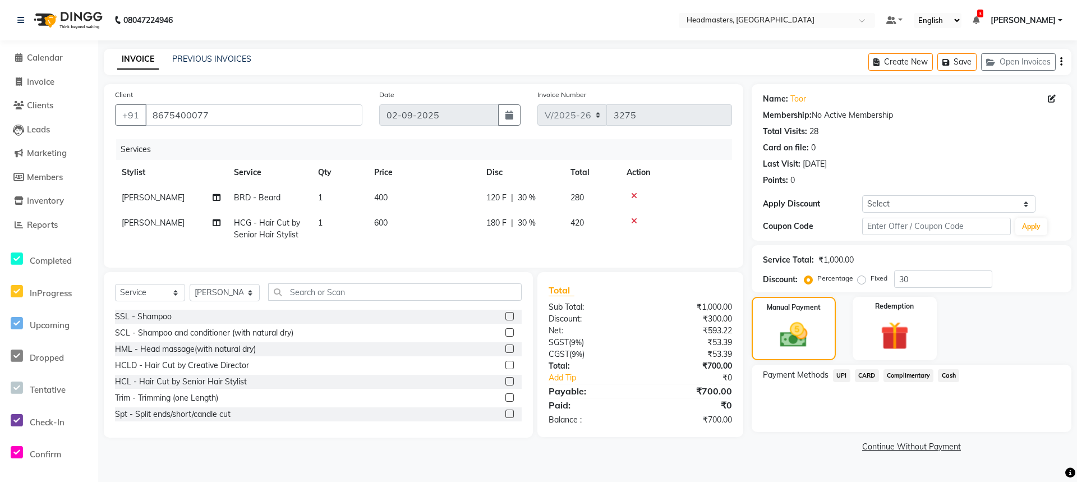
click at [952, 375] on span "Cash" at bounding box center [948, 375] width 21 height 13
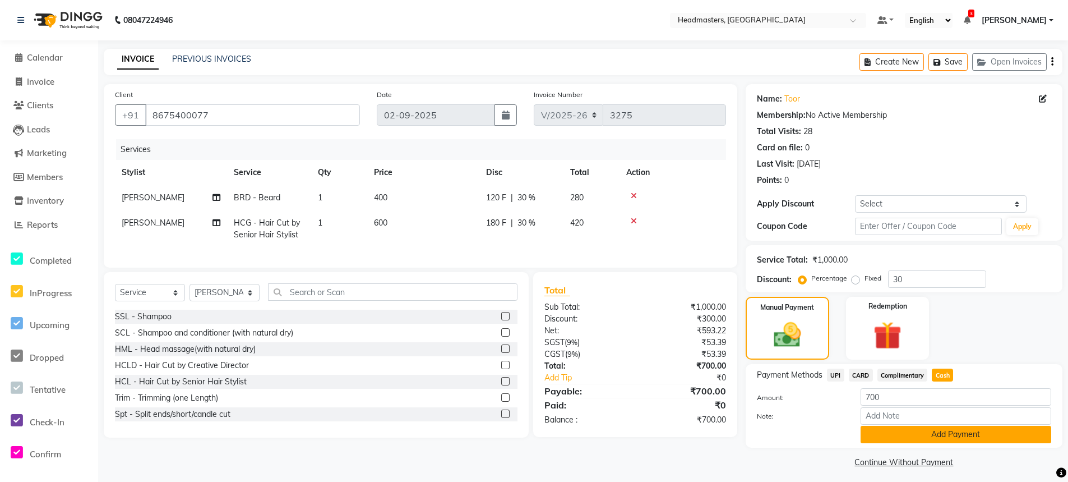
click at [944, 440] on button "Add Payment" at bounding box center [956, 434] width 191 height 17
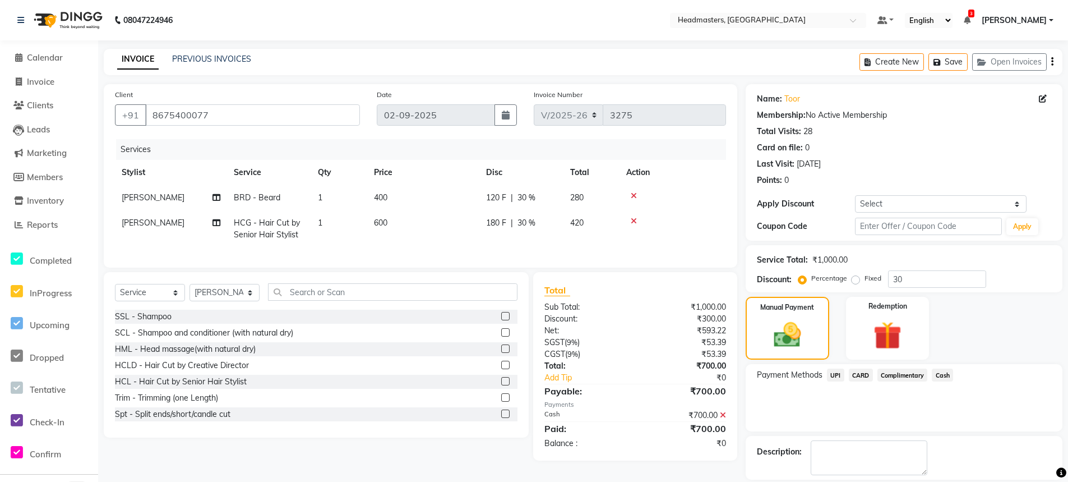
scroll to position [36, 0]
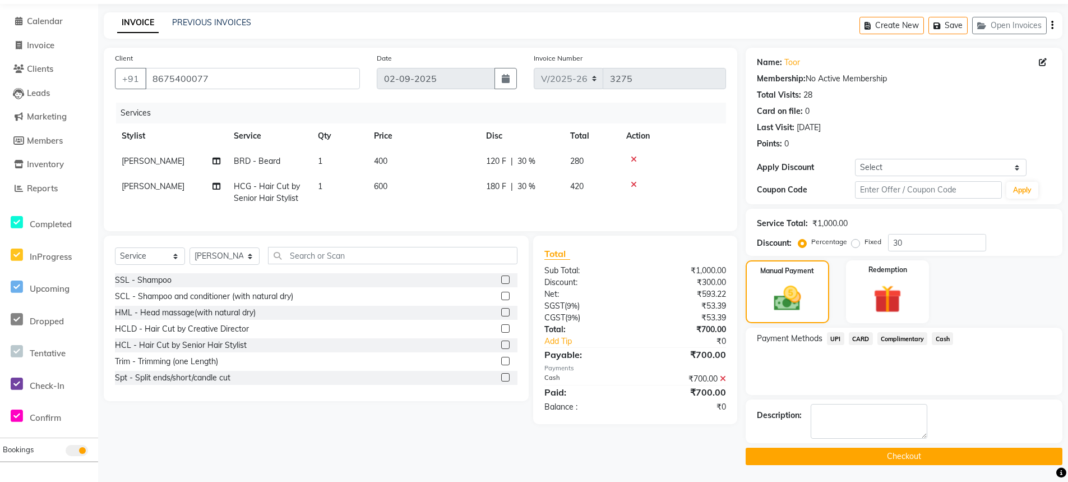
click at [889, 454] on button "Checkout" at bounding box center [904, 456] width 317 height 17
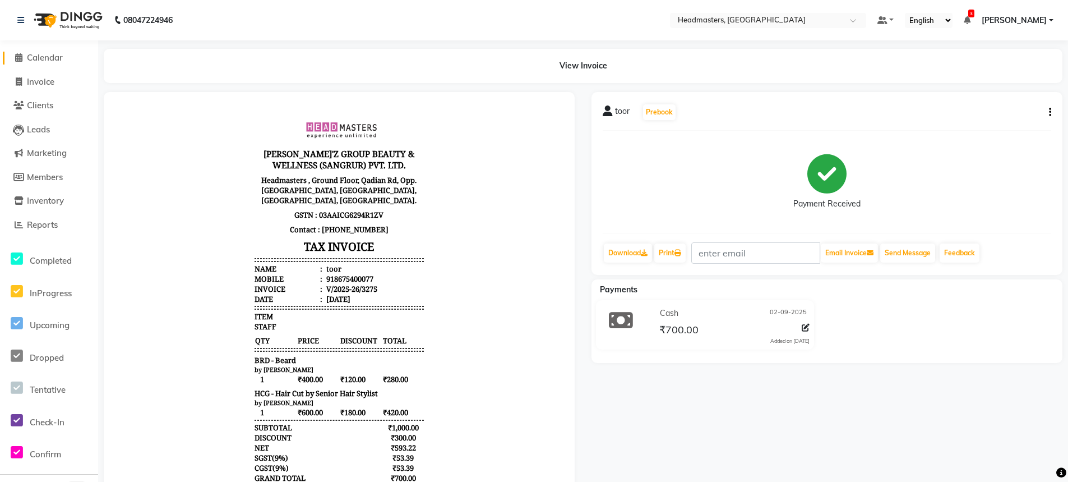
drag, startPoint x: 34, startPoint y: 56, endPoint x: 38, endPoint y: 61, distance: 6.1
click at [34, 57] on span "Calendar" at bounding box center [45, 57] width 36 height 11
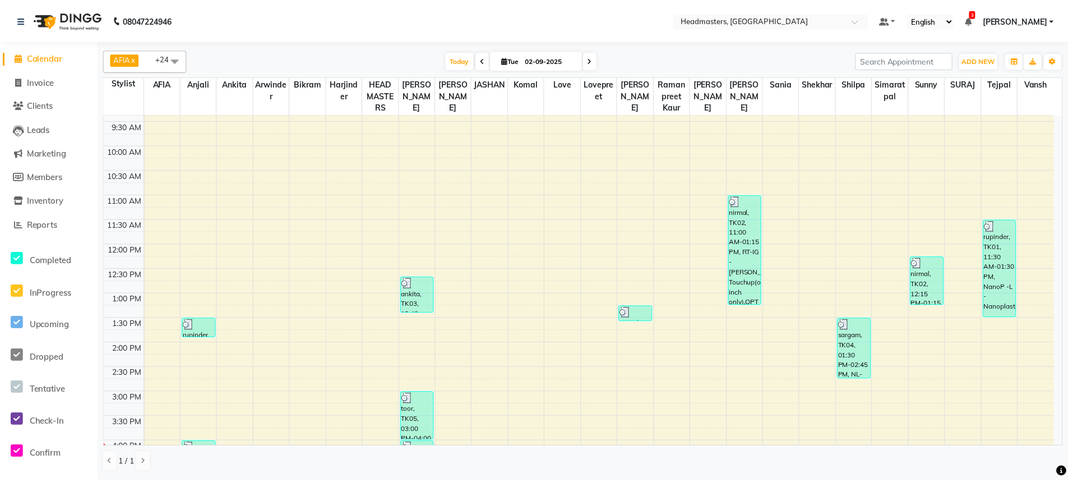
scroll to position [75, 0]
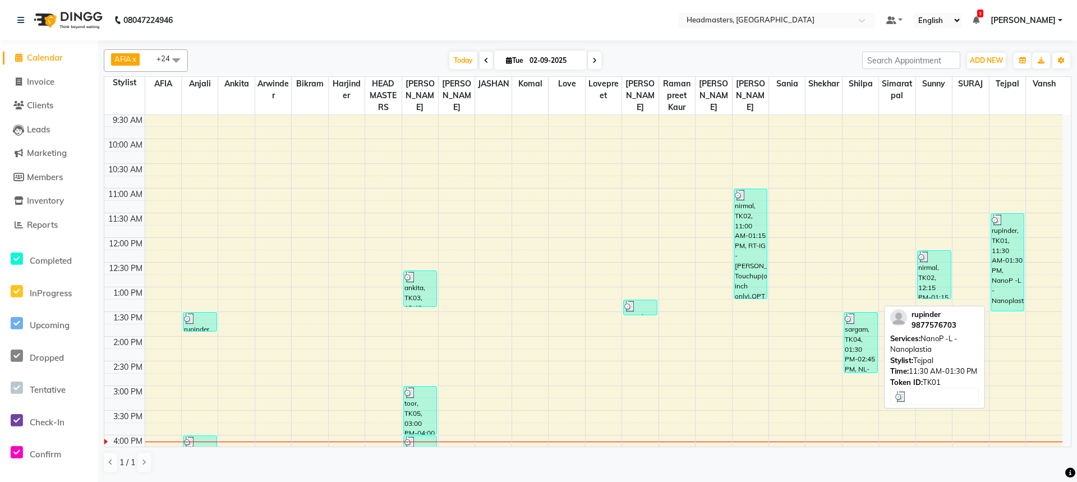
click at [1008, 257] on div "rupinder, TK01, 11:30 AM-01:30 PM, NanoP -L - Nanoplastia" at bounding box center [1007, 262] width 33 height 97
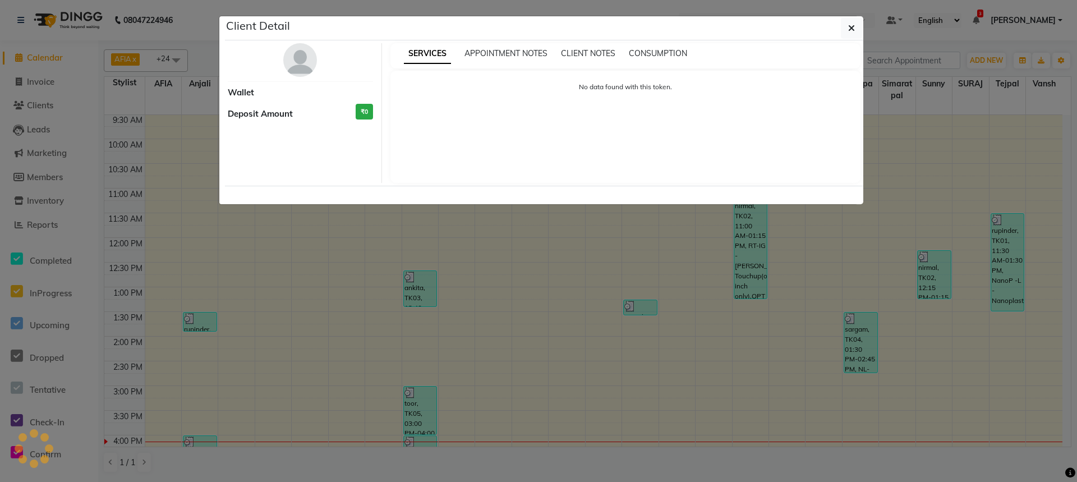
select select "3"
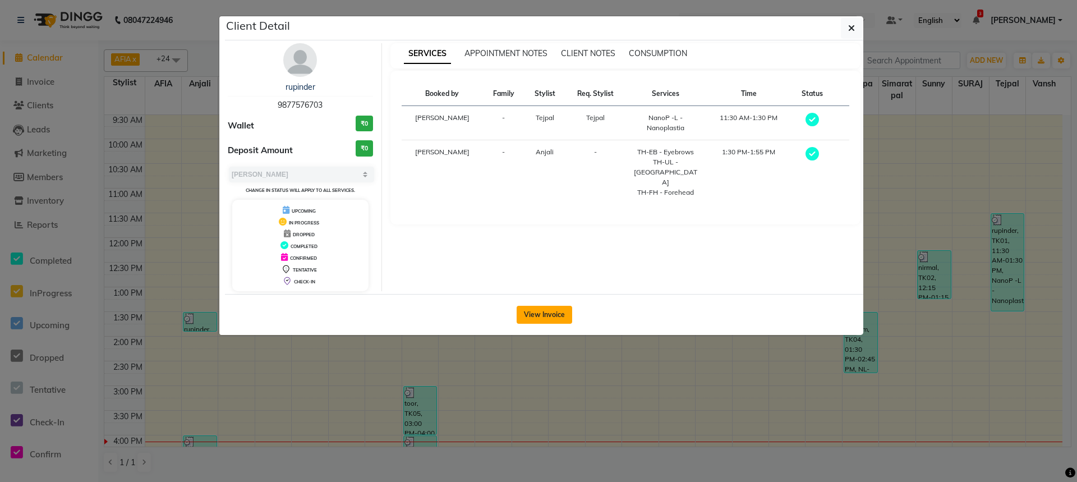
click at [539, 318] on button "View Invoice" at bounding box center [544, 315] width 56 height 18
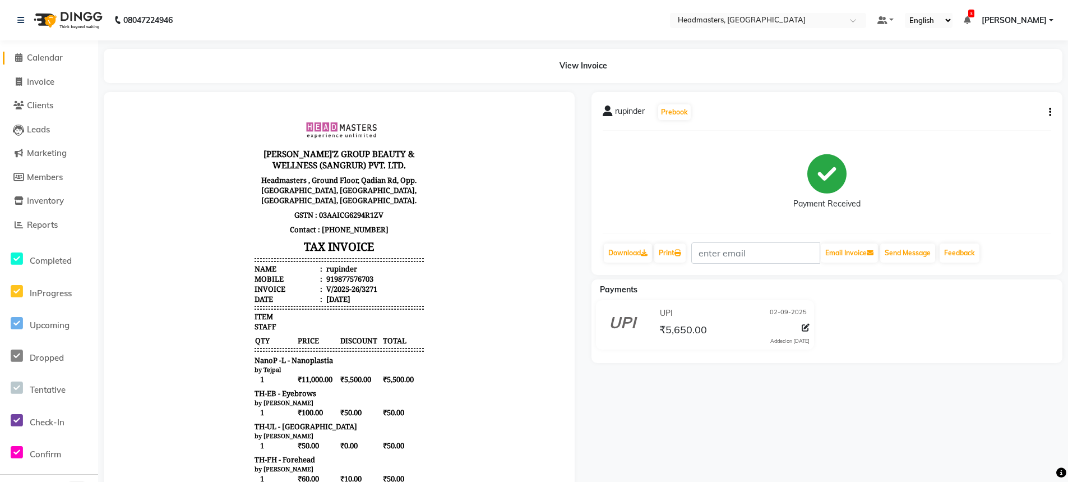
click at [38, 53] on span "Calendar" at bounding box center [45, 57] width 36 height 11
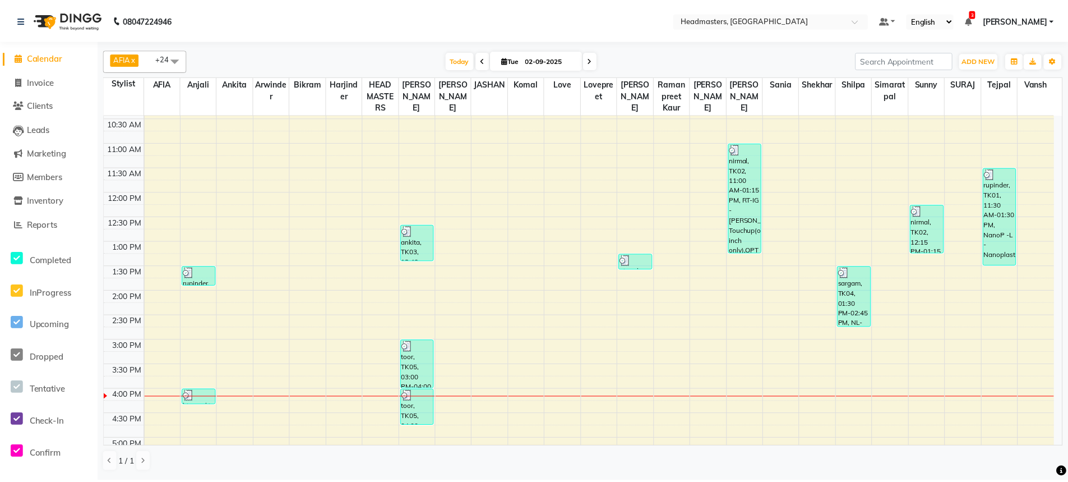
scroll to position [206, 0]
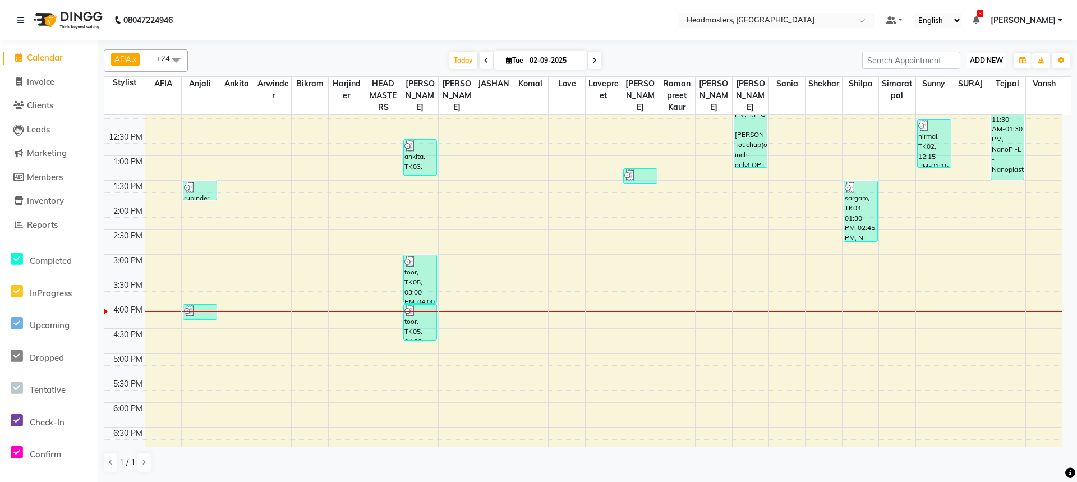
click at [986, 63] on span "ADD NEW" at bounding box center [986, 60] width 33 height 8
click at [974, 80] on button "Add Appointment" at bounding box center [960, 82] width 89 height 15
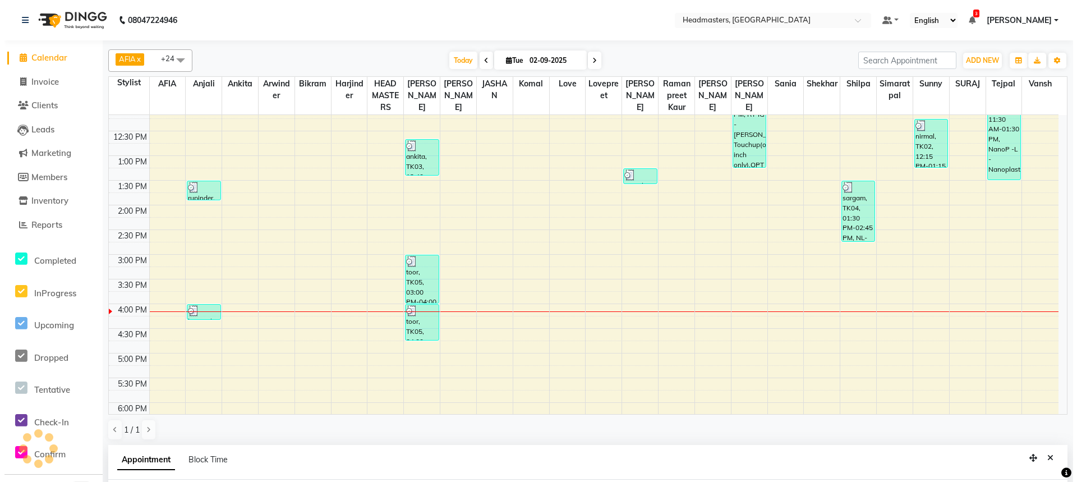
scroll to position [218, 0]
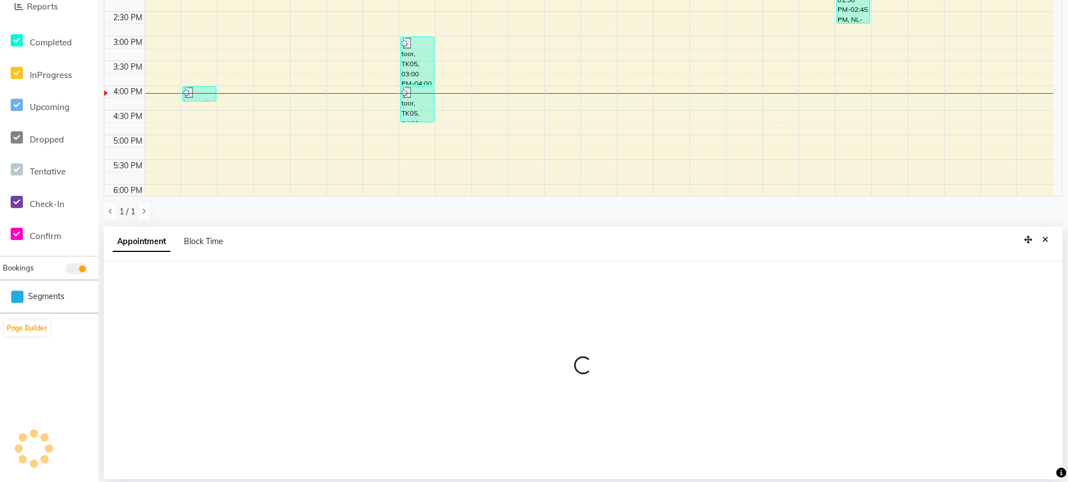
select select "540"
select select "tentative"
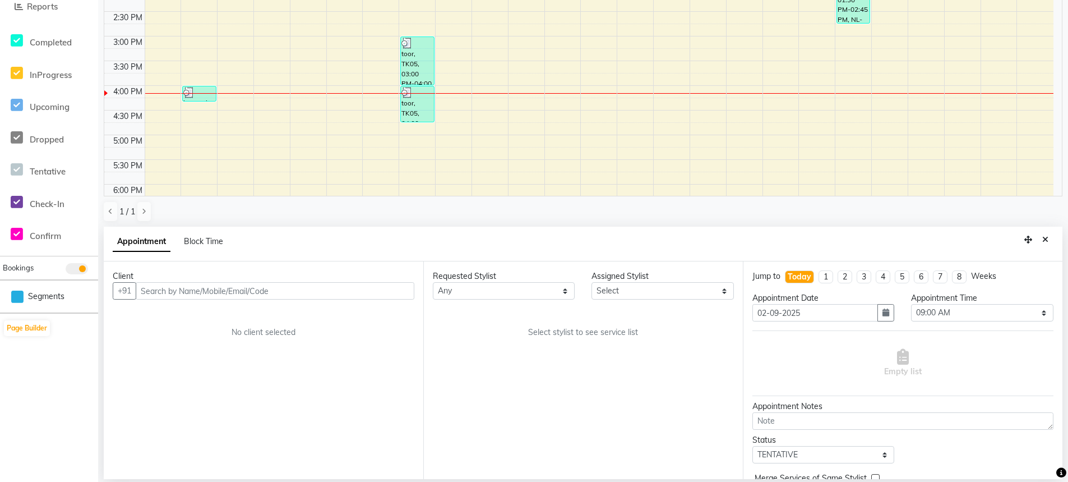
click at [218, 290] on input "text" at bounding box center [275, 290] width 279 height 17
type input "8146181992"
click at [385, 292] on span "Add Client" at bounding box center [391, 290] width 38 height 10
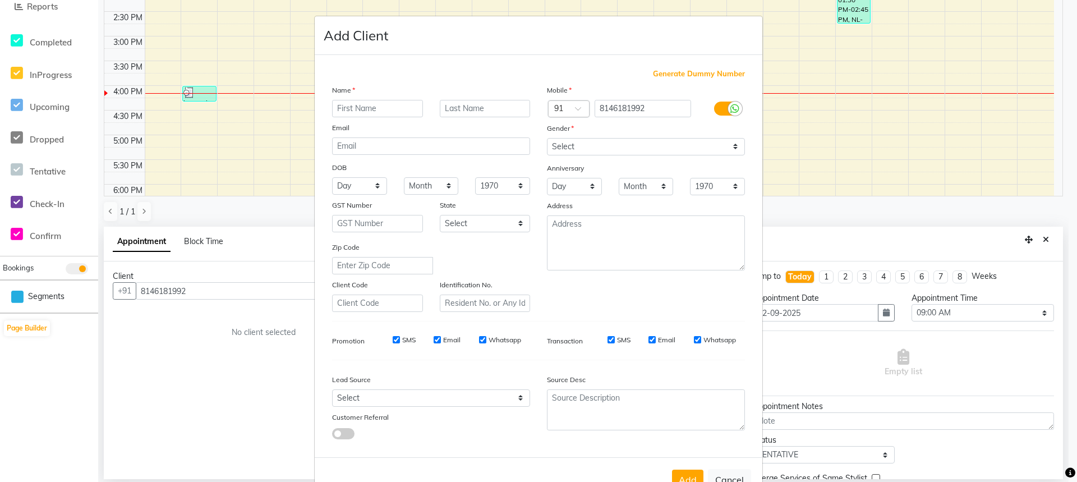
click at [391, 102] on input "text" at bounding box center [377, 108] width 91 height 17
type input "kiran"
click at [621, 145] on select "Select [DEMOGRAPHIC_DATA] [DEMOGRAPHIC_DATA] Other Prefer Not To Say" at bounding box center [646, 146] width 198 height 17
select select "[DEMOGRAPHIC_DATA]"
click at [547, 138] on select "Select [DEMOGRAPHIC_DATA] [DEMOGRAPHIC_DATA] Other Prefer Not To Say" at bounding box center [646, 146] width 198 height 17
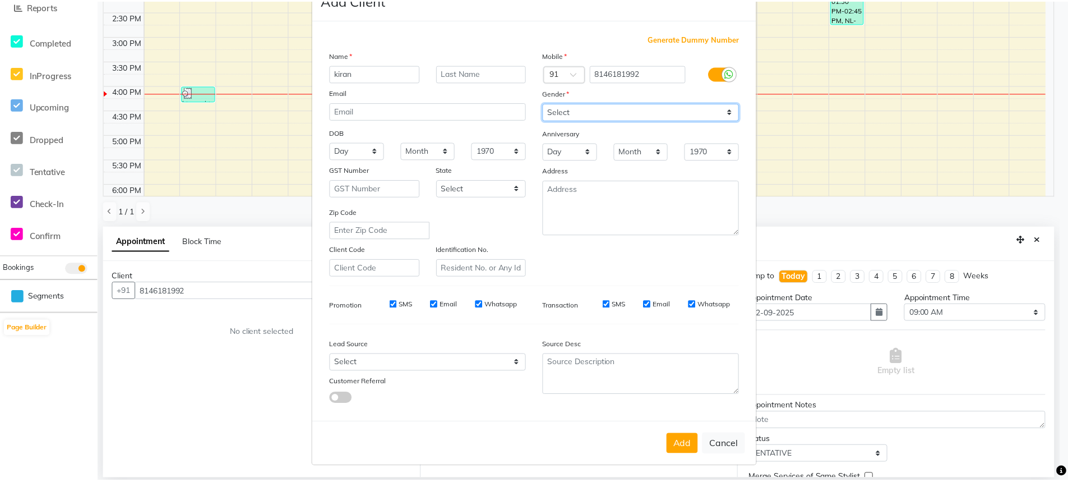
scroll to position [36, 0]
click at [681, 448] on button "Add" at bounding box center [687, 443] width 31 height 20
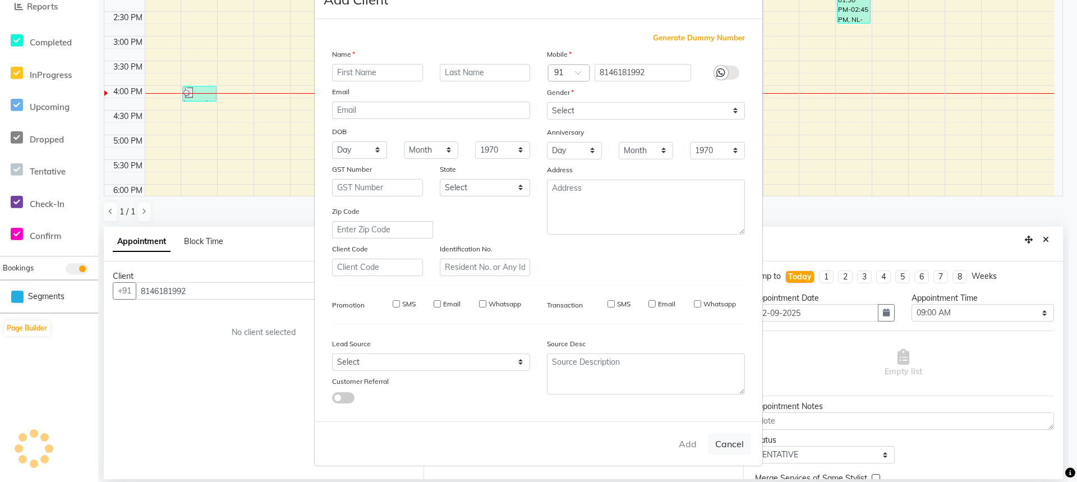
select select
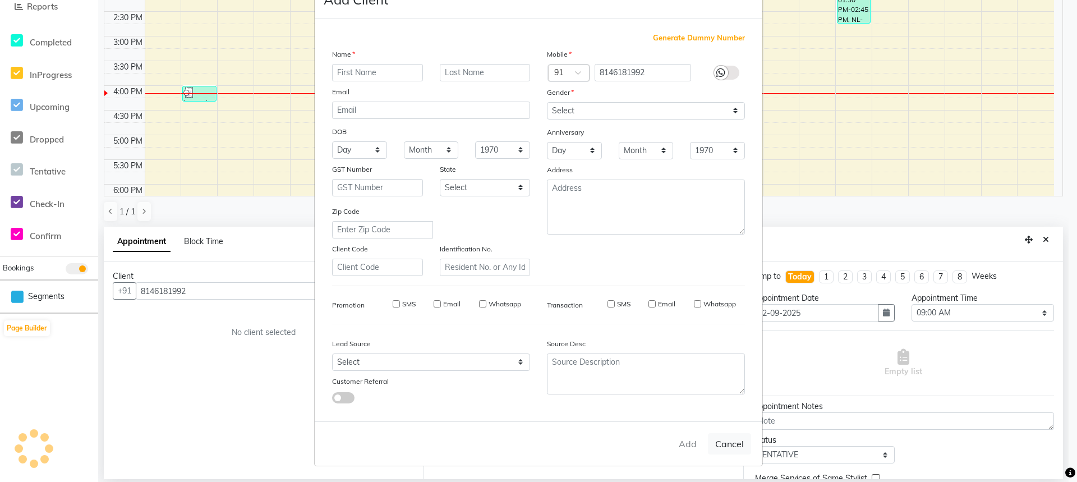
select select
checkbox input "false"
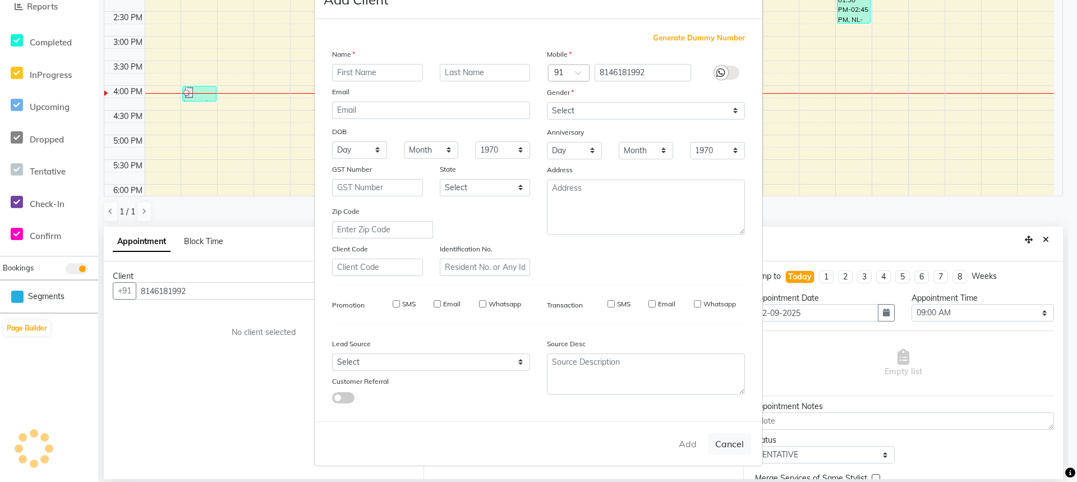
checkbox input "false"
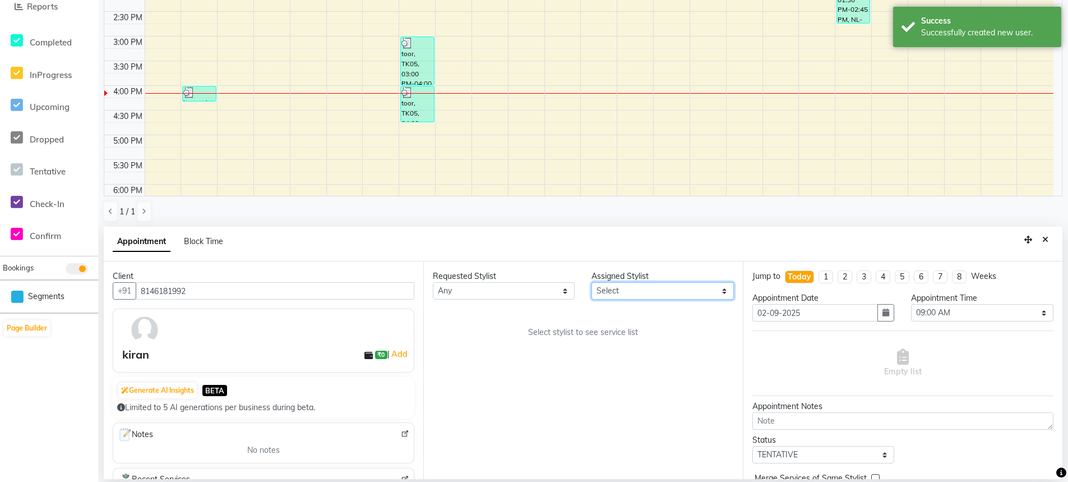
click at [706, 288] on select "Select AFIA [PERSON_NAME] [PERSON_NAME] HEAD MASTERS Inder [PERSON_NAME] Love L…" at bounding box center [663, 290] width 142 height 17
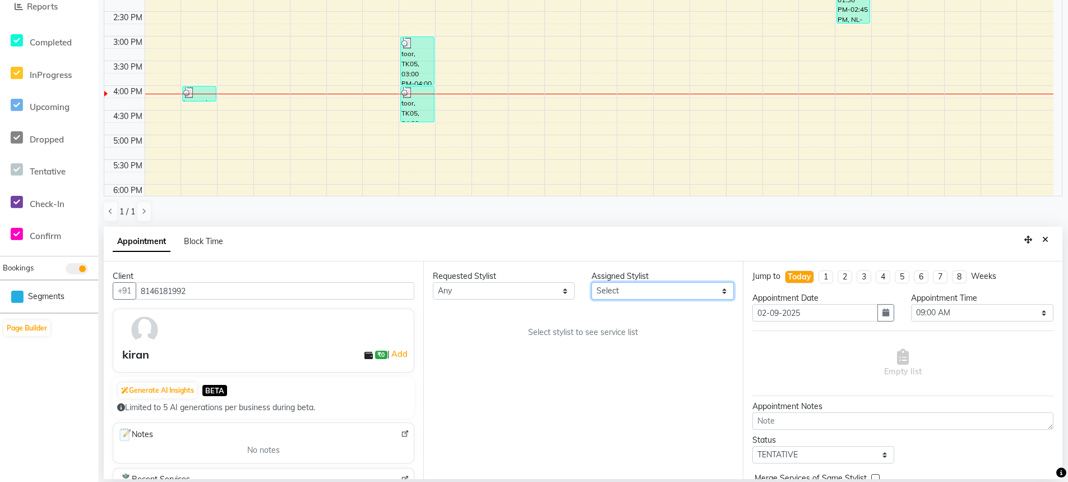
select select "68491"
click at [592, 282] on select "Select AFIA [PERSON_NAME] [PERSON_NAME] HEAD MASTERS Inder [PERSON_NAME] Love L…" at bounding box center [663, 290] width 142 height 17
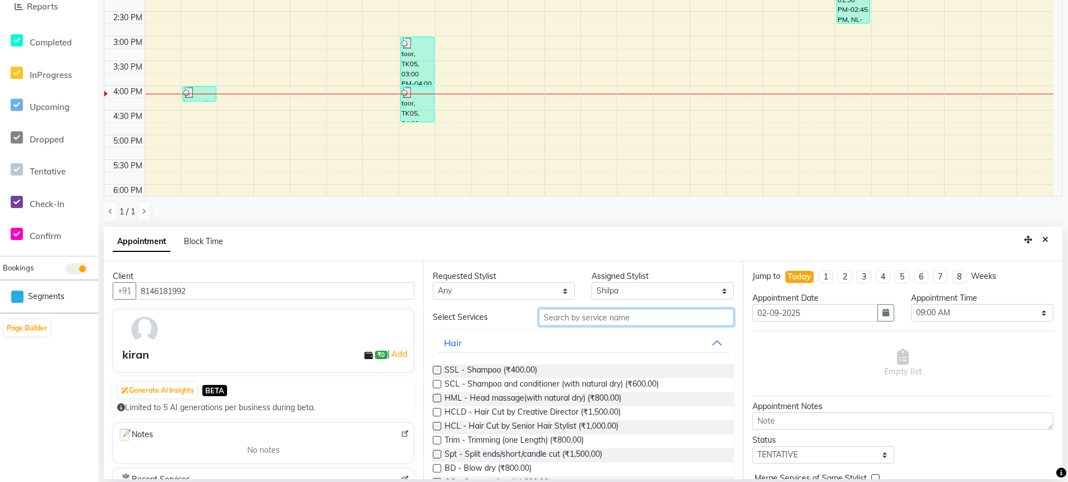
click at [562, 315] on input "text" at bounding box center [636, 316] width 195 height 17
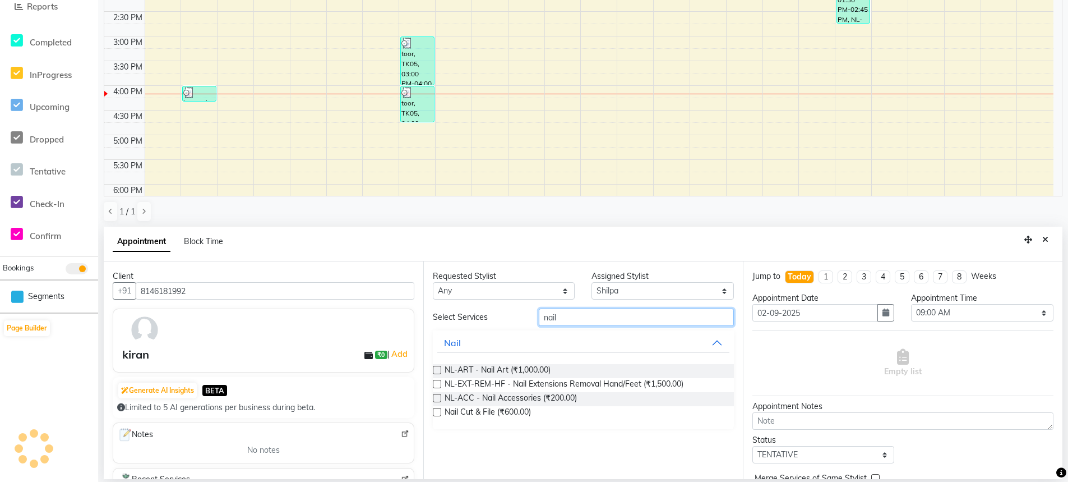
click at [545, 316] on input "nail" at bounding box center [636, 316] width 195 height 17
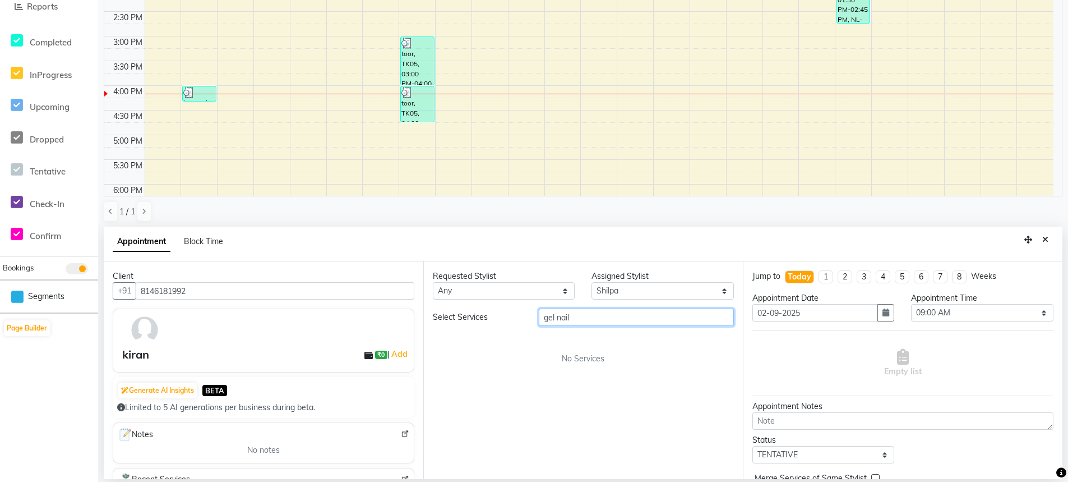
click at [649, 318] on input "gel nail" at bounding box center [636, 316] width 195 height 17
type input "gel"
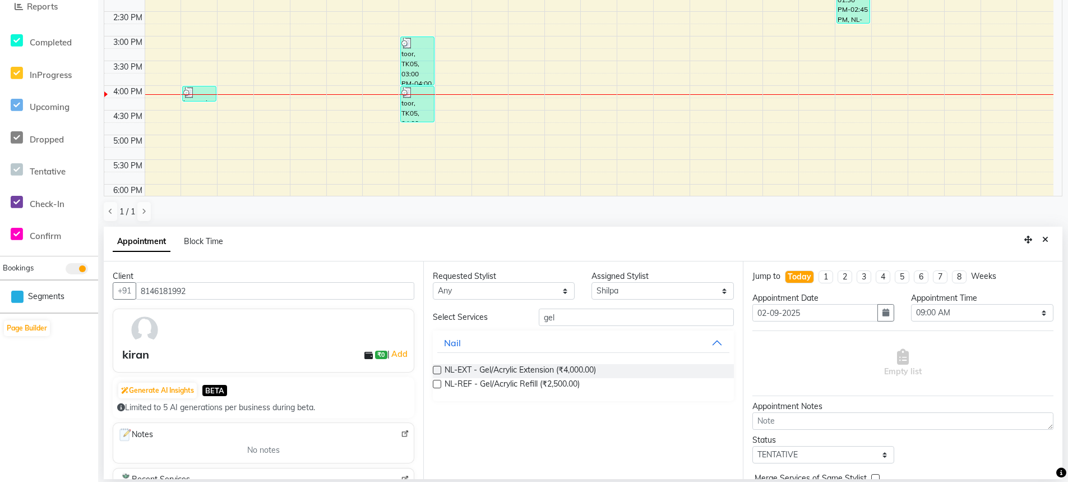
click at [439, 372] on label at bounding box center [437, 370] width 8 height 8
click at [439, 372] on input "checkbox" at bounding box center [436, 370] width 7 height 7
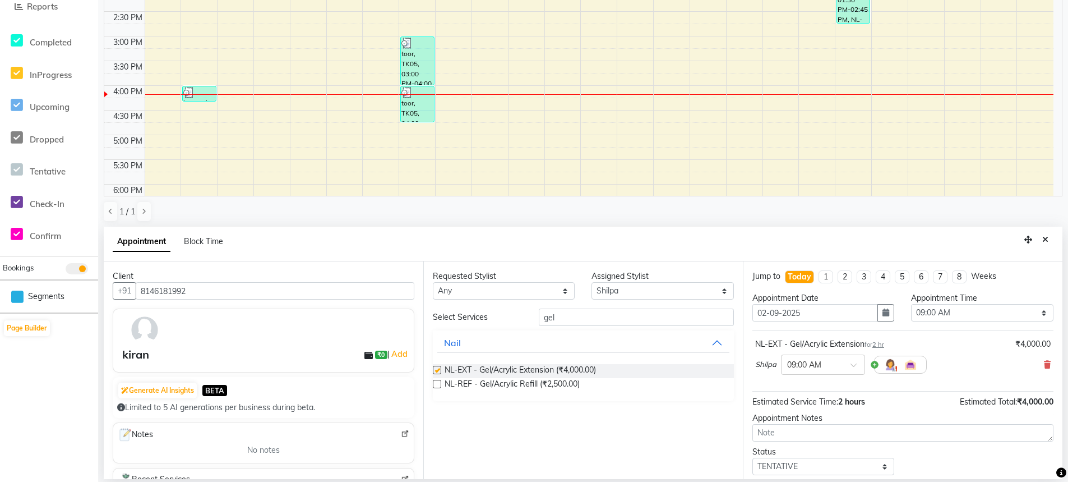
checkbox input "false"
click at [966, 310] on select "Select 09:00 AM 09:15 AM 09:30 AM 09:45 AM 10:00 AM 10:15 AM 10:30 AM 10:45 AM …" at bounding box center [982, 312] width 142 height 17
select select "990"
click at [911, 304] on select "Select 09:00 AM 09:15 AM 09:30 AM 09:45 AM 10:00 AM 10:15 AM 10:30 AM 10:45 AM …" at bounding box center [982, 312] width 142 height 17
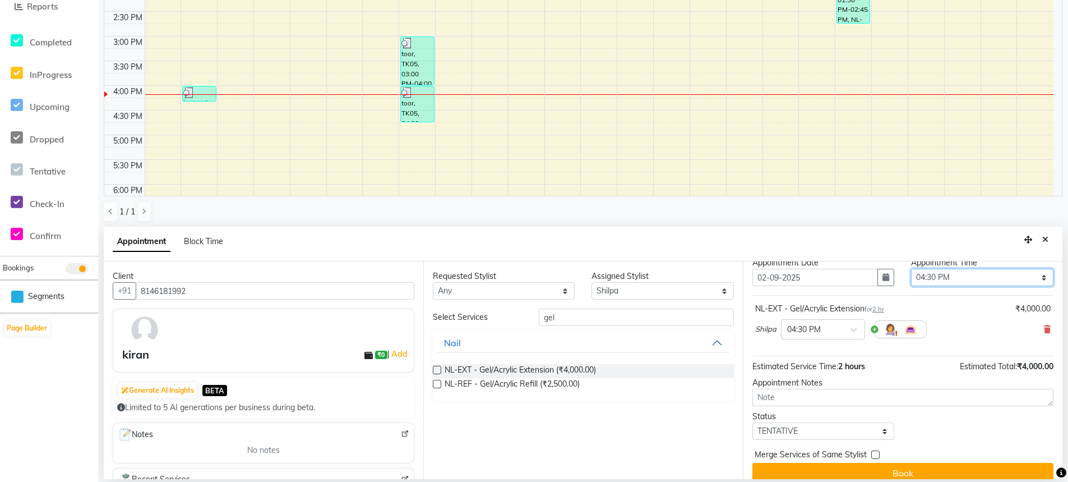
scroll to position [48, 0]
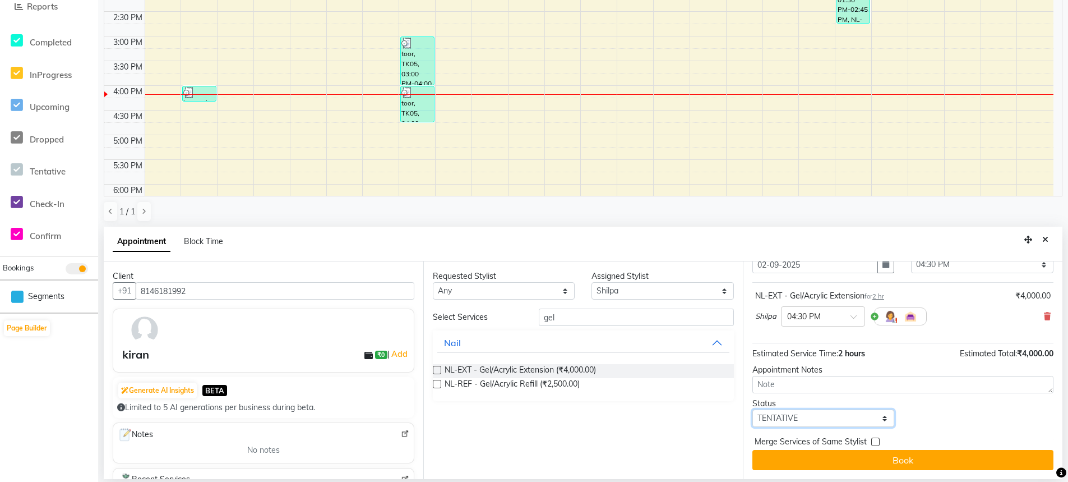
click at [787, 419] on select "Select TENTATIVE CONFIRM CHECK-IN UPCOMING" at bounding box center [824, 417] width 142 height 17
select select "confirm booking"
click at [753, 409] on select "Select TENTATIVE CONFIRM CHECK-IN UPCOMING" at bounding box center [824, 417] width 142 height 17
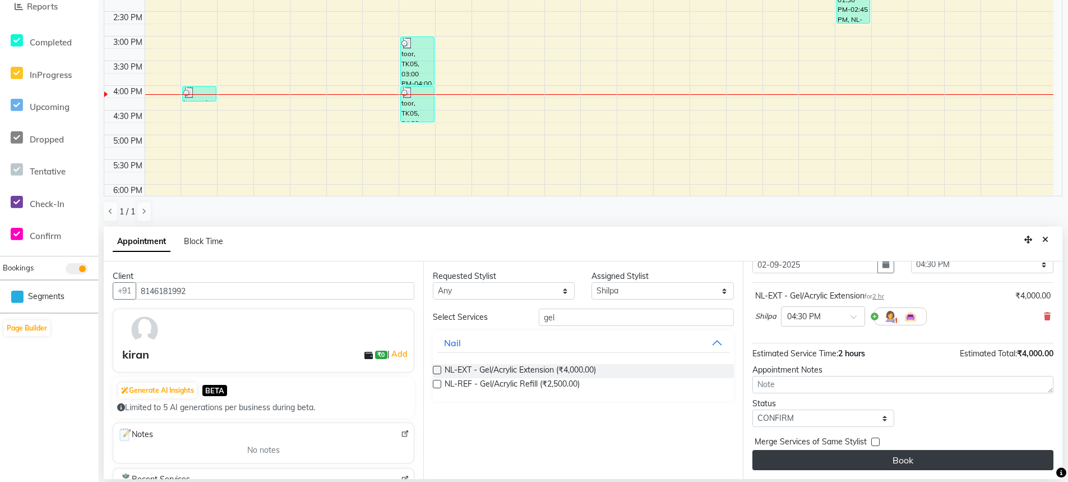
click at [851, 462] on button "Book" at bounding box center [903, 460] width 301 height 20
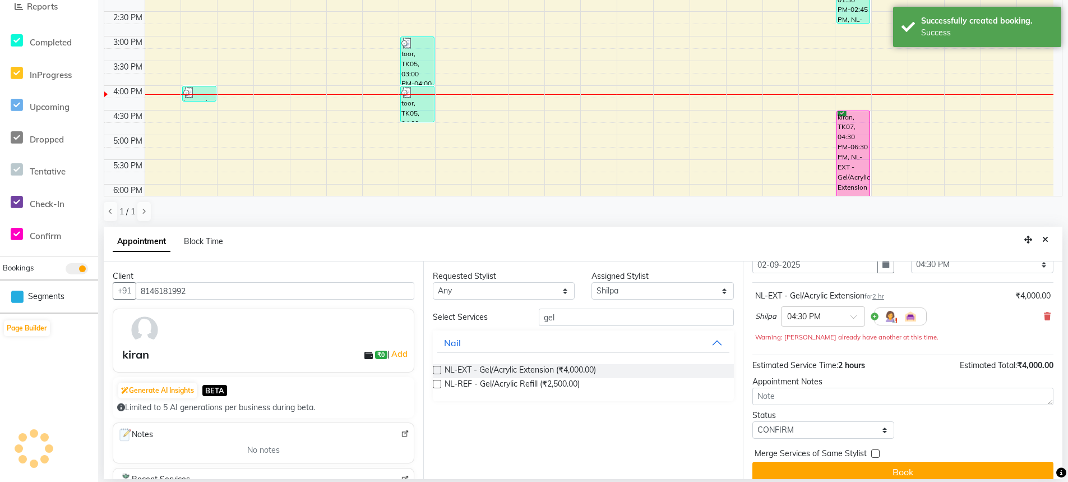
scroll to position [0, 0]
